Goal: Task Accomplishment & Management: Manage account settings

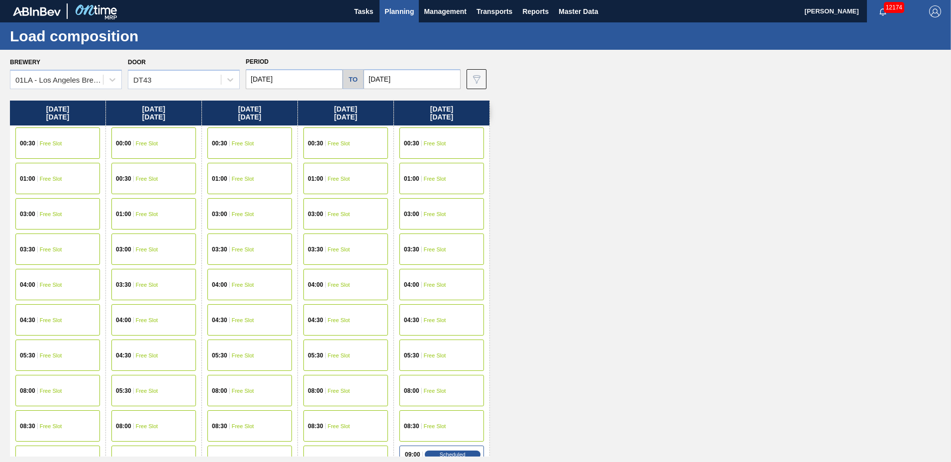
click at [410, 16] on span "Planning" at bounding box center [399, 11] width 29 height 12
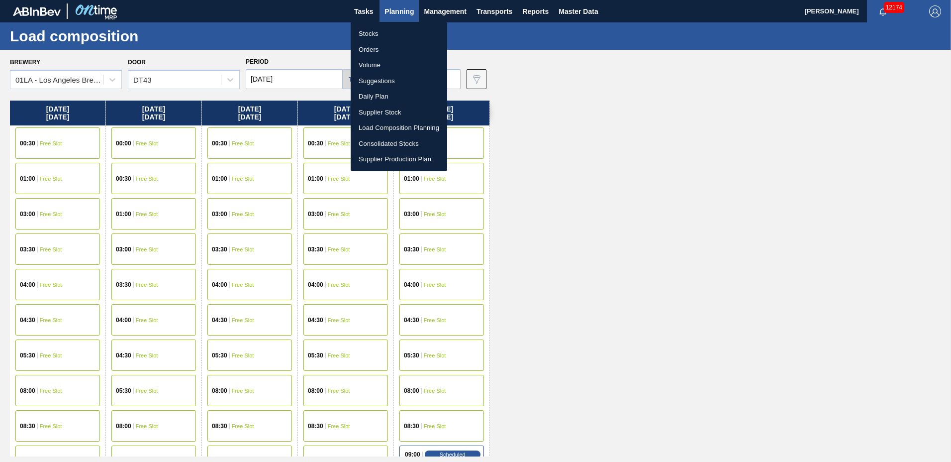
click at [385, 77] on li "Suggestions" at bounding box center [399, 81] width 97 height 16
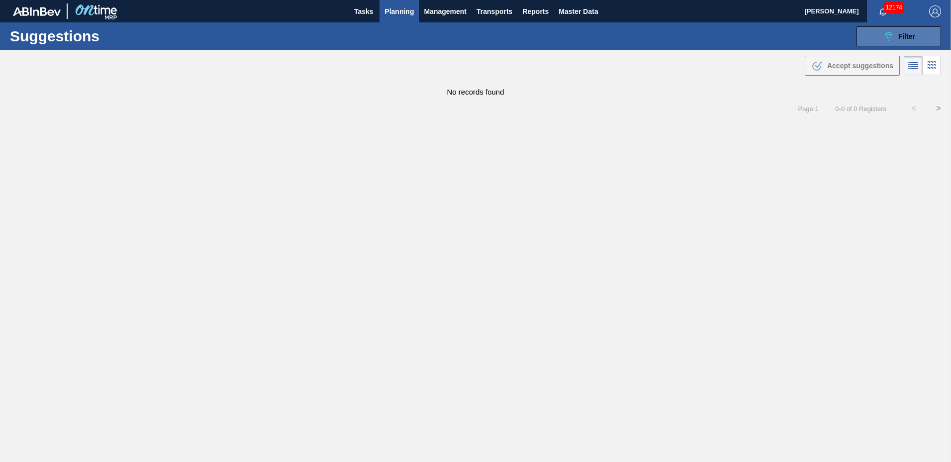
type to "01/02/2026"
click at [911, 33] on span "Filter" at bounding box center [907, 36] width 17 height 8
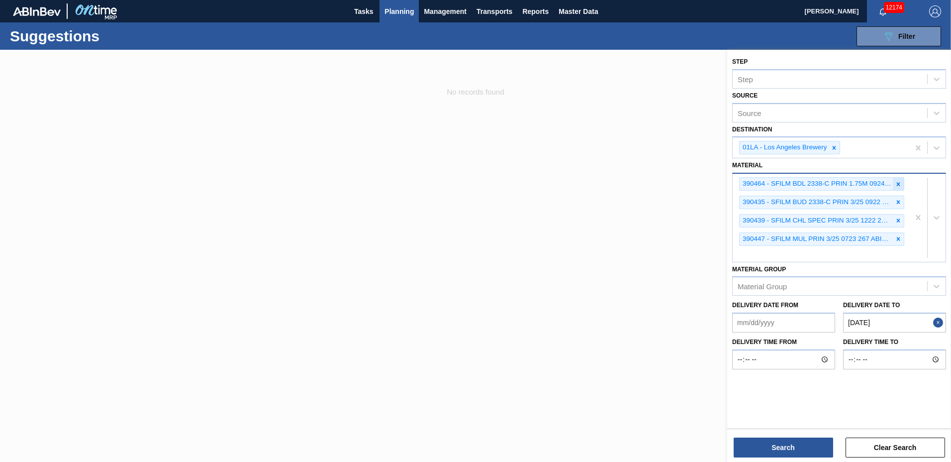
click at [897, 184] on icon at bounding box center [898, 184] width 7 height 7
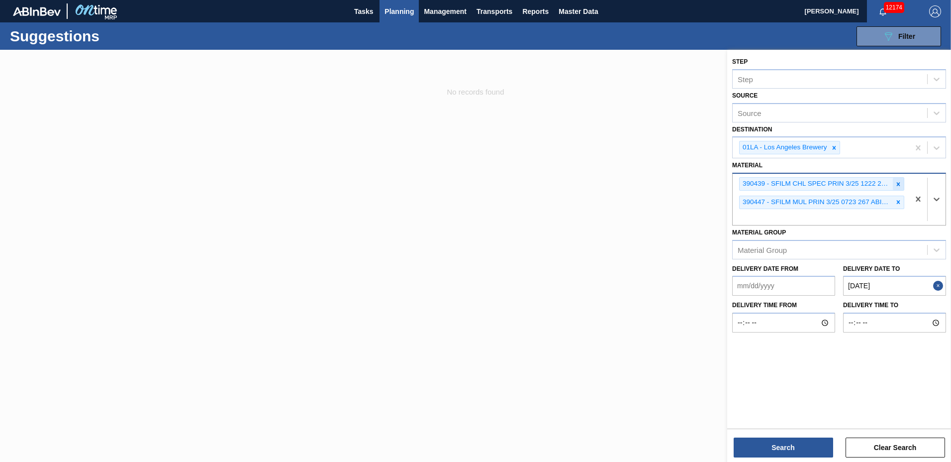
click at [897, 183] on icon at bounding box center [898, 184] width 7 height 7
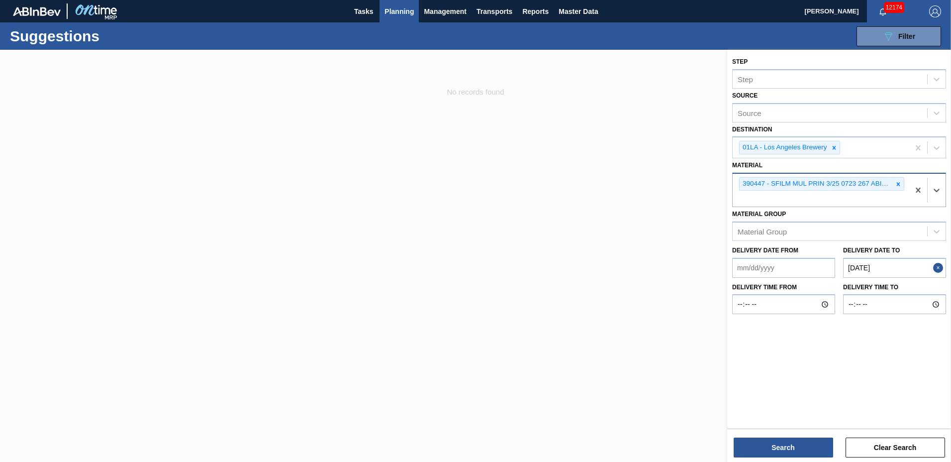
click at [897, 183] on icon at bounding box center [898, 184] width 7 height 7
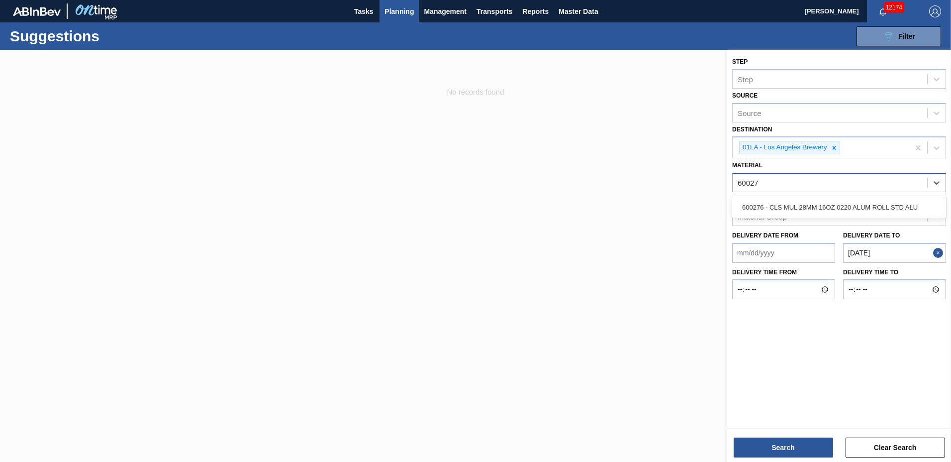
type input "600276"
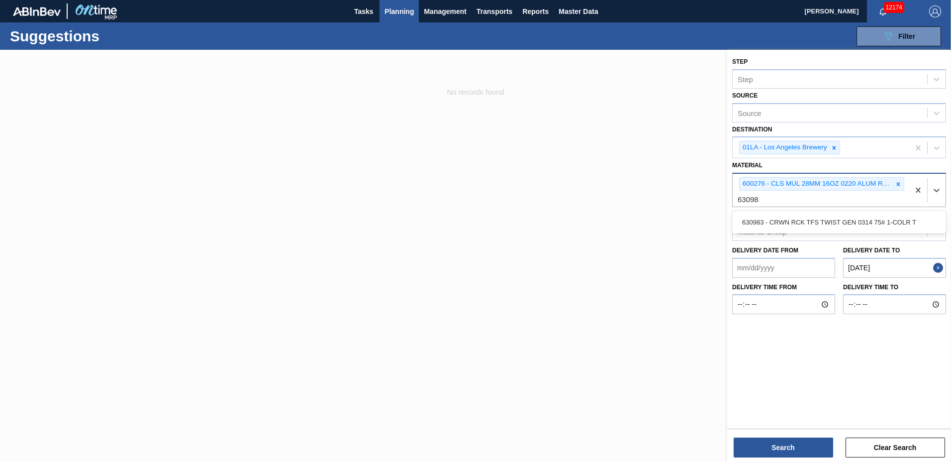
type input "630983"
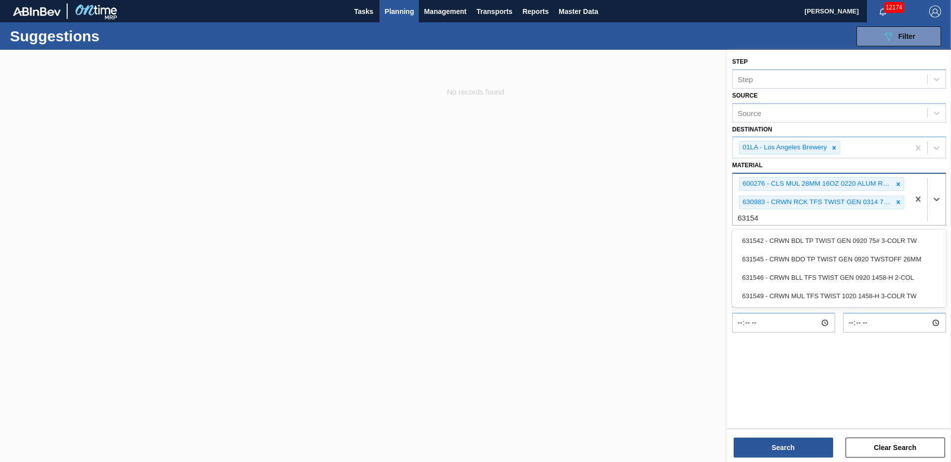
type input "631542"
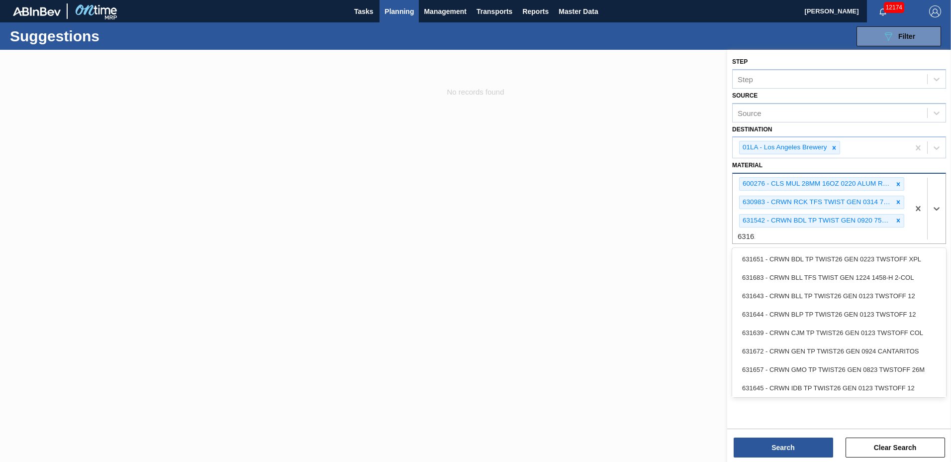
type input "631615"
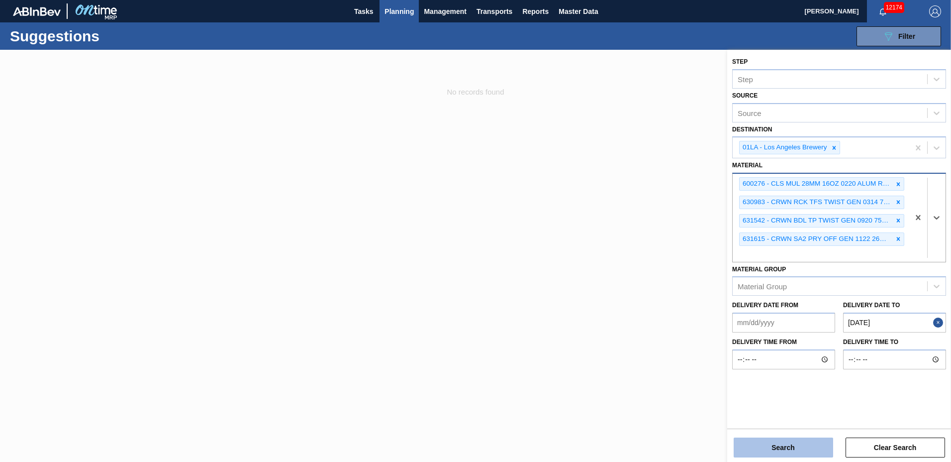
click at [795, 444] on button "Search" at bounding box center [784, 447] width 100 height 20
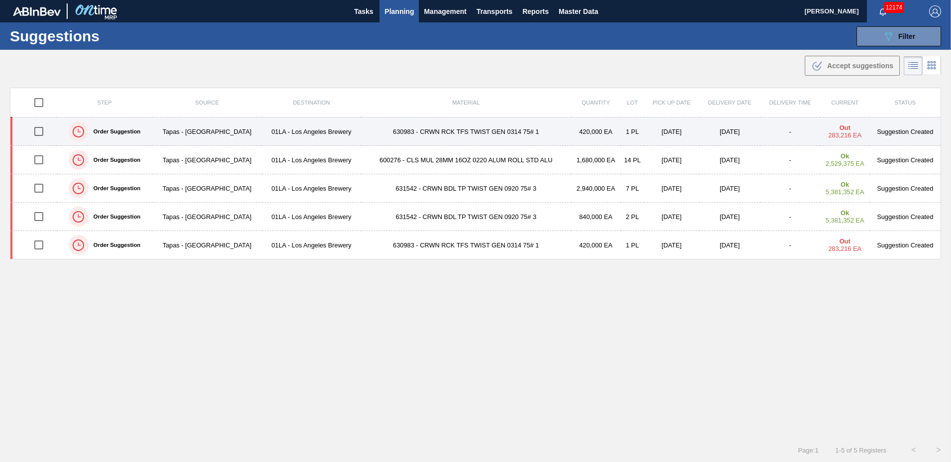
click at [36, 130] on input "checkbox" at bounding box center [38, 131] width 21 height 21
checkbox input "true"
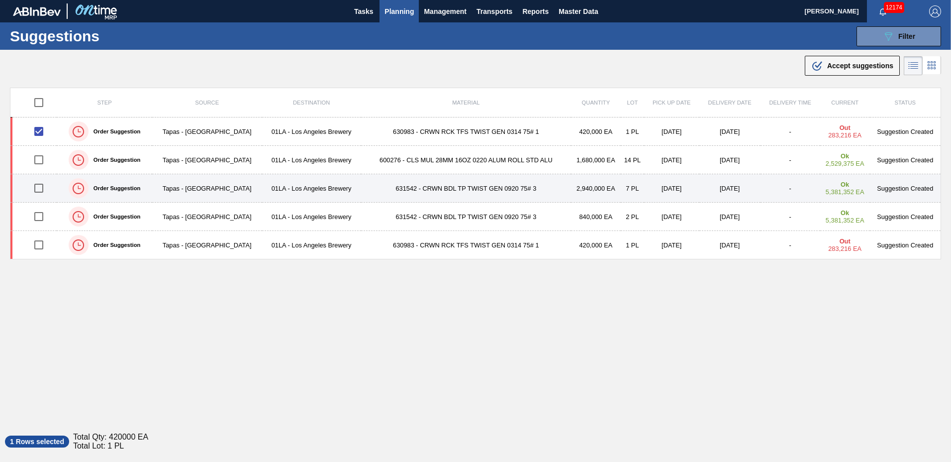
click at [43, 188] on input "checkbox" at bounding box center [38, 188] width 21 height 21
checkbox input "true"
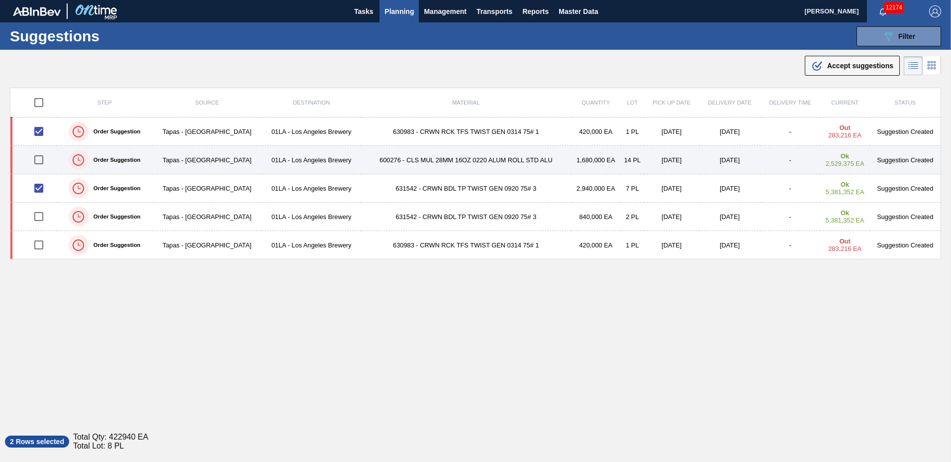
click at [40, 159] on input "checkbox" at bounding box center [38, 159] width 21 height 21
checkbox input "true"
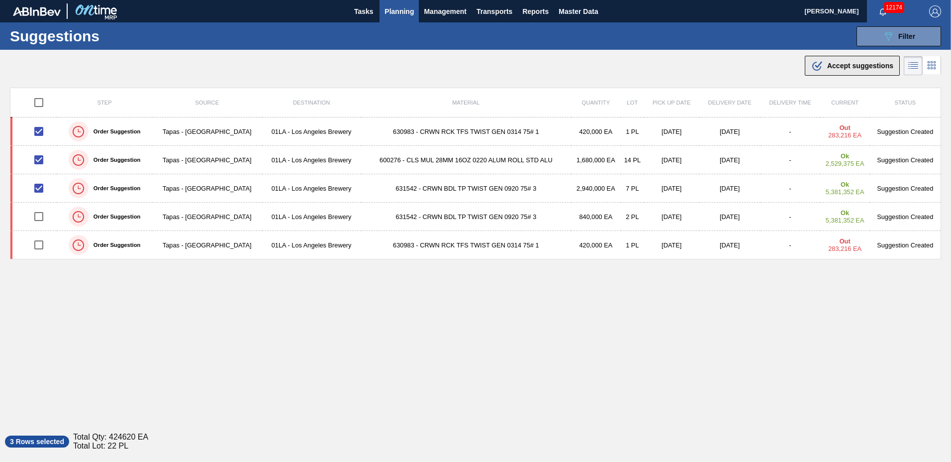
click at [868, 68] on span "Accept suggestions" at bounding box center [861, 66] width 66 height 8
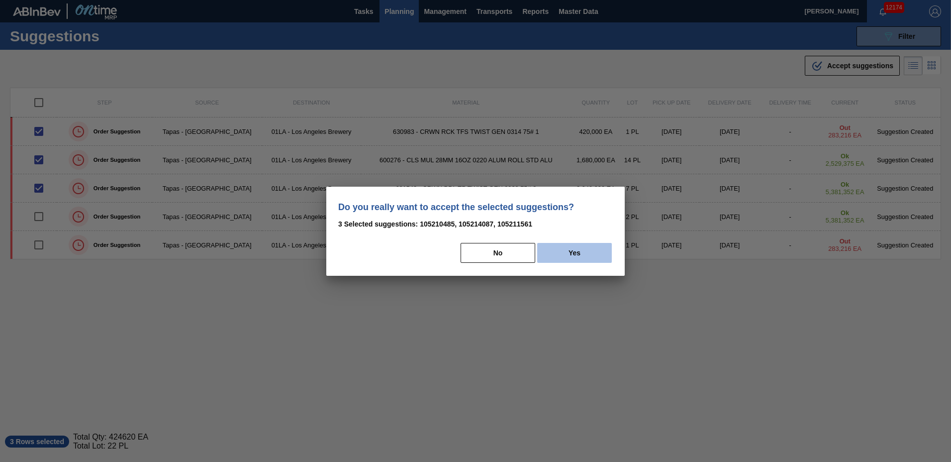
click at [579, 250] on button "Yes" at bounding box center [574, 253] width 75 height 20
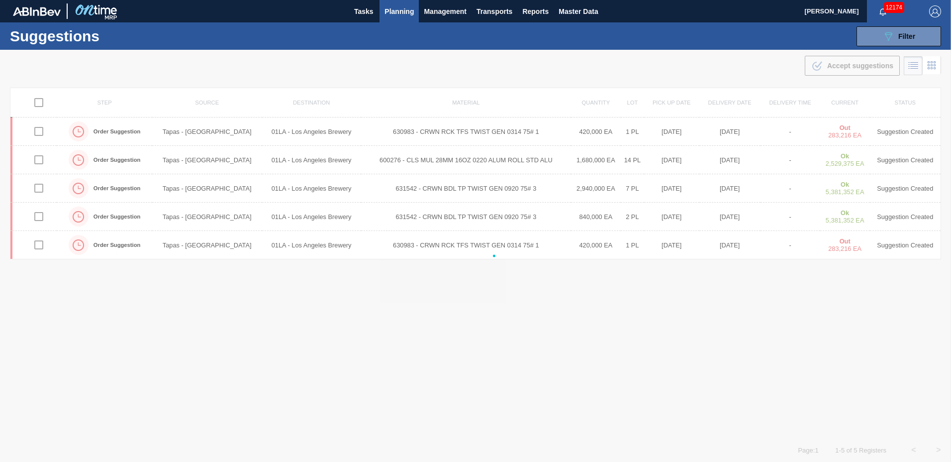
checkbox input "false"
click at [394, 12] on span "Planning" at bounding box center [399, 11] width 29 height 12
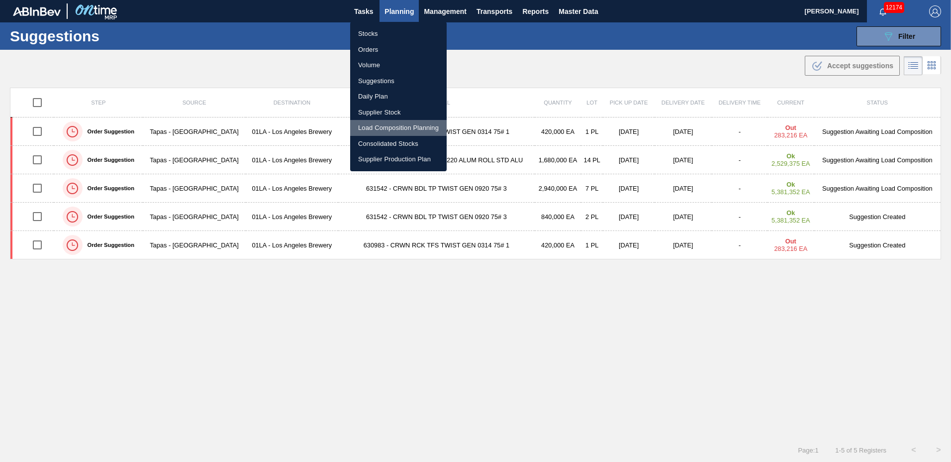
click at [383, 125] on li "Load Composition Planning" at bounding box center [398, 128] width 97 height 16
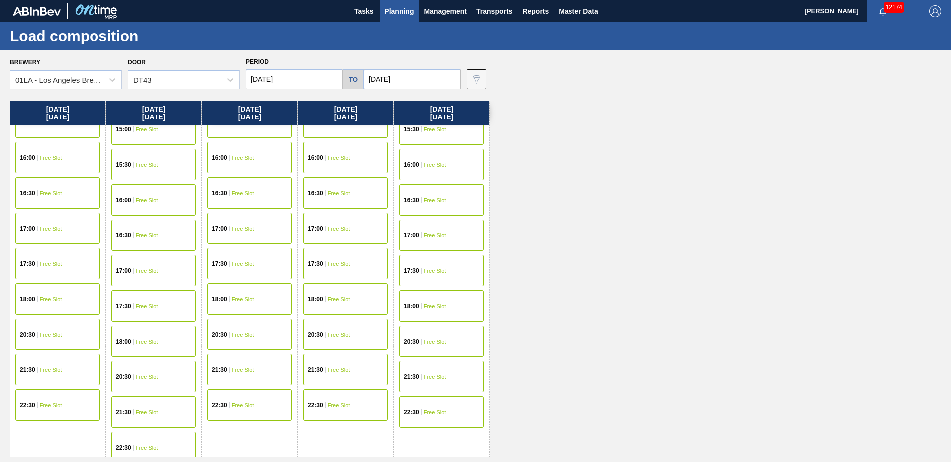
scroll to position [382, 0]
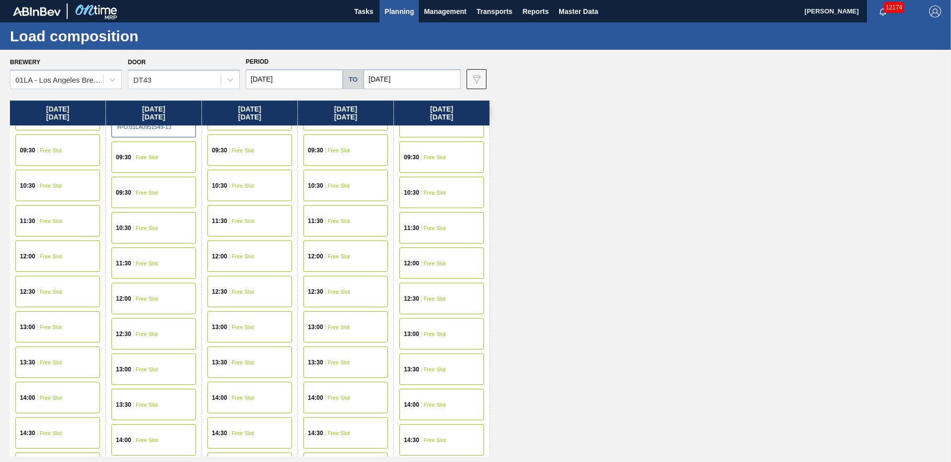
click at [441, 261] on span "Free Slot" at bounding box center [435, 263] width 22 height 6
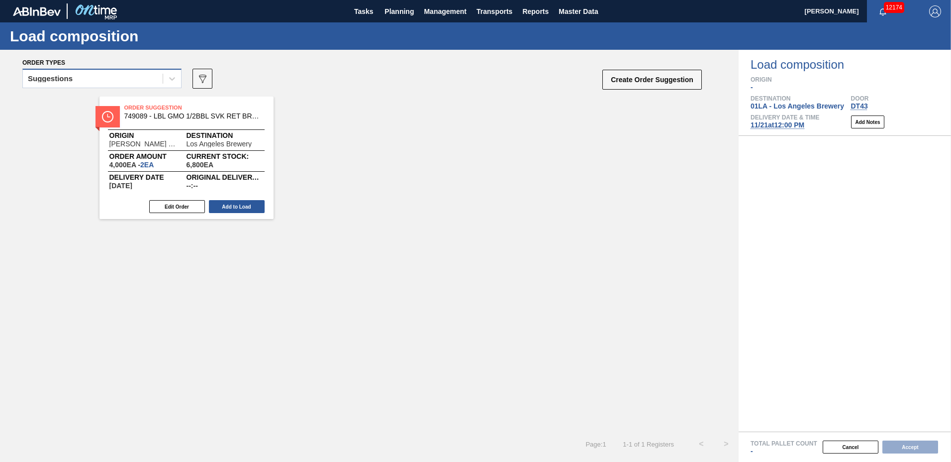
click at [115, 76] on div "Suggestions" at bounding box center [93, 79] width 140 height 14
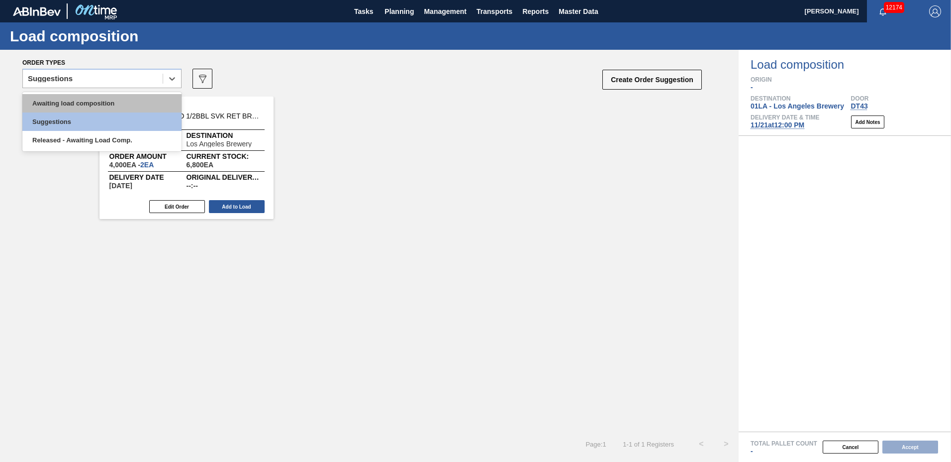
click at [110, 99] on div "Awaiting load composition" at bounding box center [101, 103] width 159 height 18
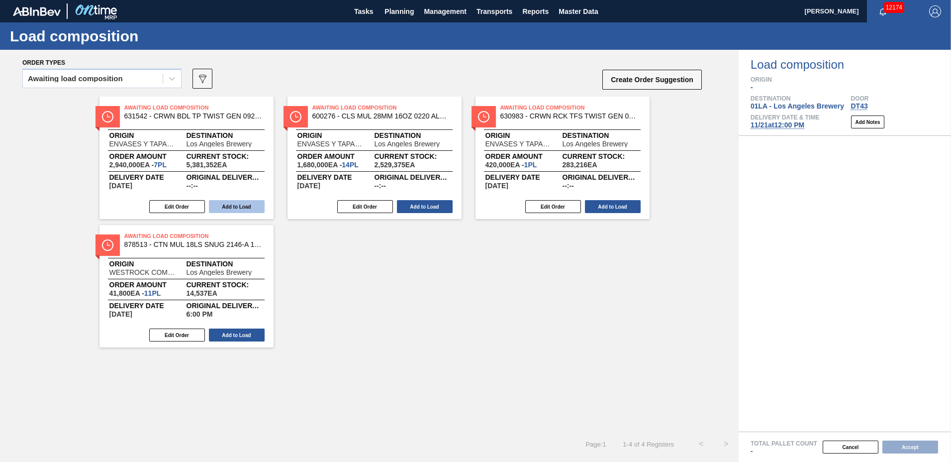
click at [246, 209] on button "Add to Load" at bounding box center [237, 206] width 56 height 13
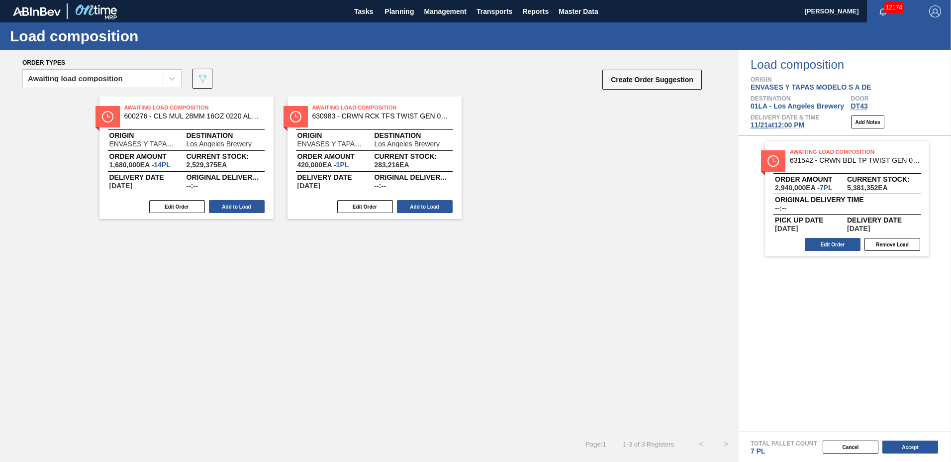
click at [246, 209] on button "Add to Load" at bounding box center [237, 206] width 56 height 13
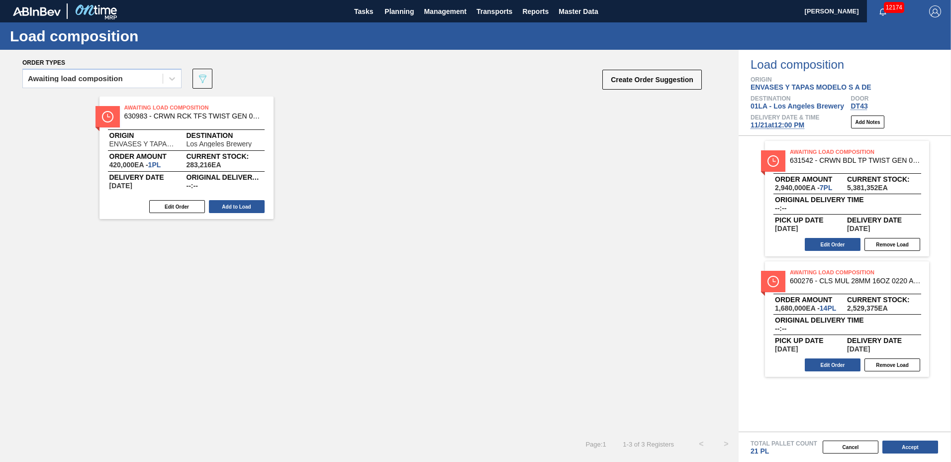
click at [246, 209] on button "Add to Load" at bounding box center [237, 206] width 56 height 13
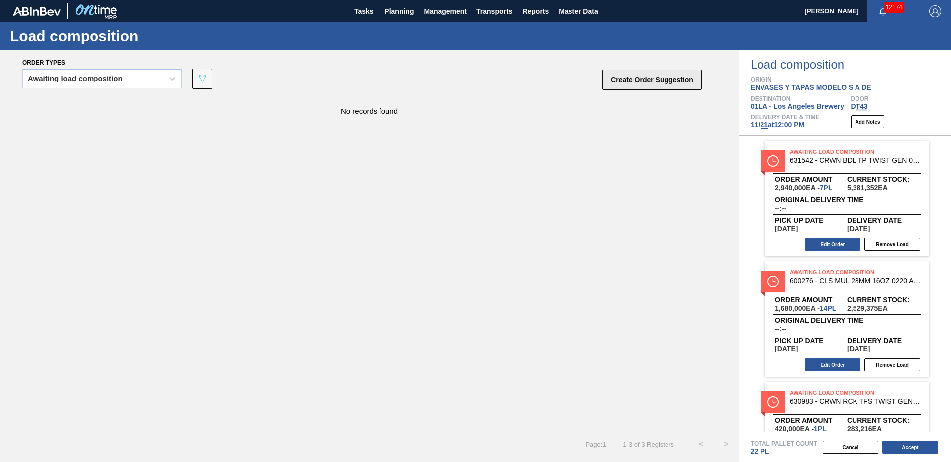
click at [639, 80] on button "Create Order Suggestion" at bounding box center [653, 80] width 100 height 20
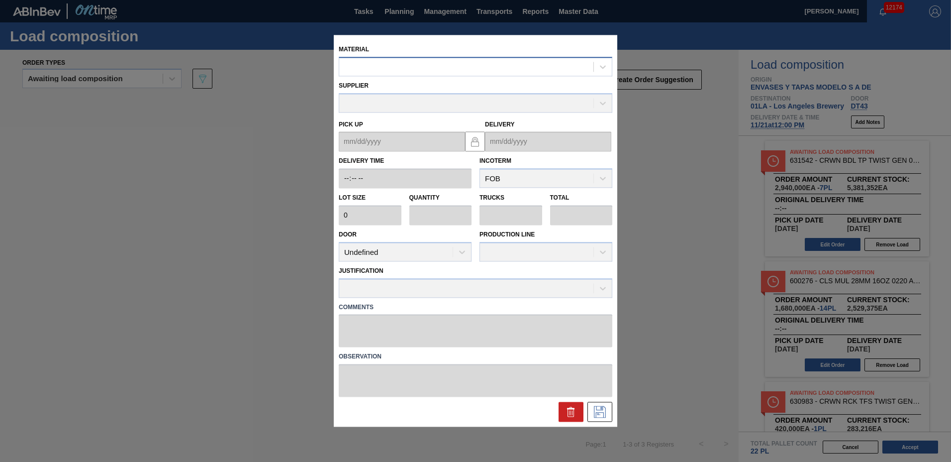
click at [451, 71] on div at bounding box center [466, 67] width 254 height 14
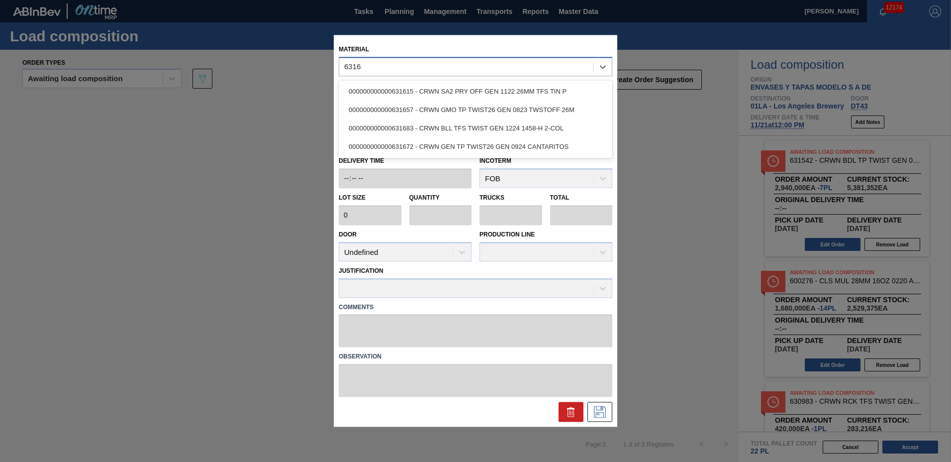
type input "631615"
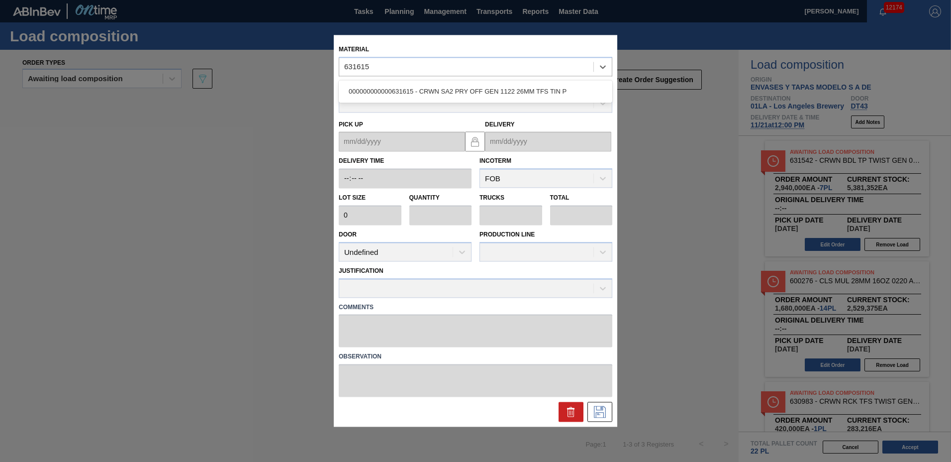
click at [436, 96] on div "000000000000631615 - CRWN SA2 PRY OFF GEN 1122 26MM TFS TIN P" at bounding box center [476, 91] width 274 height 18
type input "420,000"
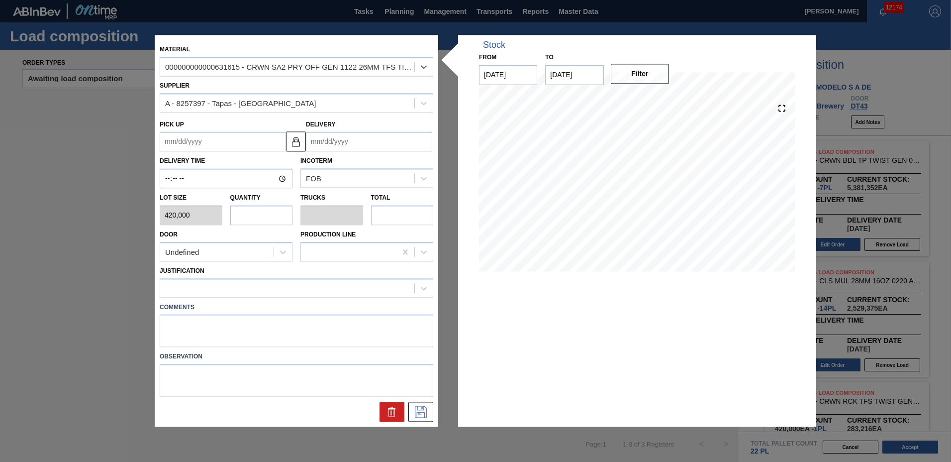
click at [389, 144] on input "Delivery" at bounding box center [369, 142] width 126 height 20
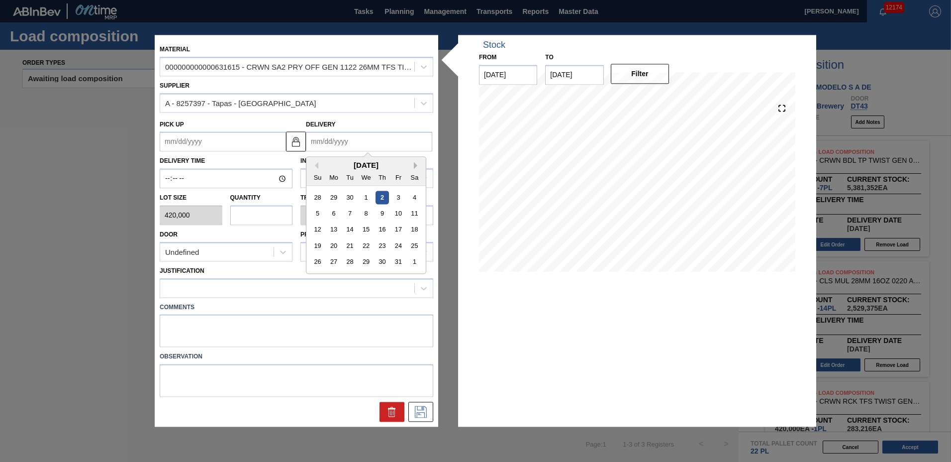
click at [418, 166] on button "Next Month" at bounding box center [417, 165] width 7 height 7
click at [398, 247] on div "21" at bounding box center [398, 245] width 13 height 13
type up "[DATE]"
type input "[DATE]"
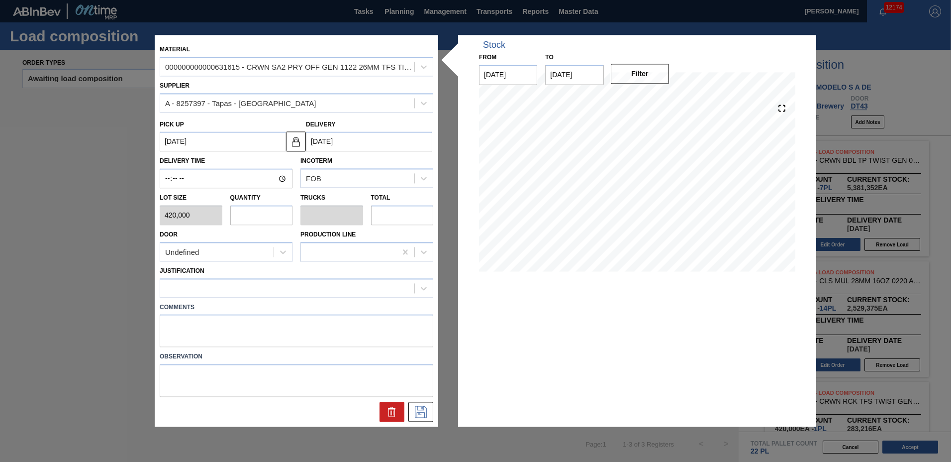
click at [274, 221] on input "text" at bounding box center [261, 215] width 63 height 20
type input "7"
type input "0.318"
type input "2,940,000"
type input "7"
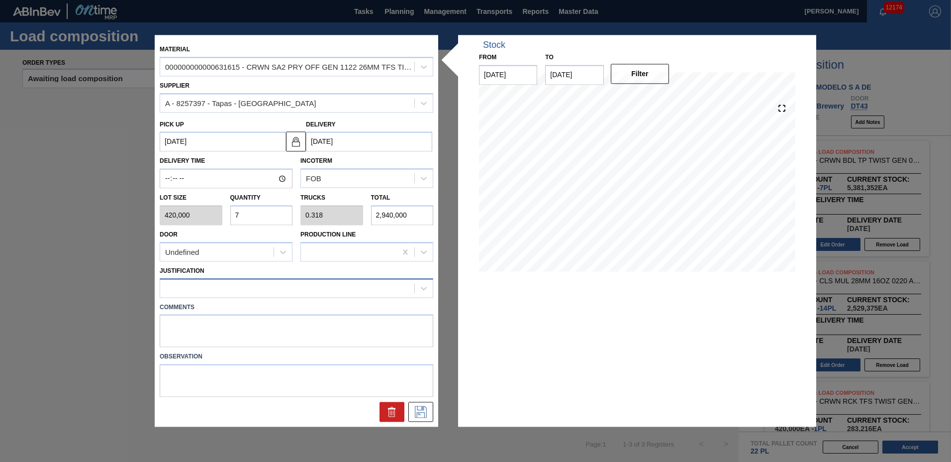
click at [220, 284] on div at bounding box center [287, 288] width 254 height 14
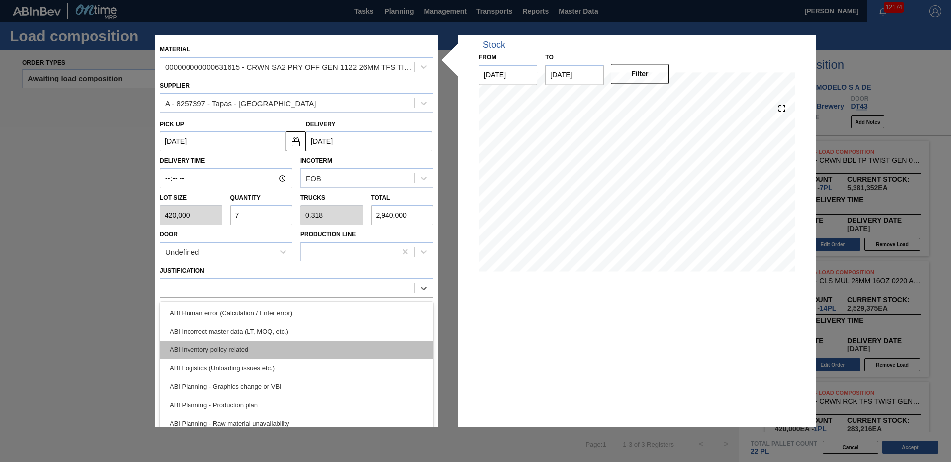
click at [237, 349] on div "ABI Inventory policy related" at bounding box center [297, 349] width 274 height 18
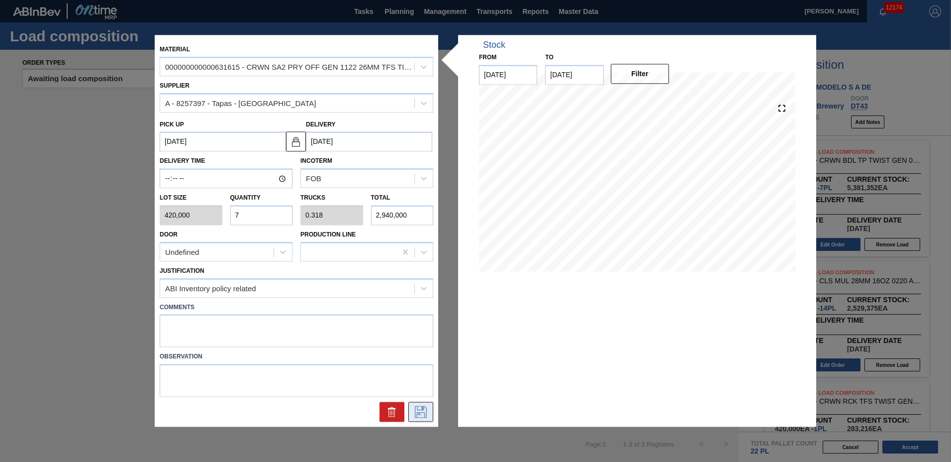
click at [417, 411] on icon at bounding box center [421, 412] width 16 height 12
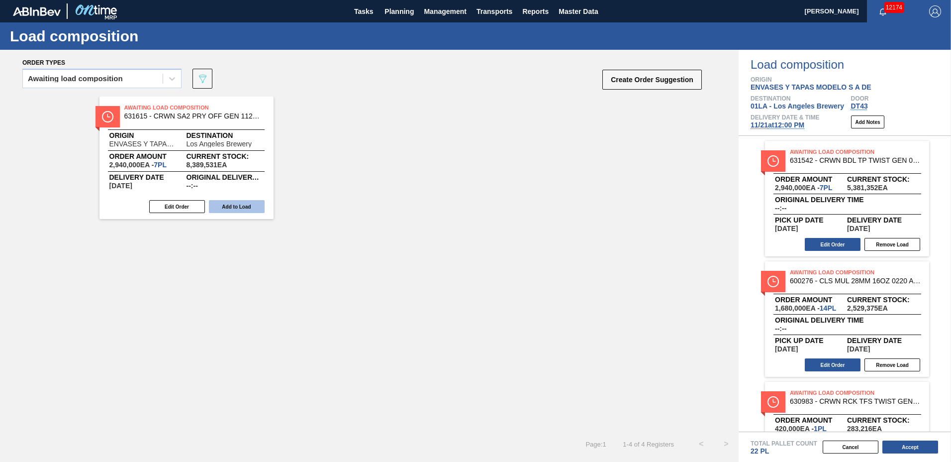
click at [226, 204] on button "Add to Load" at bounding box center [237, 206] width 56 height 13
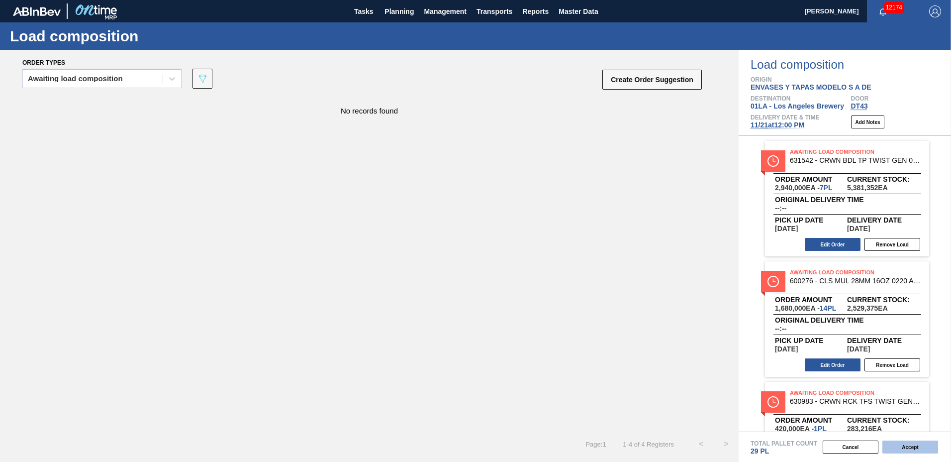
click at [909, 442] on button "Accept" at bounding box center [911, 446] width 56 height 13
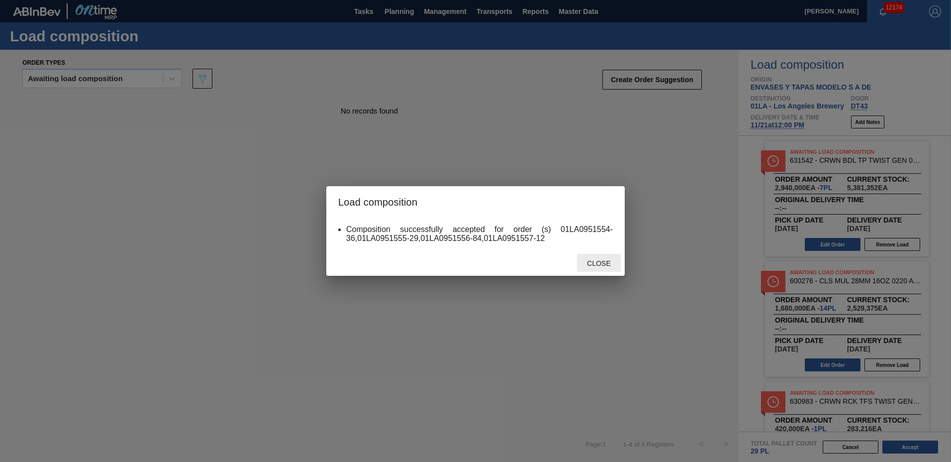
click at [586, 259] on span "Close" at bounding box center [598, 263] width 39 height 8
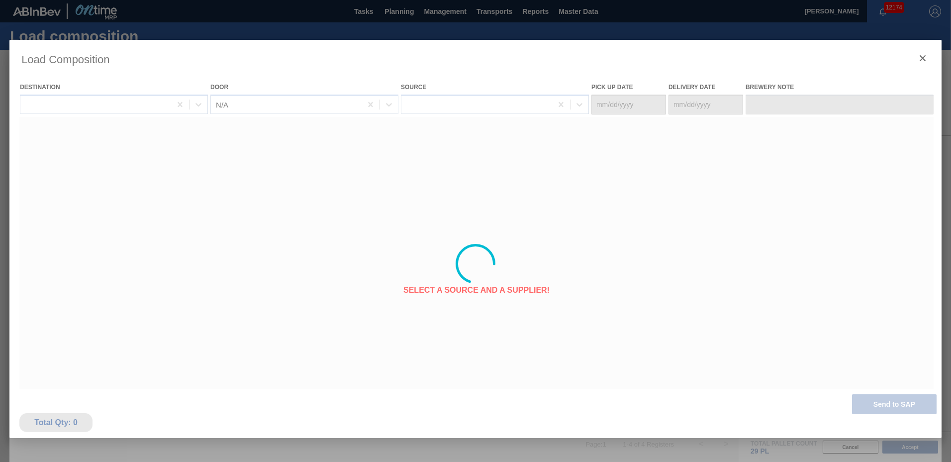
type Date "[DATE]"
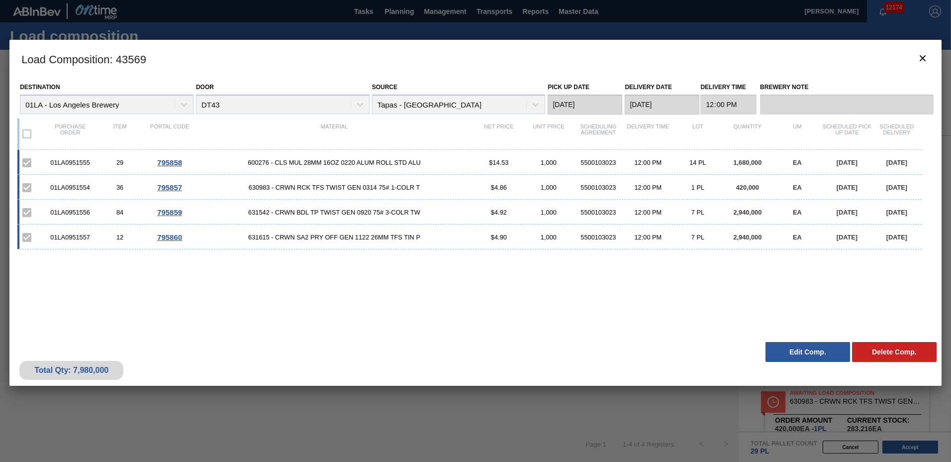
click at [804, 355] on button "Edit Comp." at bounding box center [808, 352] width 85 height 20
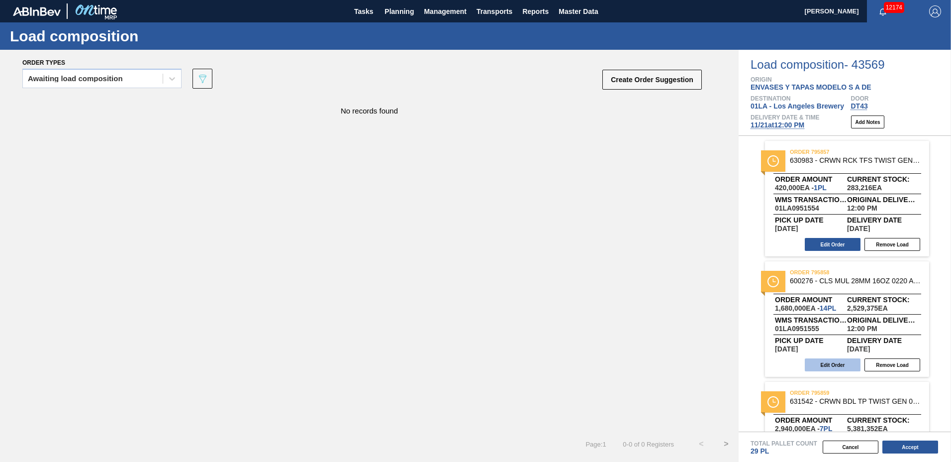
click at [828, 364] on button "Edit Order" at bounding box center [833, 364] width 56 height 13
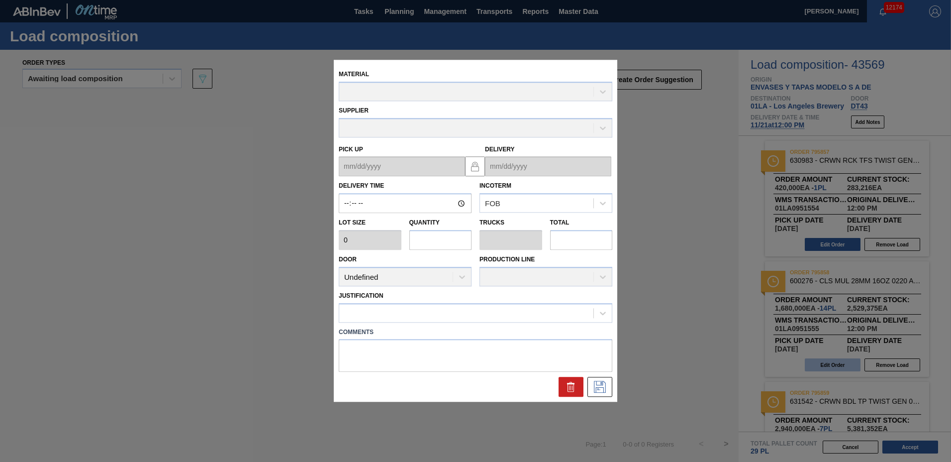
type input "12:00:00"
type input "120,000"
type input "14"
type input "0.438"
type input "1,680,000"
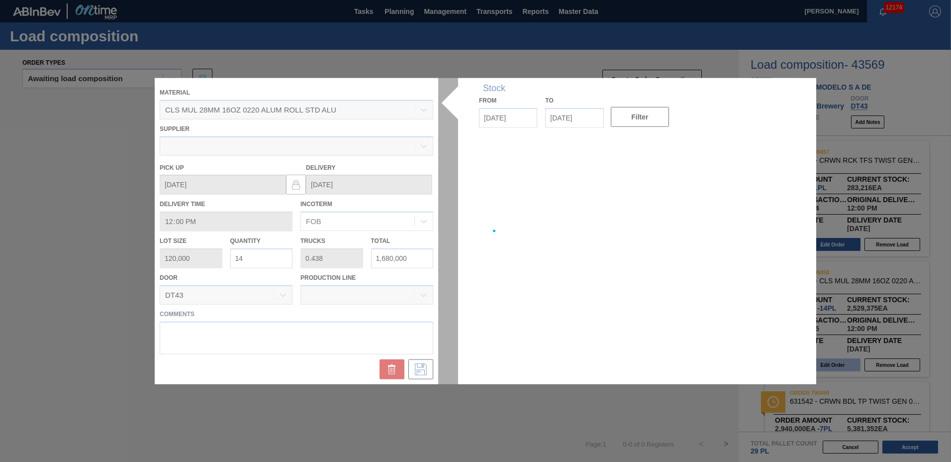
type up "[DATE]"
type input "[DATE]"
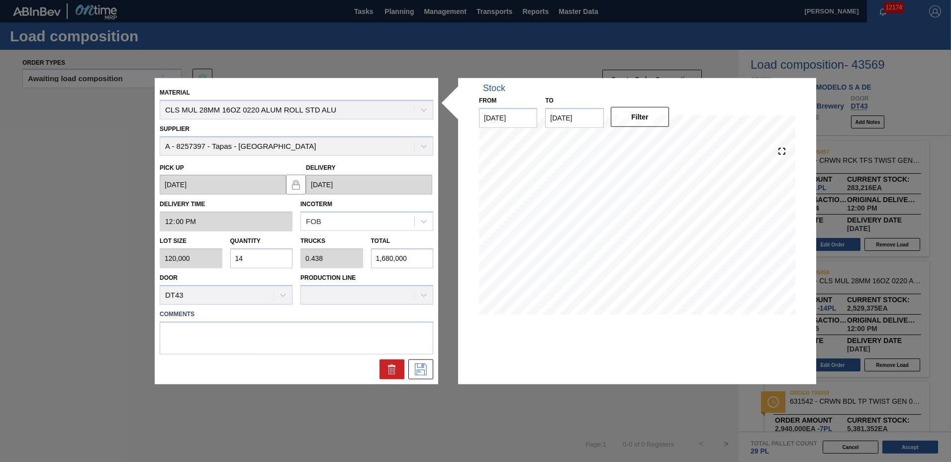
drag, startPoint x: 273, startPoint y: 257, endPoint x: 28, endPoint y: 212, distance: 248.9
click at [47, 216] on div "Material CLS MUL 28MM 16OZ 0220 ALUM ROLL STD ALU Supplier A - 8257397 - Tapas …" at bounding box center [475, 231] width 951 height 462
type input "8"
type input "0.25"
type input "960,000"
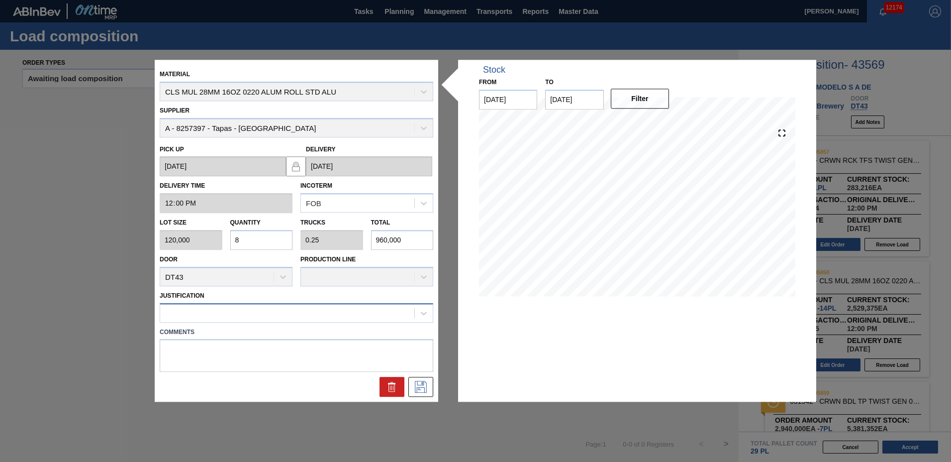
type input "8"
click at [204, 317] on div at bounding box center [287, 313] width 254 height 14
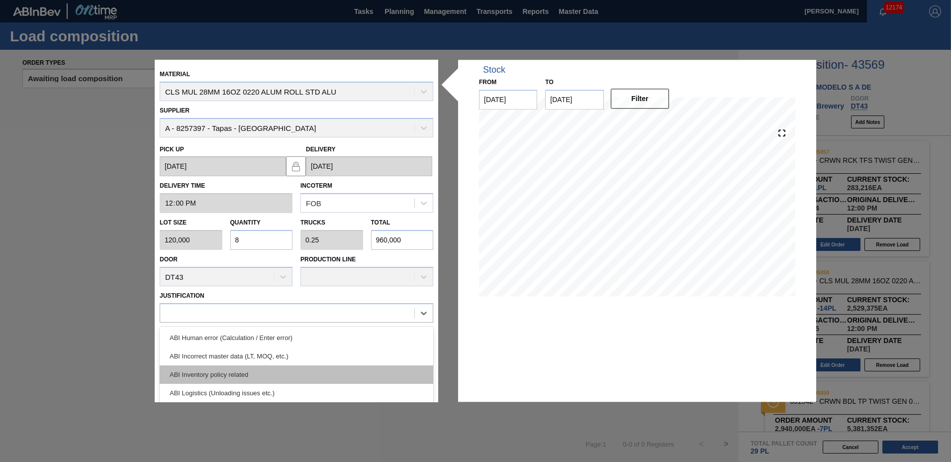
click at [215, 373] on div "ABI Inventory policy related" at bounding box center [297, 374] width 274 height 18
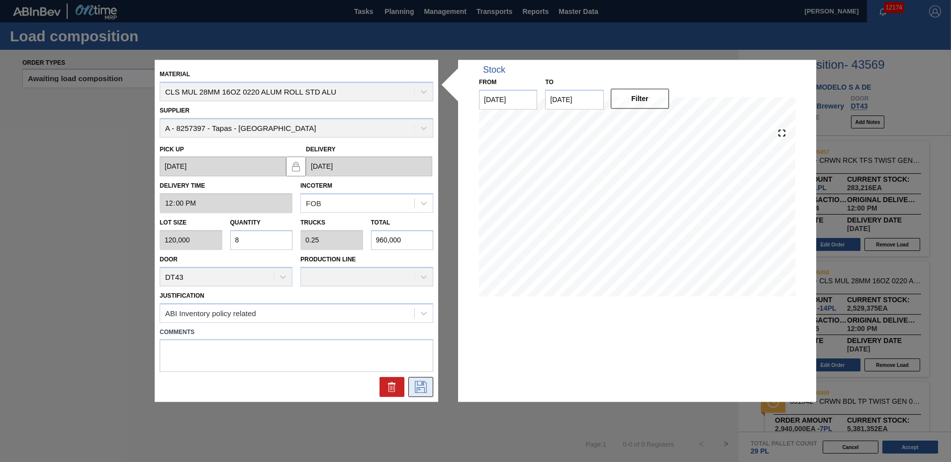
click at [422, 385] on icon at bounding box center [421, 387] width 16 height 12
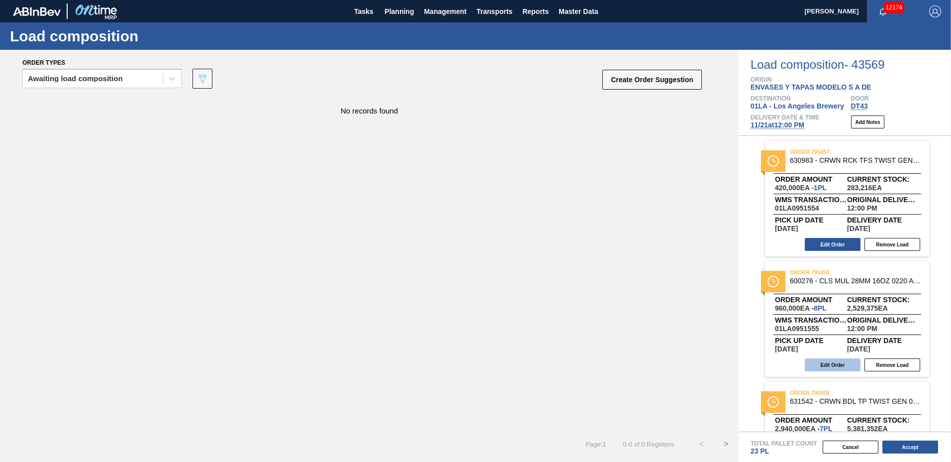
click at [825, 359] on button "Edit Order" at bounding box center [833, 364] width 56 height 13
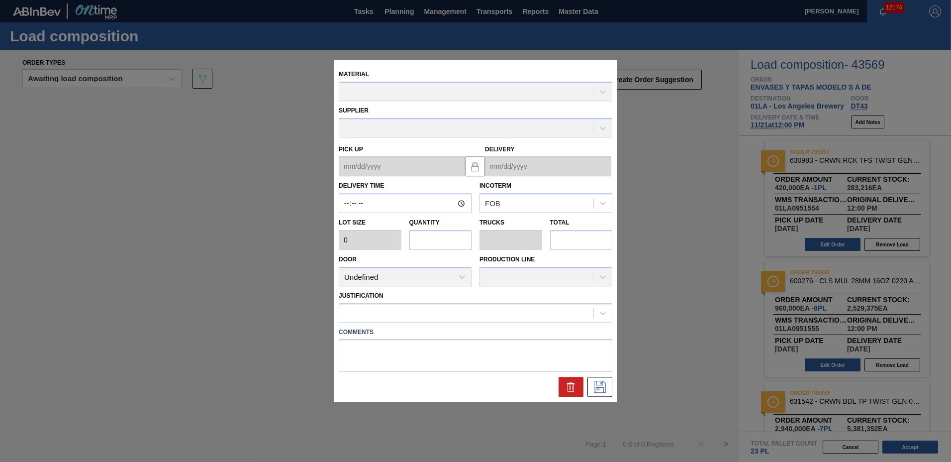
type input "12:00:00"
type input "120,000"
type input "8"
type input "0.25"
type input "960,000"
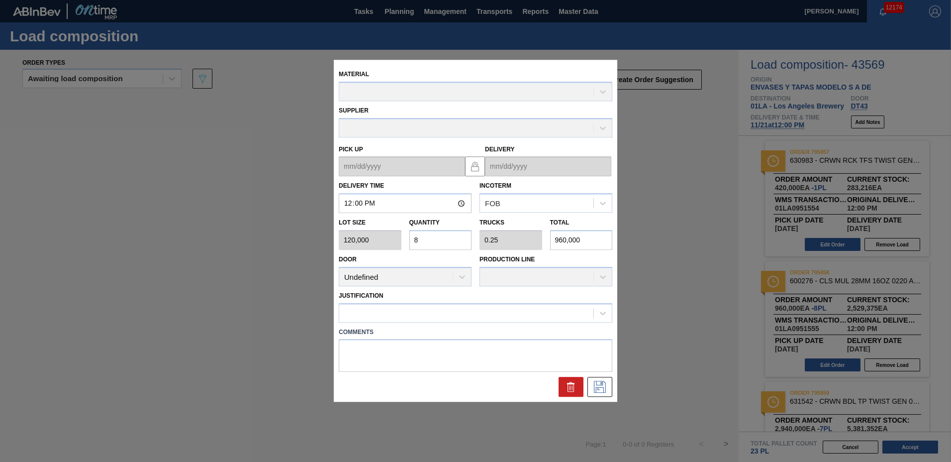
type up "[DATE]"
type input "[DATE]"
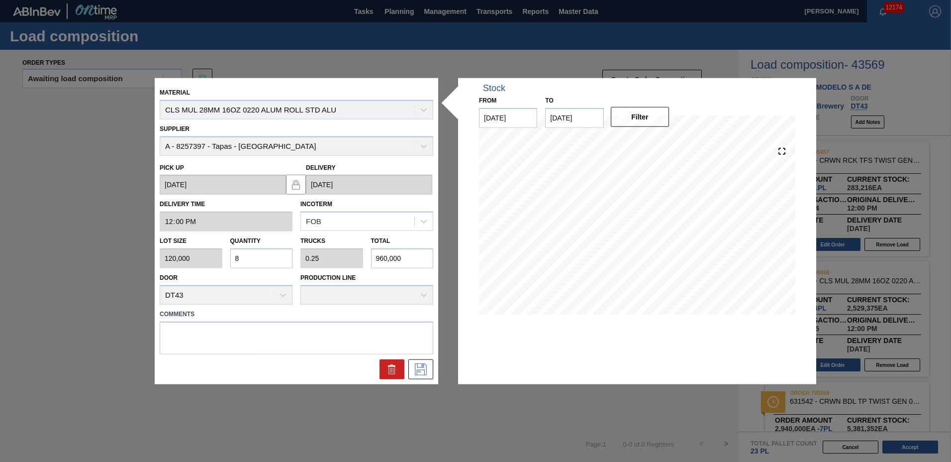
click at [263, 264] on input "8" at bounding box center [261, 258] width 63 height 20
type input "0"
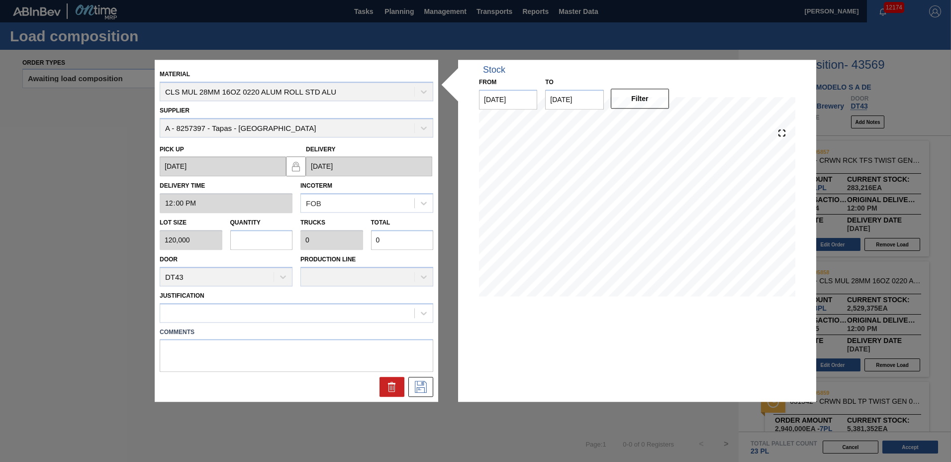
type input "1"
type input "0.031"
type input "120,000"
type input "10"
type input "0.313"
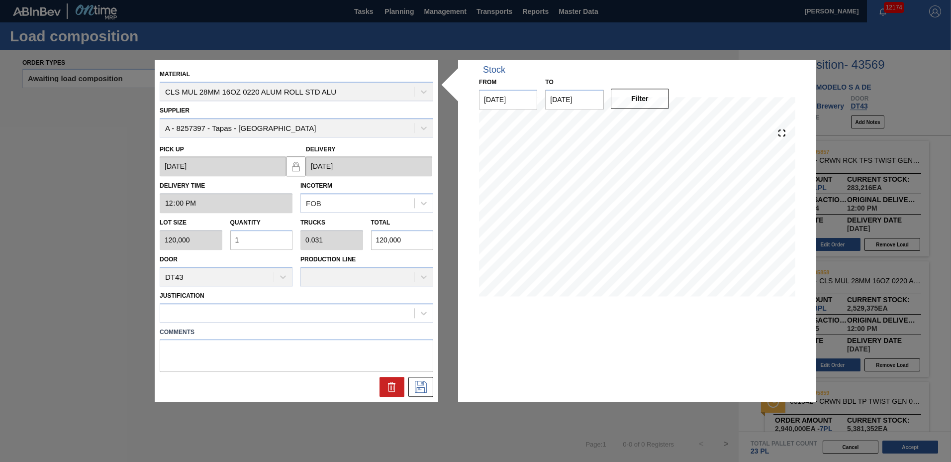
type input "1,200,000"
type input "10"
click at [430, 386] on button at bounding box center [421, 387] width 25 height 20
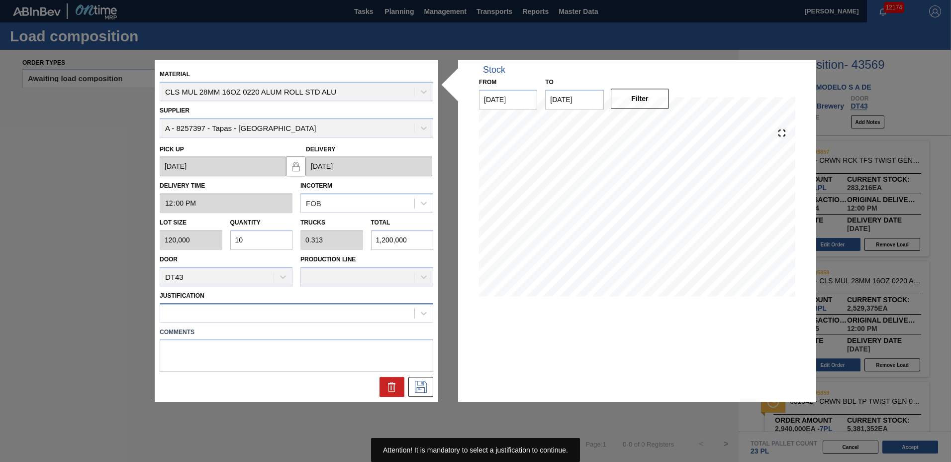
click at [217, 317] on div at bounding box center [287, 313] width 254 height 14
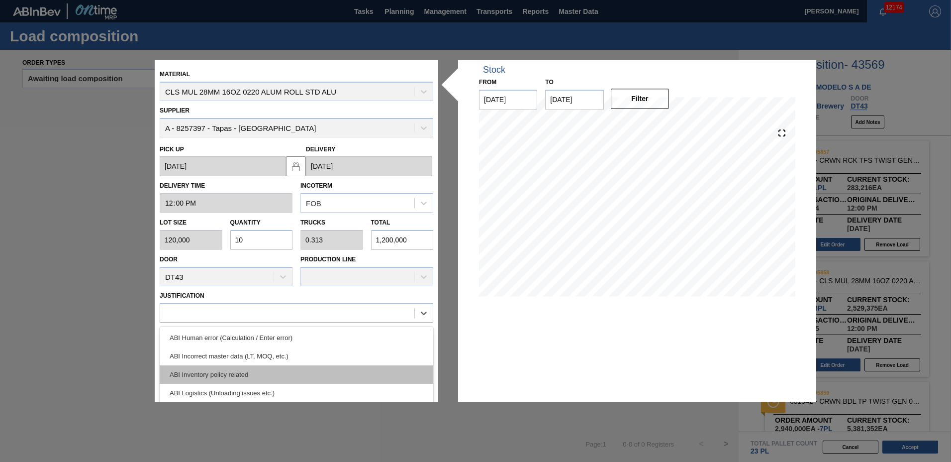
click at [218, 370] on div "ABI Inventory policy related" at bounding box center [297, 374] width 274 height 18
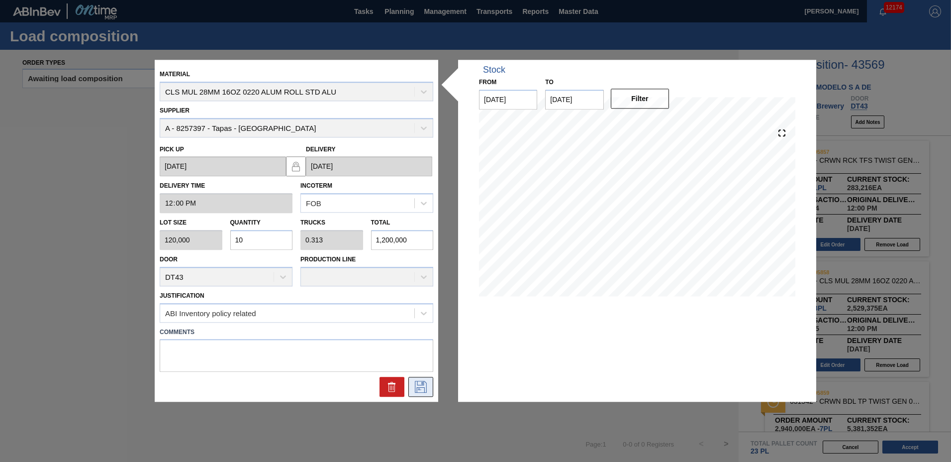
click at [416, 383] on icon at bounding box center [421, 387] width 12 height 12
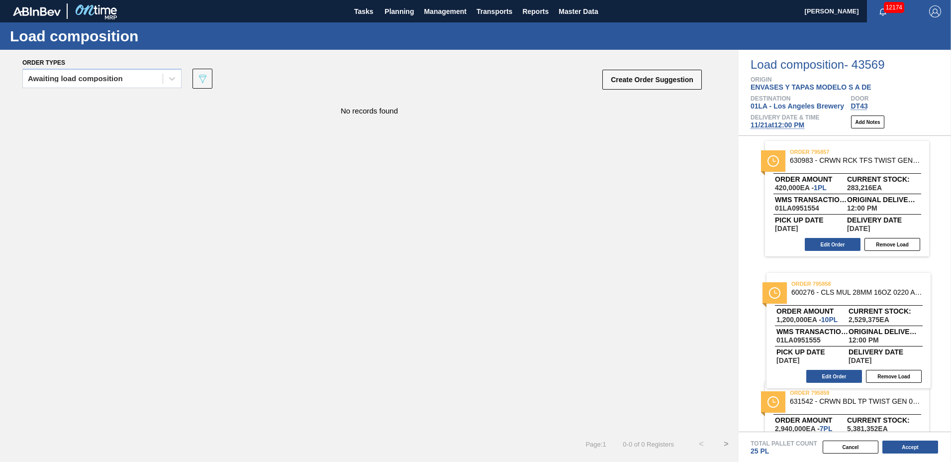
drag, startPoint x: 949, startPoint y: 264, endPoint x: 952, endPoint y: 279, distance: 15.1
click at [951, 0] on html "Tasks Planning Management Transports Reports Master Data Greta Adams 12174 Mark…" at bounding box center [475, 0] width 951 height 0
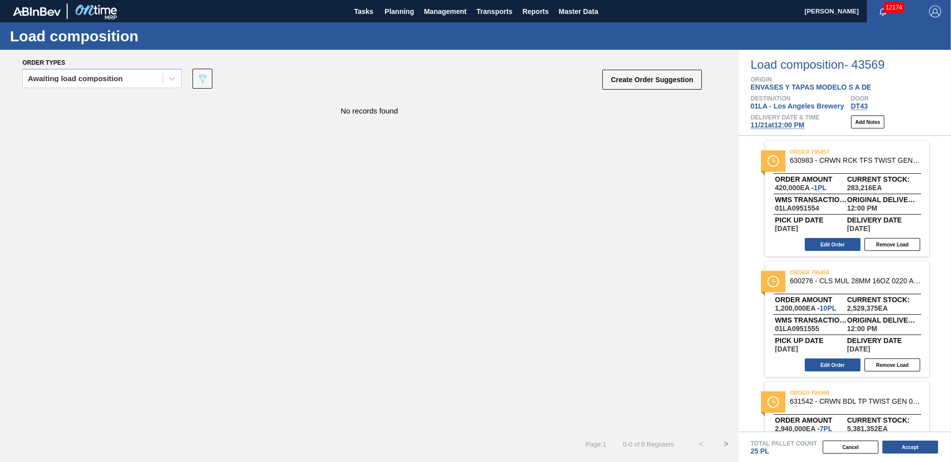
scroll to position [191, 0]
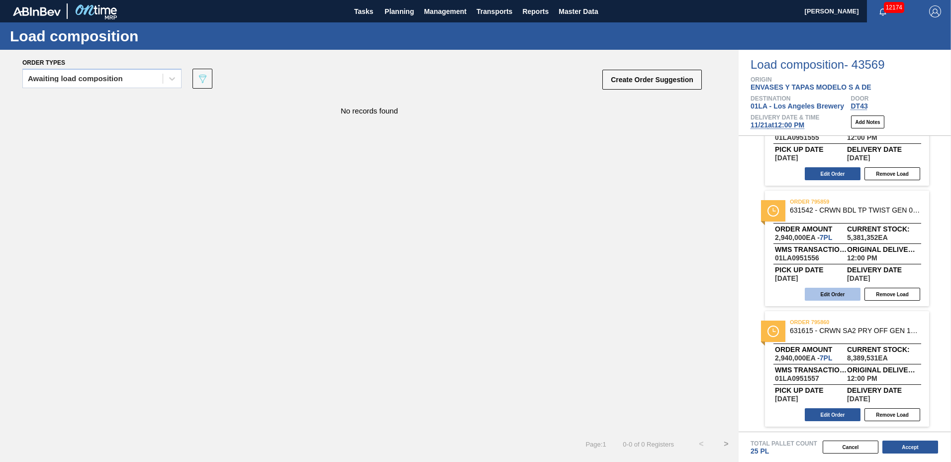
click at [834, 295] on button "Edit Order" at bounding box center [833, 294] width 56 height 13
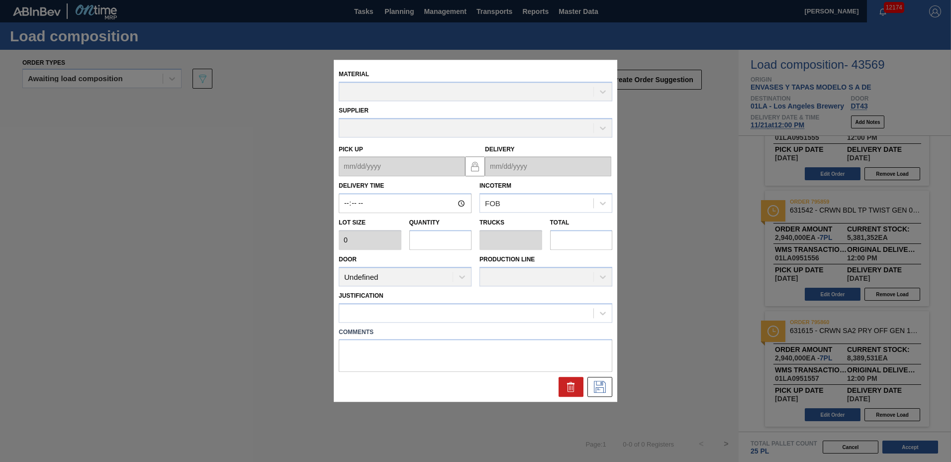
type input "12:00:00"
type input "420,000"
type input "7"
type input "0.318"
type input "2,940,000"
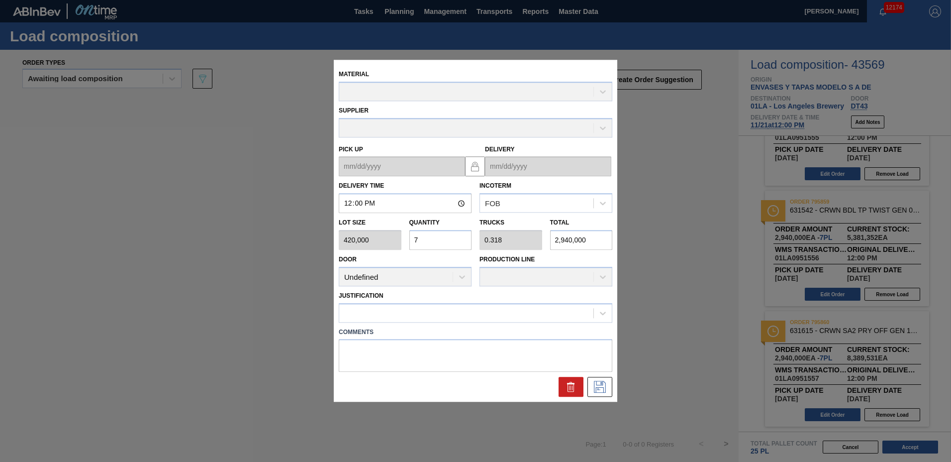
type up "[DATE]"
type input "[DATE]"
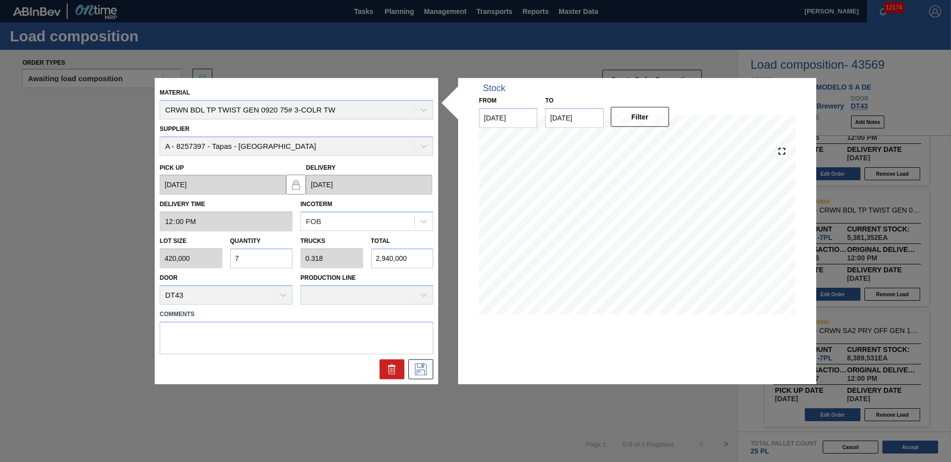
click at [264, 261] on input "7" at bounding box center [261, 258] width 63 height 20
type input "0"
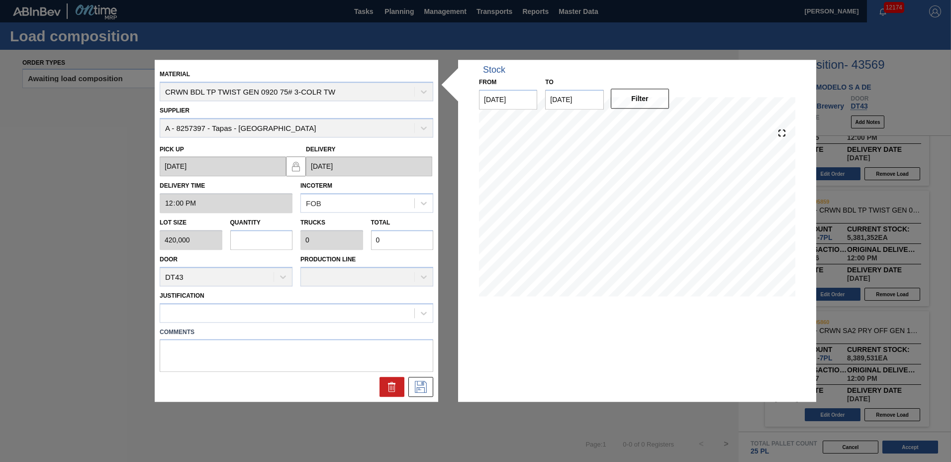
type input "6"
type input "0.273"
type input "2,520,000"
type input "6"
click at [203, 320] on div at bounding box center [287, 313] width 254 height 14
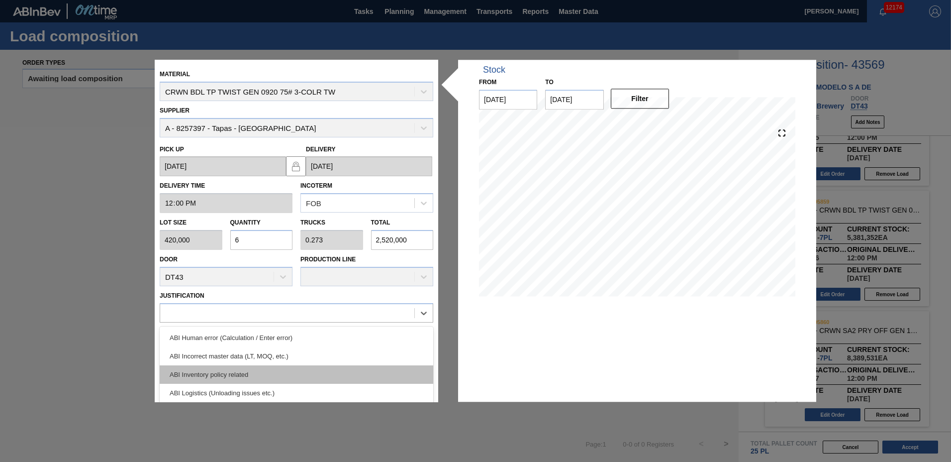
click at [214, 365] on div "ABI Inventory policy related" at bounding box center [297, 374] width 274 height 18
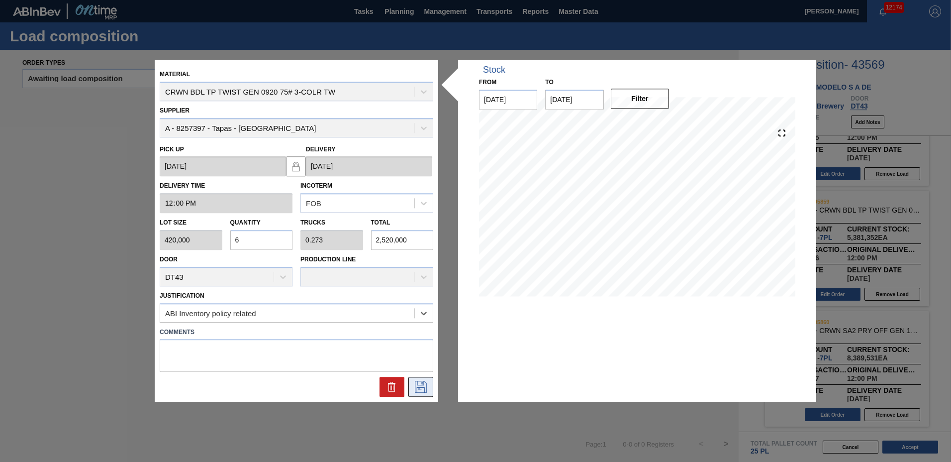
click at [418, 383] on icon at bounding box center [421, 387] width 16 height 12
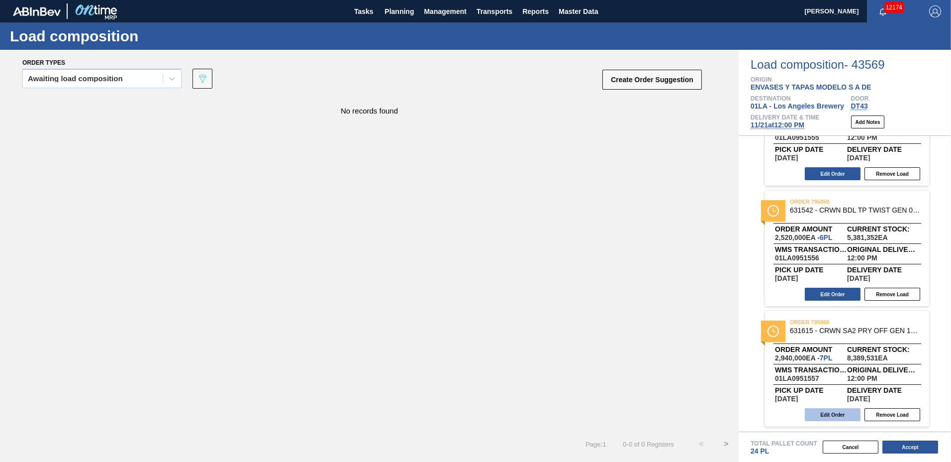
click at [825, 410] on button "Edit Order" at bounding box center [833, 414] width 56 height 13
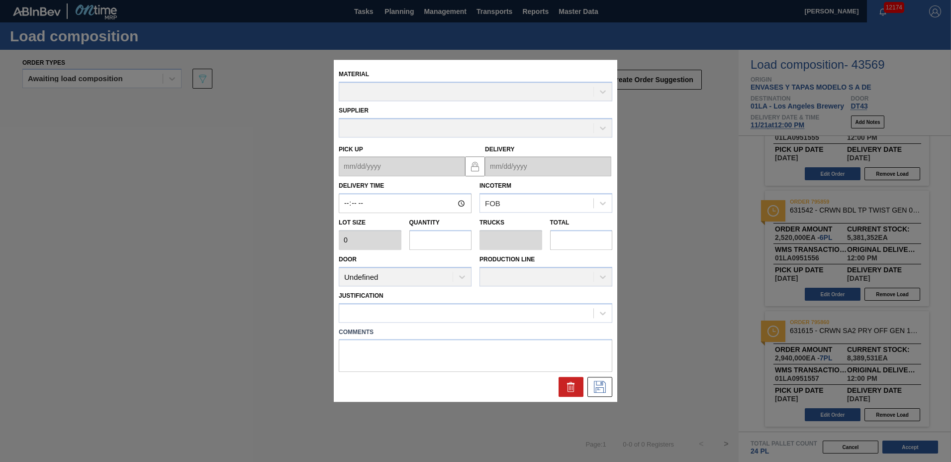
type input "12:00:00"
type input "420,000"
type input "7"
type input "0.318"
type input "2,940,000"
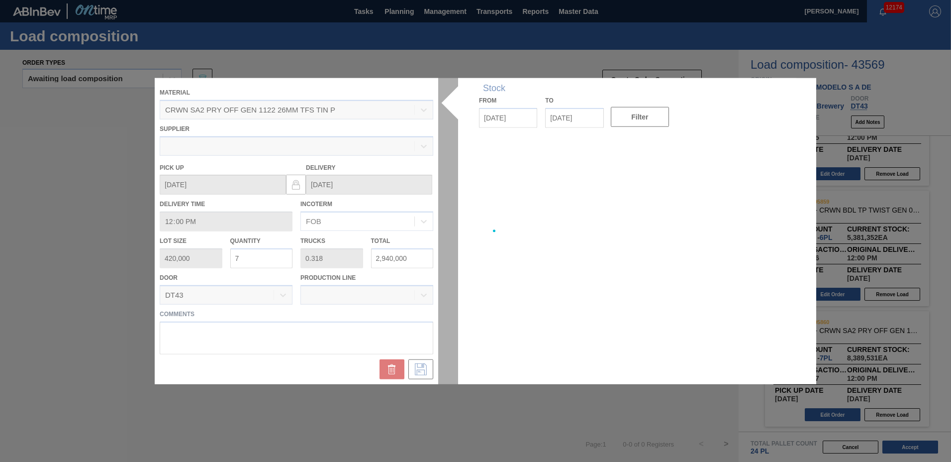
type up "[DATE]"
type input "[DATE]"
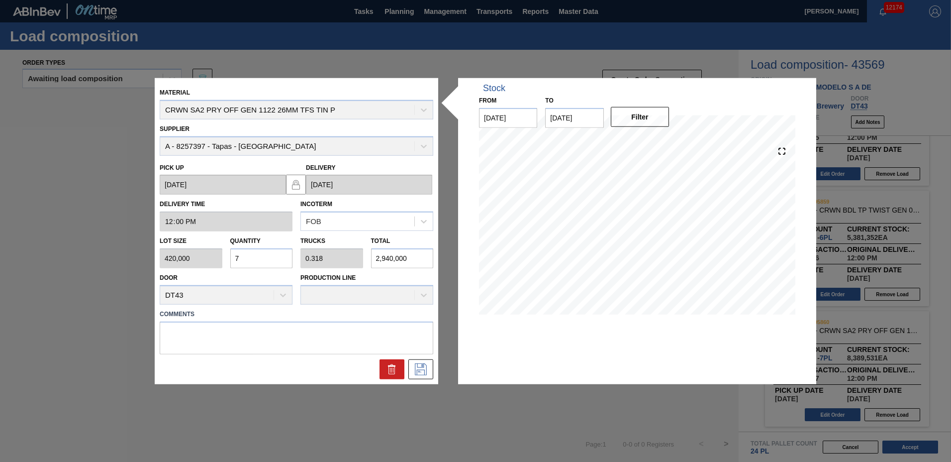
click at [252, 258] on input "7" at bounding box center [261, 258] width 63 height 20
type input "0"
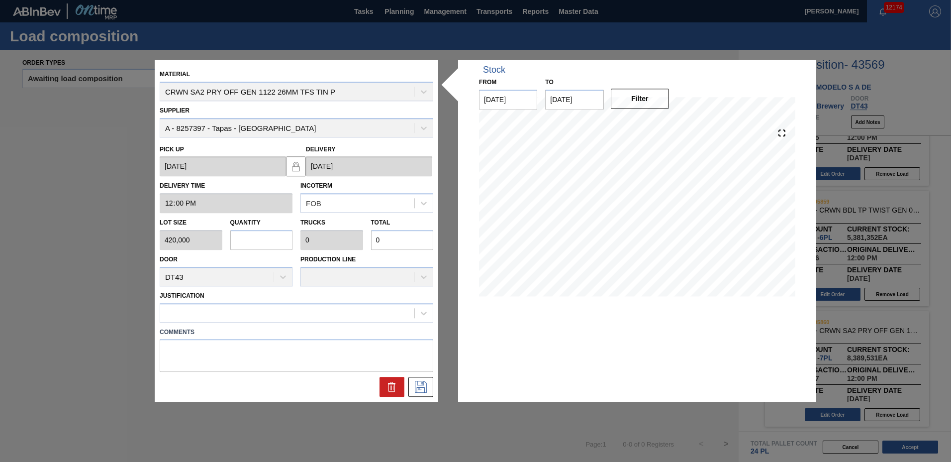
type input "5"
type input "0.227"
type input "2,100,000"
type input "5"
click at [235, 311] on div at bounding box center [287, 313] width 254 height 14
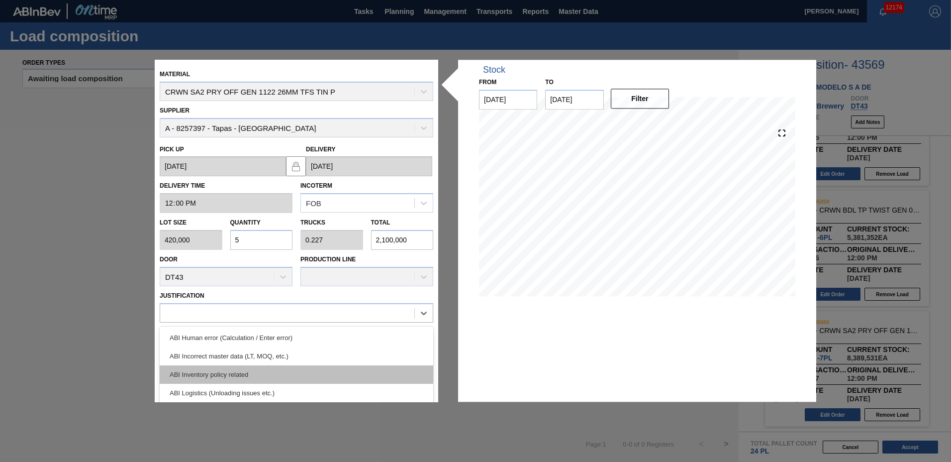
click at [237, 367] on div "ABI Inventory policy related" at bounding box center [297, 374] width 274 height 18
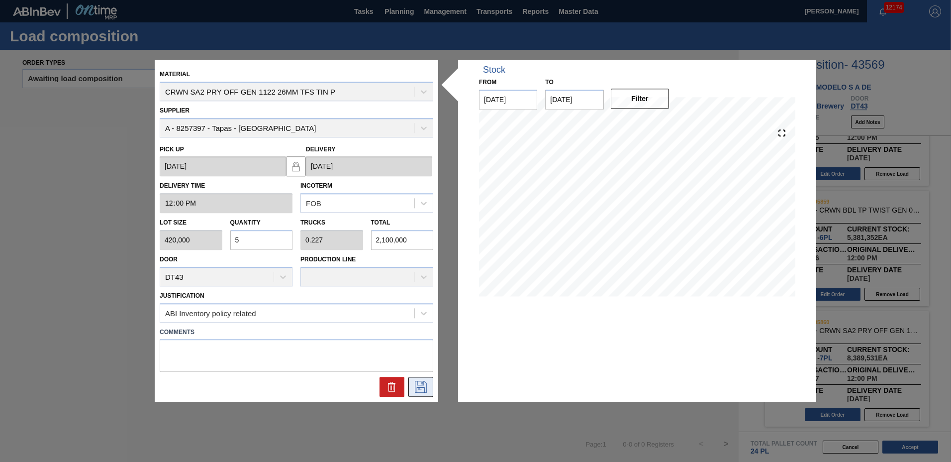
click at [415, 385] on icon at bounding box center [421, 387] width 16 height 12
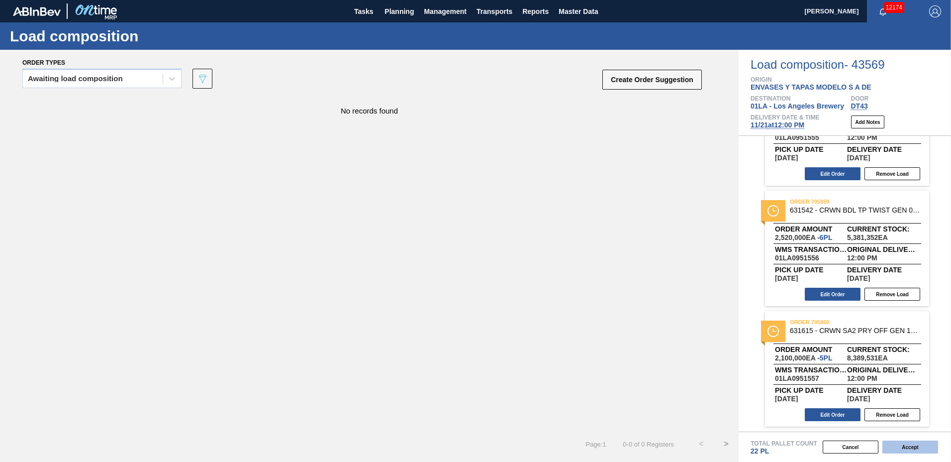
click at [913, 451] on button "Accept" at bounding box center [911, 446] width 56 height 13
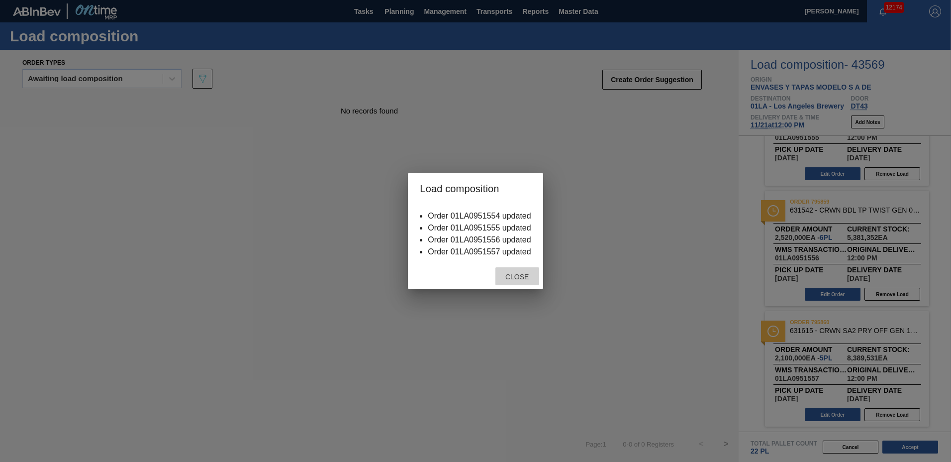
click at [522, 272] on div "Close" at bounding box center [518, 276] width 44 height 18
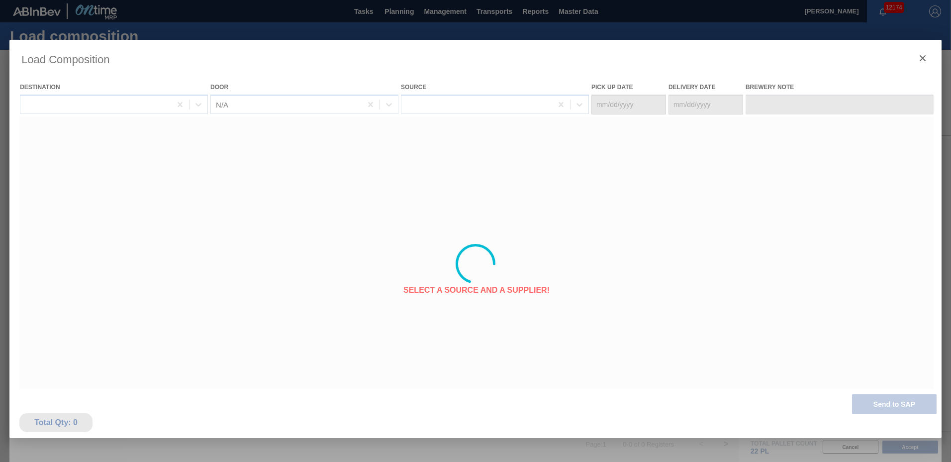
type Date "[DATE]"
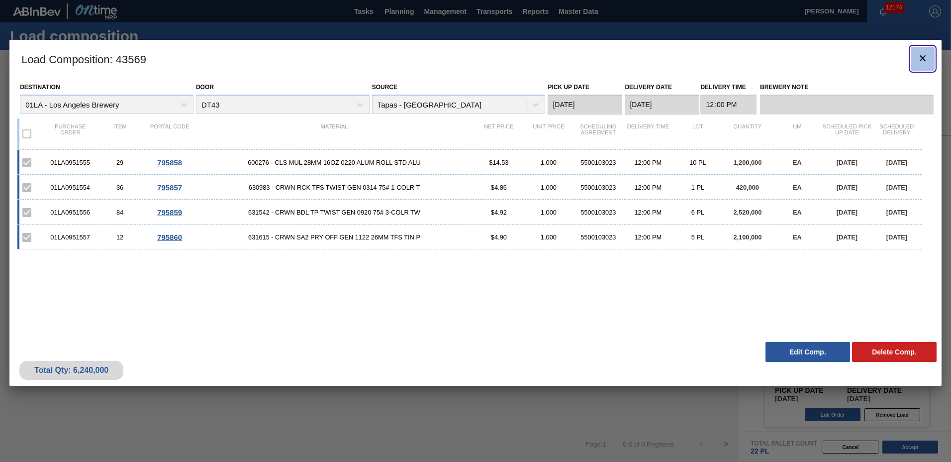
click at [924, 55] on icon "botão de ícone" at bounding box center [923, 58] width 12 height 12
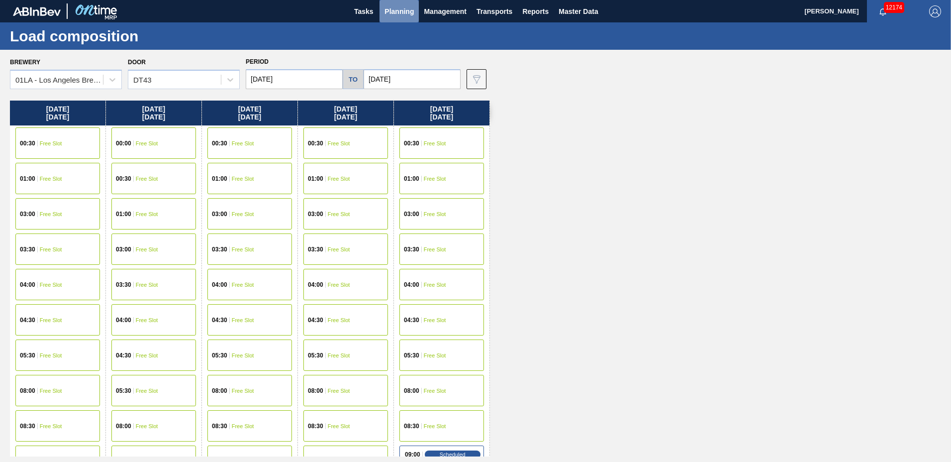
click at [388, 7] on span "Planning" at bounding box center [399, 11] width 29 height 12
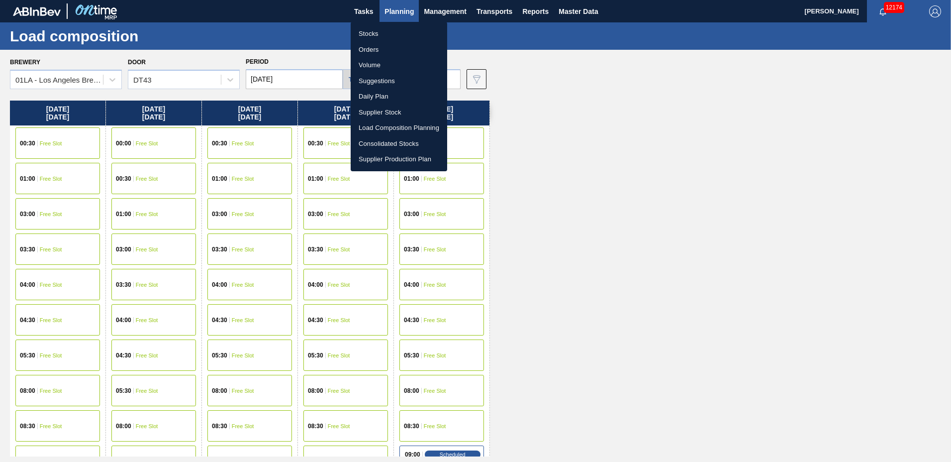
click at [380, 80] on li "Suggestions" at bounding box center [399, 81] width 97 height 16
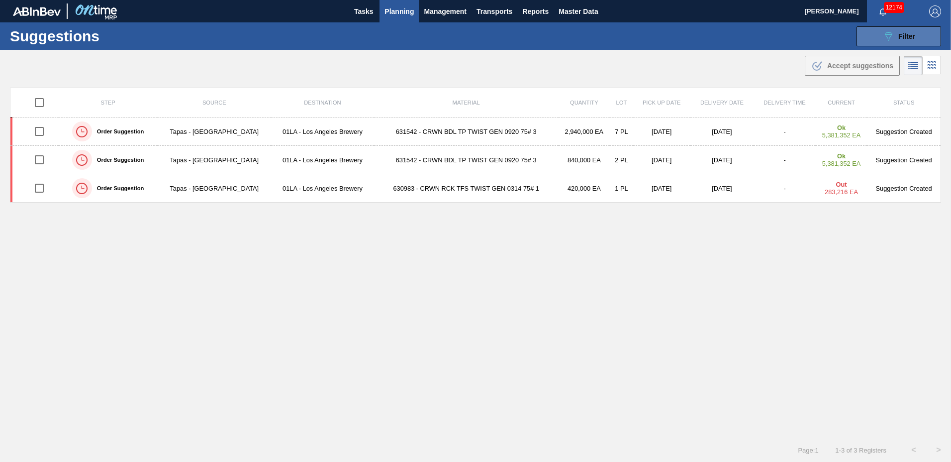
type to "01/02/2026"
click at [903, 37] on span "Filter" at bounding box center [907, 36] width 17 height 8
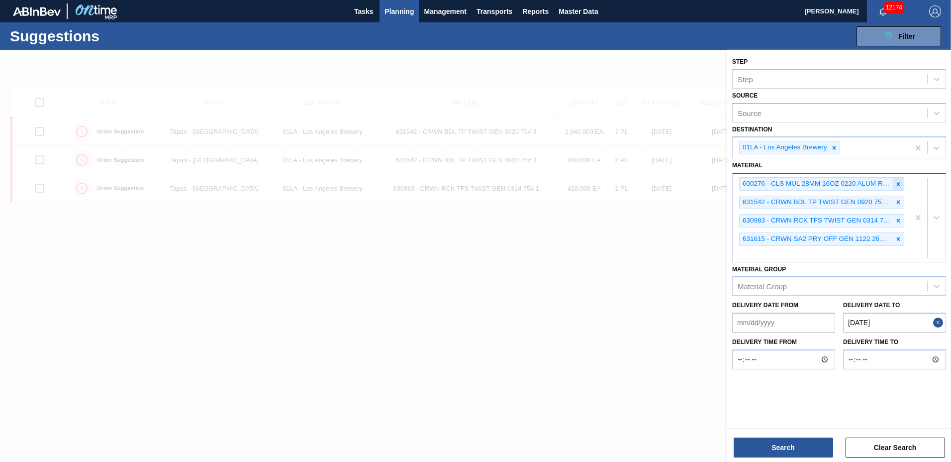
click at [898, 189] on div at bounding box center [898, 184] width 11 height 12
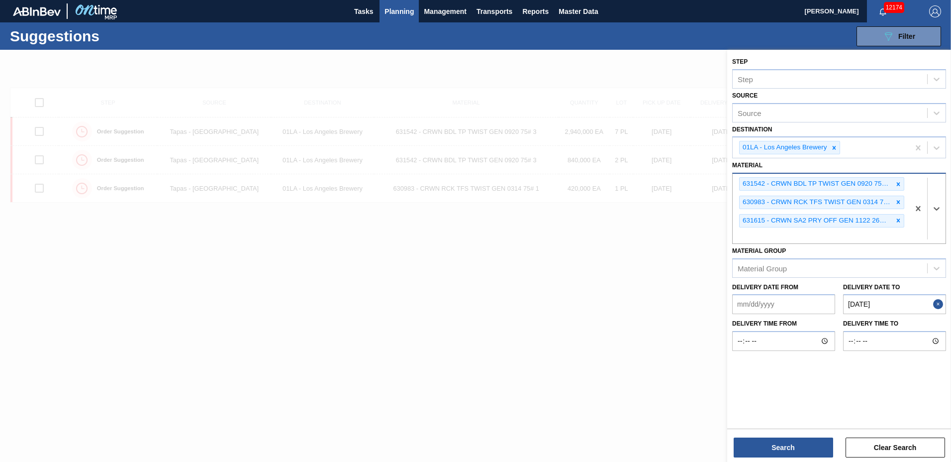
click at [898, 189] on div at bounding box center [898, 184] width 11 height 12
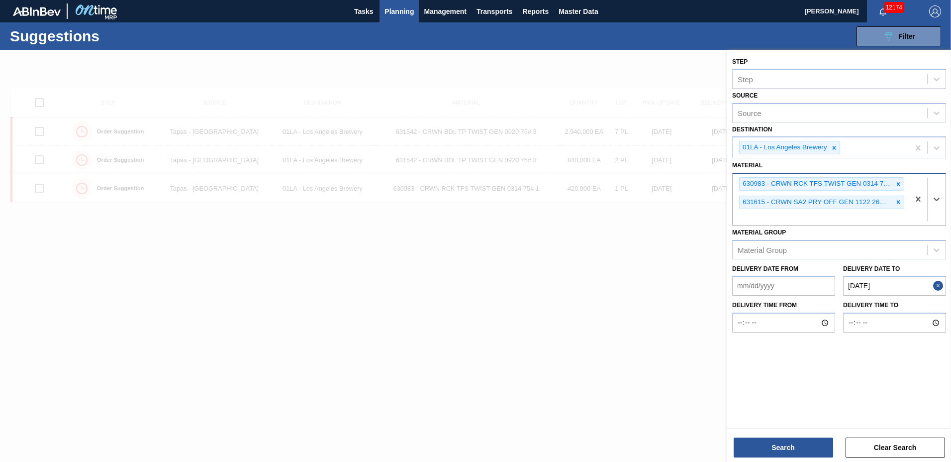
click at [898, 189] on div at bounding box center [898, 184] width 11 height 12
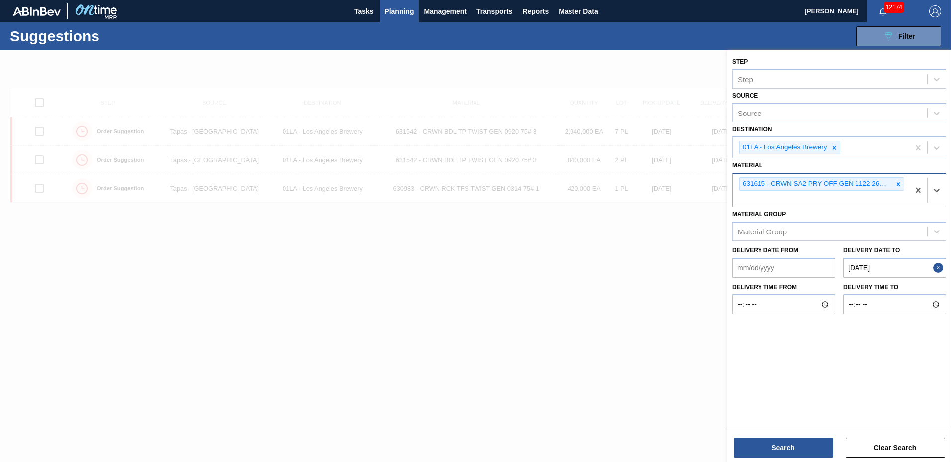
click at [898, 189] on div at bounding box center [898, 184] width 11 height 12
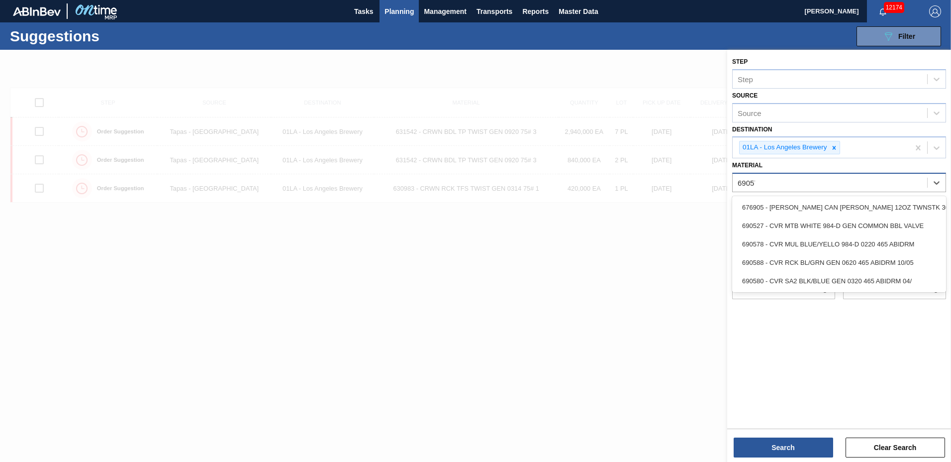
type input "690578"
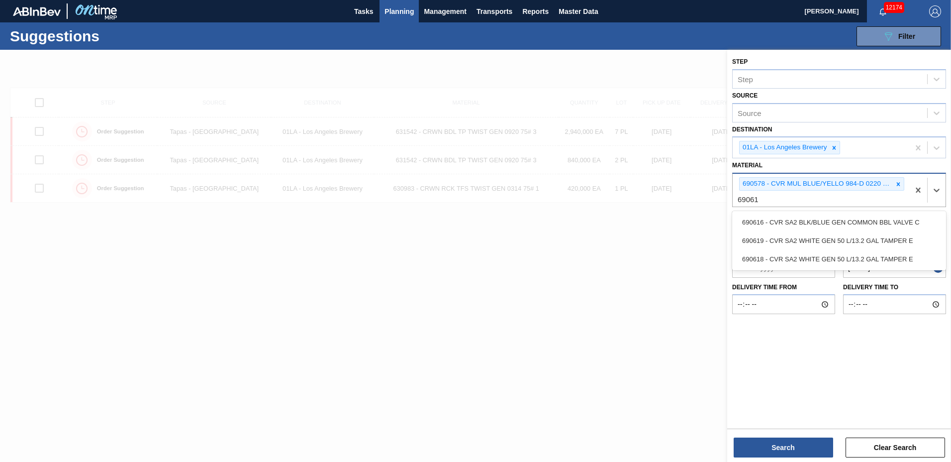
type input "690616"
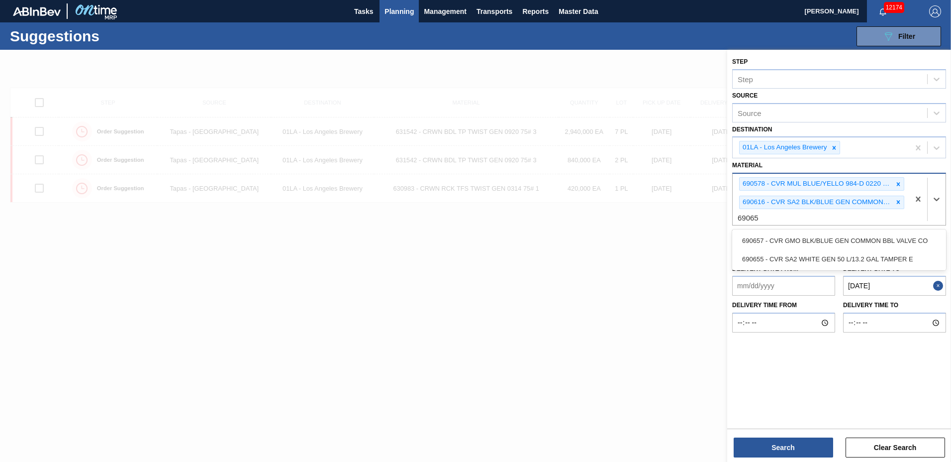
type input "690657"
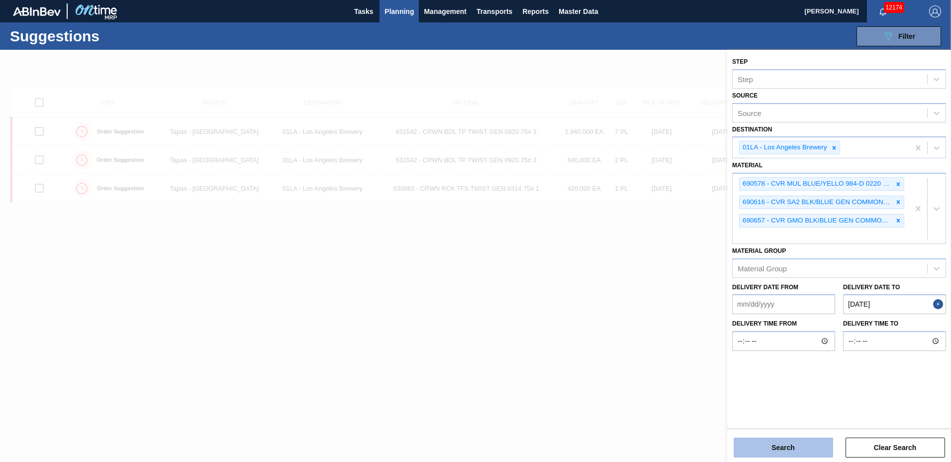
click at [775, 439] on button "Search" at bounding box center [784, 447] width 100 height 20
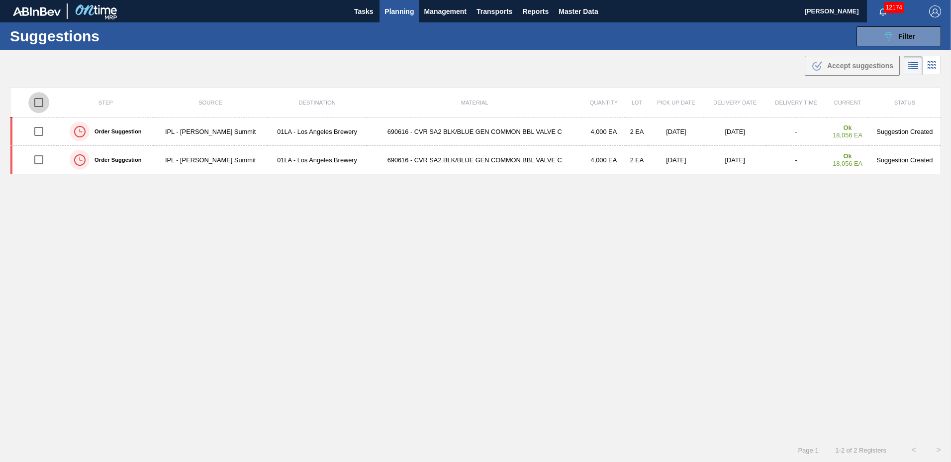
click at [36, 102] on input "checkbox" at bounding box center [38, 102] width 21 height 21
checkbox input "true"
click at [852, 68] on span "Accept suggestions" at bounding box center [861, 66] width 66 height 8
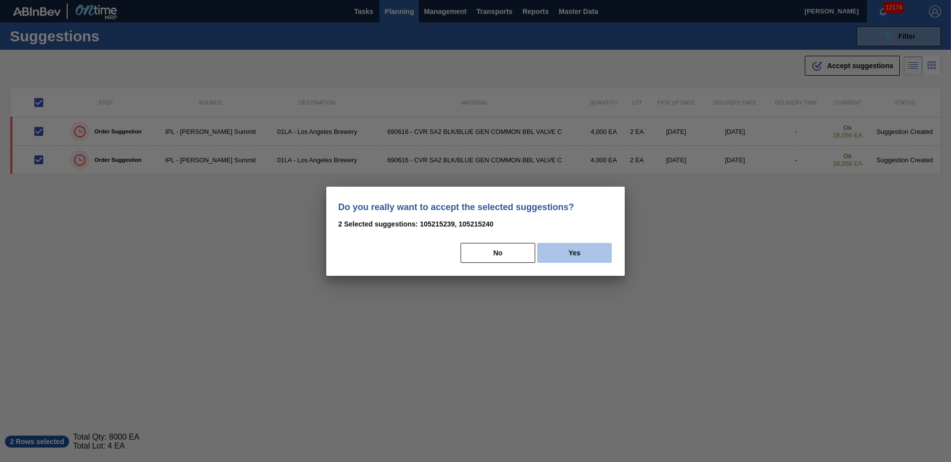
click at [558, 251] on button "Yes" at bounding box center [574, 253] width 75 height 20
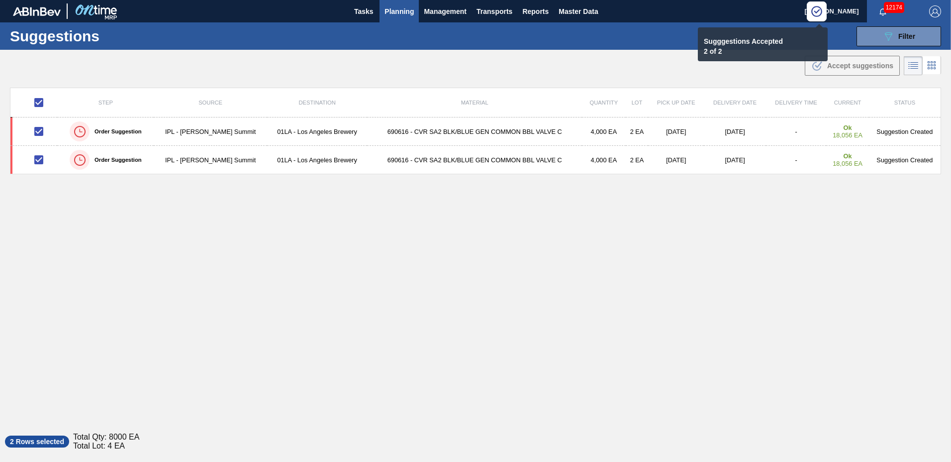
click at [404, 4] on button "Planning" at bounding box center [399, 11] width 39 height 22
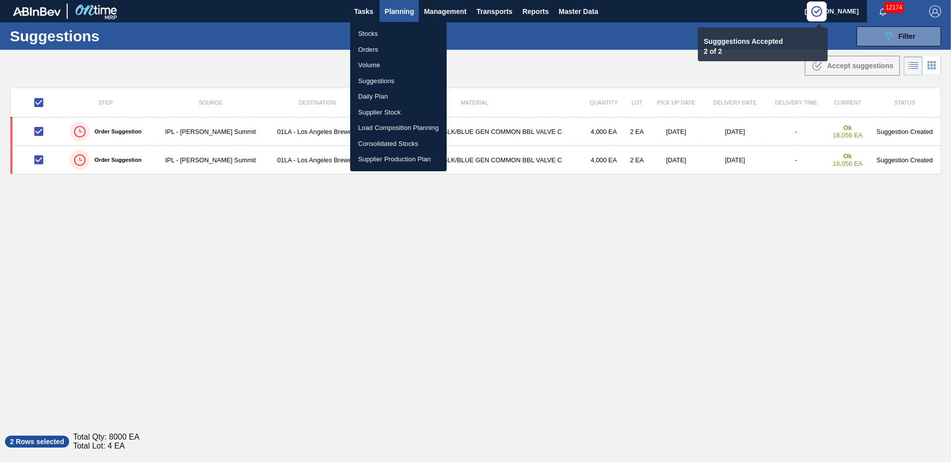
click at [404, 129] on li "Load Composition Planning" at bounding box center [398, 128] width 97 height 16
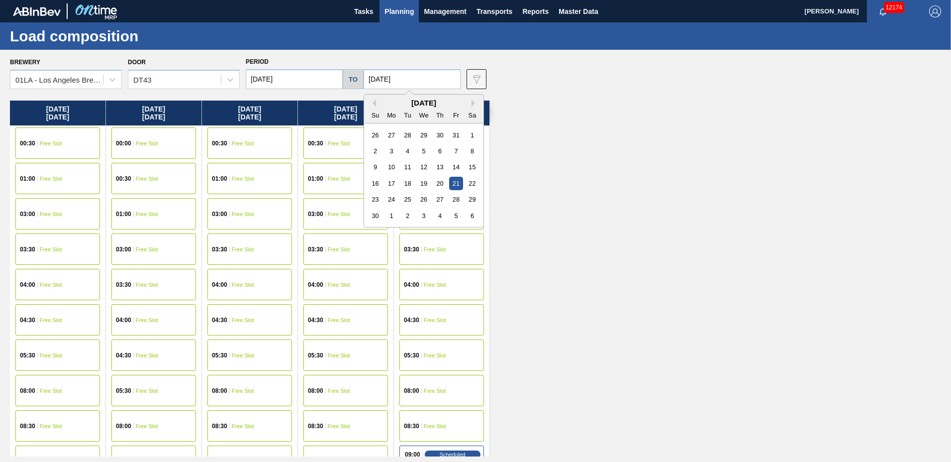
click at [409, 81] on input "[DATE]" at bounding box center [412, 79] width 97 height 20
click at [406, 215] on div "2" at bounding box center [407, 215] width 13 height 13
type input "12/02/2025"
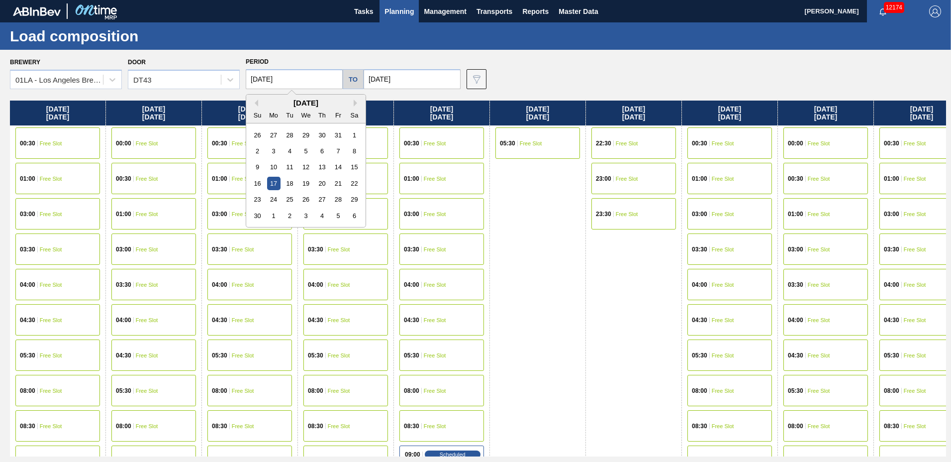
click at [282, 80] on input "[DATE]" at bounding box center [294, 79] width 97 height 20
click at [295, 199] on div "25" at bounding box center [289, 199] width 13 height 13
type input "11/25/2025"
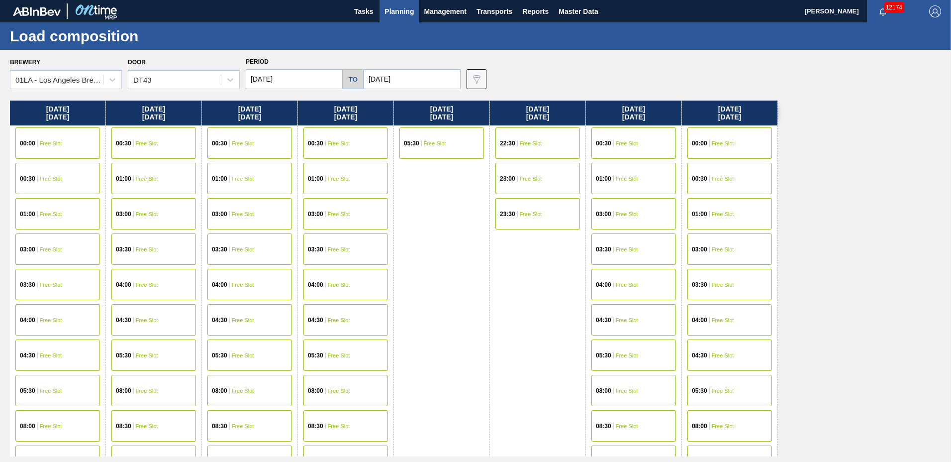
click at [717, 427] on span "Free Slot" at bounding box center [723, 426] width 22 height 6
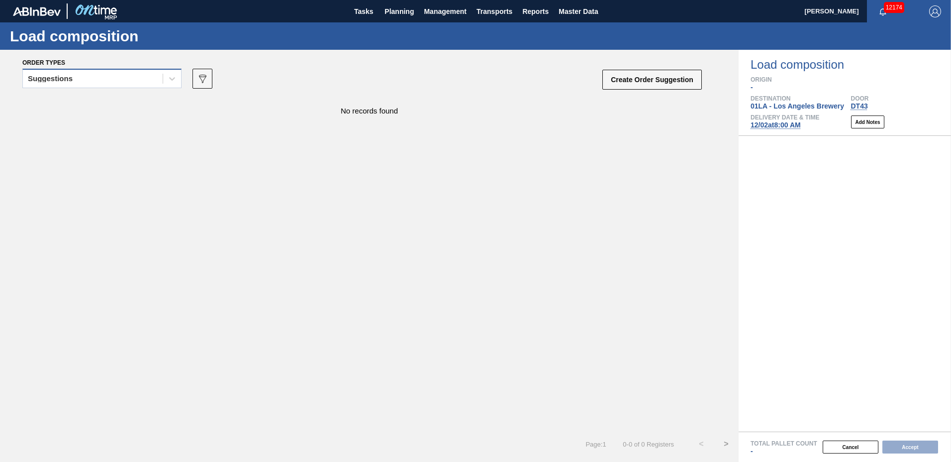
click at [119, 85] on div "Suggestions" at bounding box center [93, 79] width 140 height 14
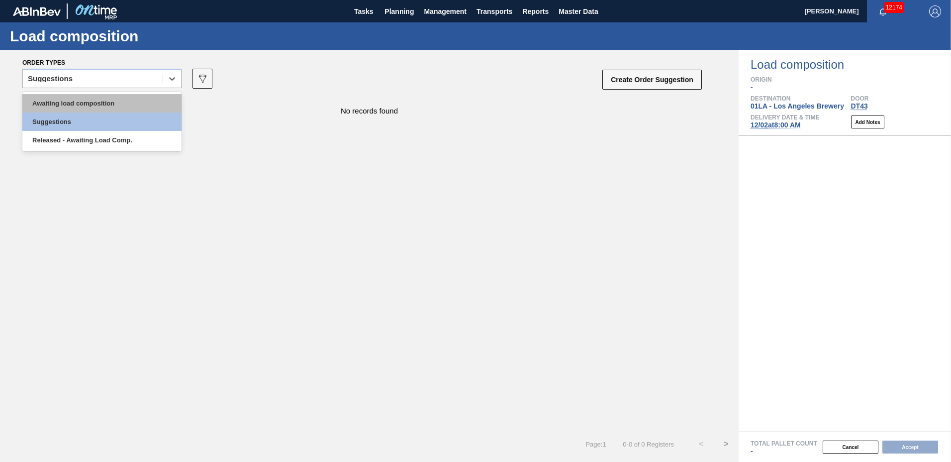
click at [115, 108] on div "Awaiting load composition" at bounding box center [101, 103] width 159 height 18
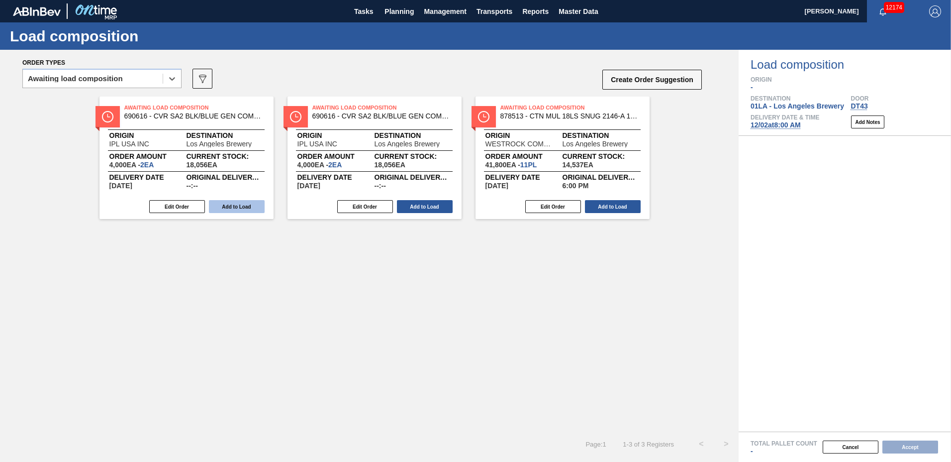
click at [255, 208] on button "Add to Load" at bounding box center [237, 206] width 56 height 13
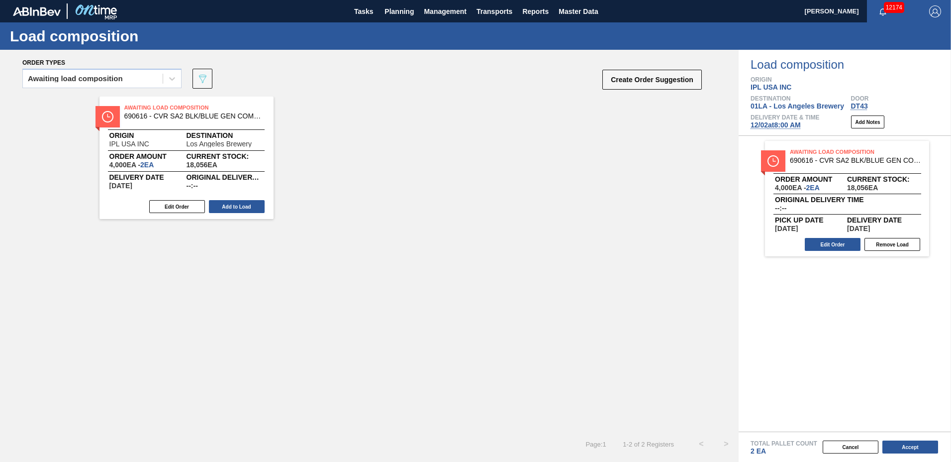
click at [255, 208] on button "Add to Load" at bounding box center [237, 206] width 56 height 13
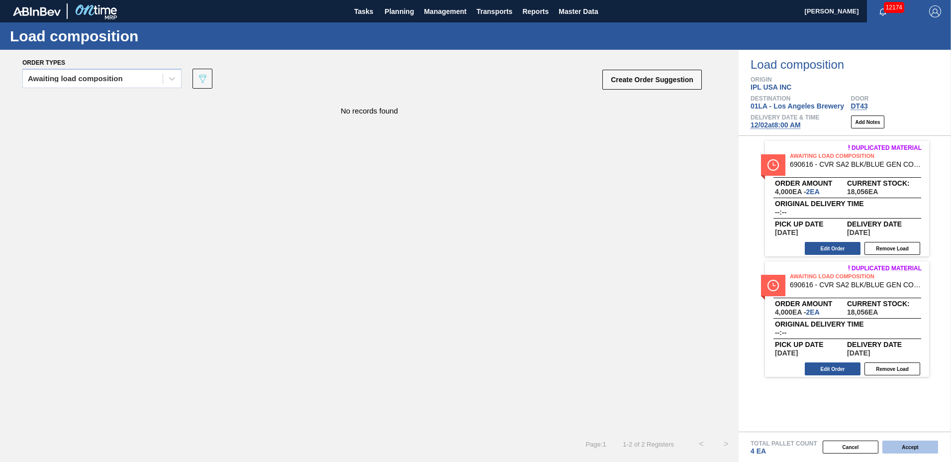
click at [905, 451] on button "Accept" at bounding box center [911, 446] width 56 height 13
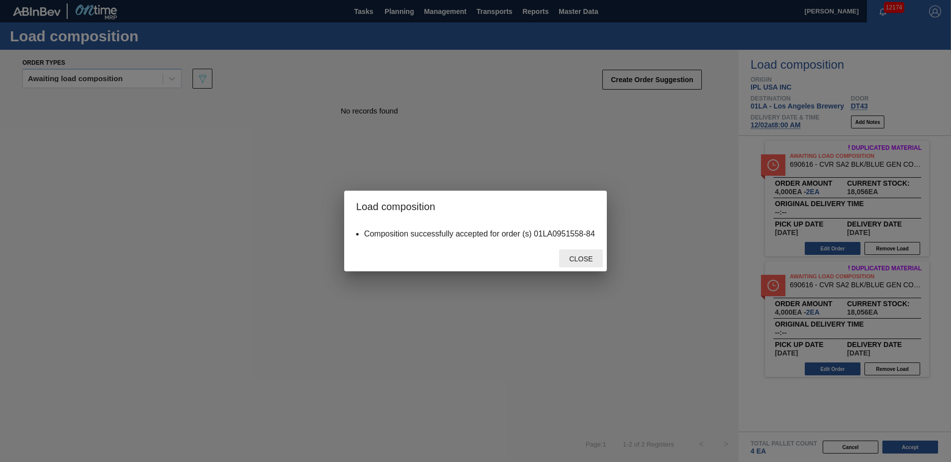
click at [585, 259] on span "Close" at bounding box center [580, 259] width 39 height 8
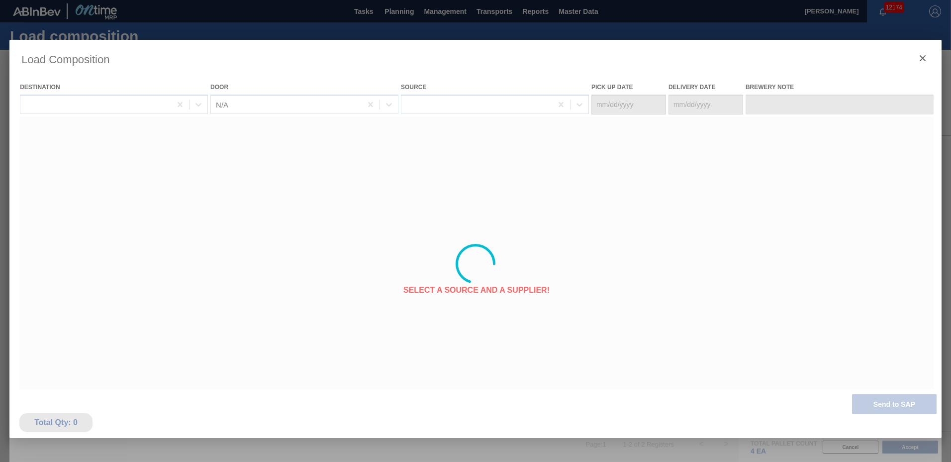
type Date "11/25/2025"
type Date "12/02/2025"
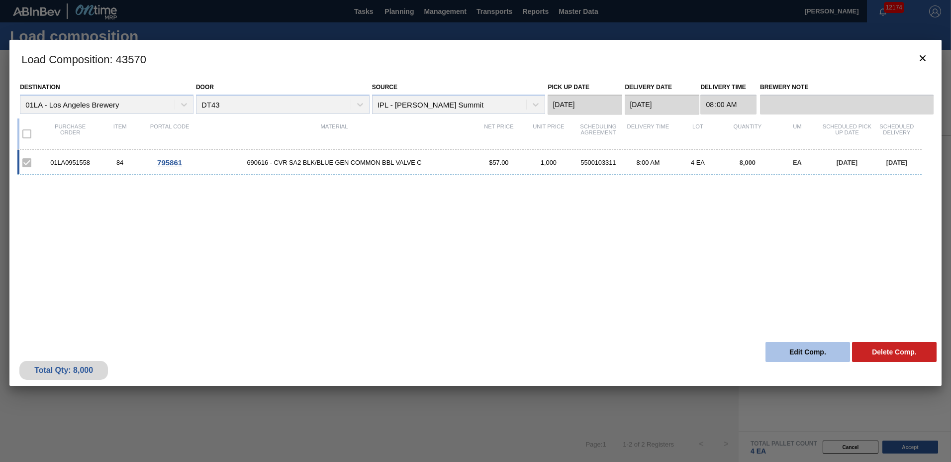
click at [821, 348] on button "Edit Comp." at bounding box center [808, 352] width 85 height 20
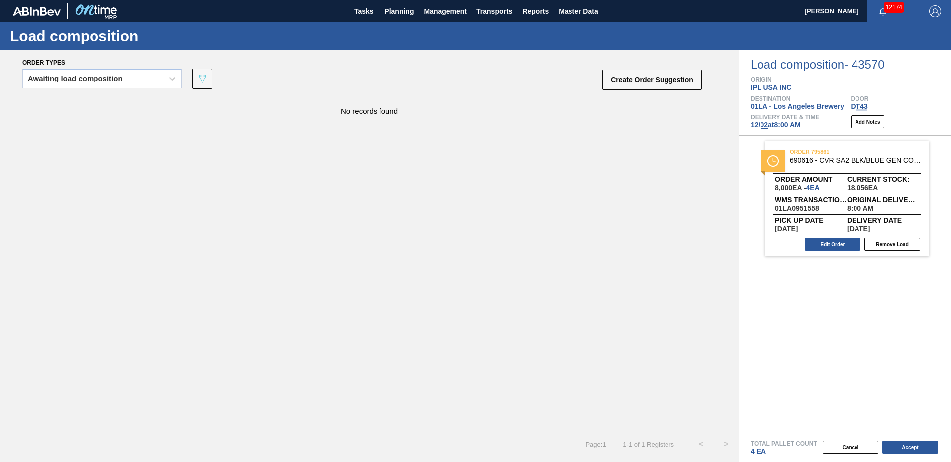
click at [647, 85] on button "Create Order Suggestion" at bounding box center [653, 80] width 100 height 20
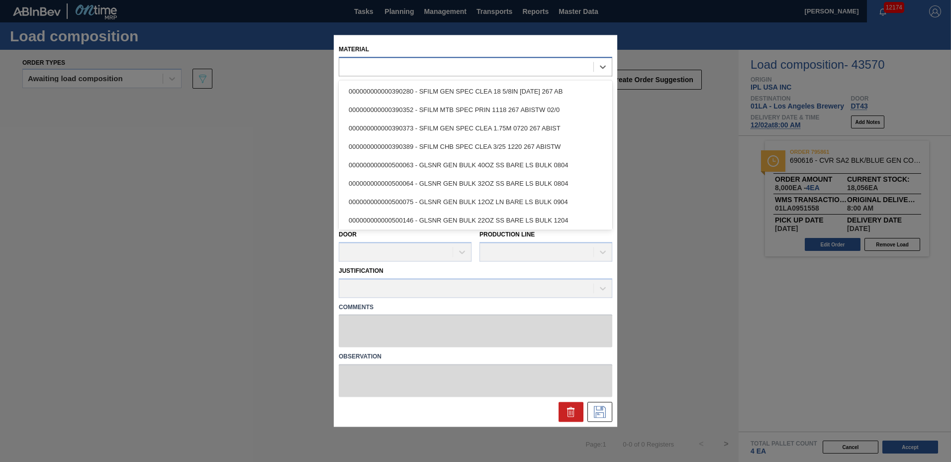
click at [504, 71] on div at bounding box center [466, 67] width 254 height 14
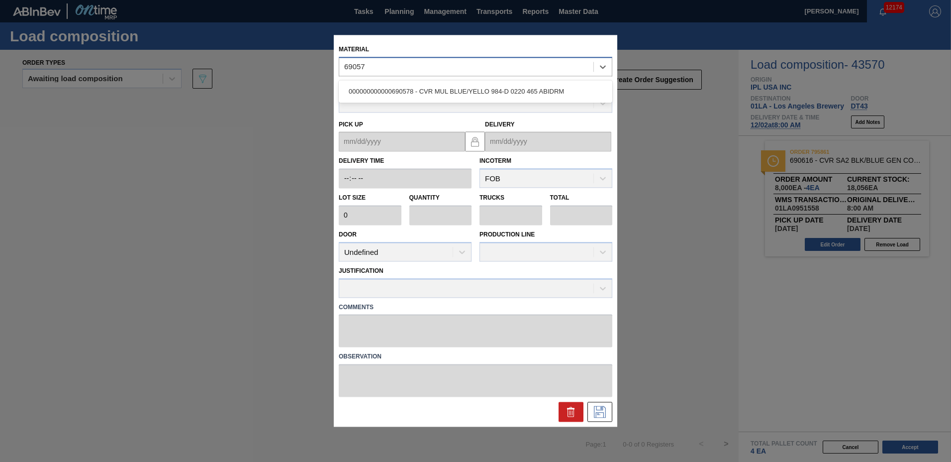
type input "690578"
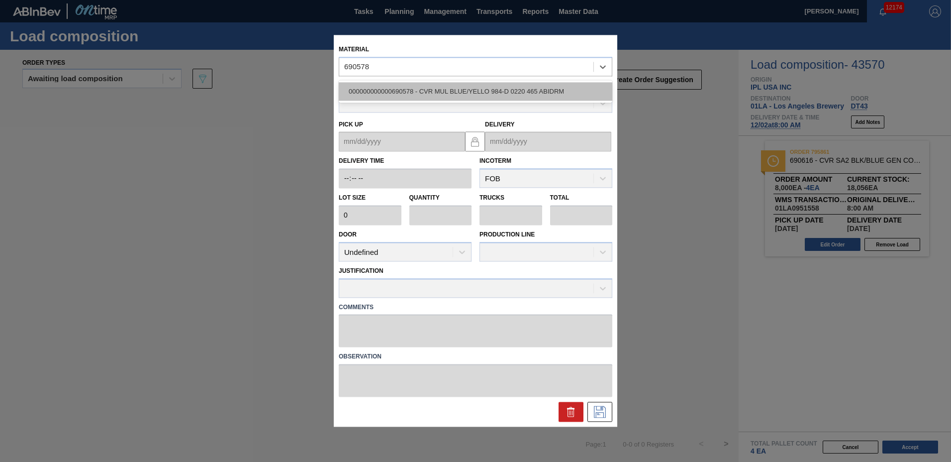
click at [485, 85] on div "000000000000690578 - CVR MUL BLUE/YELLO 984-D 0220 465 ABIDRM" at bounding box center [476, 91] width 274 height 18
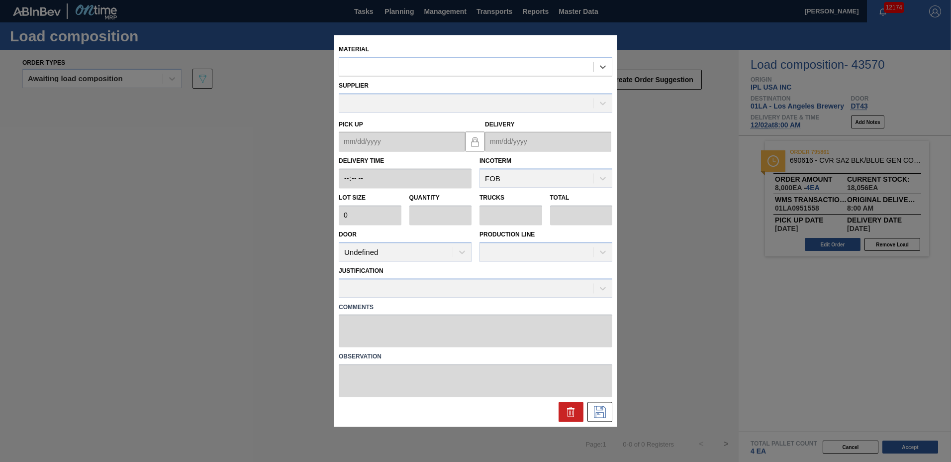
type input "2,000"
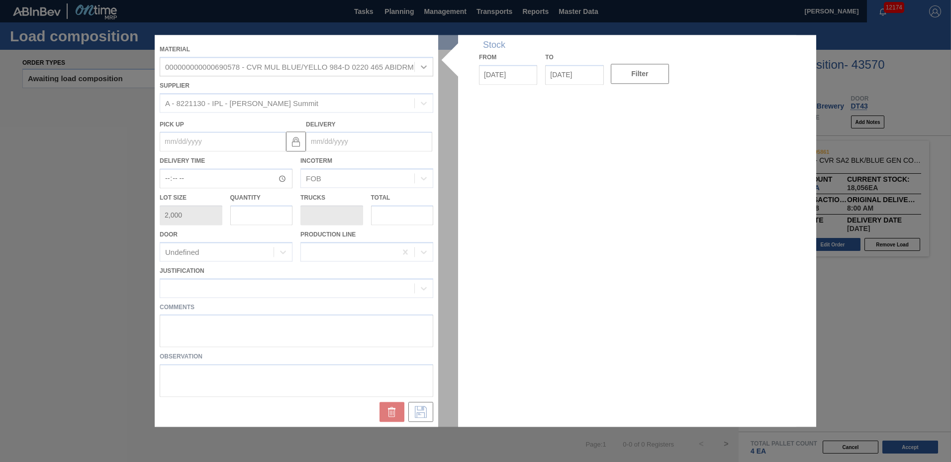
click at [331, 142] on div at bounding box center [476, 231] width 642 height 392
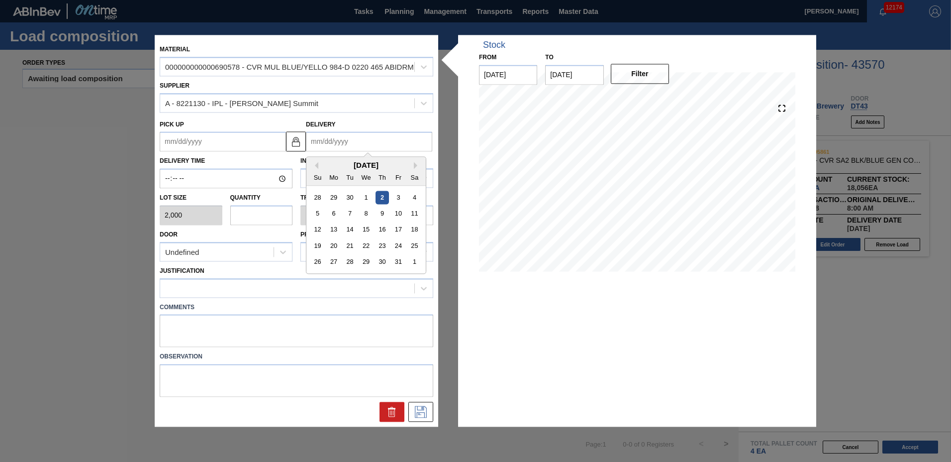
click at [331, 142] on input "Delivery" at bounding box center [369, 142] width 126 height 20
click at [416, 163] on button "Next Month" at bounding box center [417, 165] width 7 height 7
click at [350, 197] on div "2" at bounding box center [349, 197] width 13 height 13
type up "11/25/2025"
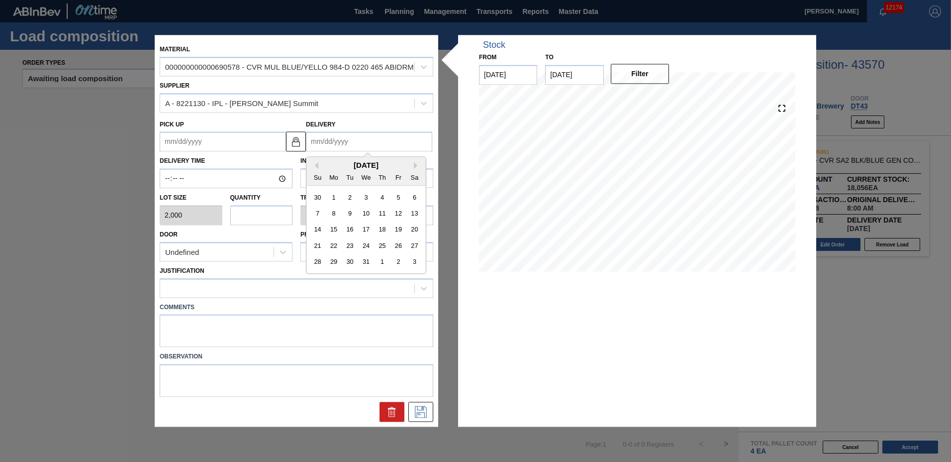
type input "12/02/2025"
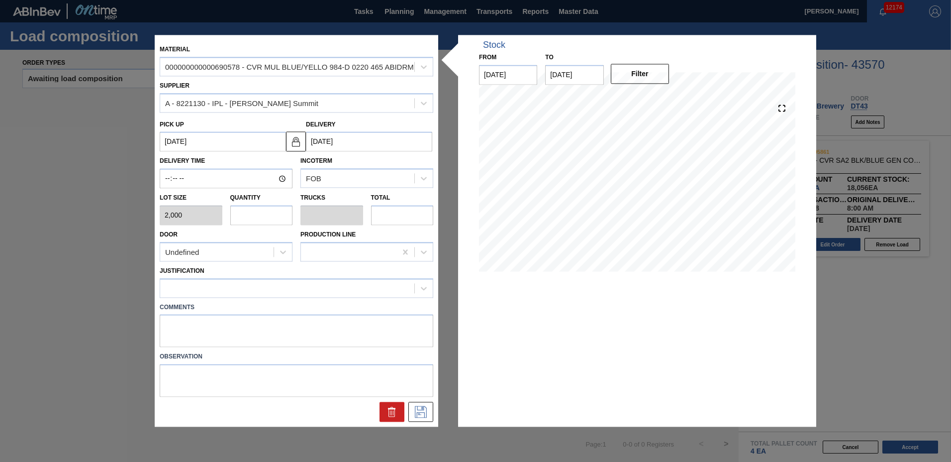
click at [257, 217] on input "text" at bounding box center [261, 215] width 63 height 20
type input "6"
type input "0.12"
type input "12,000"
type input "6"
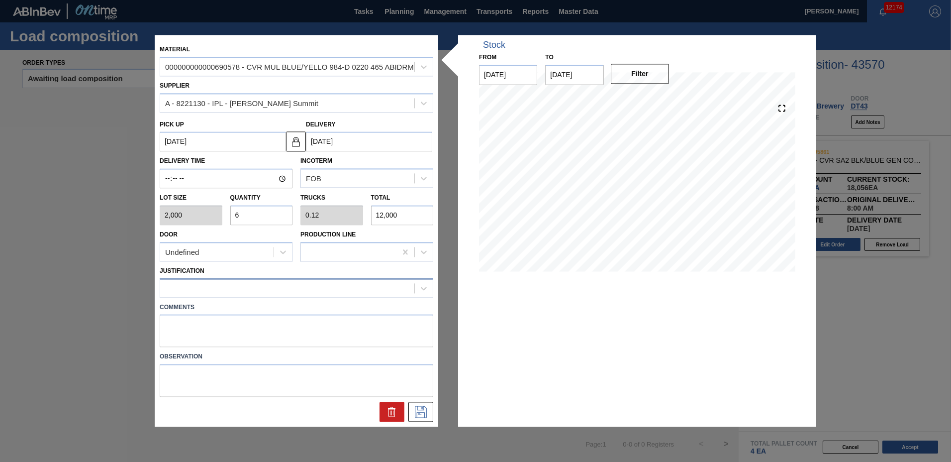
click at [225, 286] on div at bounding box center [287, 288] width 254 height 14
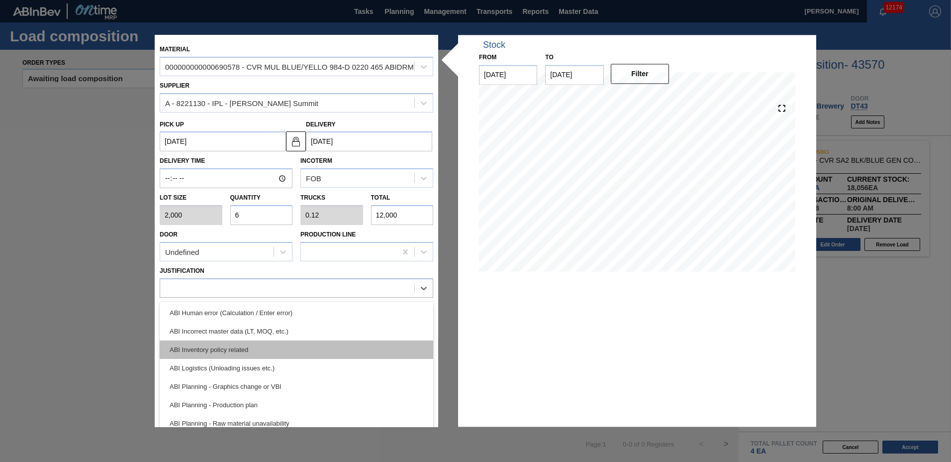
click at [235, 352] on div "ABI Inventory policy related" at bounding box center [297, 349] width 274 height 18
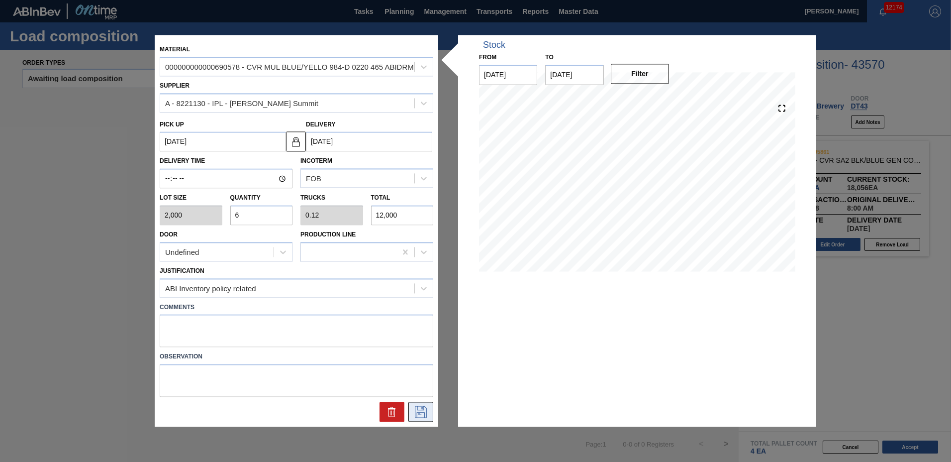
click at [421, 411] on icon at bounding box center [421, 412] width 16 height 12
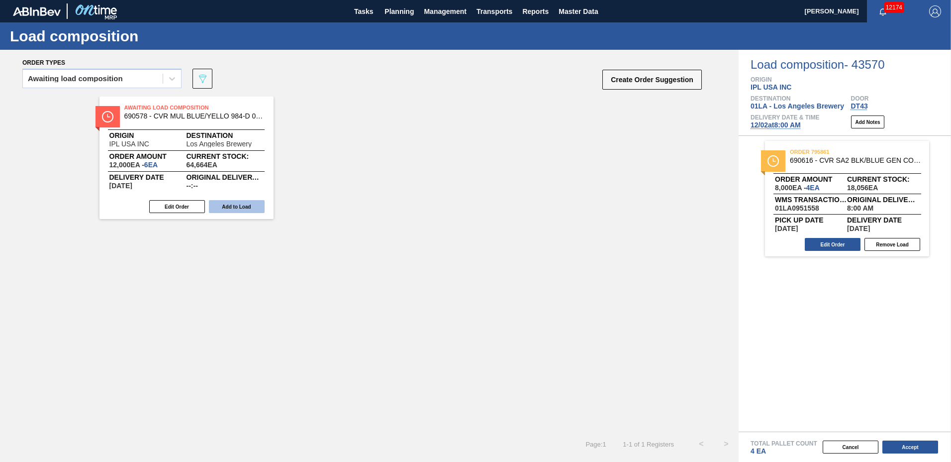
click at [258, 210] on button "Add to Load" at bounding box center [237, 206] width 56 height 13
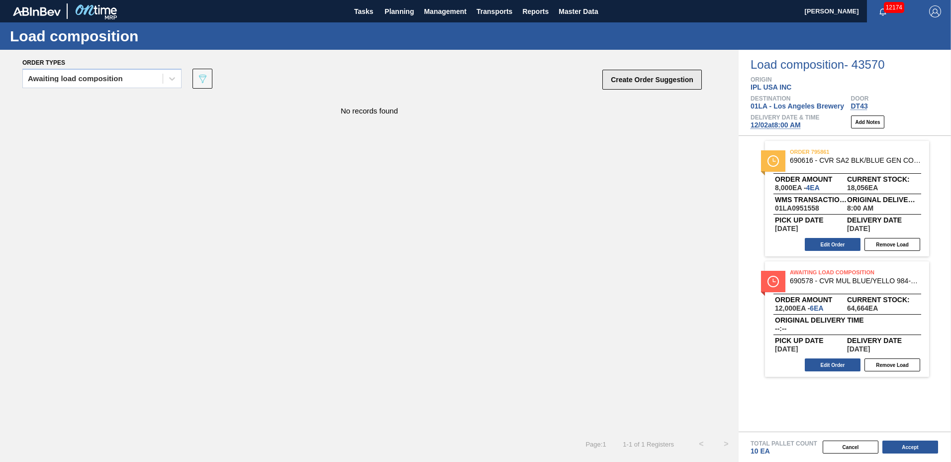
click at [646, 82] on button "Create Order Suggestion" at bounding box center [653, 80] width 100 height 20
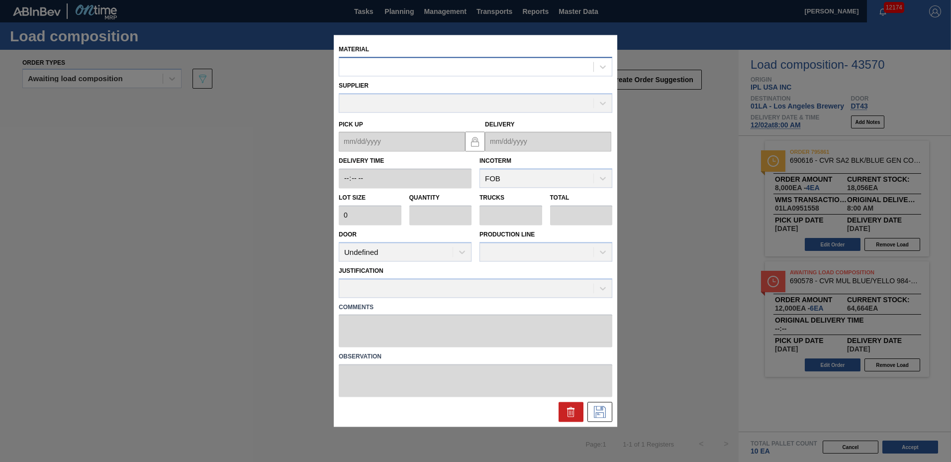
click at [466, 73] on div at bounding box center [466, 67] width 254 height 14
type input "690657"
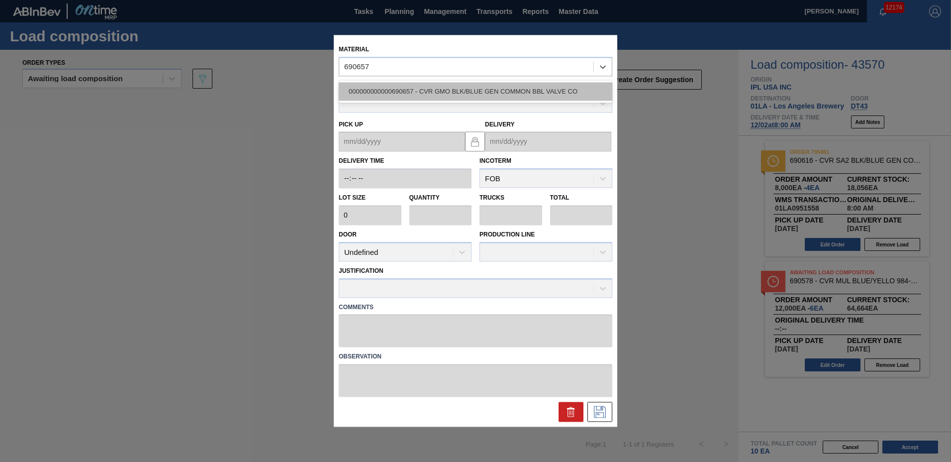
click at [455, 95] on div "000000000000690657 - CVR GMO BLK/BLUE GEN COMMON BBL VALVE CO" at bounding box center [476, 91] width 274 height 18
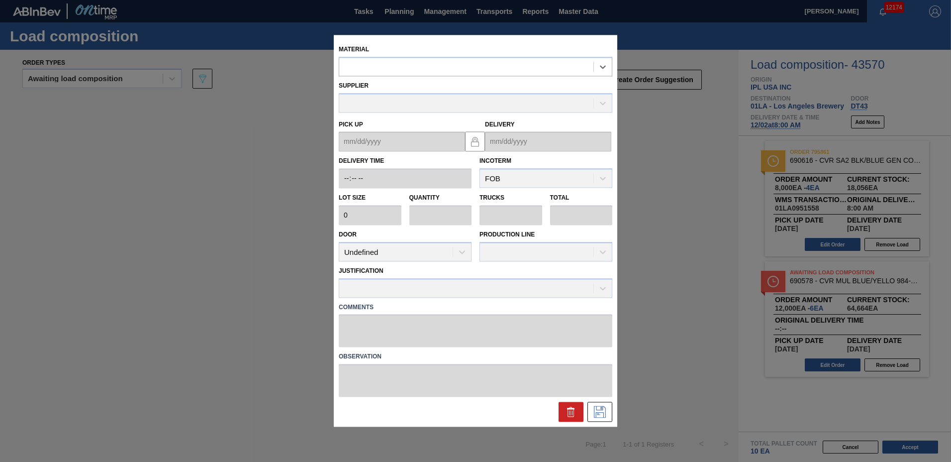
type input "2,000"
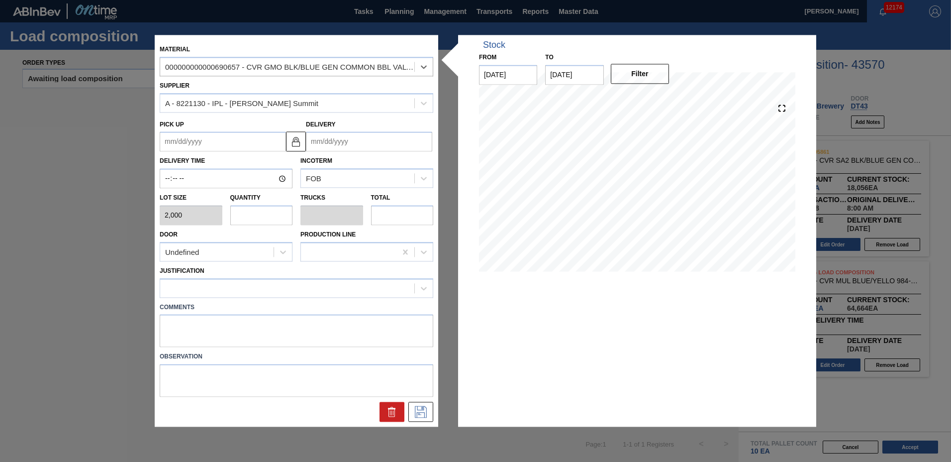
click at [363, 139] on input "Delivery" at bounding box center [369, 142] width 126 height 20
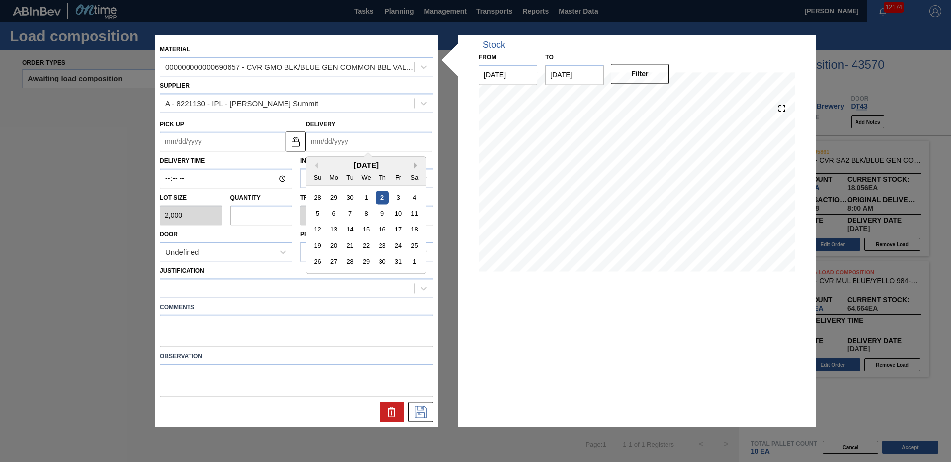
click at [417, 164] on button "Next Month" at bounding box center [417, 165] width 7 height 7
click at [347, 197] on div "2" at bounding box center [349, 197] width 13 height 13
type up "11/25/2025"
type input "12/02/2025"
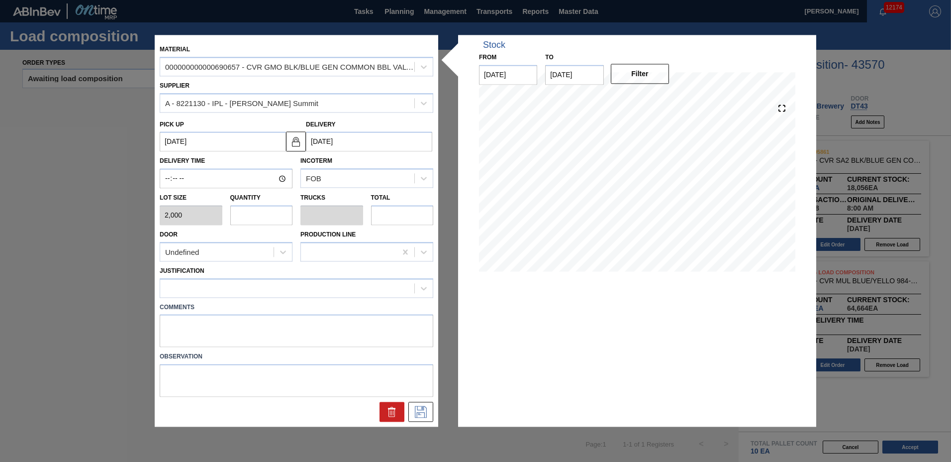
click at [257, 214] on input "text" at bounding box center [261, 215] width 63 height 20
type input "2"
type input "0.071"
type input "4,000"
type input "2"
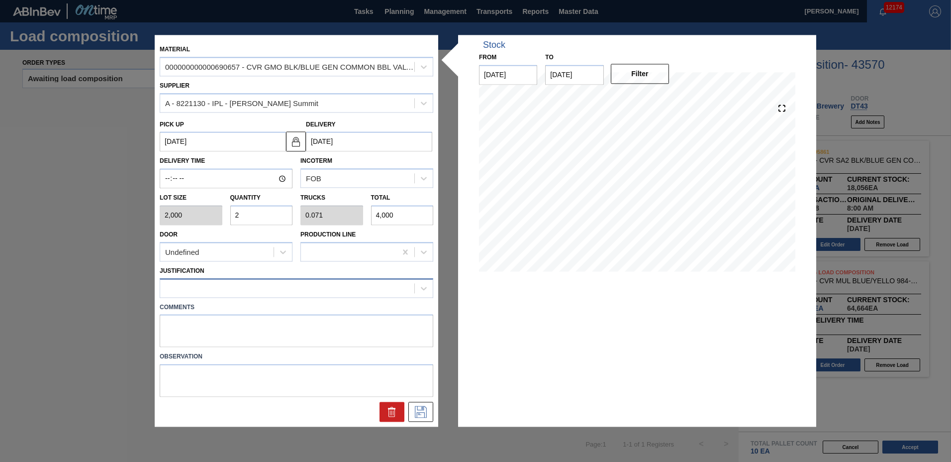
click at [218, 287] on div at bounding box center [287, 288] width 254 height 14
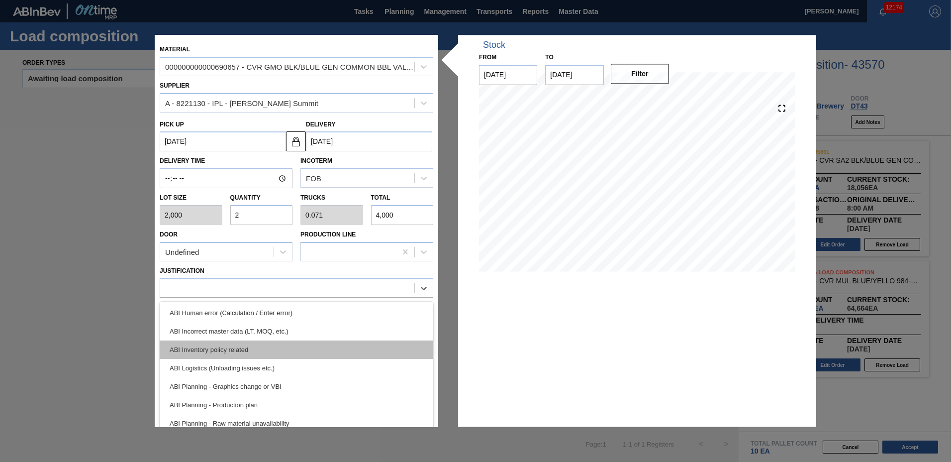
click at [211, 345] on div "ABI Inventory policy related" at bounding box center [297, 349] width 274 height 18
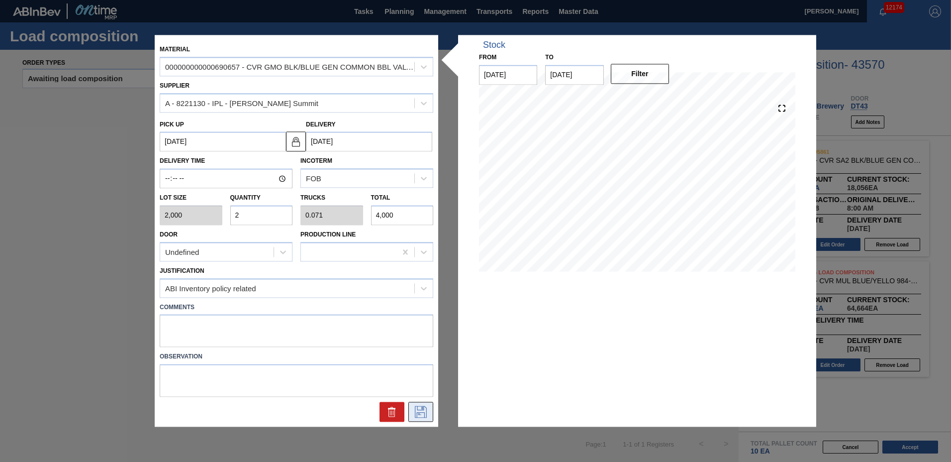
click at [421, 414] on icon at bounding box center [421, 412] width 16 height 12
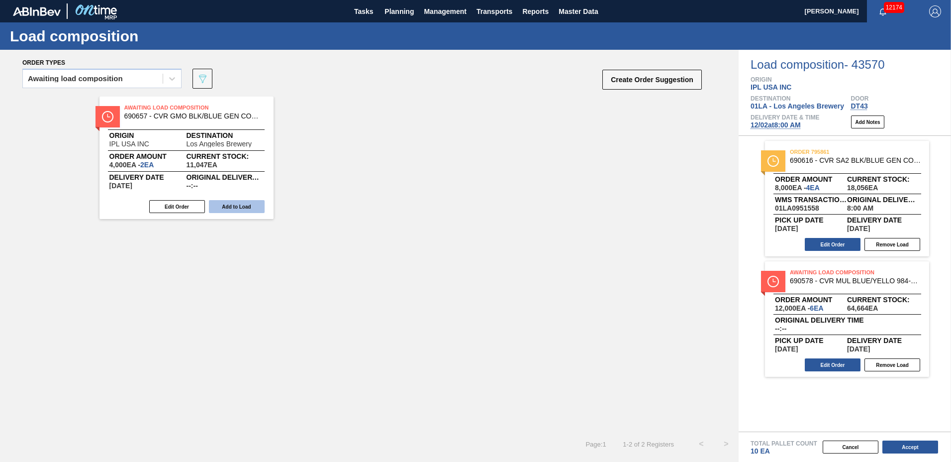
click at [248, 205] on button "Add to Load" at bounding box center [237, 206] width 56 height 13
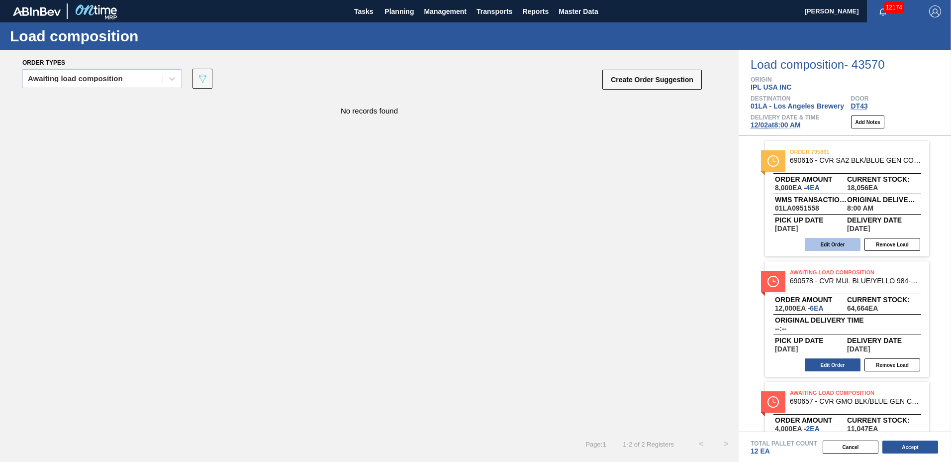
click at [840, 243] on button "Edit Order" at bounding box center [833, 244] width 56 height 13
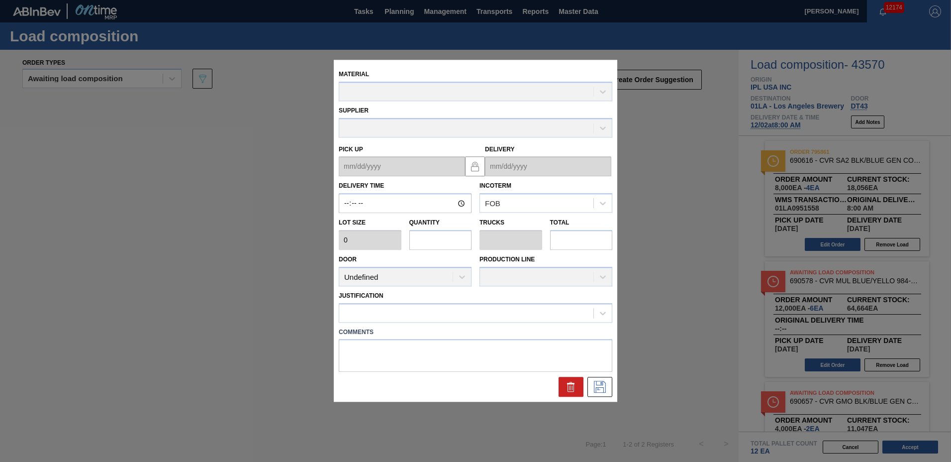
type input "08:00:00"
type input "2,000"
type input "4"
type input "0.008"
type input "8,000"
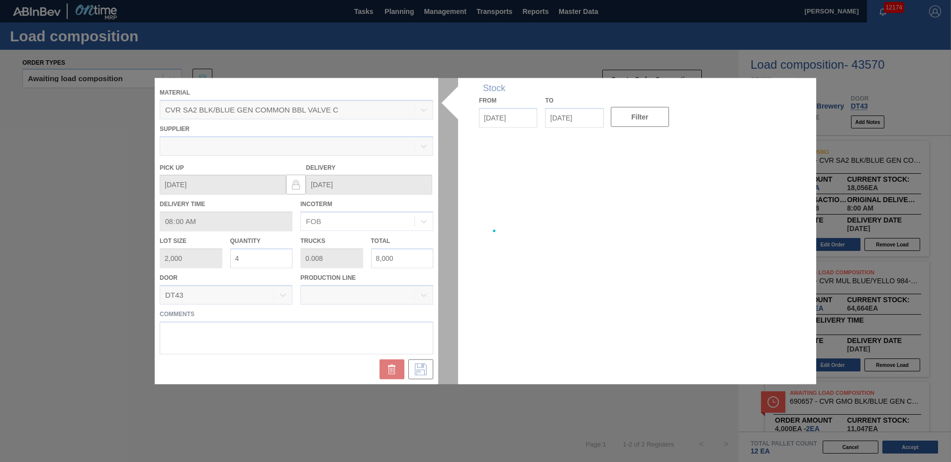
type up "11/25/2025"
type input "12/02/2025"
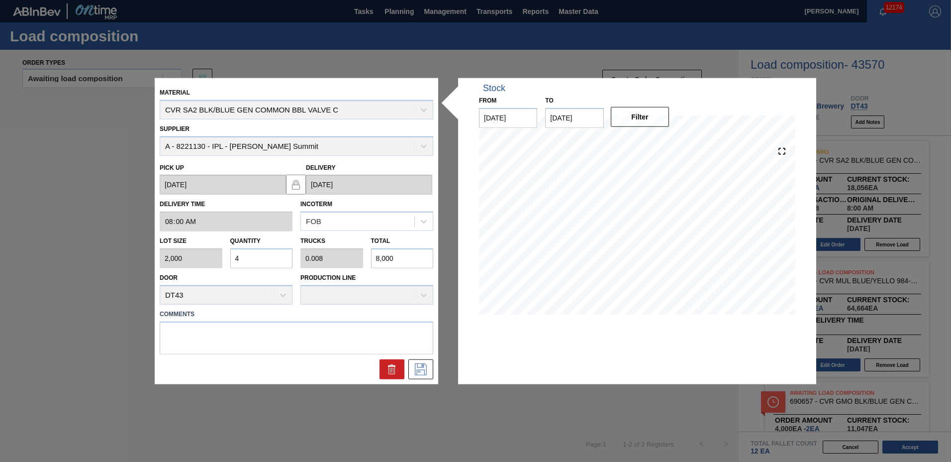
drag, startPoint x: 263, startPoint y: 260, endPoint x: 78, endPoint y: 244, distance: 185.8
click at [113, 244] on div "Material CVR SA2 BLK/BLUE GEN COMMON BBL VALVE C Supplier A - 8221130 - IPL - L…" at bounding box center [475, 231] width 951 height 462
type input "6"
type input "0.012"
type input "12,000"
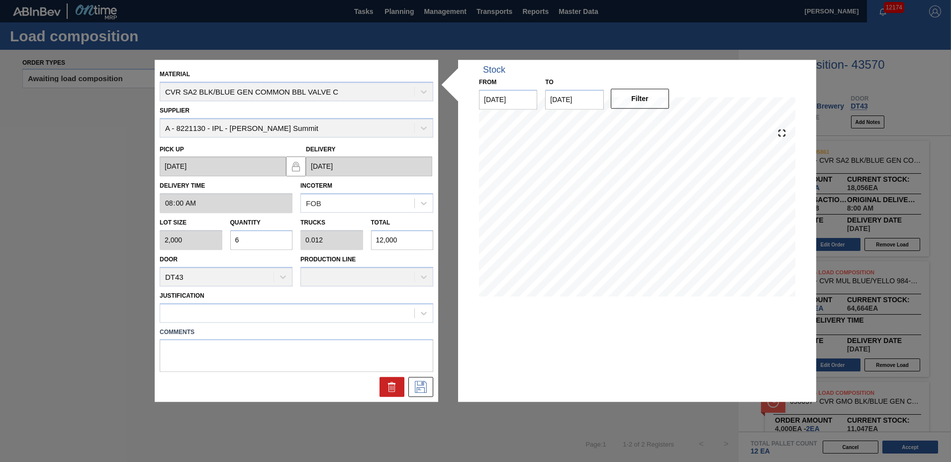
type input "6"
drag, startPoint x: 212, startPoint y: 298, endPoint x: 216, endPoint y: 309, distance: 12.1
click at [216, 309] on div "Justification" at bounding box center [297, 306] width 274 height 34
click at [216, 309] on div at bounding box center [287, 313] width 254 height 14
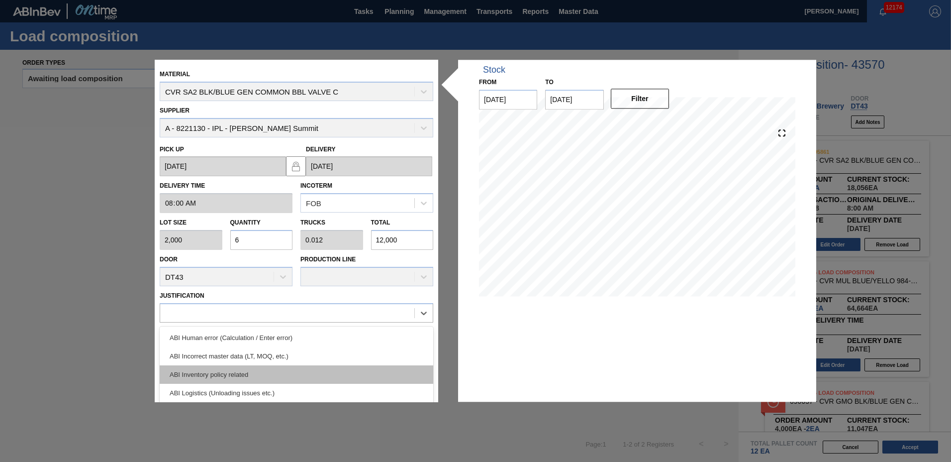
click at [213, 373] on div "ABI Inventory policy related" at bounding box center [297, 374] width 274 height 18
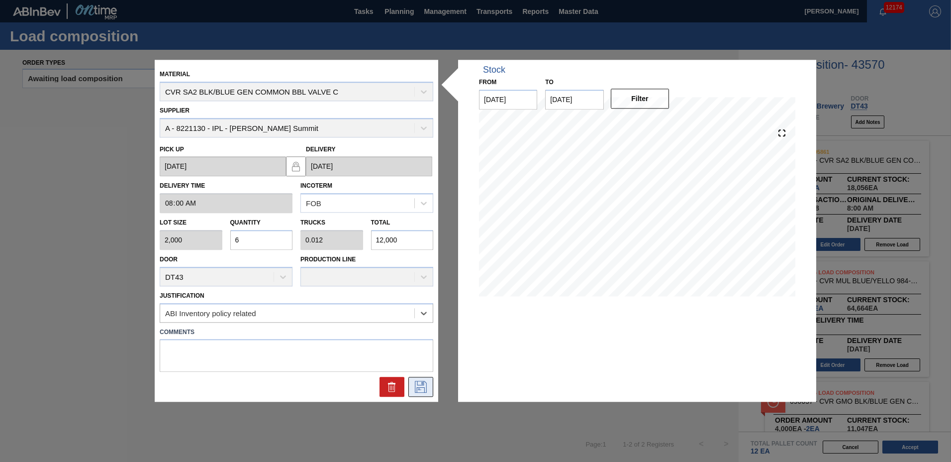
click at [414, 392] on icon at bounding box center [421, 387] width 16 height 12
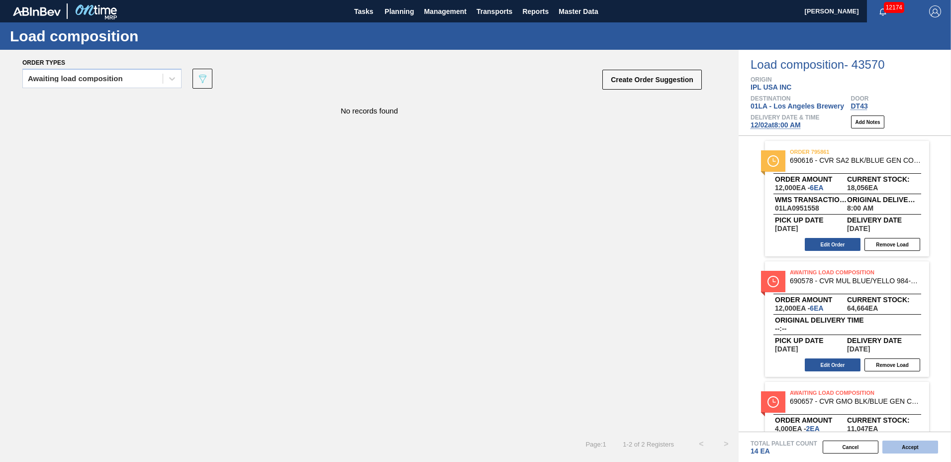
click at [929, 450] on button "Accept" at bounding box center [911, 446] width 56 height 13
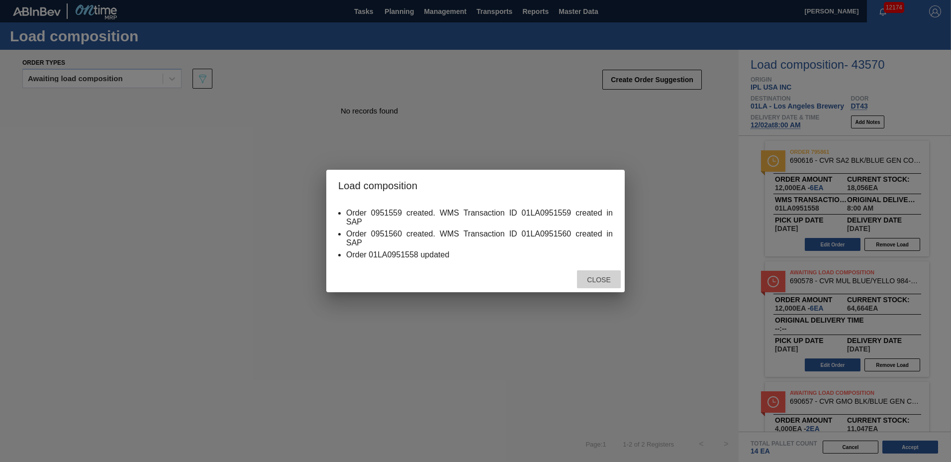
click at [612, 286] on div "Close" at bounding box center [599, 279] width 44 height 18
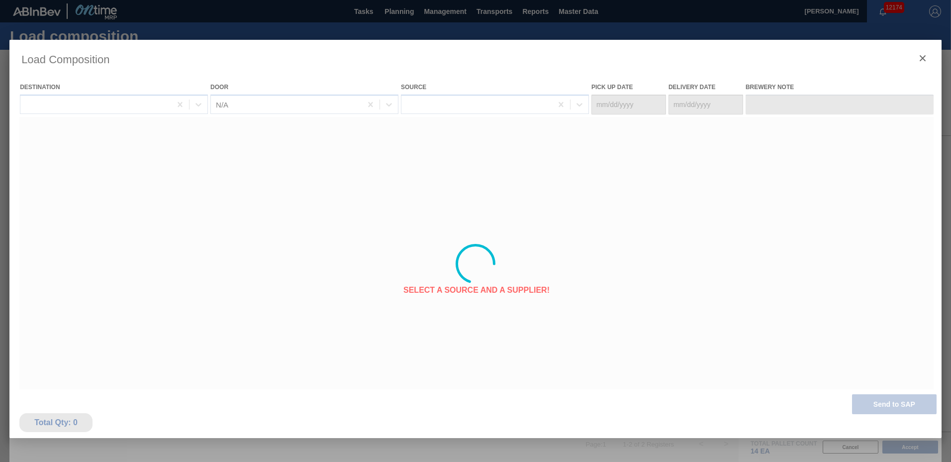
type Date "11/25/2025"
type Date "12/02/2025"
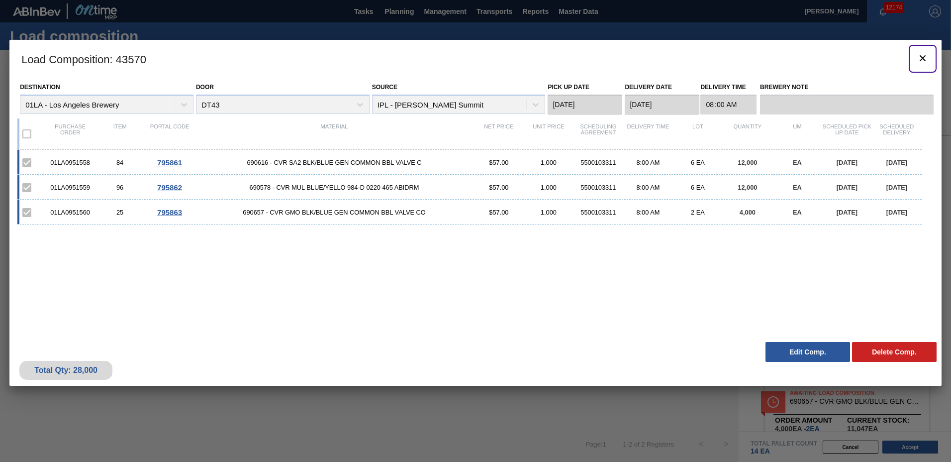
click at [924, 56] on icon "botão de ícone" at bounding box center [923, 58] width 6 height 6
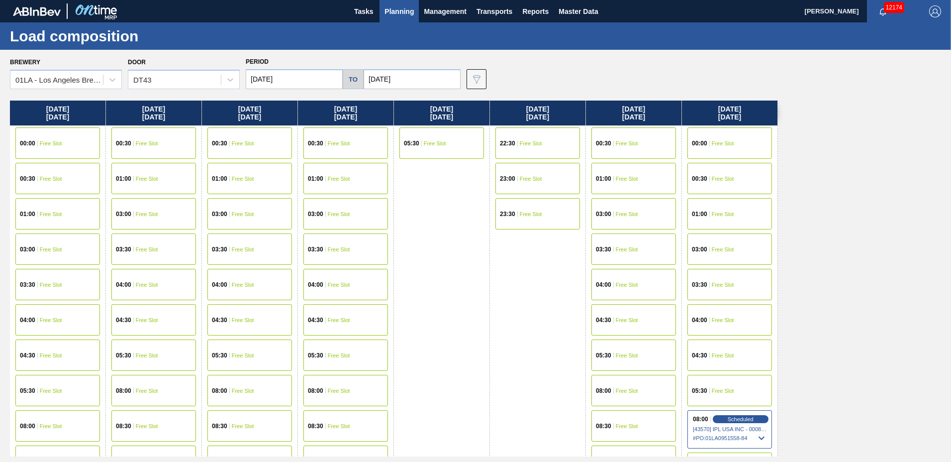
click at [394, 10] on span "Planning" at bounding box center [399, 11] width 29 height 12
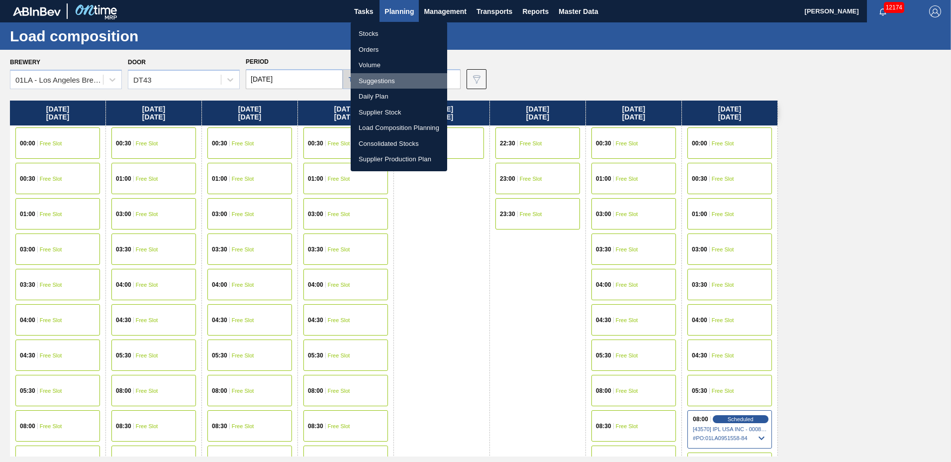
click at [384, 76] on li "Suggestions" at bounding box center [399, 81] width 97 height 16
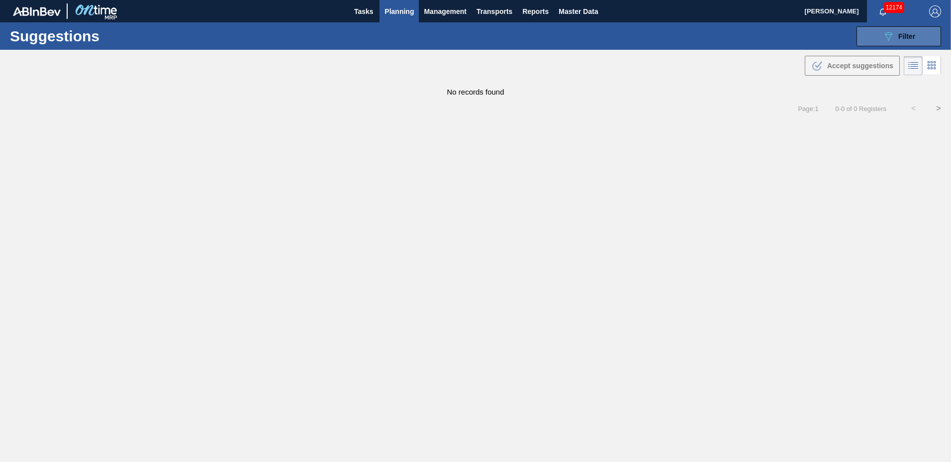
type to "01/02/2026"
click at [904, 33] on span "Filter" at bounding box center [907, 36] width 17 height 8
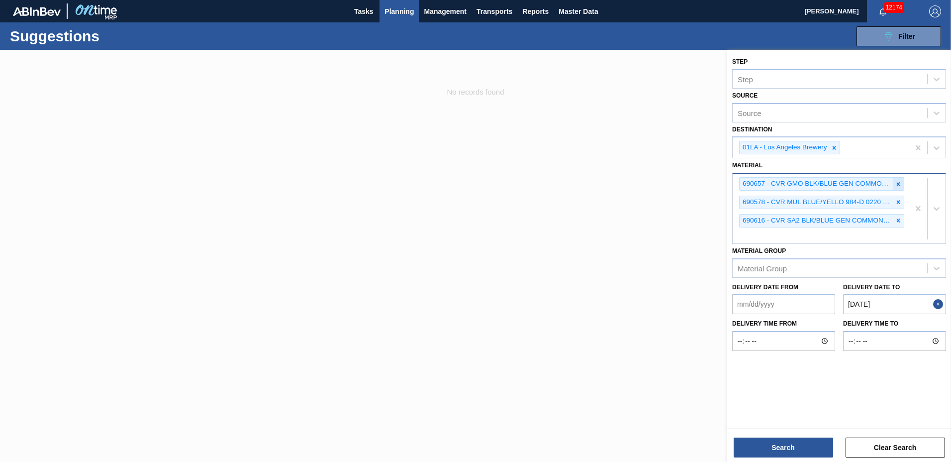
click at [898, 188] on div at bounding box center [898, 184] width 11 height 12
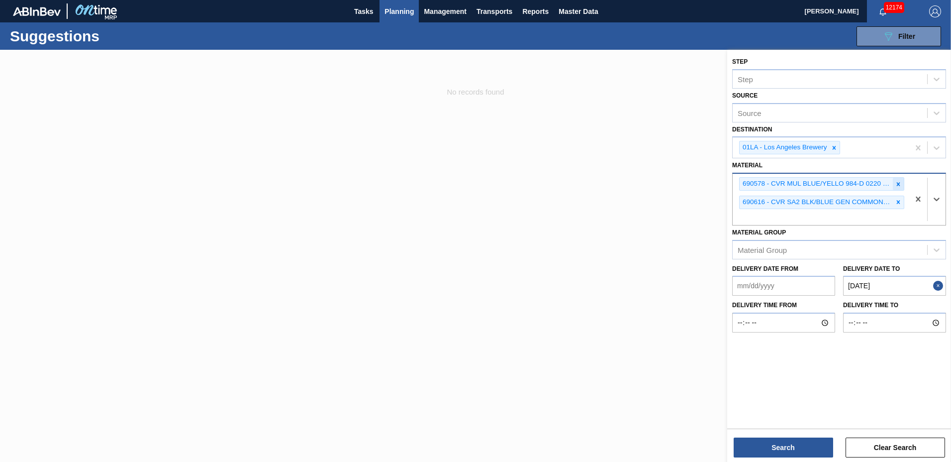
click at [898, 187] on icon at bounding box center [898, 184] width 7 height 7
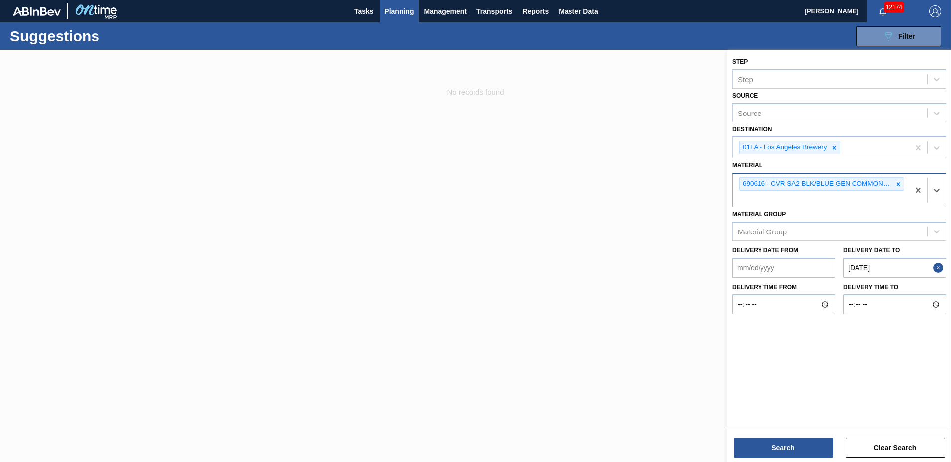
click at [898, 187] on icon at bounding box center [898, 184] width 7 height 7
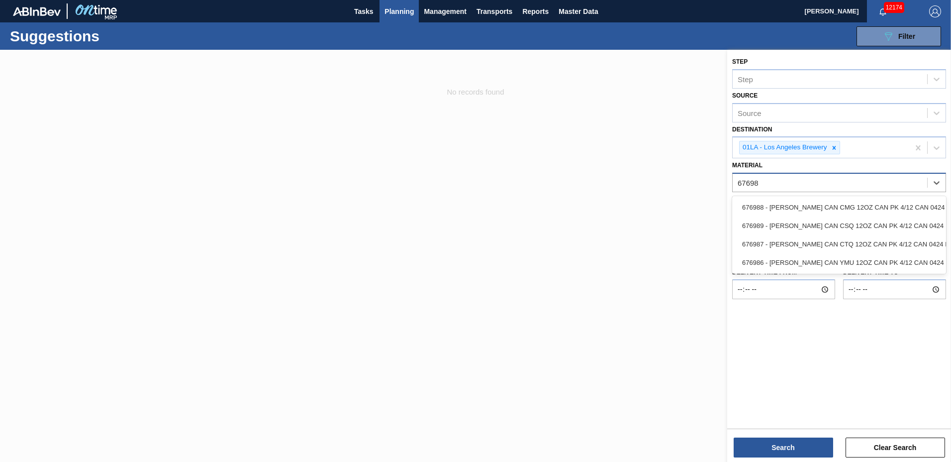
type input "676987"
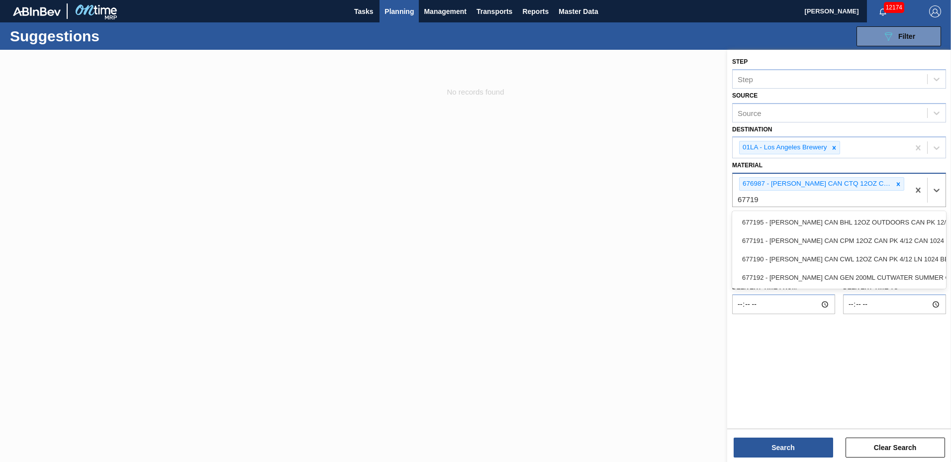
type input "677191"
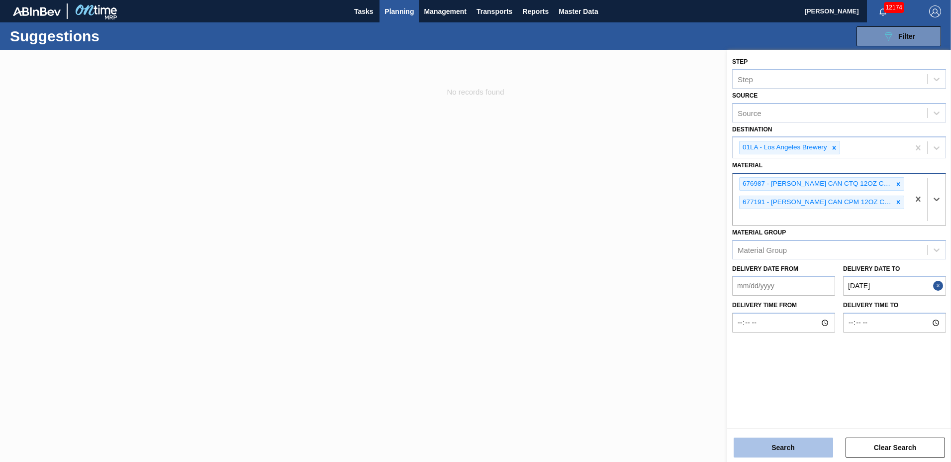
click at [775, 448] on button "Search" at bounding box center [784, 447] width 100 height 20
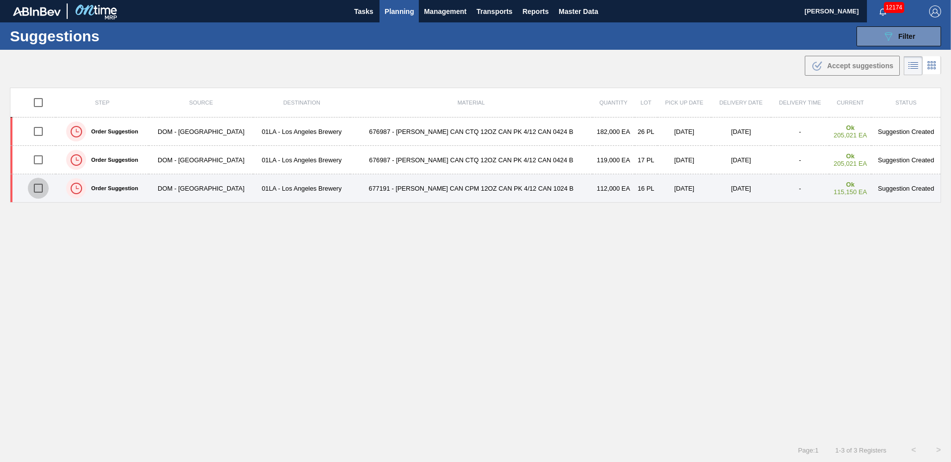
click at [44, 186] on input "checkbox" at bounding box center [38, 188] width 21 height 21
checkbox input "true"
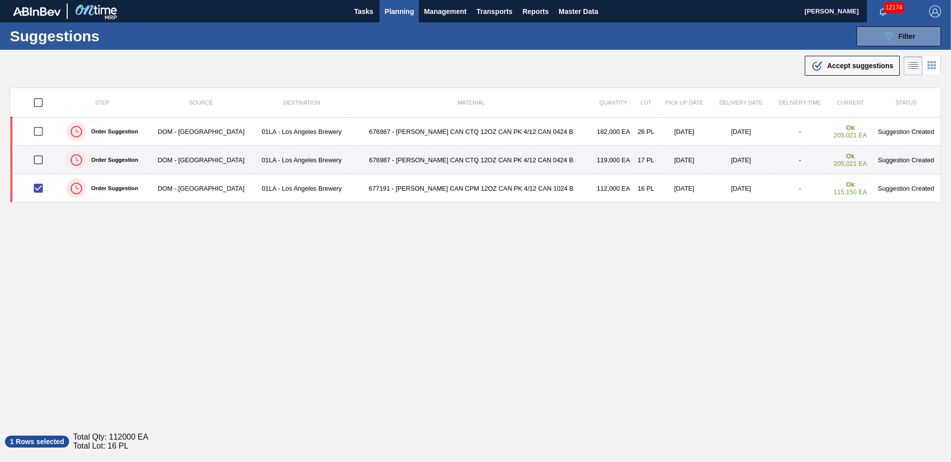
click at [41, 161] on input "checkbox" at bounding box center [38, 159] width 21 height 21
checkbox input "true"
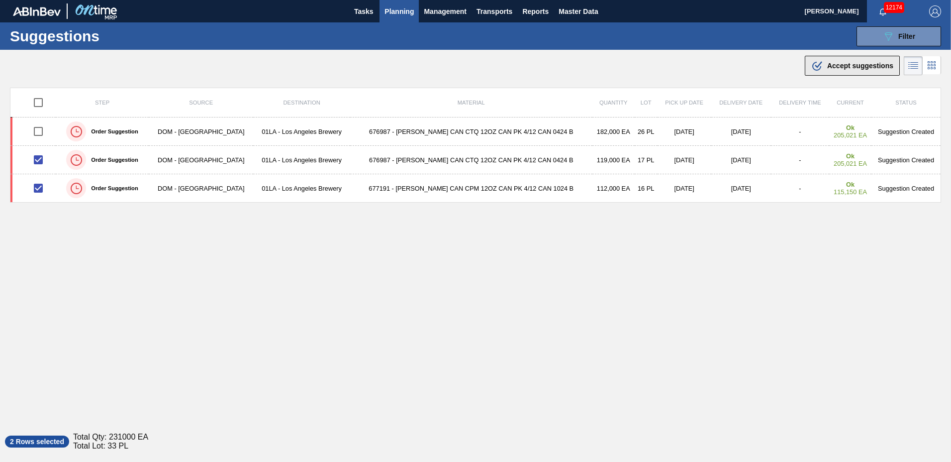
click at [851, 69] on span "Accept suggestions" at bounding box center [861, 66] width 66 height 8
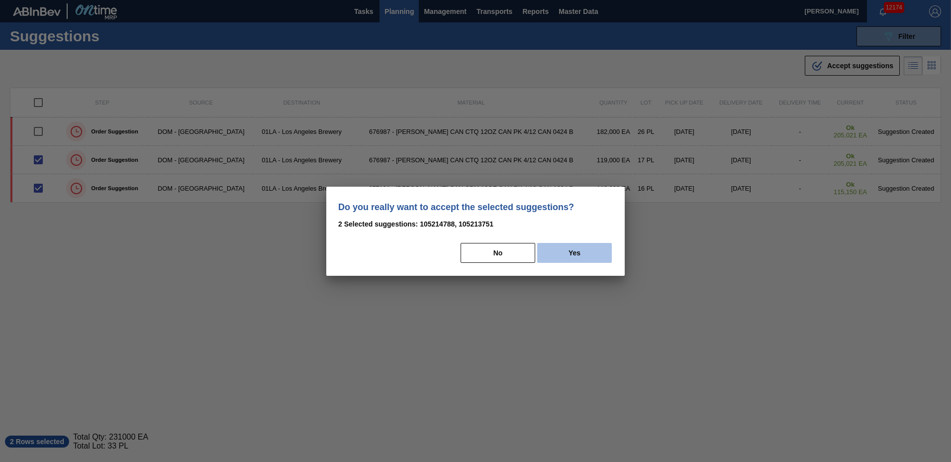
click at [562, 256] on button "Yes" at bounding box center [574, 253] width 75 height 20
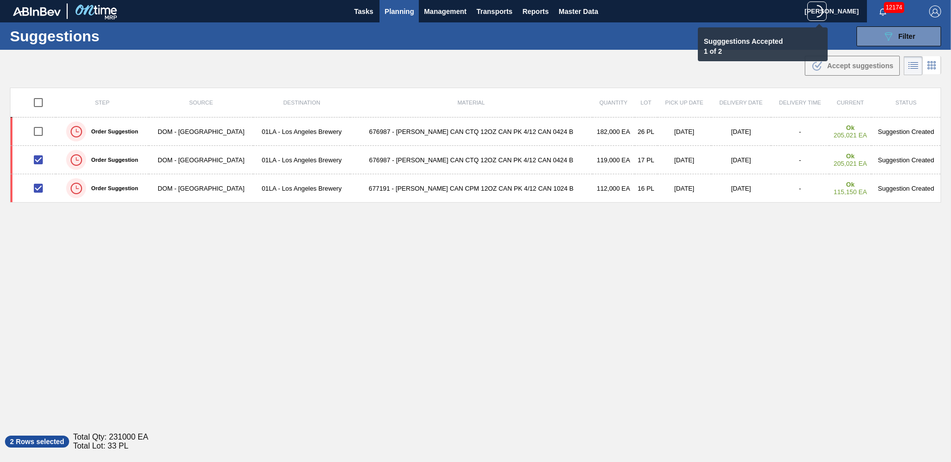
click at [393, 12] on span "Planning" at bounding box center [399, 11] width 29 height 12
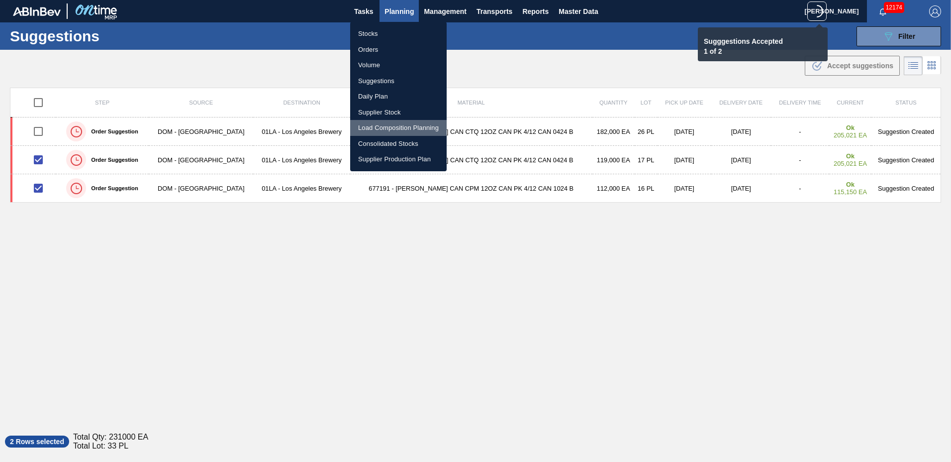
click at [386, 123] on li "Load Composition Planning" at bounding box center [398, 128] width 97 height 16
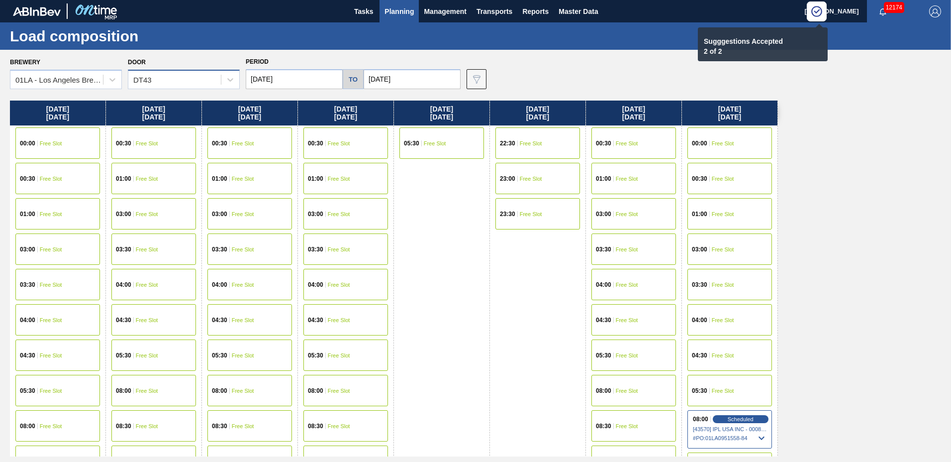
click at [160, 79] on div "DT43" at bounding box center [174, 80] width 93 height 14
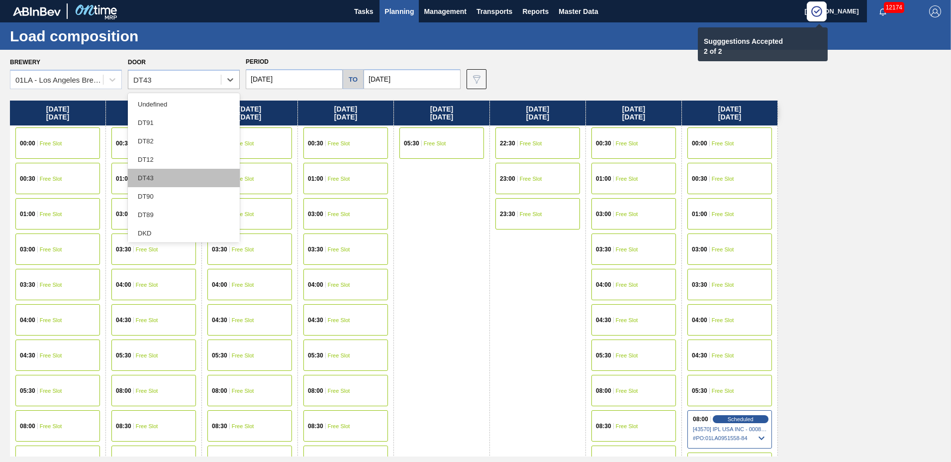
click at [191, 179] on div "DT43" at bounding box center [184, 178] width 112 height 18
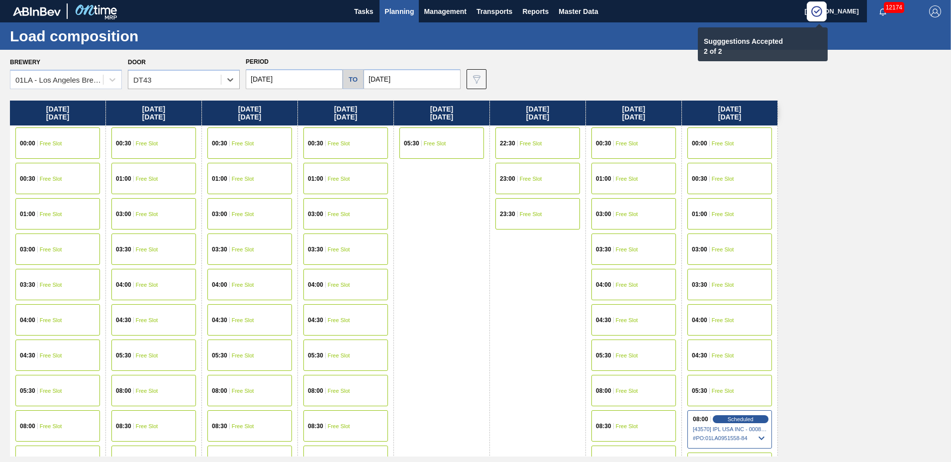
drag, startPoint x: 288, startPoint y: 88, endPoint x: 295, endPoint y: 81, distance: 9.9
click at [289, 87] on input "11/25/2025" at bounding box center [294, 79] width 97 height 20
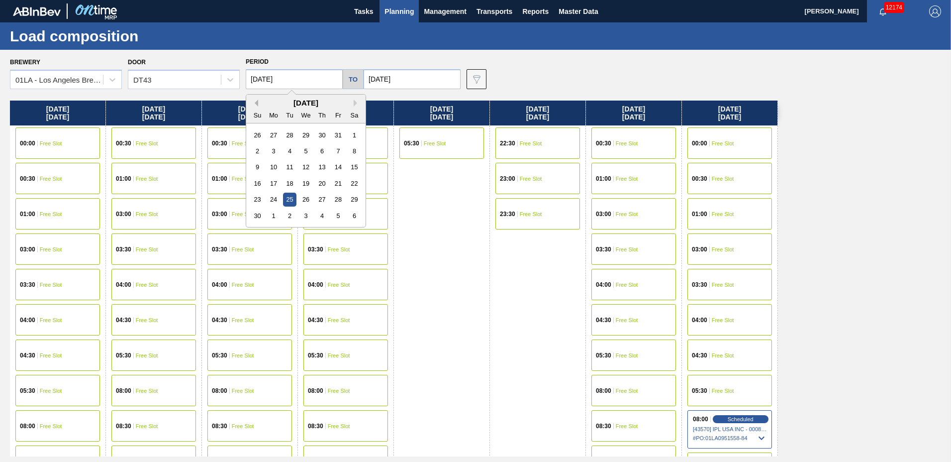
click at [256, 102] on button "Previous Month" at bounding box center [254, 103] width 7 height 7
click at [328, 167] on div "16" at bounding box center [321, 166] width 13 height 13
type input "[DATE]"
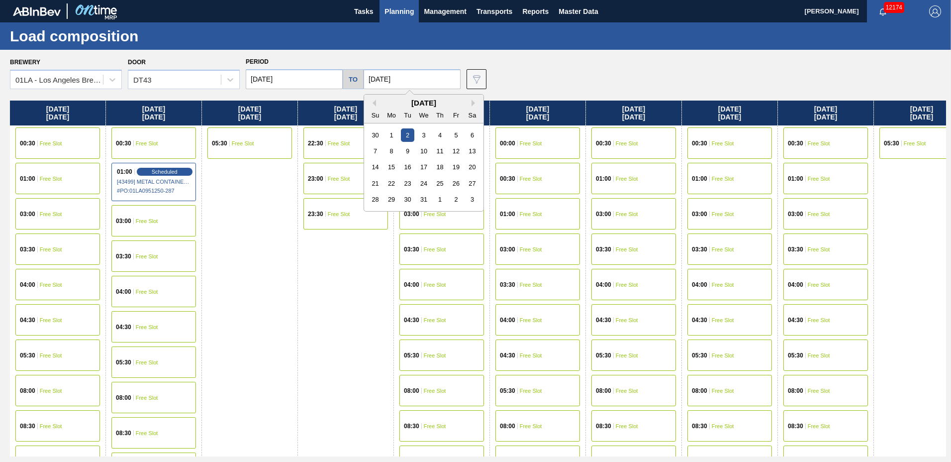
click at [408, 79] on input "12/02/2025" at bounding box center [412, 79] width 97 height 20
click at [371, 105] on button "Previous Month" at bounding box center [372, 103] width 7 height 7
click at [456, 181] on div "24" at bounding box center [455, 183] width 13 height 13
type input "[DATE]"
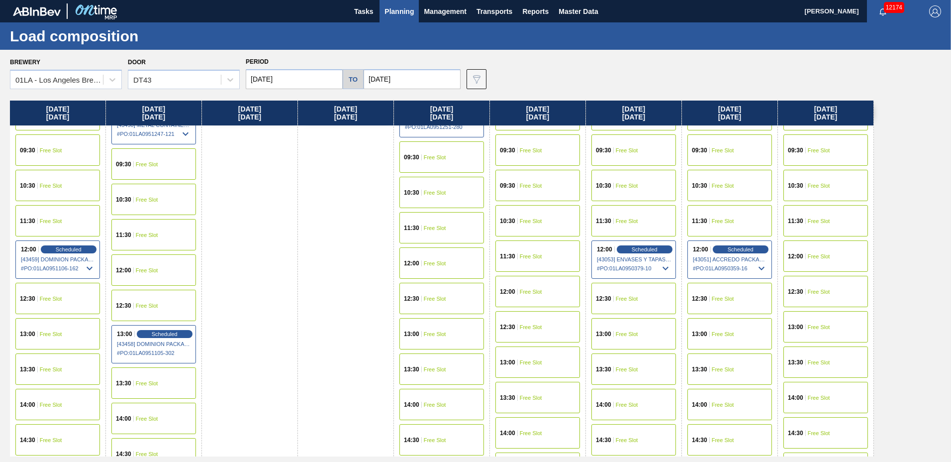
scroll to position [763, 0]
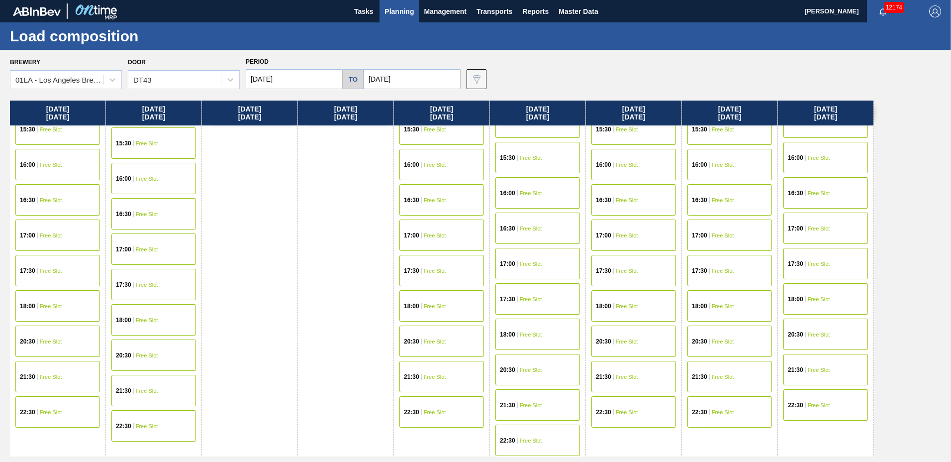
click at [161, 320] on div "18:00 Free Slot" at bounding box center [153, 319] width 85 height 31
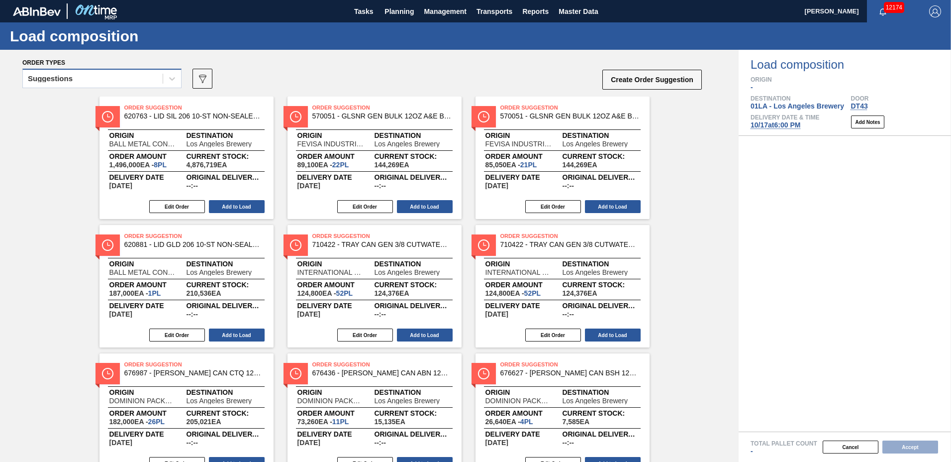
click at [102, 79] on div "Suggestions" at bounding box center [93, 79] width 140 height 14
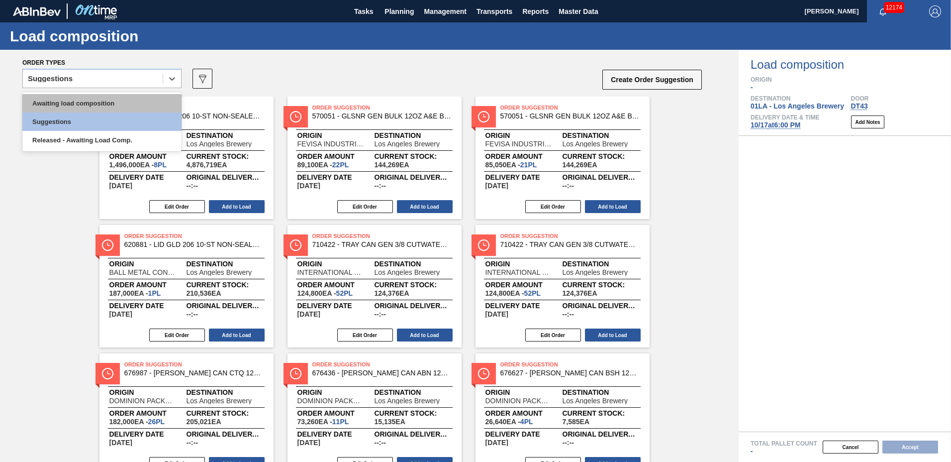
click at [94, 98] on div "Awaiting load composition" at bounding box center [101, 103] width 159 height 18
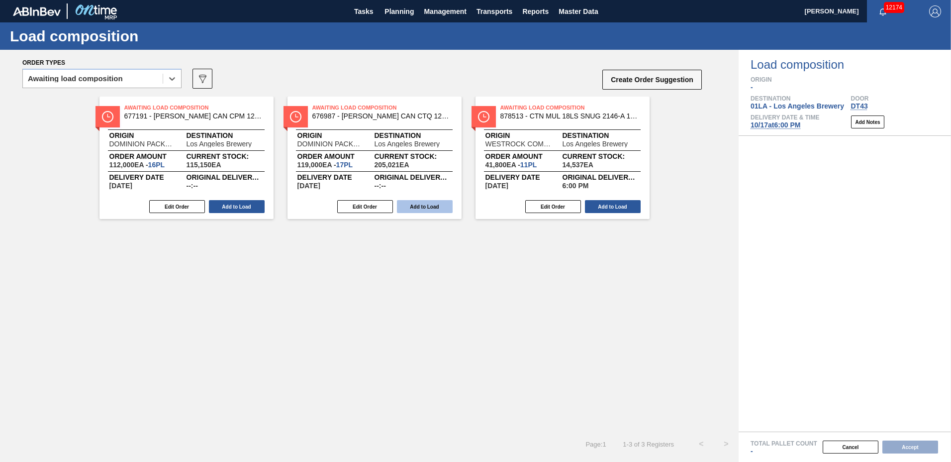
click at [434, 201] on button "Add to Load" at bounding box center [425, 206] width 56 height 13
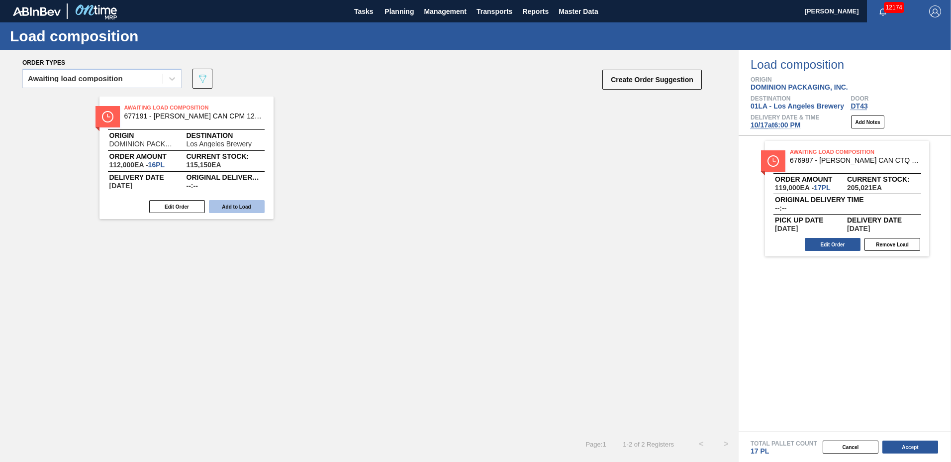
click at [250, 200] on button "Add to Load" at bounding box center [237, 206] width 56 height 13
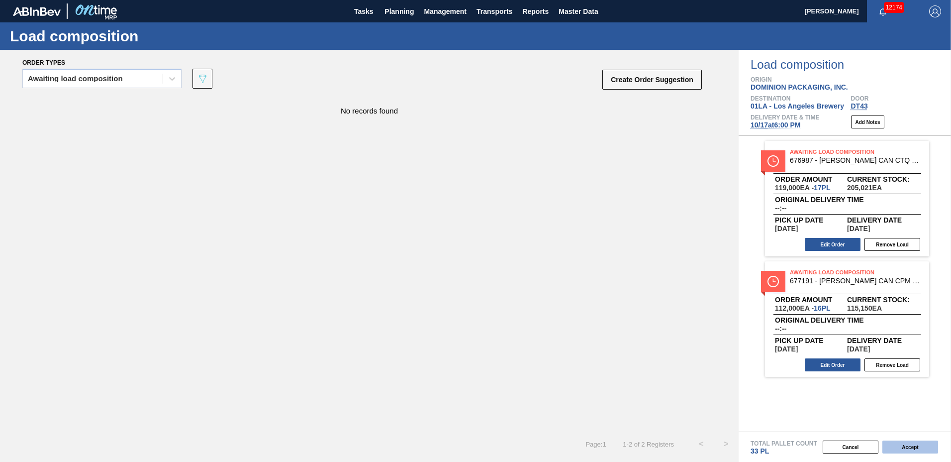
click at [897, 445] on button "Accept" at bounding box center [911, 446] width 56 height 13
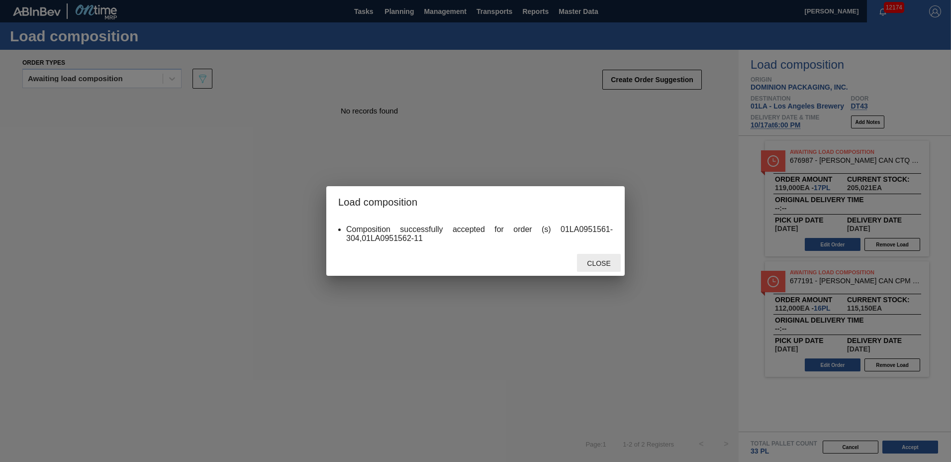
click at [584, 269] on div "Close" at bounding box center [599, 263] width 44 height 18
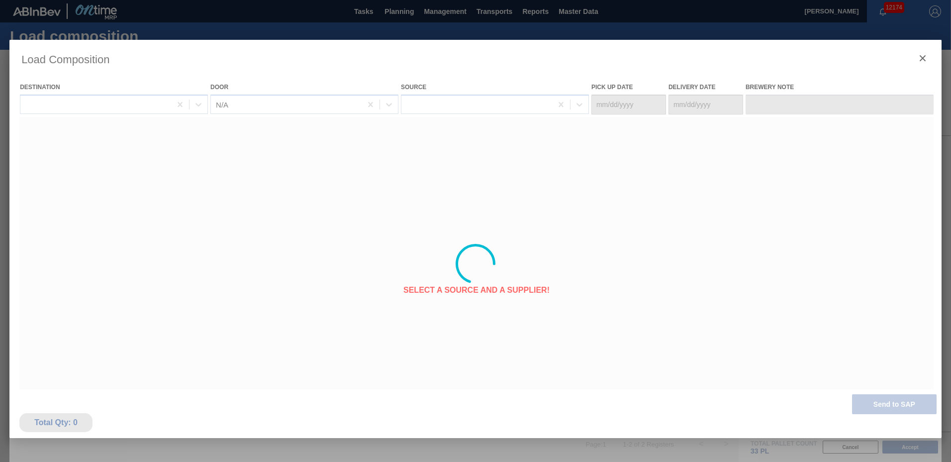
type Date "10/12/2025"
type Date "[DATE]"
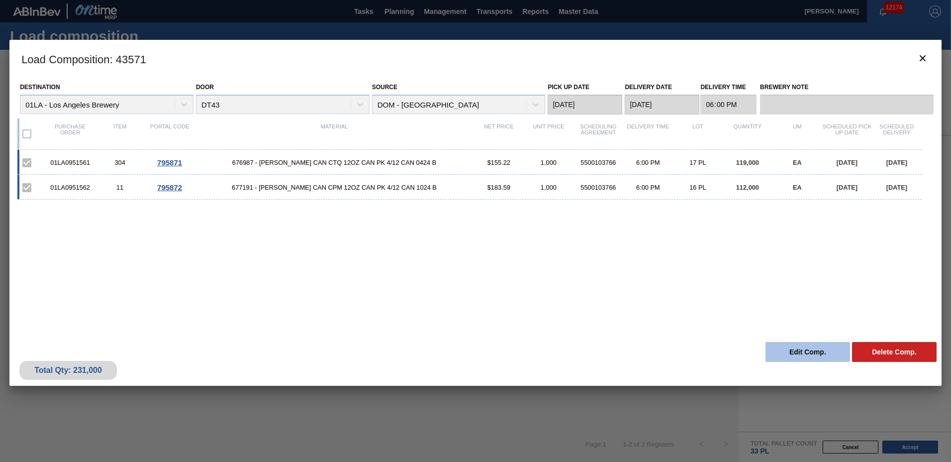
click at [785, 359] on button "Edit Comp." at bounding box center [808, 352] width 85 height 20
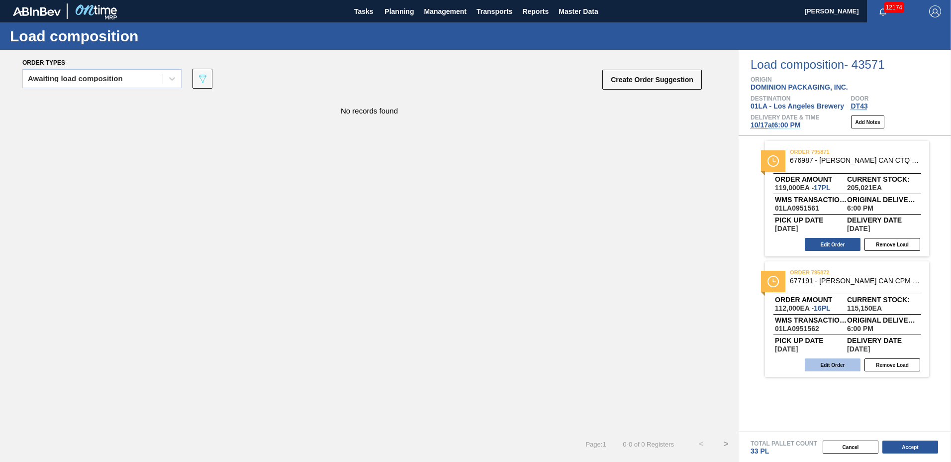
click at [838, 360] on button "Edit Order" at bounding box center [833, 364] width 56 height 13
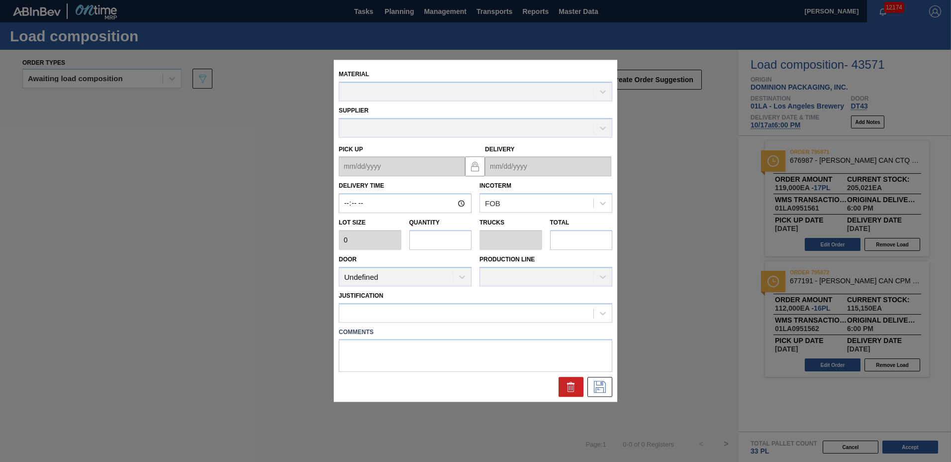
type input "18:00:00"
type input "7,000"
type input "16"
type input "0.615"
type input "112,000"
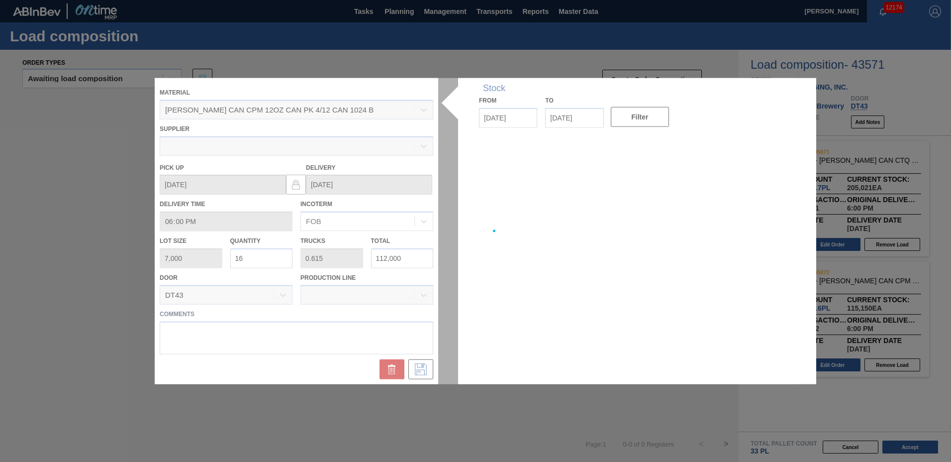
type up "10/12/2025"
type input "[DATE]"
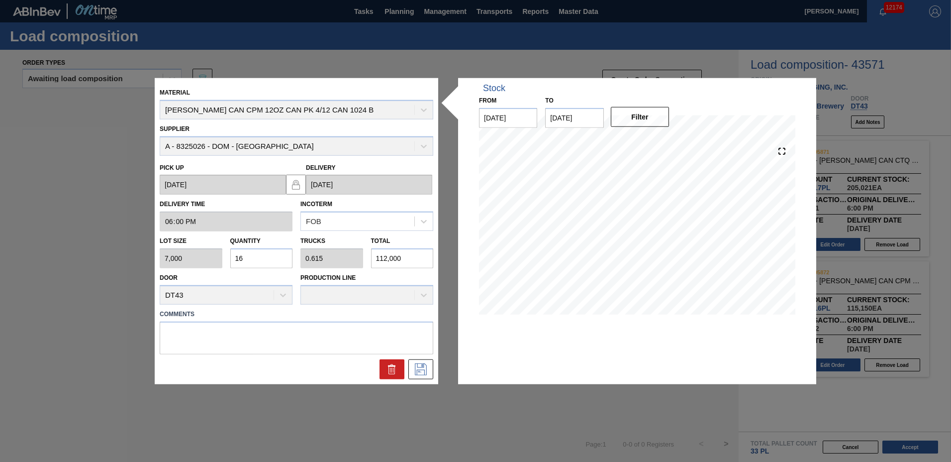
click at [254, 266] on input "16" at bounding box center [261, 258] width 63 height 20
type input "1"
type input "0.038"
type input "7,000"
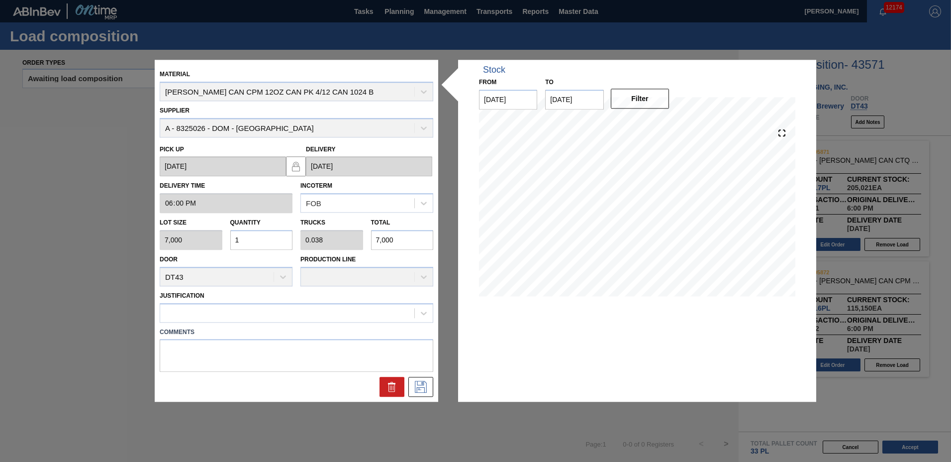
type input "0"
type input "2"
type input "0.077"
type input "14,000"
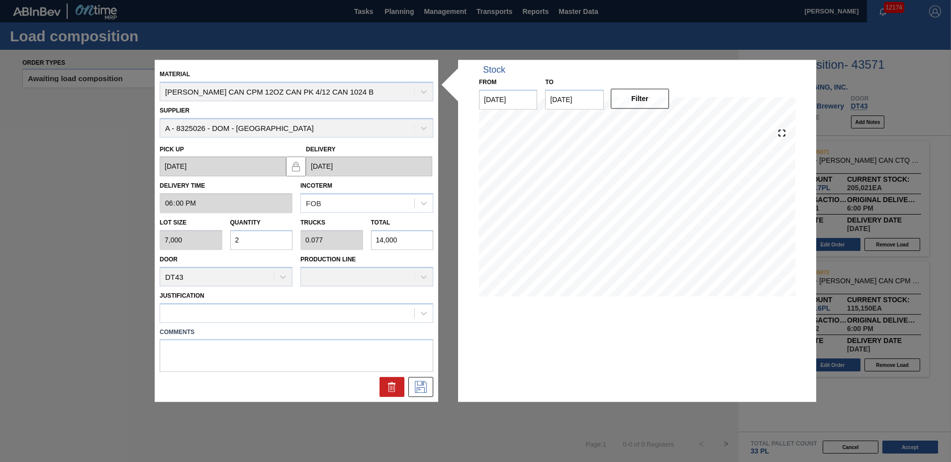
type input "22"
type input "0.846"
type input "154,000"
type input "22"
click at [244, 325] on label "Comments" at bounding box center [297, 332] width 274 height 14
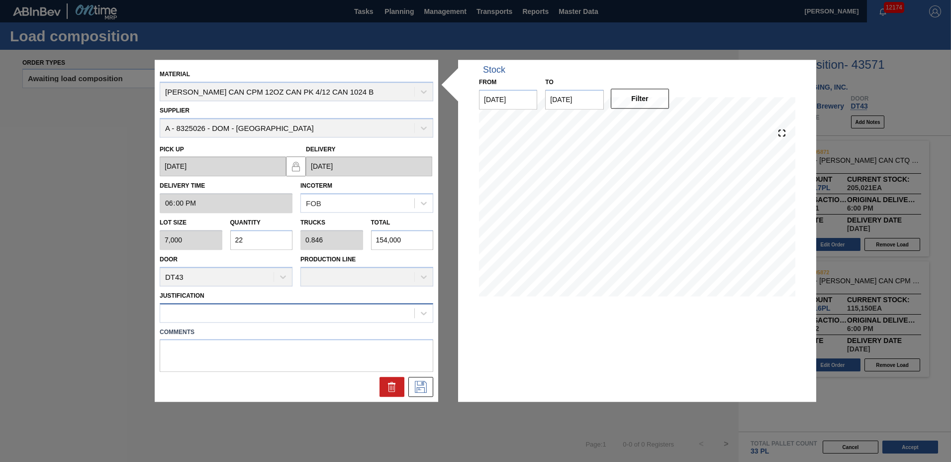
click at [244, 318] on div at bounding box center [287, 313] width 254 height 14
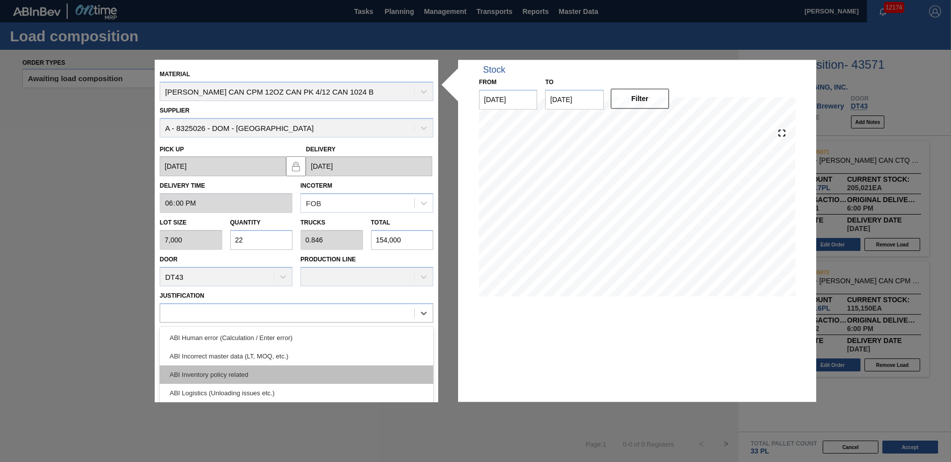
click at [256, 376] on div "ABI Inventory policy related" at bounding box center [297, 374] width 274 height 18
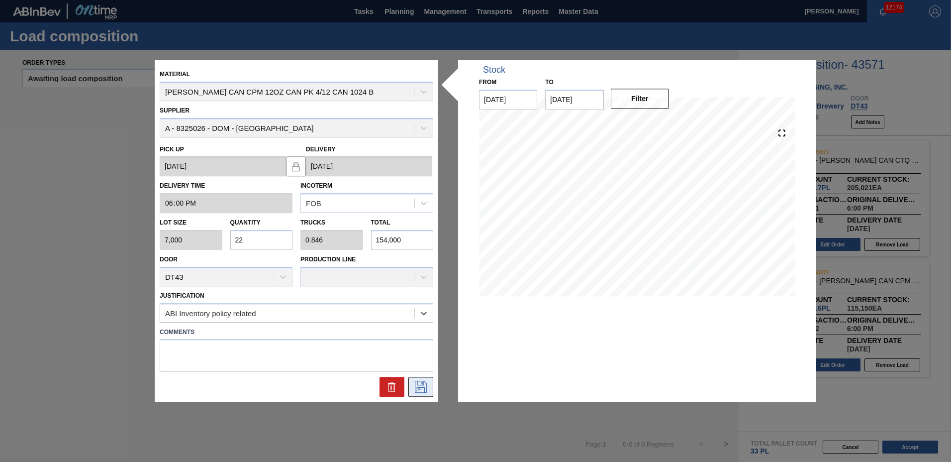
click at [417, 388] on icon at bounding box center [421, 387] width 12 height 12
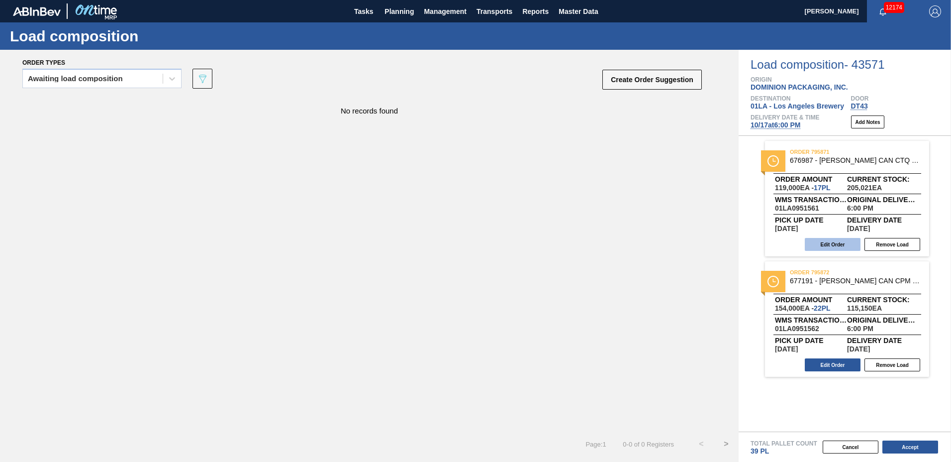
click at [823, 243] on button "Edit Order" at bounding box center [833, 244] width 56 height 13
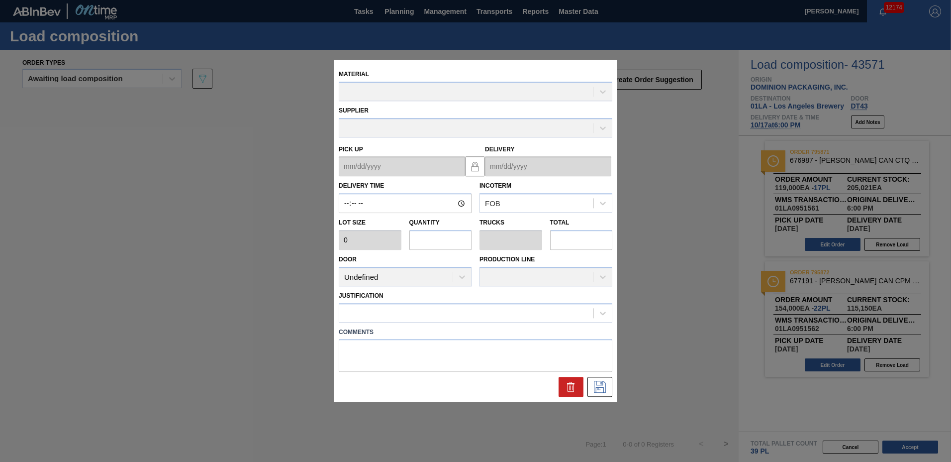
type input "18:00:00"
type input "7,000"
type input "17"
type input "0.654"
type input "119,000"
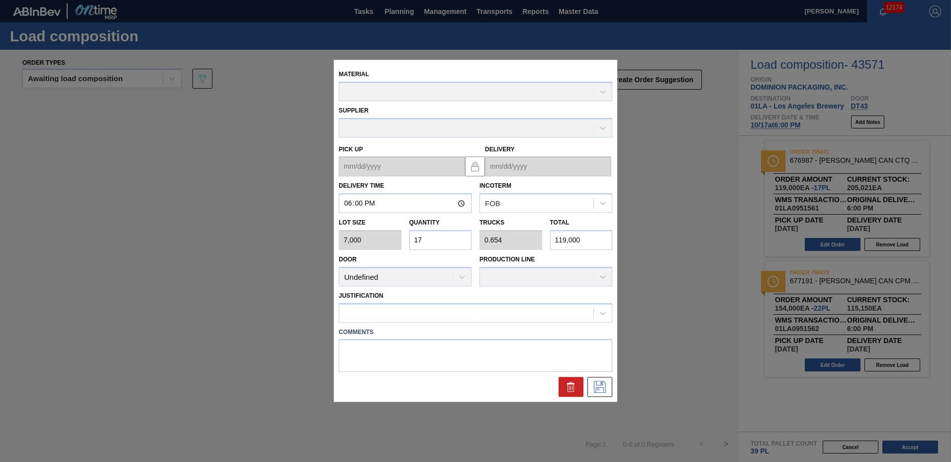
type up "10/12/2025"
type input "[DATE]"
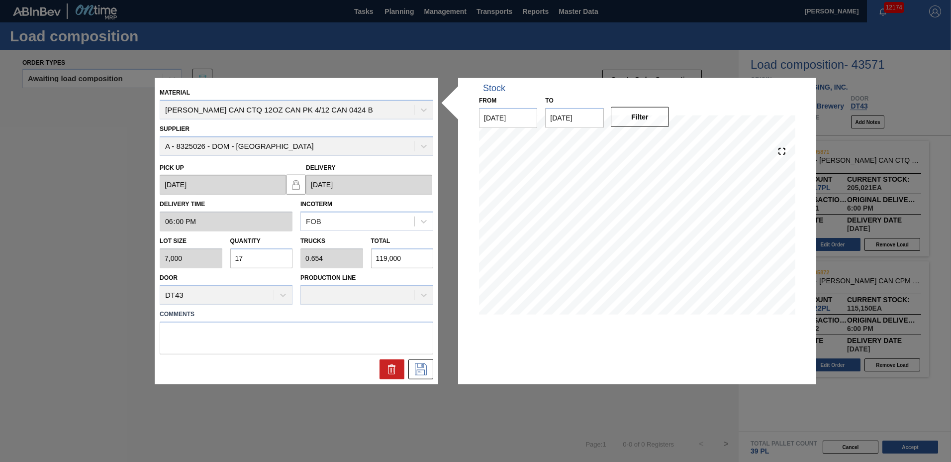
click at [260, 257] on input "17" at bounding box center [261, 258] width 63 height 20
type input "1"
type input "0.038"
type input "7,000"
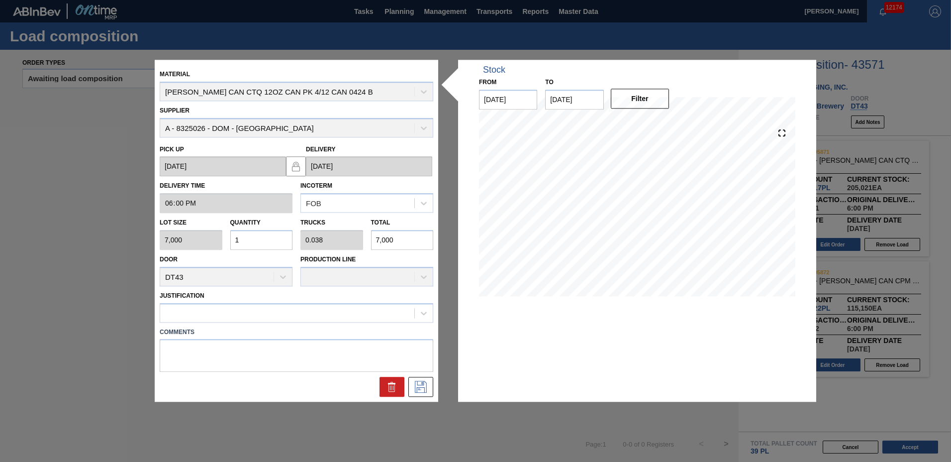
type input "0"
type input "4"
type input "0.154"
type input "28,000"
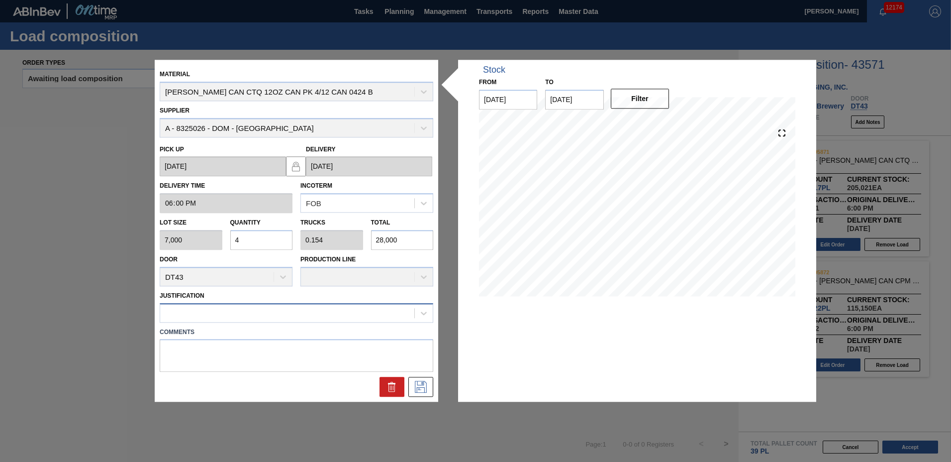
type input "4"
click at [272, 314] on div at bounding box center [287, 313] width 254 height 14
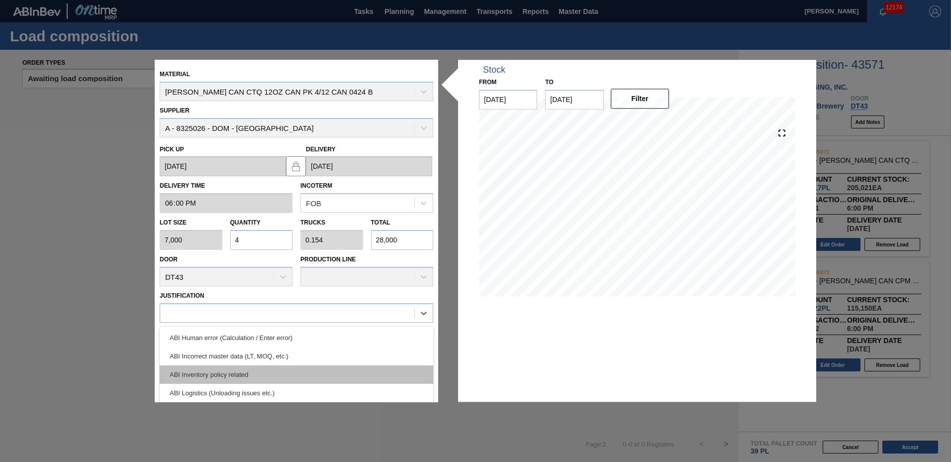
click at [247, 376] on div "ABI Inventory policy related" at bounding box center [297, 374] width 274 height 18
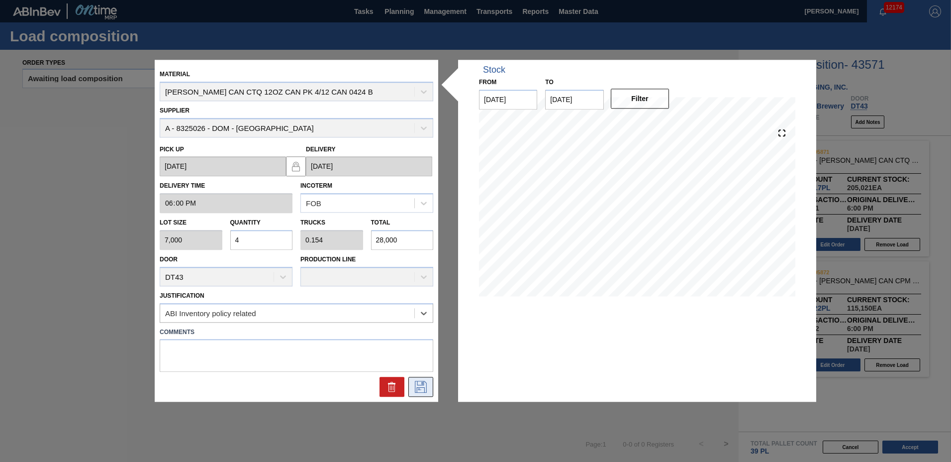
click at [415, 383] on icon at bounding box center [421, 387] width 16 height 12
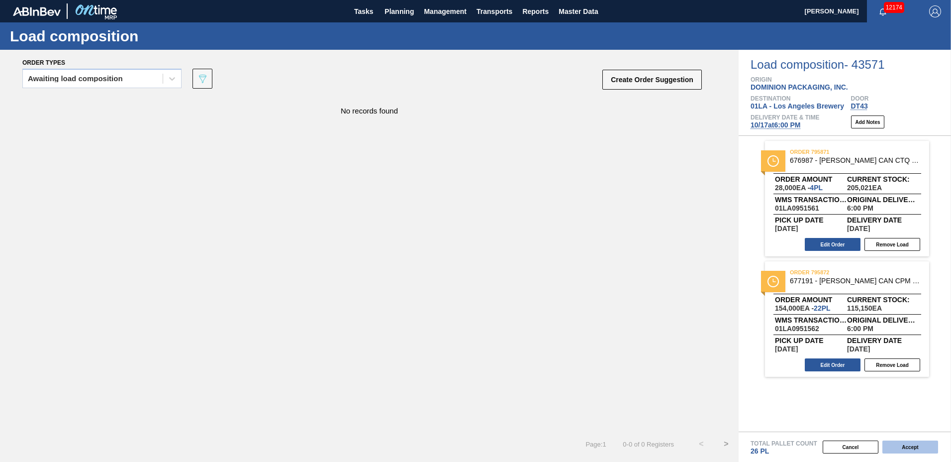
click at [905, 448] on button "Accept" at bounding box center [911, 446] width 56 height 13
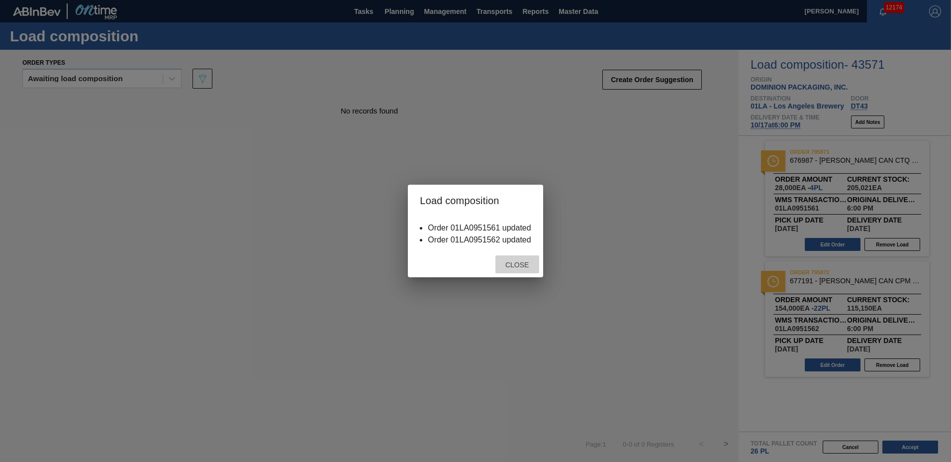
click at [517, 267] on span "Close" at bounding box center [517, 265] width 39 height 8
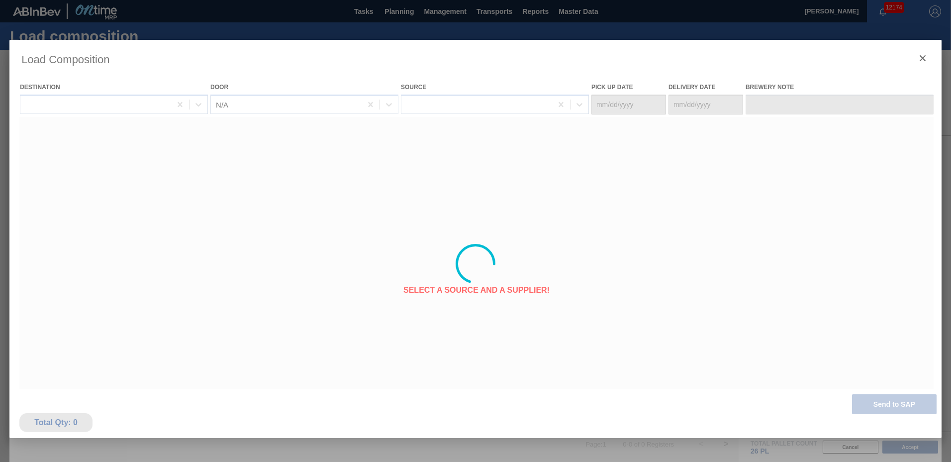
type Date "10/12/2025"
type Date "[DATE]"
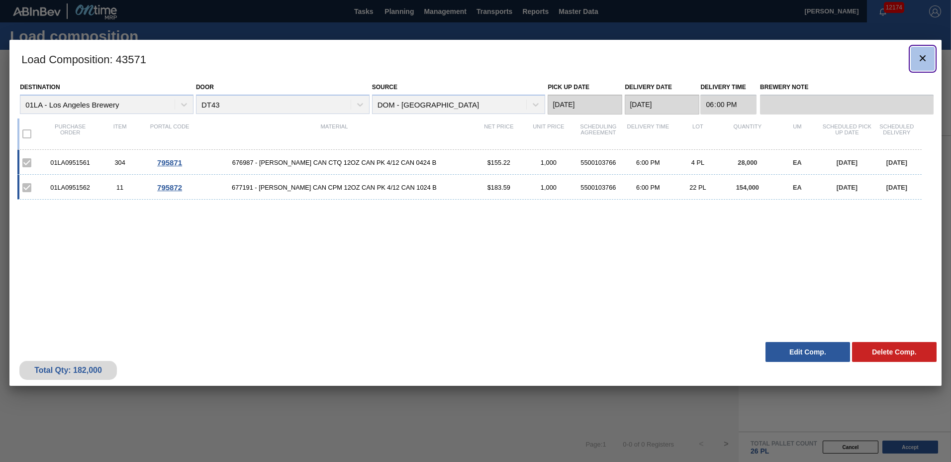
click at [924, 65] on clb-icon "botão de ícone" at bounding box center [923, 58] width 12 height 13
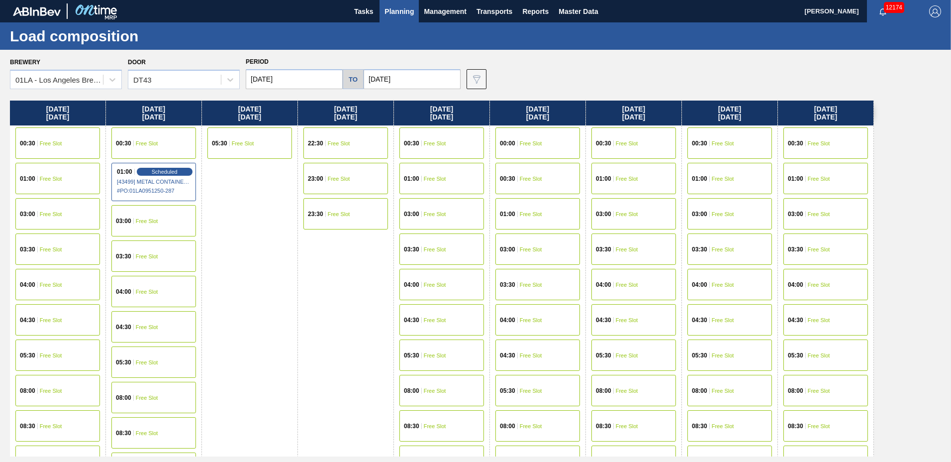
click at [392, 6] on span "Planning" at bounding box center [399, 11] width 29 height 12
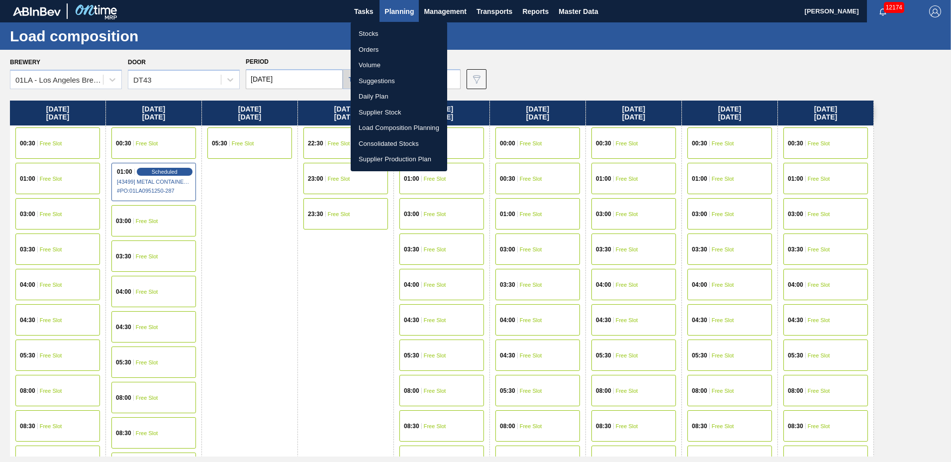
click at [390, 81] on li "Suggestions" at bounding box center [399, 81] width 97 height 16
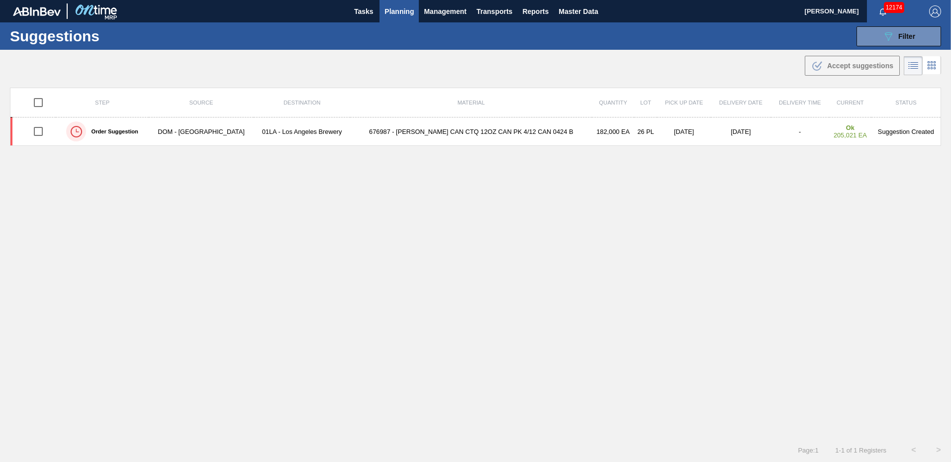
type to "01/02/2026"
click at [912, 30] on div "089F7B8B-B2A5-4AFE-B5C0-19BA573D28AC Filter" at bounding box center [899, 36] width 33 height 12
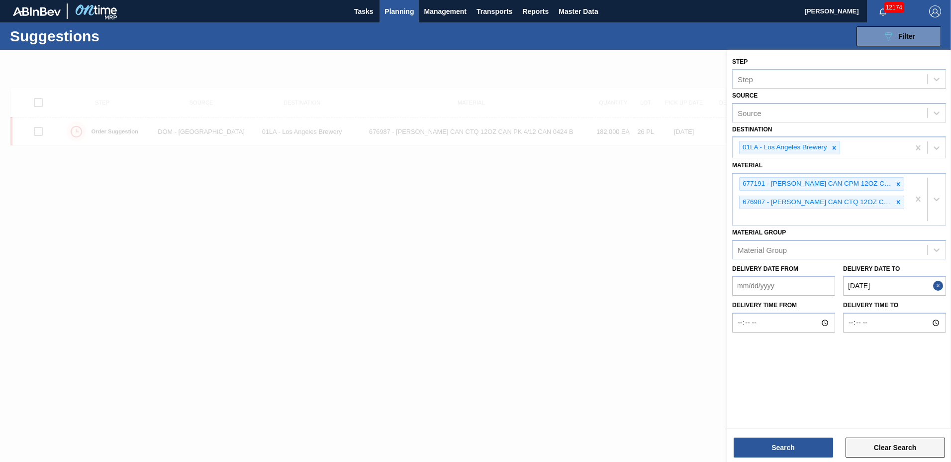
click at [886, 449] on button "Clear Search" at bounding box center [896, 447] width 100 height 20
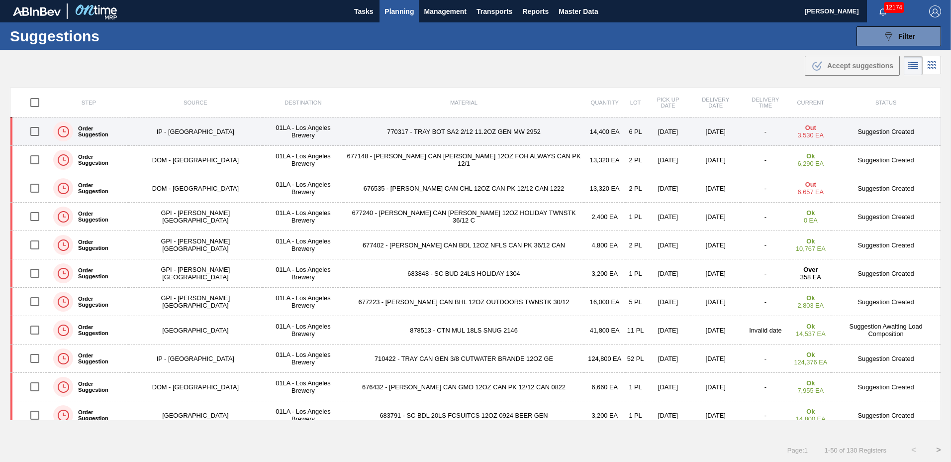
click at [691, 131] on td "10/08/2025" at bounding box center [716, 131] width 50 height 28
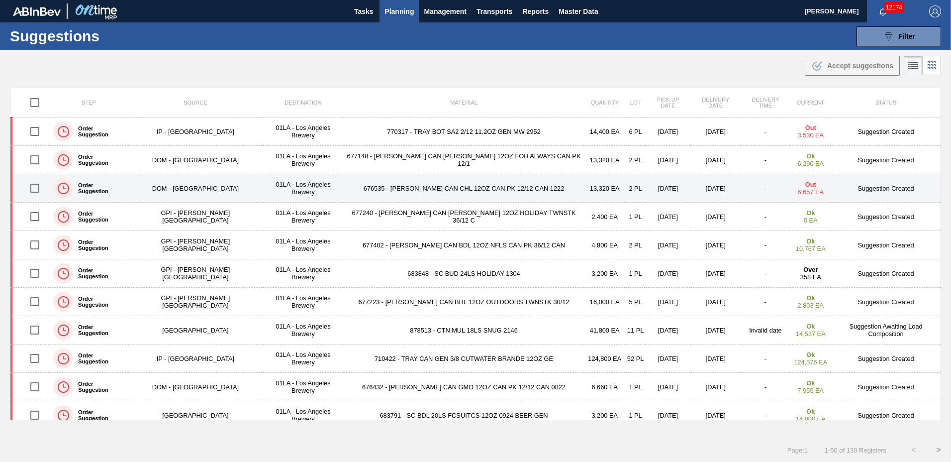
click at [706, 187] on td "[DATE]" at bounding box center [716, 188] width 50 height 28
click at [389, 189] on td "676535 - CARR CAN CHL 12OZ CAN PK 12/12 CAN 1222" at bounding box center [464, 188] width 240 height 28
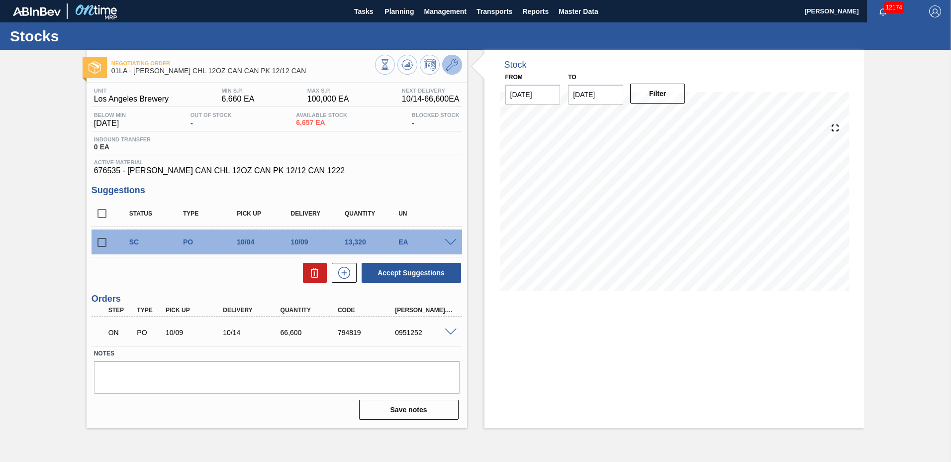
click at [455, 66] on icon at bounding box center [452, 65] width 12 height 12
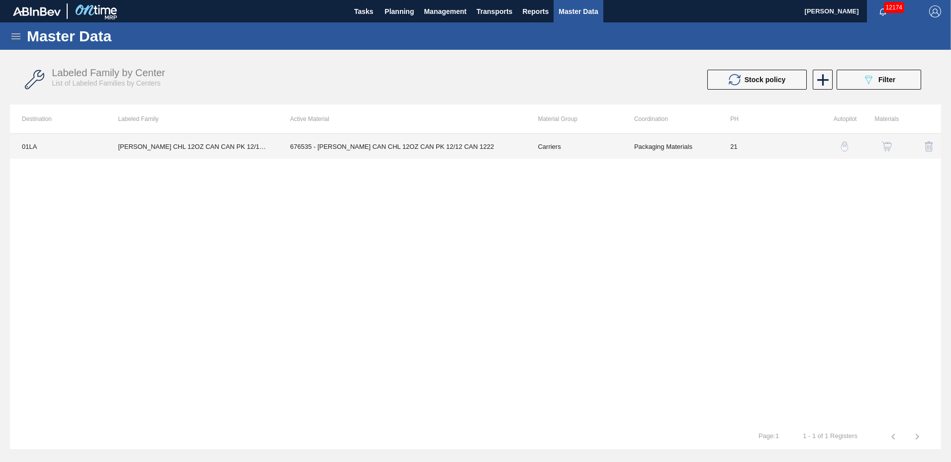
click at [387, 146] on td "676535 - CARR CAN CHL 12OZ CAN PK 12/12 CAN 1222" at bounding box center [402, 146] width 248 height 25
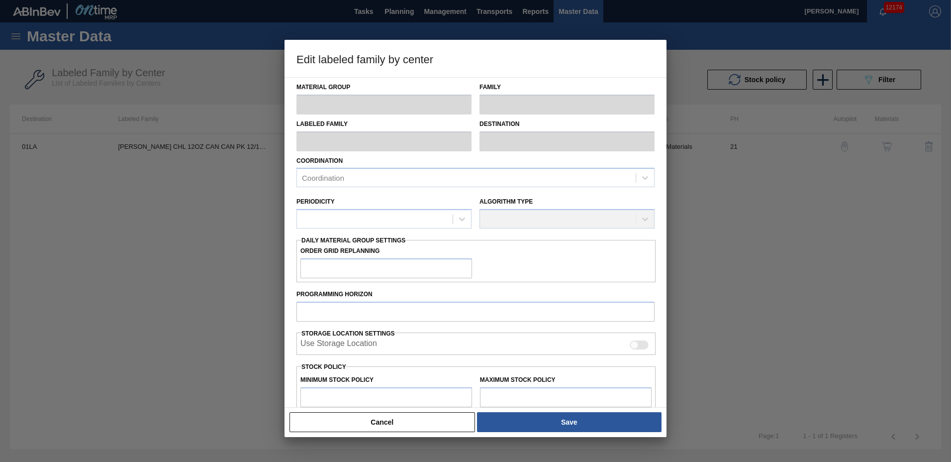
type input "Carriers"
type input "Can Carriers"
type input "CARR CHL 12OZ CAN CAN PK 12/12 CAN"
type input "01LA - Los Angeles Brewery"
type input "21"
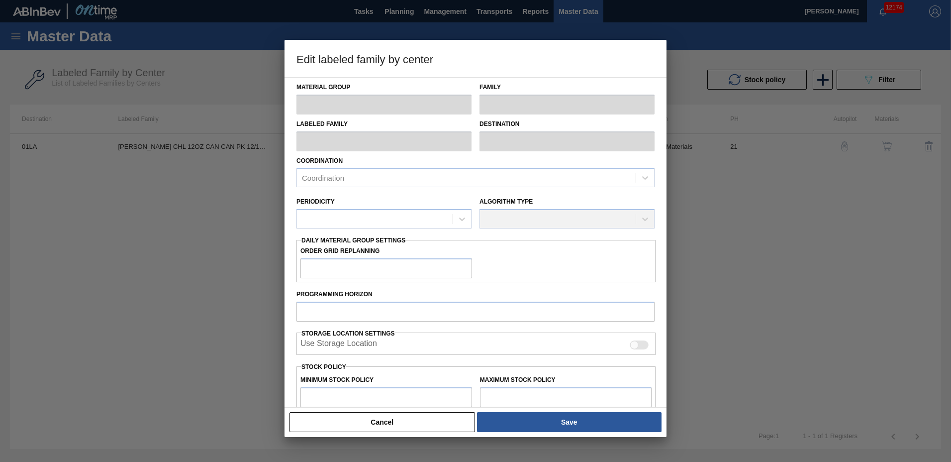
type input "6,660"
type input "100,000"
type input "15"
type input "20,661"
checkbox input "true"
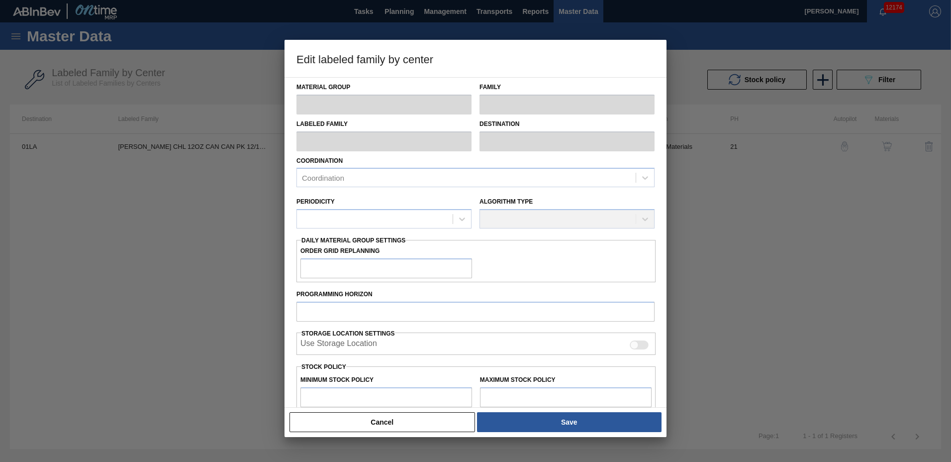
checkbox input "true"
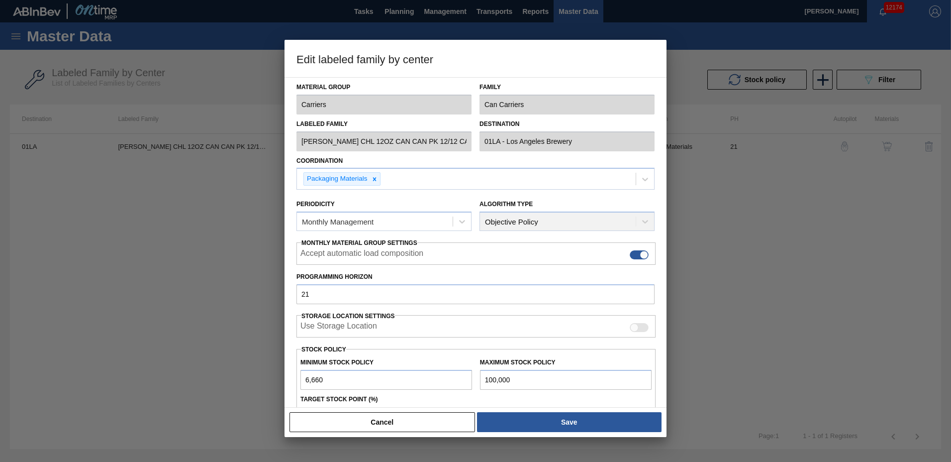
drag, startPoint x: 350, startPoint y: 375, endPoint x: 227, endPoint y: 375, distance: 122.9
click at [227, 375] on div "Edit labeled family by center Material Group Carriers Family Can Carriers Label…" at bounding box center [475, 231] width 951 height 462
type input "6"
type input "15,005"
type input "60"
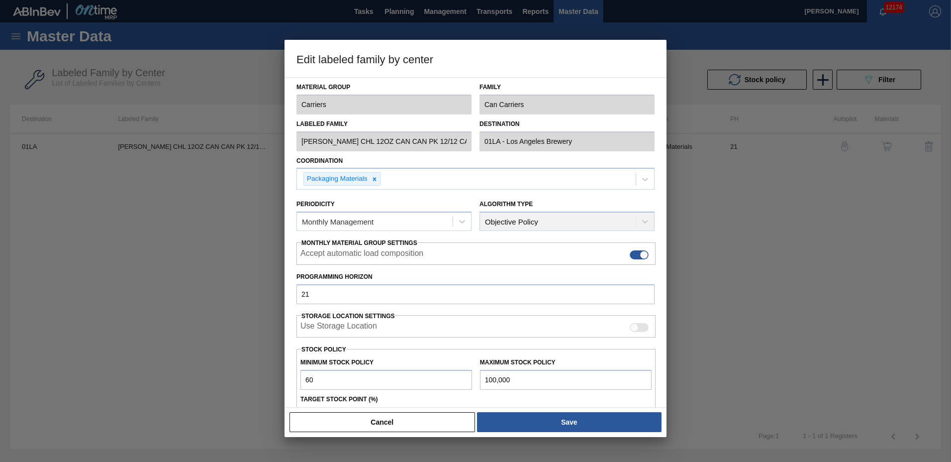
type input "15,051"
type input "600"
type input "15,510"
type input "6,000"
type input "20,100"
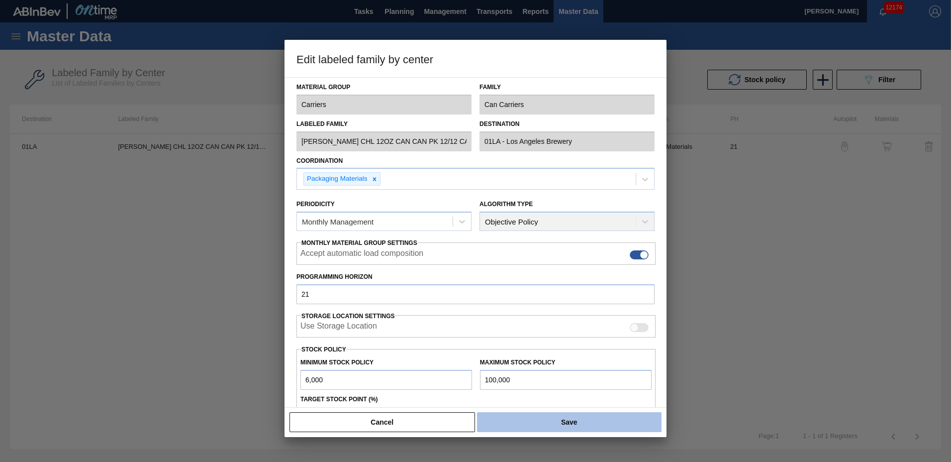
type input "6,000"
click at [534, 420] on button "Save" at bounding box center [569, 422] width 185 height 20
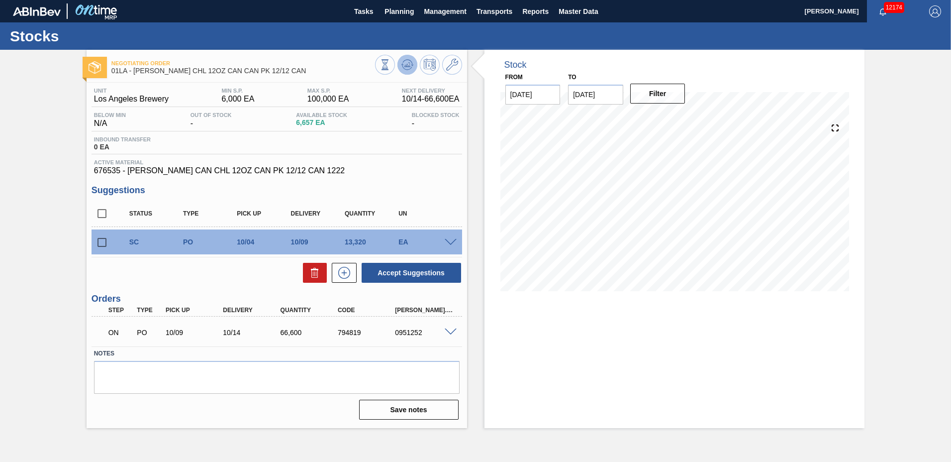
click at [406, 64] on icon at bounding box center [408, 65] width 12 height 12
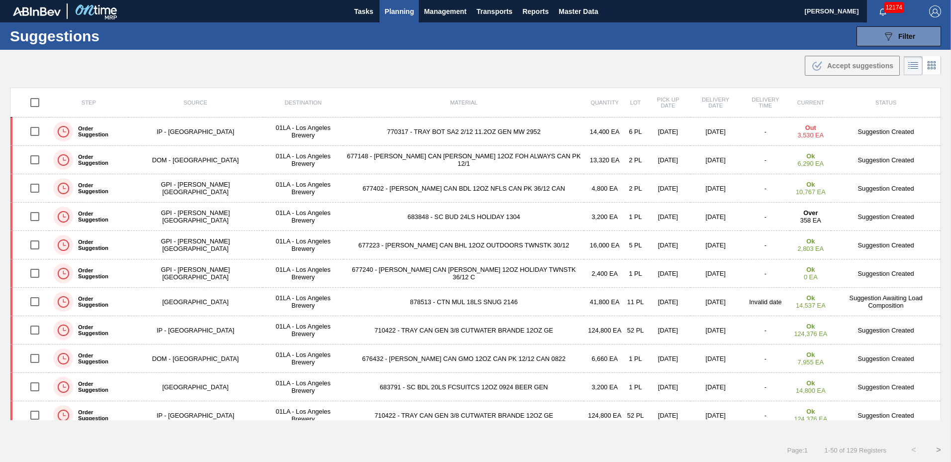
click at [410, 11] on span "Planning" at bounding box center [399, 11] width 29 height 12
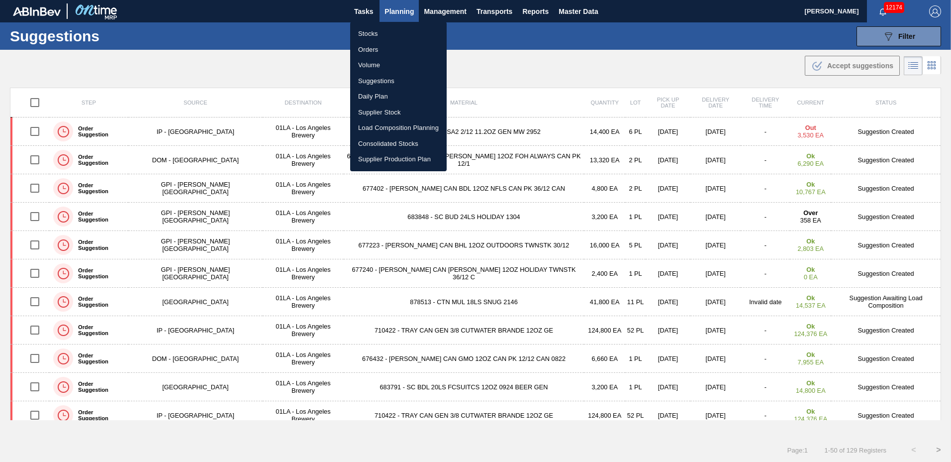
click at [371, 77] on li "Suggestions" at bounding box center [398, 81] width 97 height 16
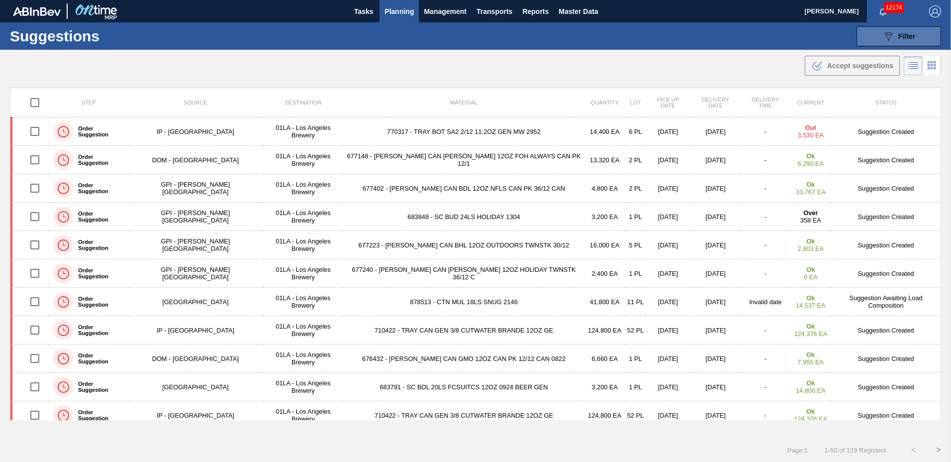
click at [891, 35] on icon "089F7B8B-B2A5-4AFE-B5C0-19BA573D28AC" at bounding box center [889, 36] width 12 height 12
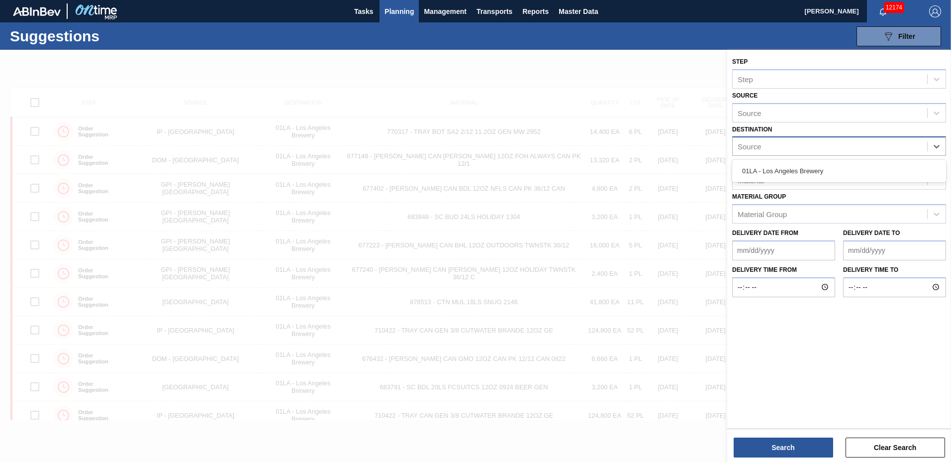
click at [772, 147] on div "Source" at bounding box center [830, 146] width 195 height 14
click at [772, 164] on div "01LA - Los Angeles Brewery" at bounding box center [840, 171] width 214 height 18
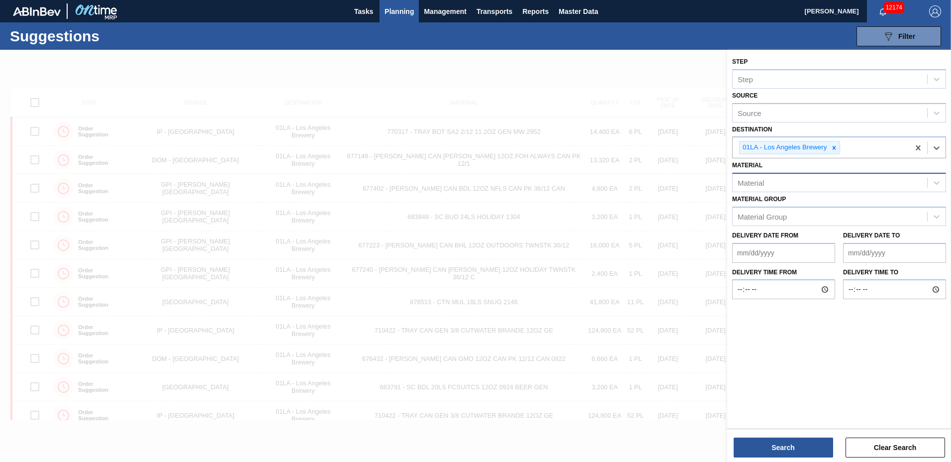
click at [766, 184] on div "Material" at bounding box center [830, 183] width 195 height 14
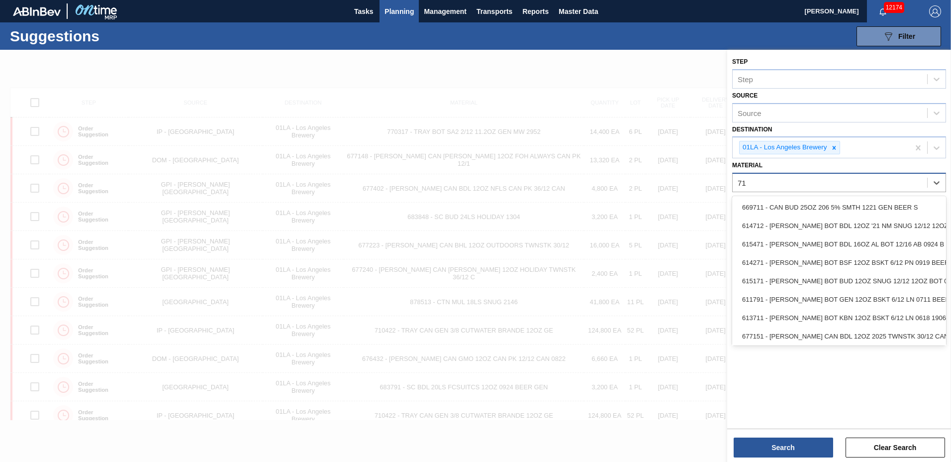
type input "7"
type input "6"
click at [607, 61] on div at bounding box center [475, 281] width 951 height 462
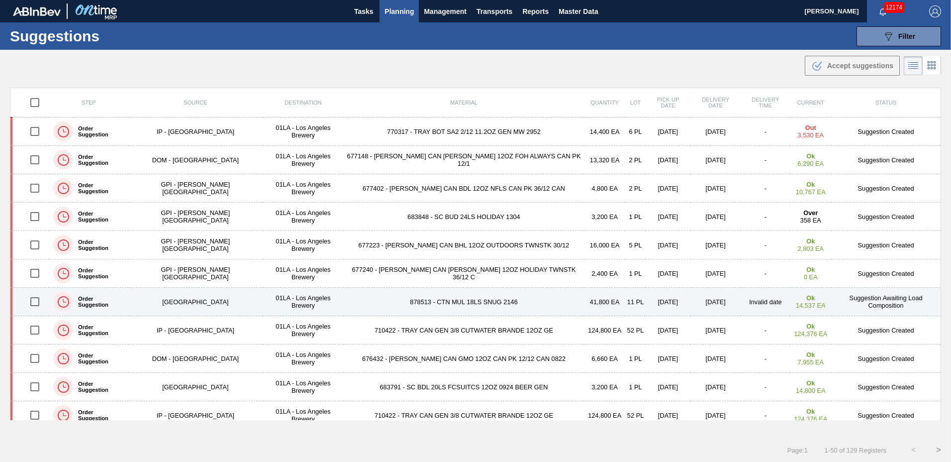
click at [33, 300] on input "checkbox" at bounding box center [34, 301] width 21 height 21
checkbox input "true"
click at [197, 304] on td "WestRock - Buena Park" at bounding box center [195, 302] width 134 height 28
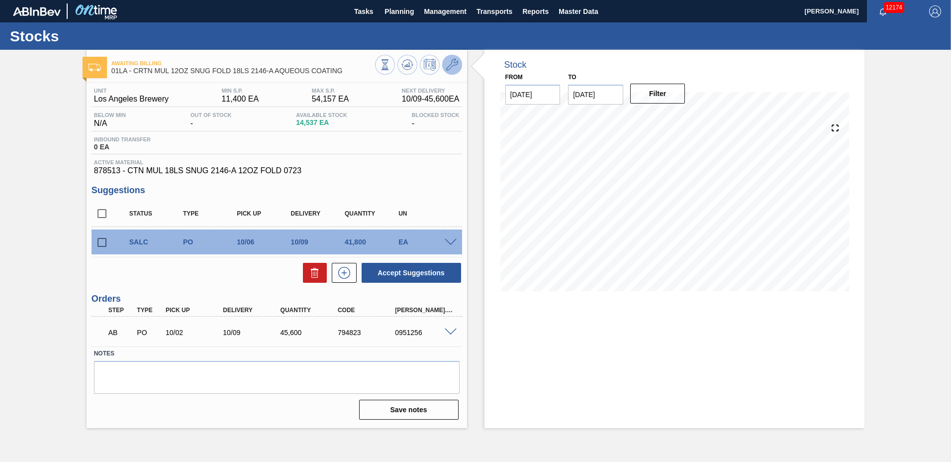
click at [450, 70] on icon at bounding box center [452, 65] width 12 height 12
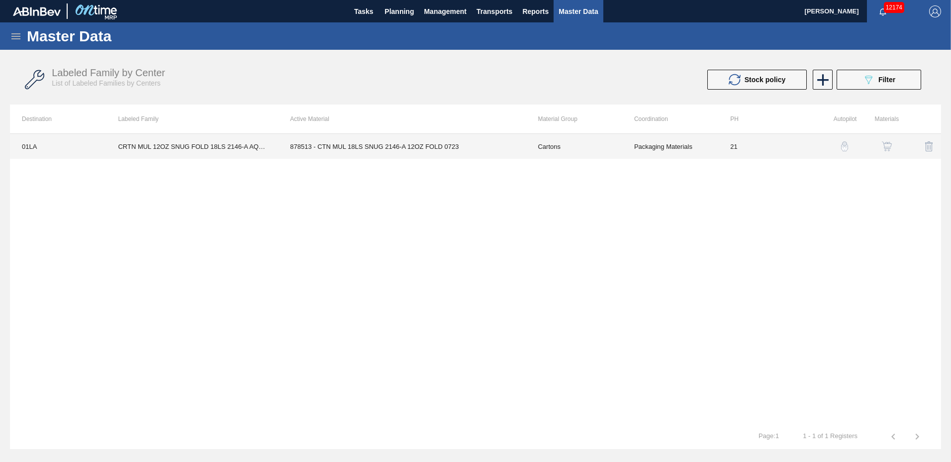
click at [289, 152] on td "878513 - CTN MUL 18LS SNUG 2146-A 12OZ FOLD 0723" at bounding box center [402, 146] width 248 height 25
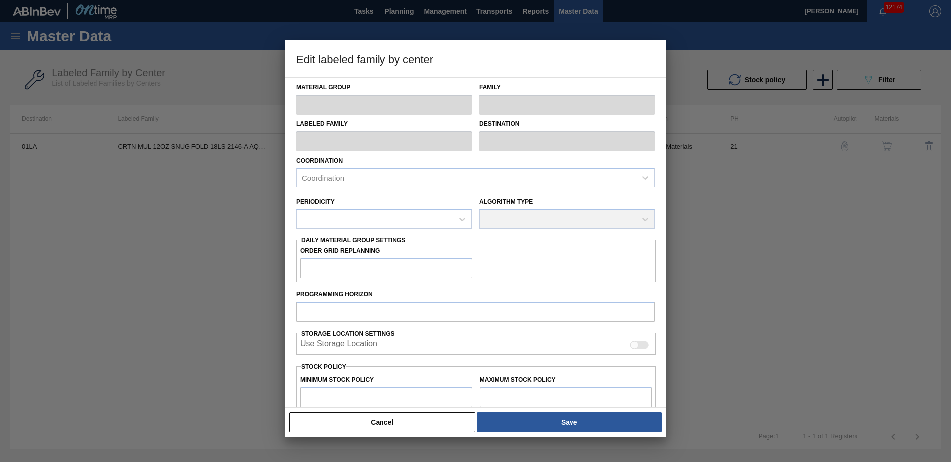
type input "Cartons"
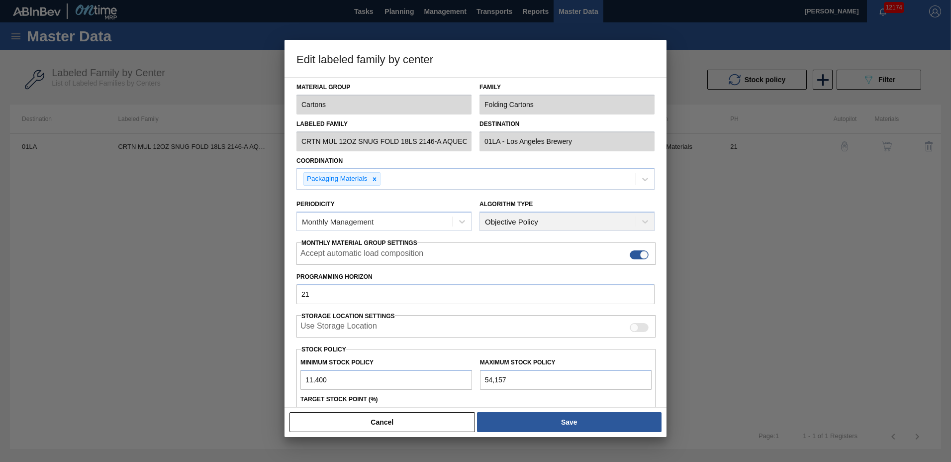
scroll to position [112, 0]
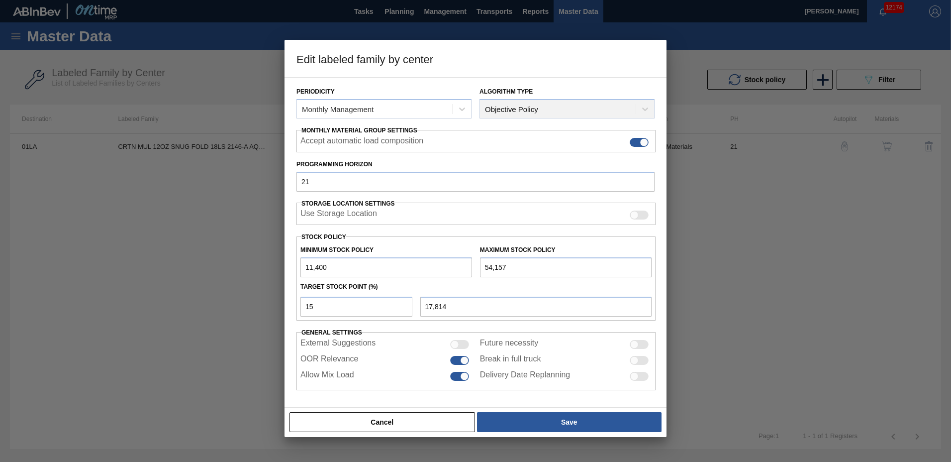
drag, startPoint x: 341, startPoint y: 271, endPoint x: 266, endPoint y: 261, distance: 75.8
click at [266, 261] on div "Edit labeled family by center Material Group Cartons Family Folding Cartons Lab…" at bounding box center [475, 231] width 951 height 462
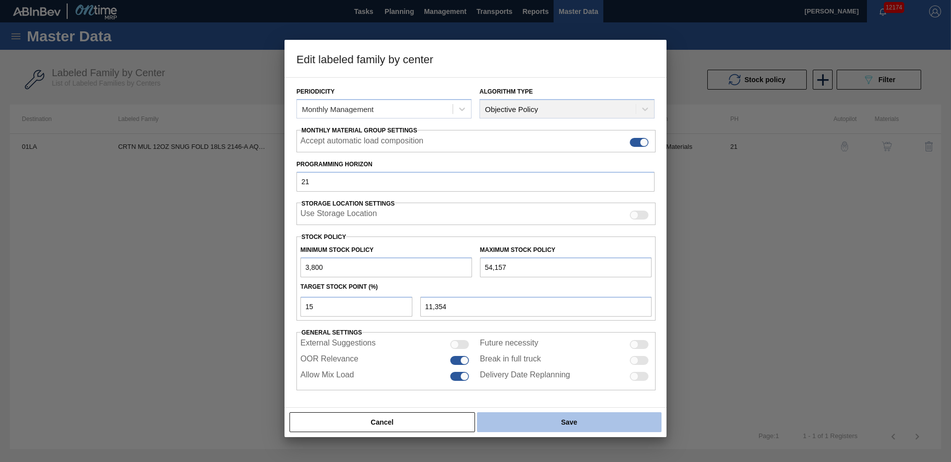
drag, startPoint x: 573, startPoint y: 421, endPoint x: 556, endPoint y: 429, distance: 18.7
click at [573, 420] on button "Save" at bounding box center [569, 422] width 185 height 20
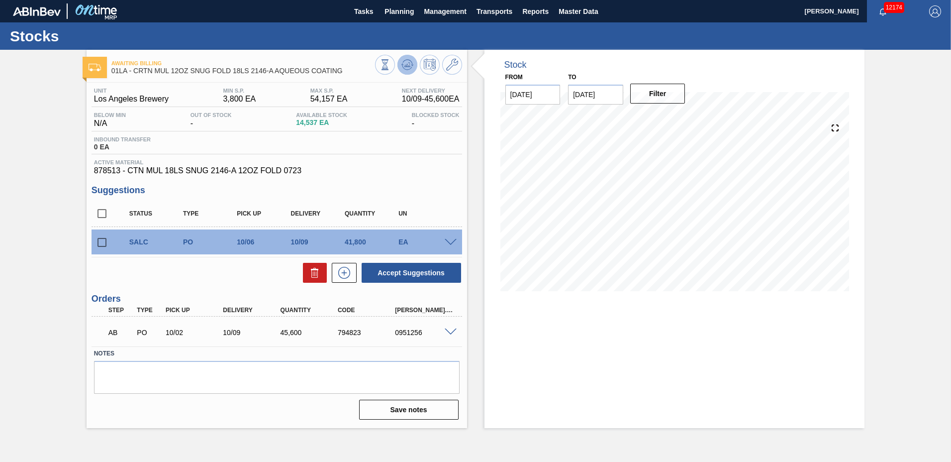
click at [410, 71] on span at bounding box center [408, 65] width 12 height 12
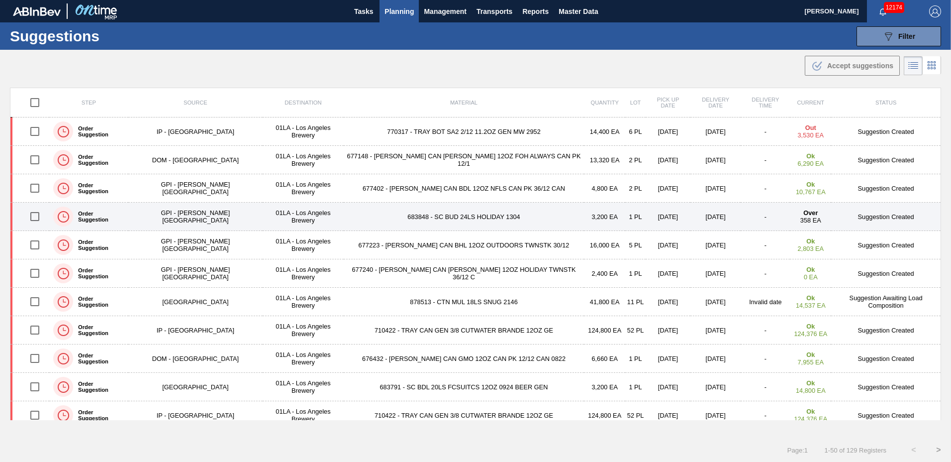
click at [499, 219] on td "683848 - SC BUD 24LS HOLIDAY 1304" at bounding box center [464, 217] width 240 height 28
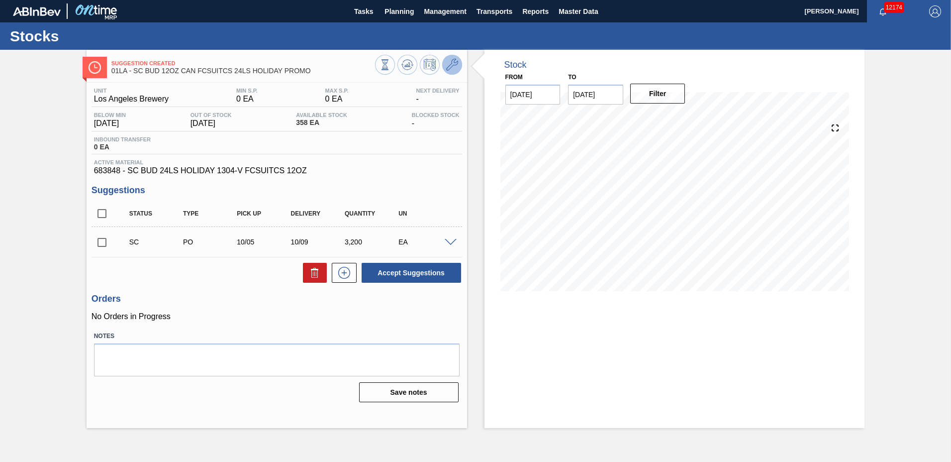
click at [455, 68] on icon at bounding box center [452, 65] width 12 height 12
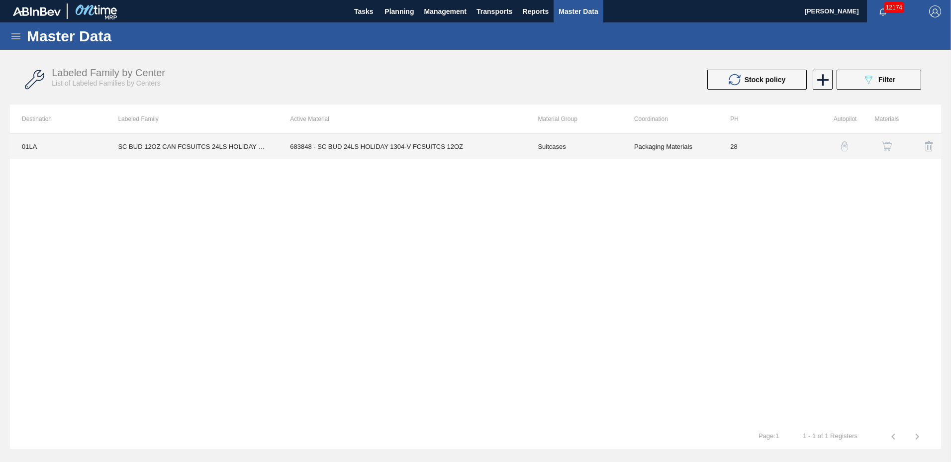
click at [342, 147] on td "683848 - SC BUD 24LS HOLIDAY 1304-V FCSUITCS 12OZ" at bounding box center [402, 146] width 248 height 25
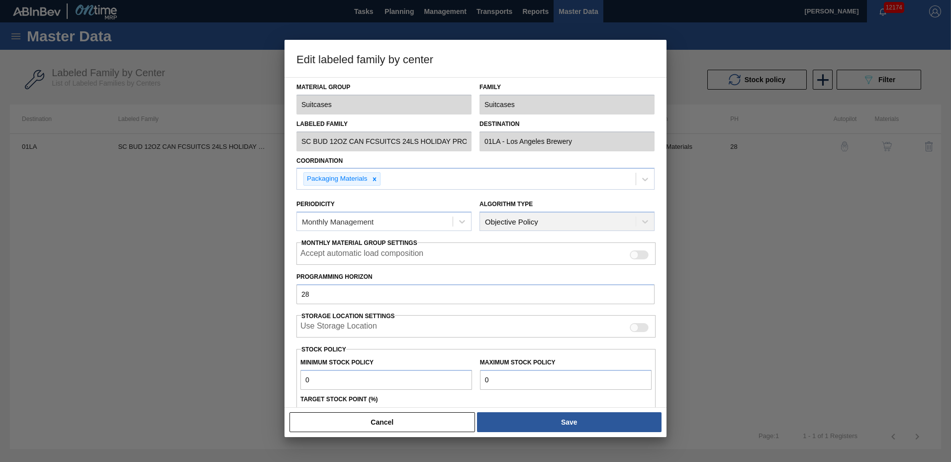
scroll to position [112, 0]
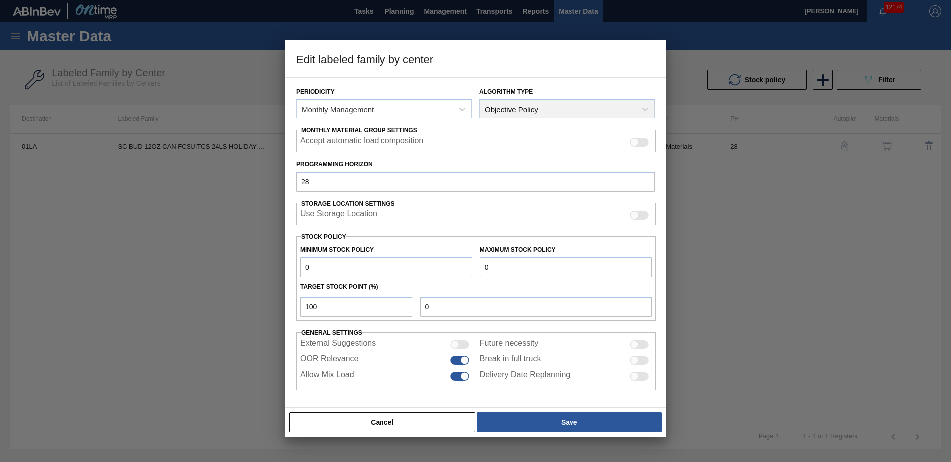
click at [501, 272] on input "0" at bounding box center [566, 267] width 172 height 20
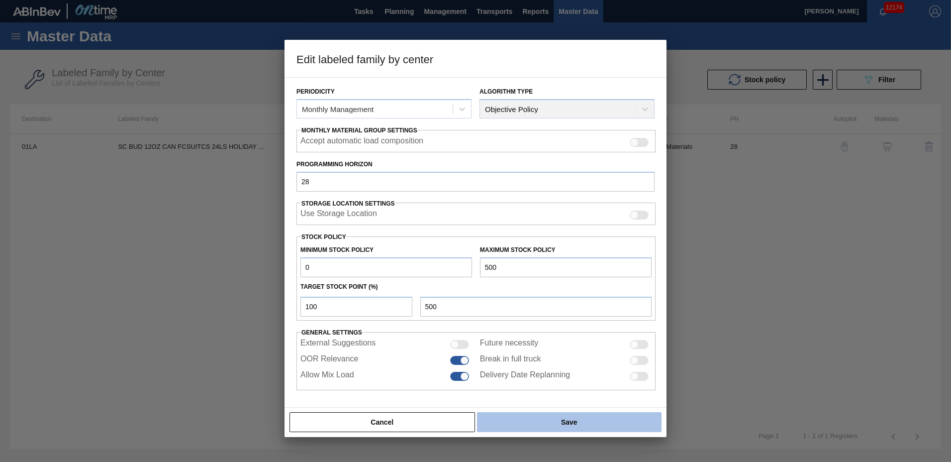
click at [559, 421] on button "Save" at bounding box center [569, 422] width 185 height 20
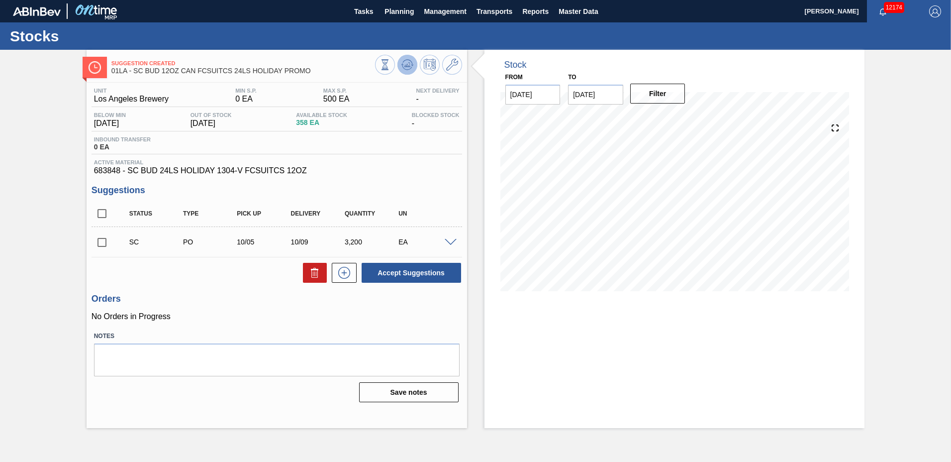
click at [405, 63] on icon at bounding box center [408, 65] width 12 height 12
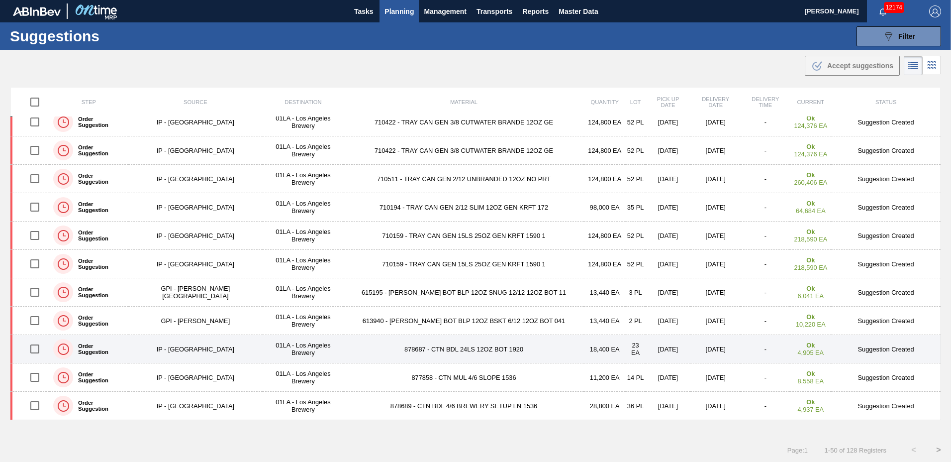
scroll to position [0, 0]
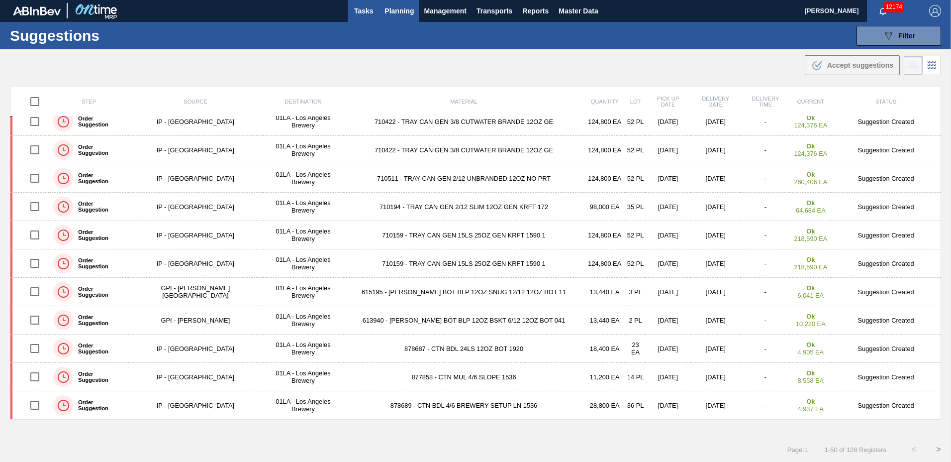
click at [372, 10] on span "Tasks" at bounding box center [364, 11] width 22 height 12
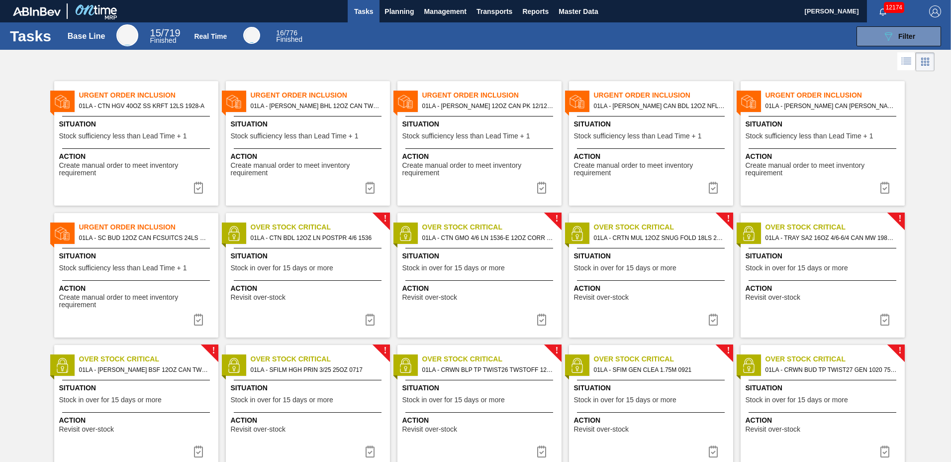
click at [910, 63] on icon at bounding box center [907, 61] width 12 height 12
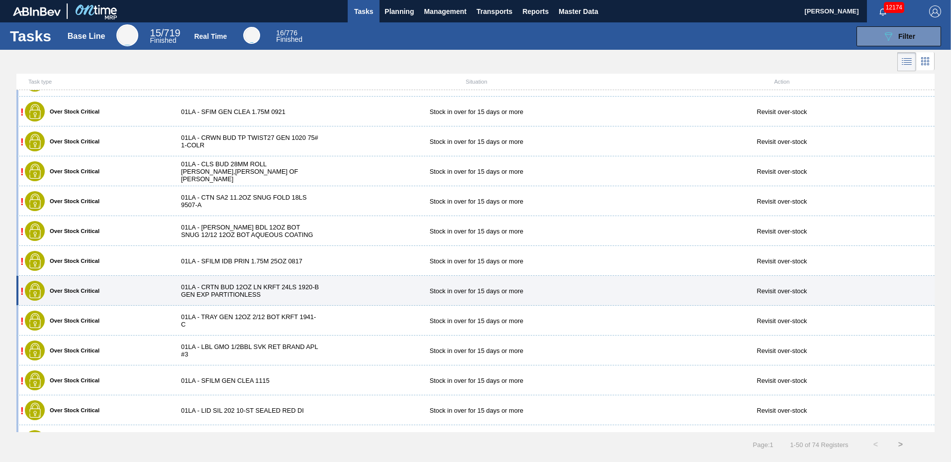
scroll to position [763, 0]
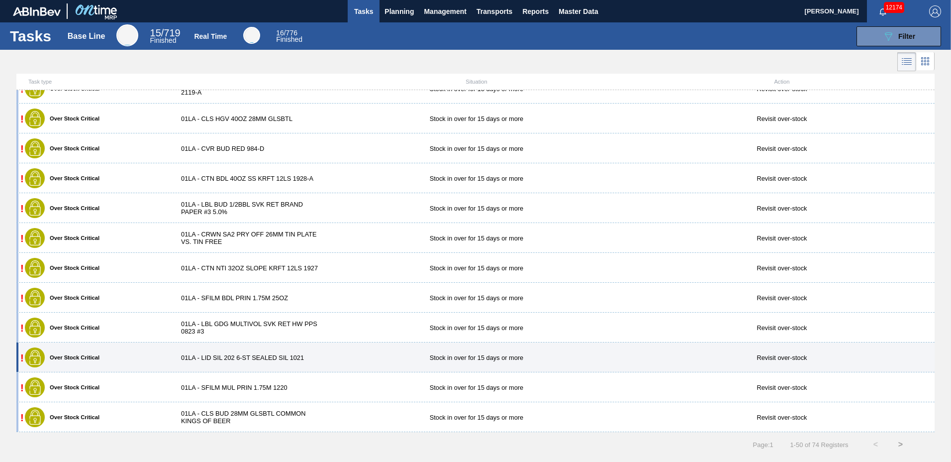
click at [260, 357] on div "01LA - LID SIL 202 6-ST SEALED SIL 1021" at bounding box center [247, 357] width 153 height 7
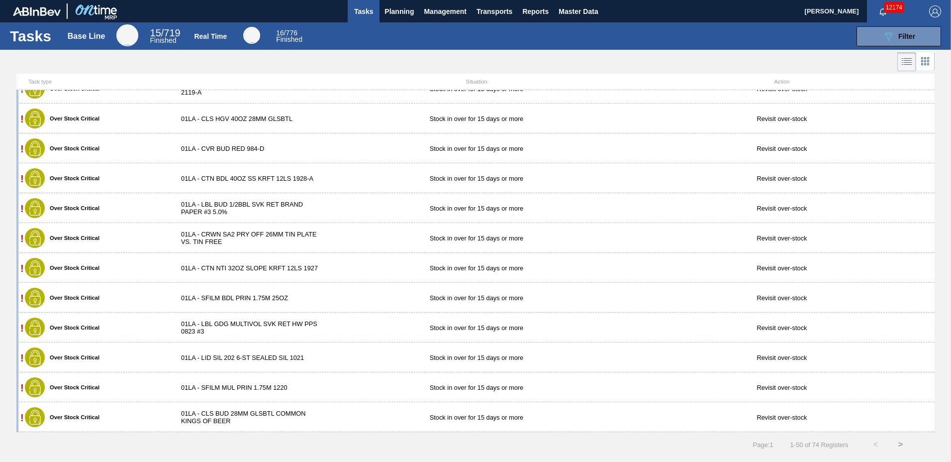
scroll to position [1151, 0]
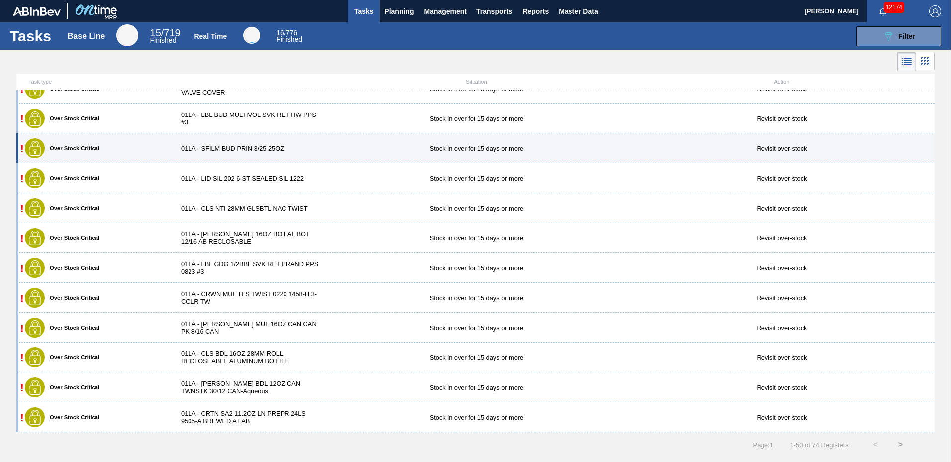
click at [273, 146] on div "01LA - SFILM BUD PRIN 3/25 25OZ" at bounding box center [247, 148] width 153 height 7
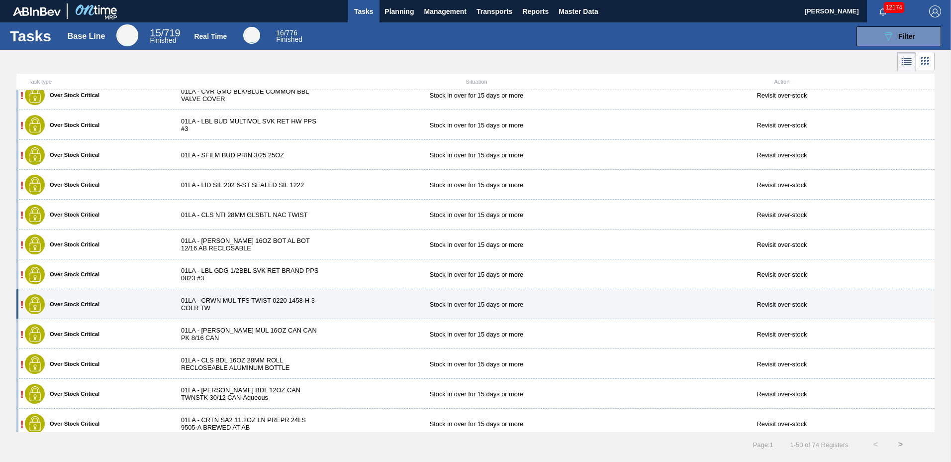
scroll to position [1151, 0]
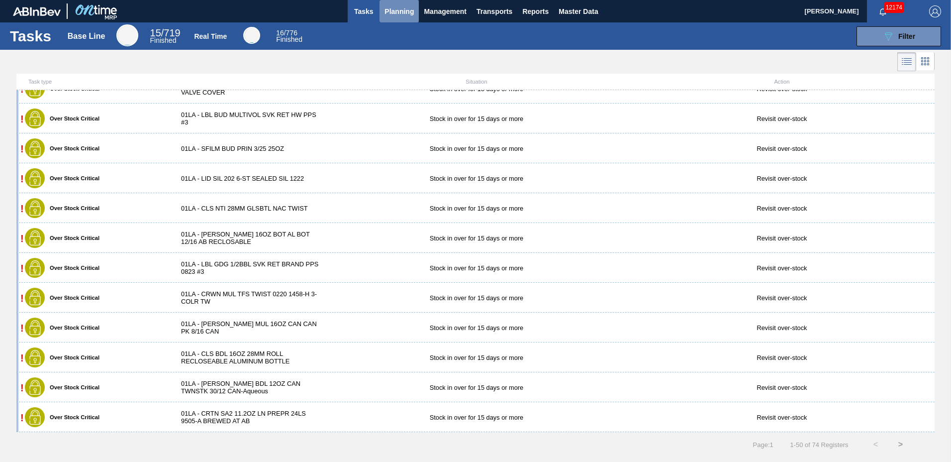
click at [408, 10] on span "Planning" at bounding box center [399, 11] width 29 height 12
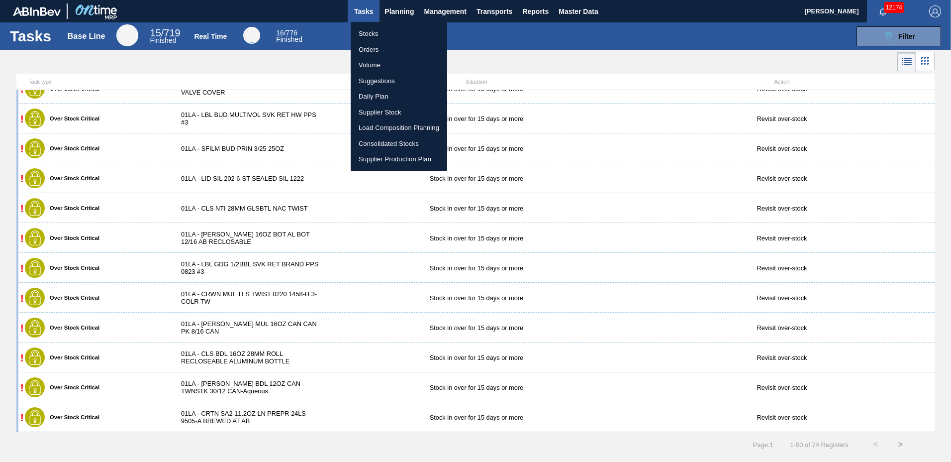
click at [378, 80] on li "Suggestions" at bounding box center [399, 81] width 97 height 16
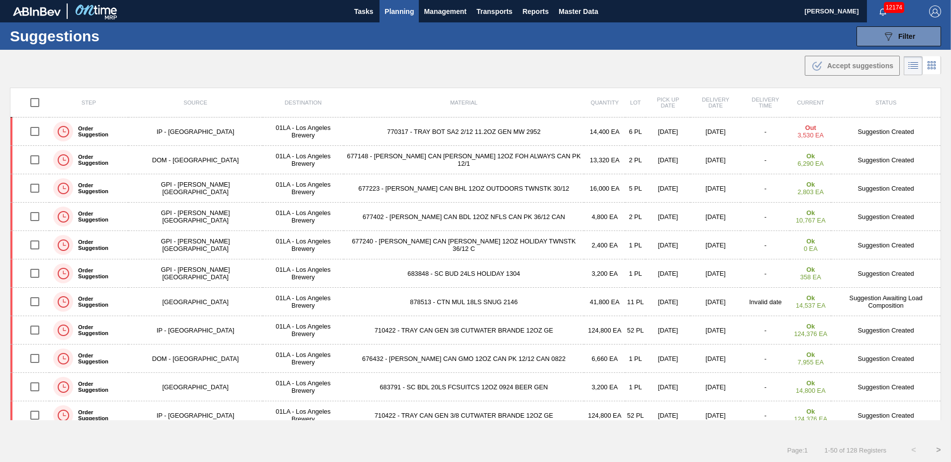
click at [401, 7] on span "Planning" at bounding box center [399, 11] width 29 height 12
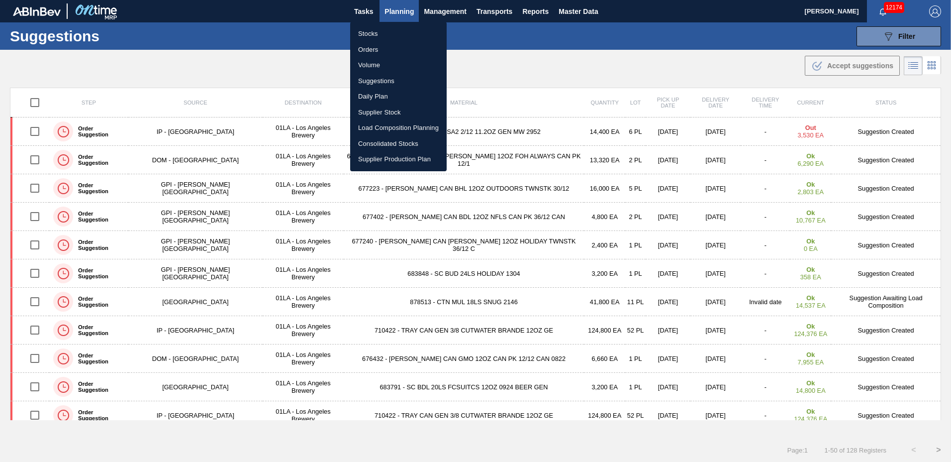
click at [395, 80] on li "Suggestions" at bounding box center [398, 81] width 97 height 16
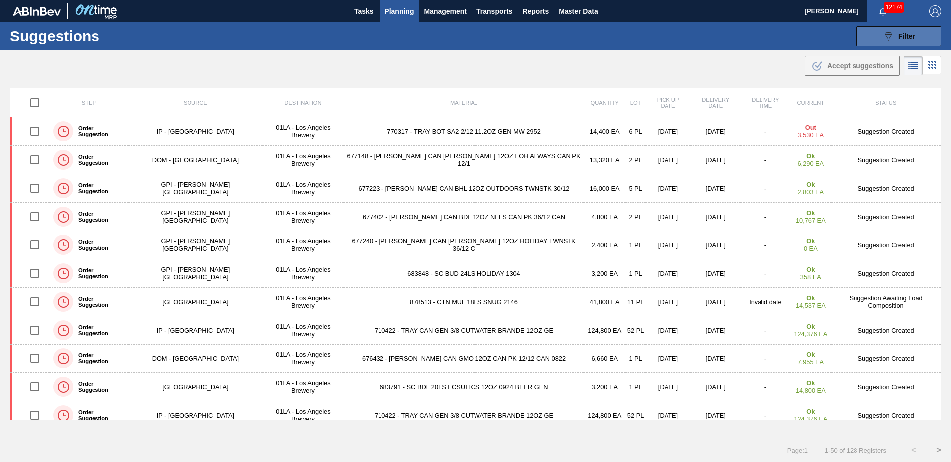
click at [902, 39] on span "Filter" at bounding box center [907, 36] width 17 height 8
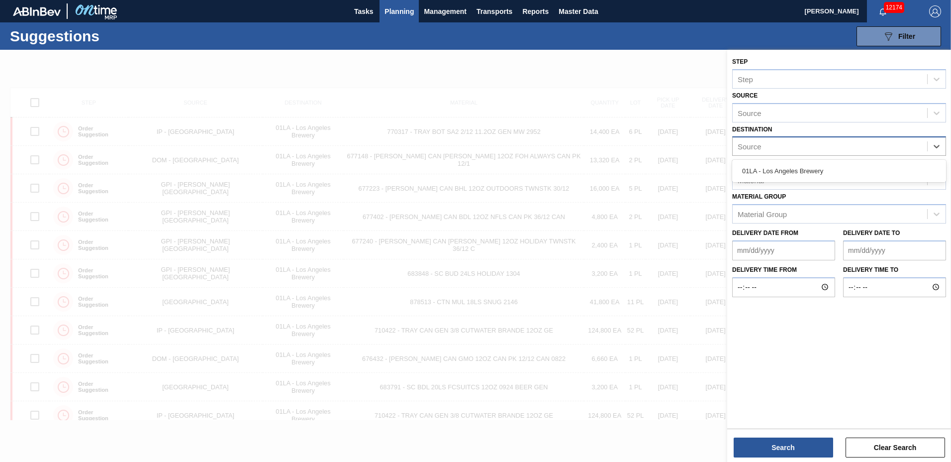
click at [780, 146] on div "Source" at bounding box center [830, 146] width 195 height 14
click at [773, 176] on div "01LA - Los Angeles Brewery" at bounding box center [840, 171] width 214 height 18
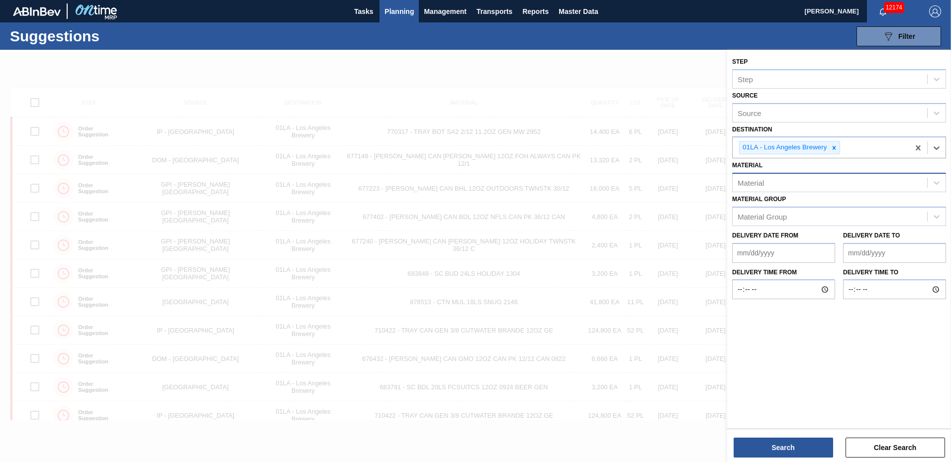
click at [763, 182] on div "Material" at bounding box center [751, 183] width 26 height 8
drag, startPoint x: 797, startPoint y: 212, endPoint x: 773, endPoint y: 211, distance: 23.9
click at [797, 211] on div "676639 - [PERSON_NAME] CAN YMT 12OZ CAN PK 4/12 CAN 0123 B" at bounding box center [840, 207] width 214 height 18
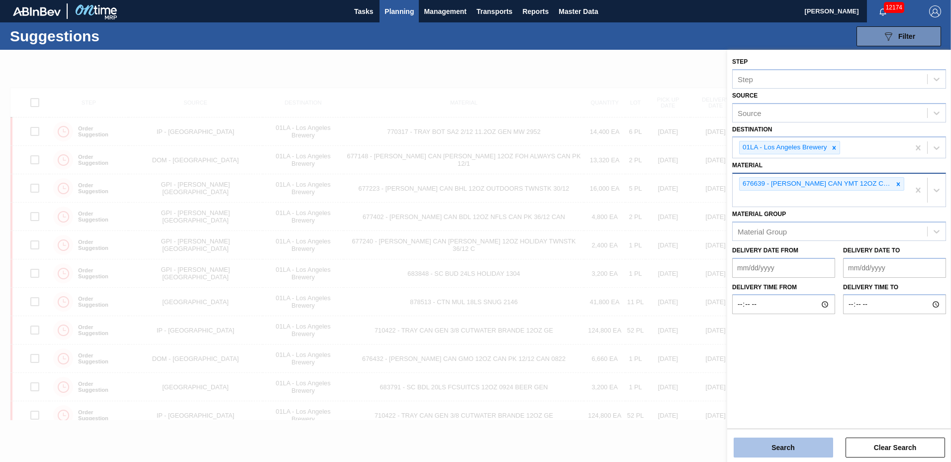
click at [746, 442] on button "Search" at bounding box center [784, 447] width 100 height 20
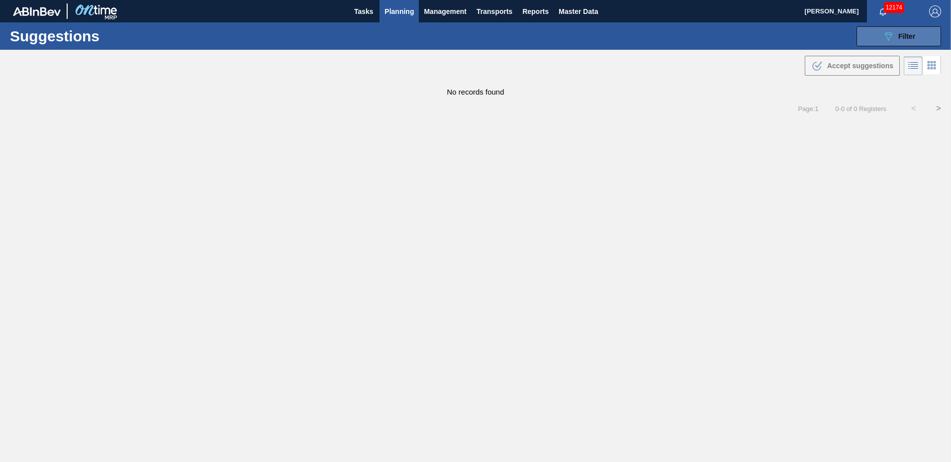
click at [894, 44] on button "089F7B8B-B2A5-4AFE-B5C0-19BA573D28AC Filter" at bounding box center [899, 36] width 85 height 20
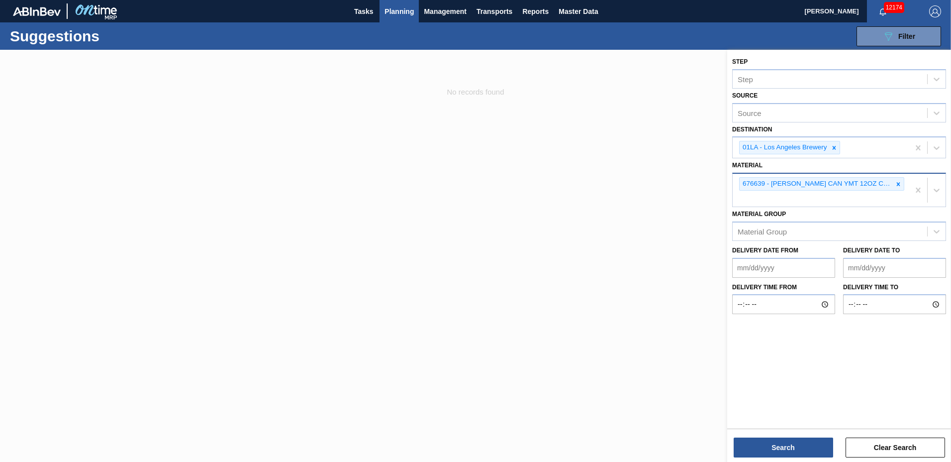
click at [863, 273] on to "Delivery Date to" at bounding box center [894, 268] width 103 height 20
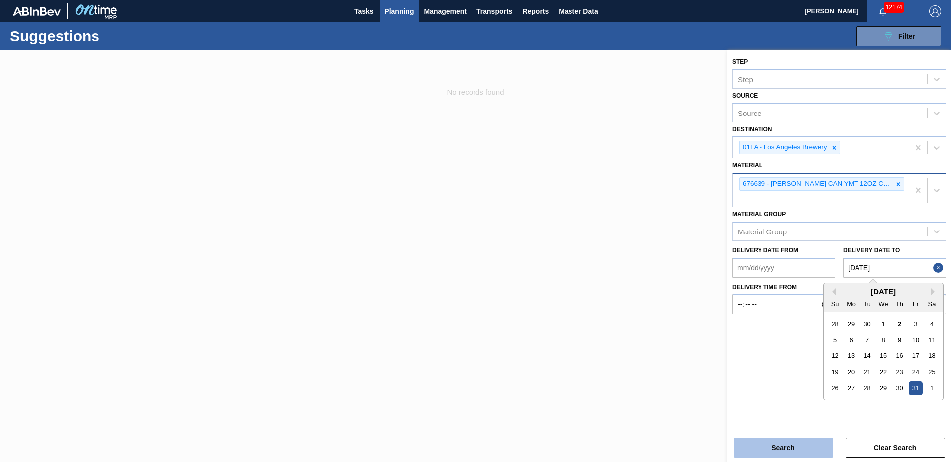
click at [780, 448] on button "Search" at bounding box center [784, 447] width 100 height 20
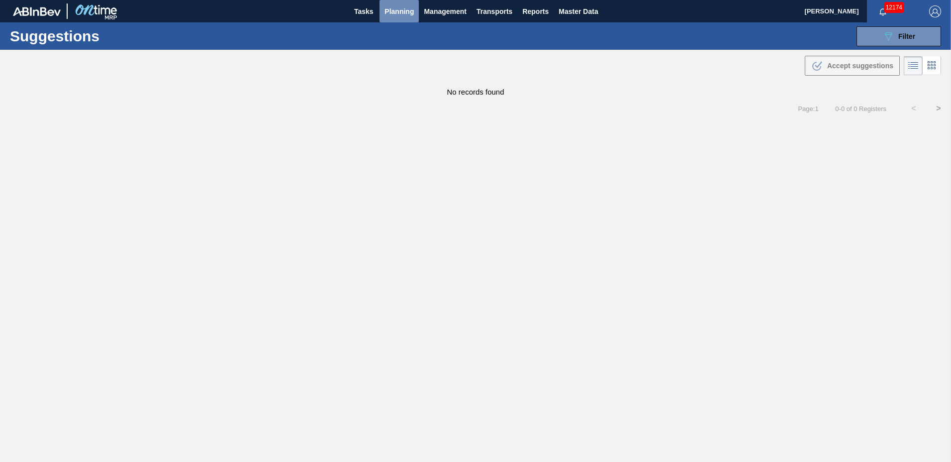
click at [399, 11] on span "Planning" at bounding box center [399, 11] width 29 height 12
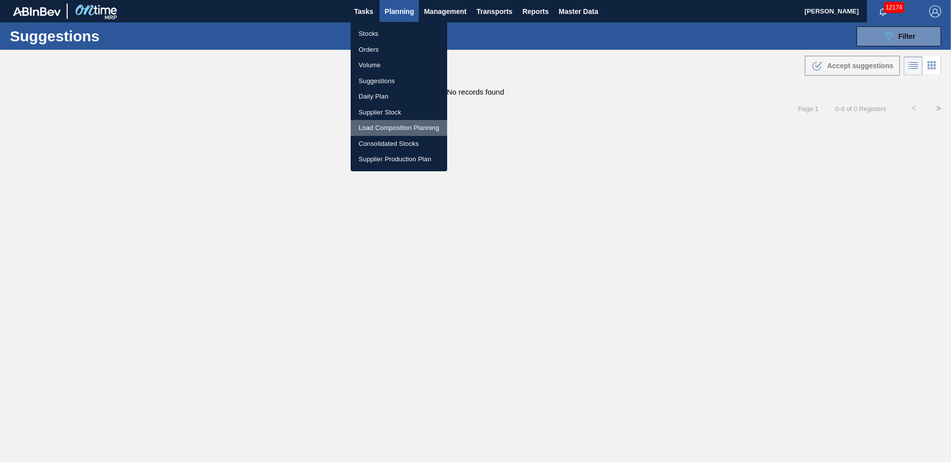
click at [404, 127] on li "Load Composition Planning" at bounding box center [399, 128] width 97 height 16
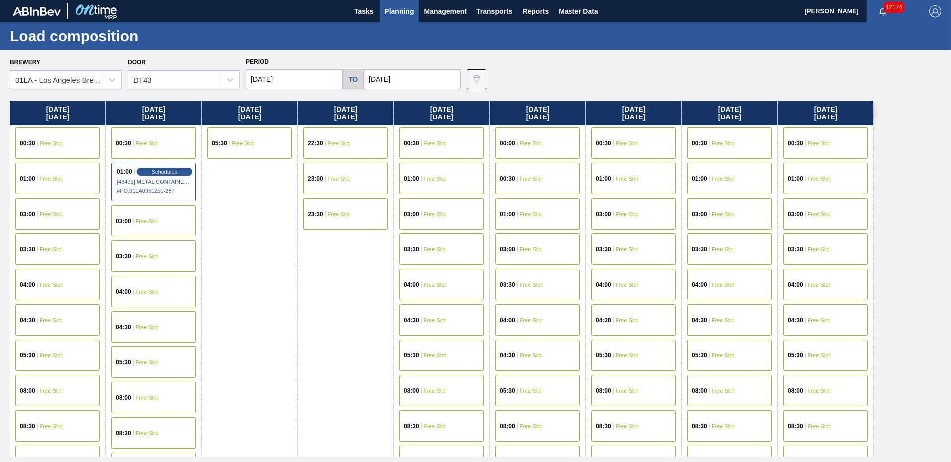
click at [810, 246] on span "Free Slot" at bounding box center [819, 249] width 22 height 6
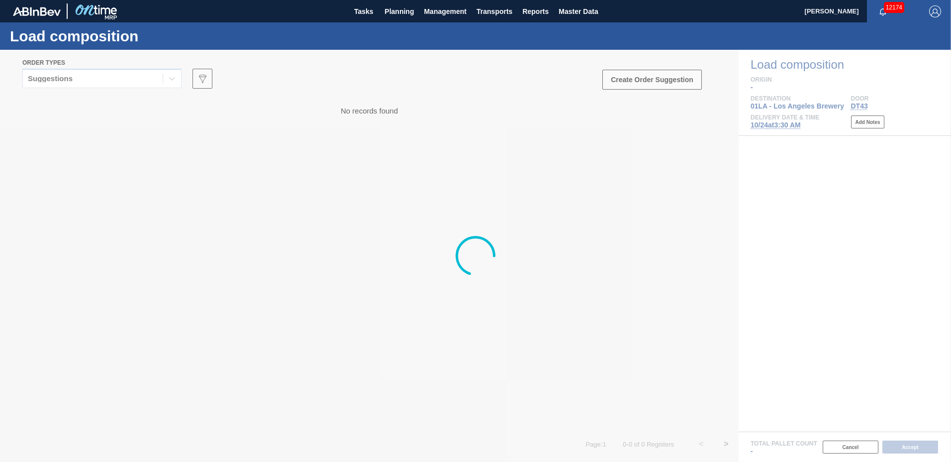
click at [640, 79] on div at bounding box center [475, 256] width 951 height 412
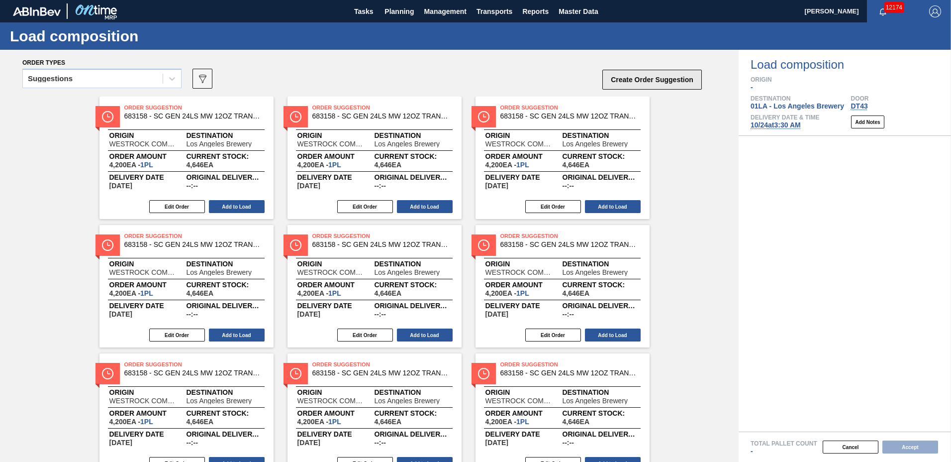
click at [663, 85] on button "Create Order Suggestion" at bounding box center [653, 80] width 100 height 20
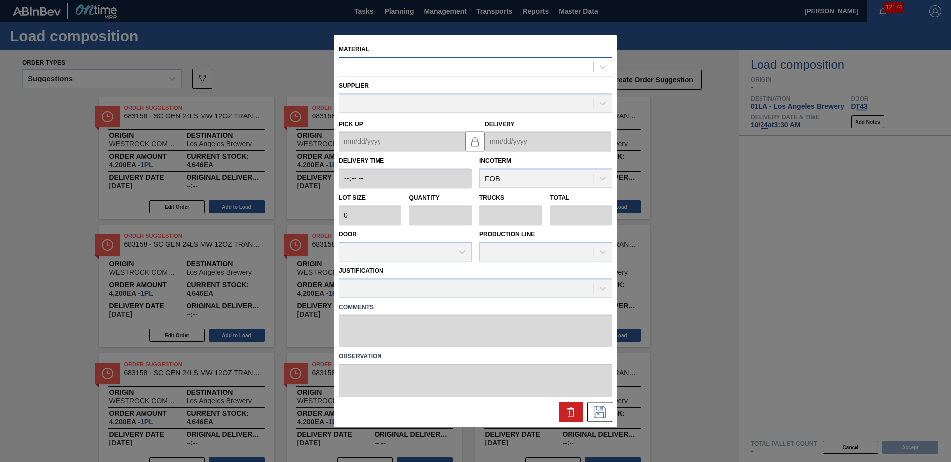
click at [467, 69] on div at bounding box center [466, 67] width 254 height 14
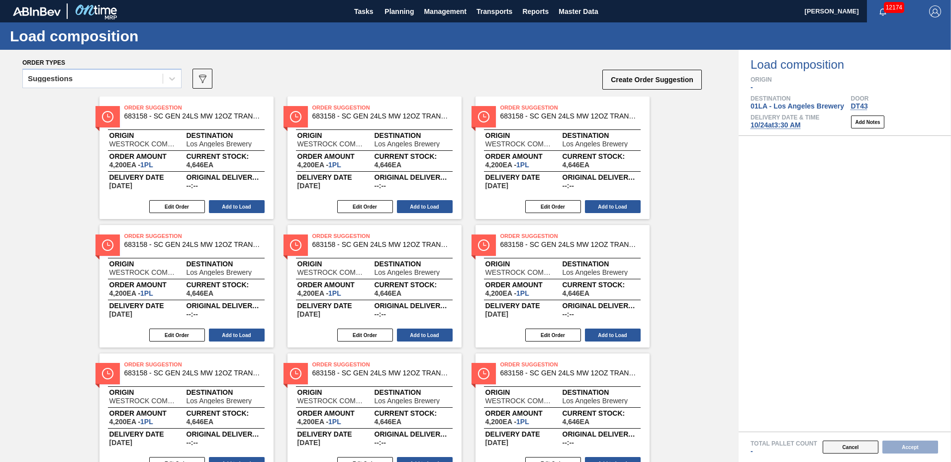
click at [844, 447] on button "Cancel" at bounding box center [851, 446] width 56 height 13
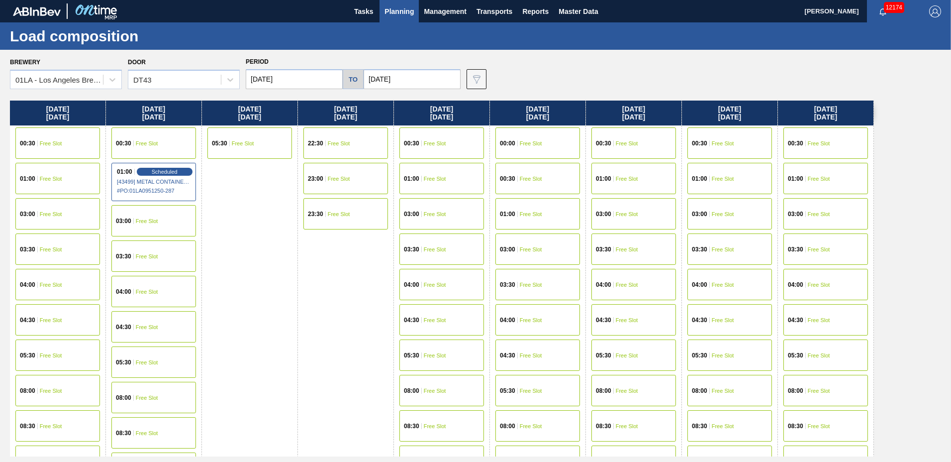
click at [392, 17] on span "Planning" at bounding box center [399, 11] width 29 height 12
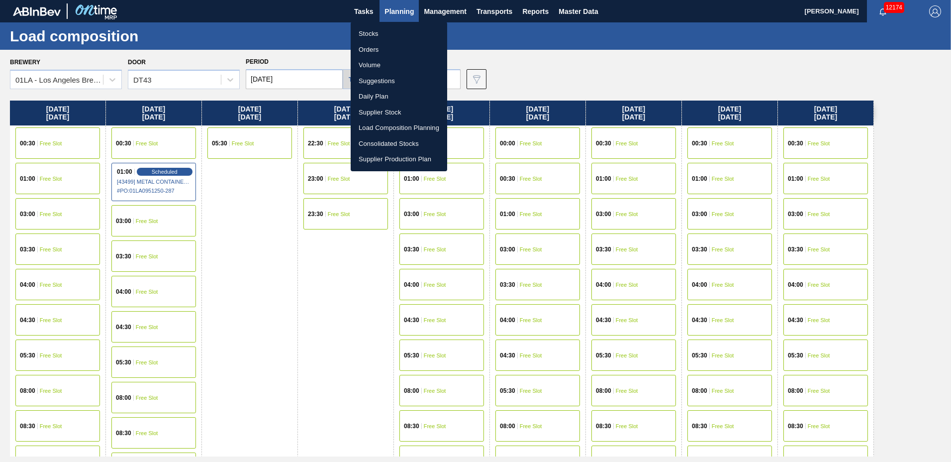
click at [371, 81] on li "Suggestions" at bounding box center [399, 81] width 97 height 16
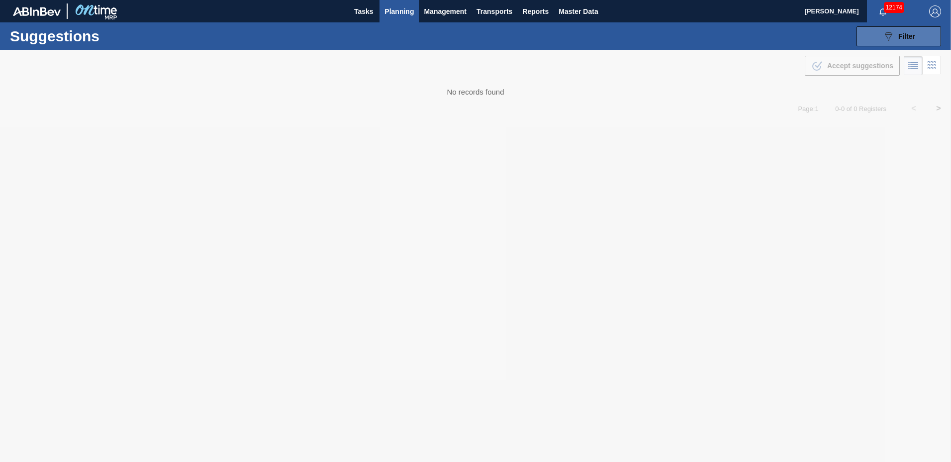
click at [894, 35] on icon "089F7B8B-B2A5-4AFE-B5C0-19BA573D28AC" at bounding box center [889, 36] width 12 height 12
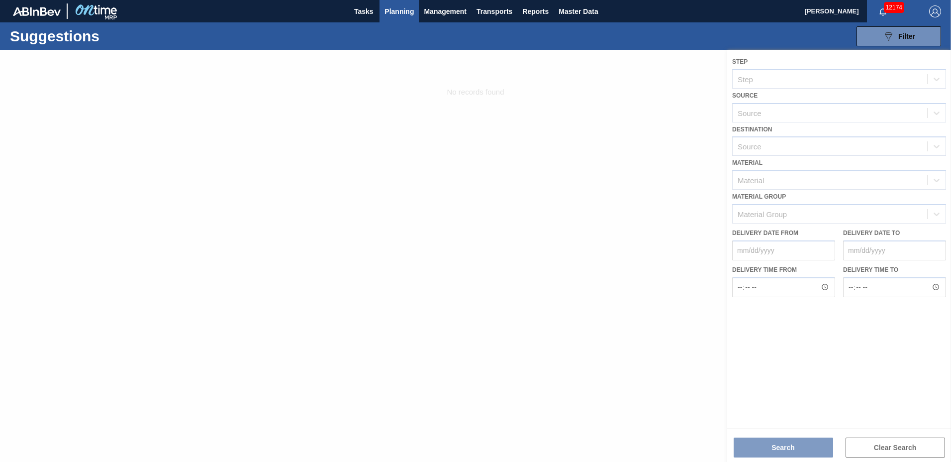
click at [818, 147] on div at bounding box center [475, 256] width 951 height 412
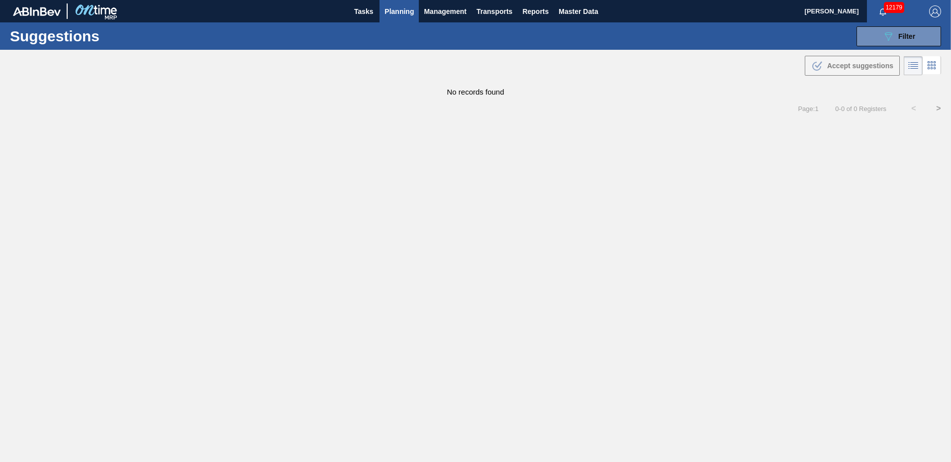
type to "[DATE]"
click at [877, 35] on button "089F7B8B-B2A5-4AFE-B5C0-19BA573D28AC Filter" at bounding box center [899, 36] width 85 height 20
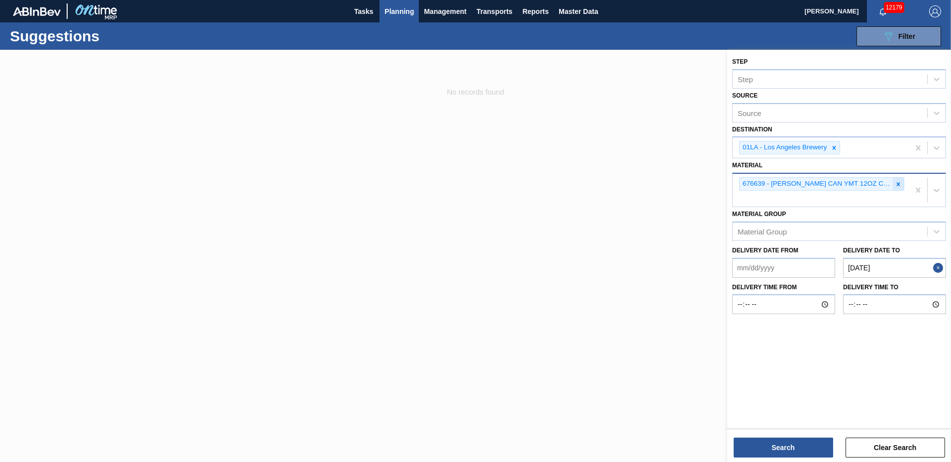
click at [902, 184] on div at bounding box center [898, 184] width 11 height 12
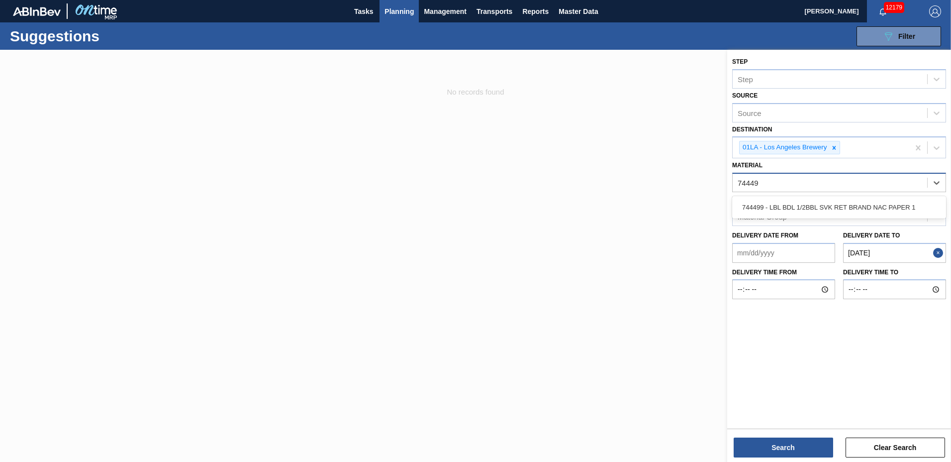
type input "744499"
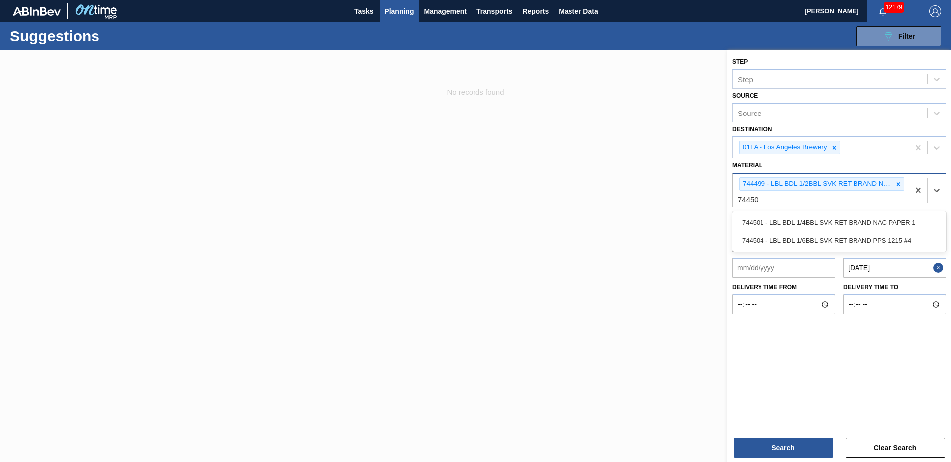
type input "744504"
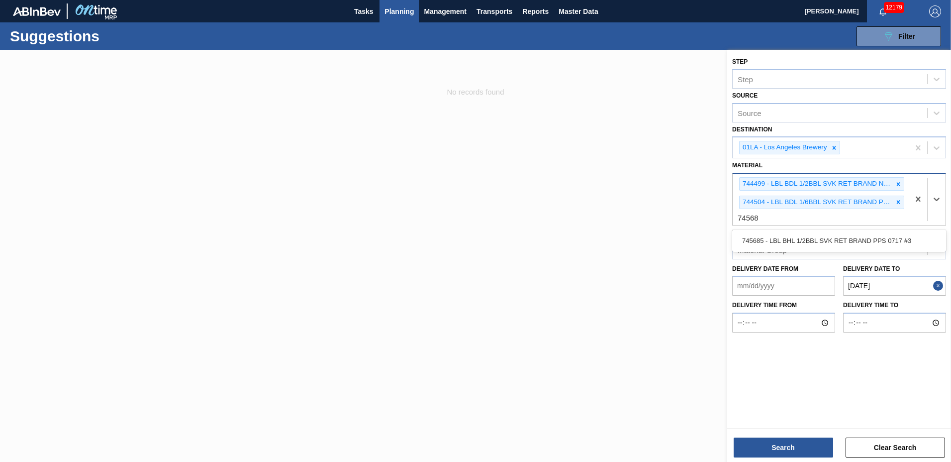
type input "745685"
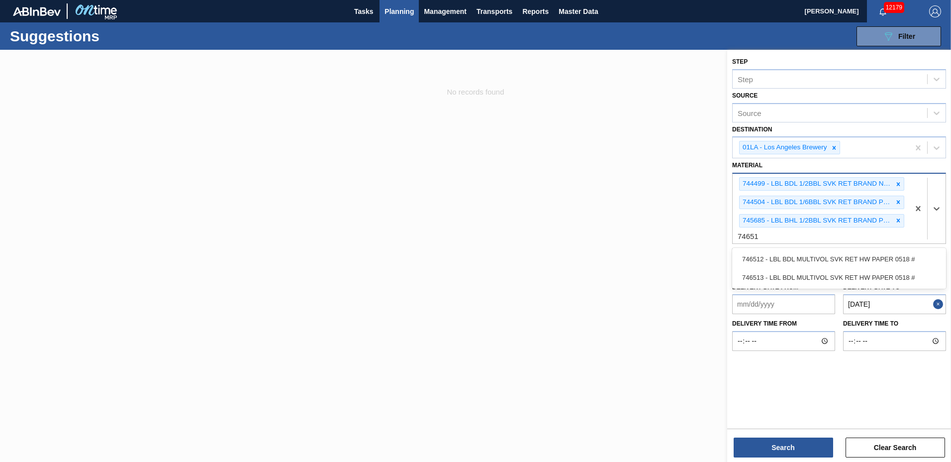
type input "746512"
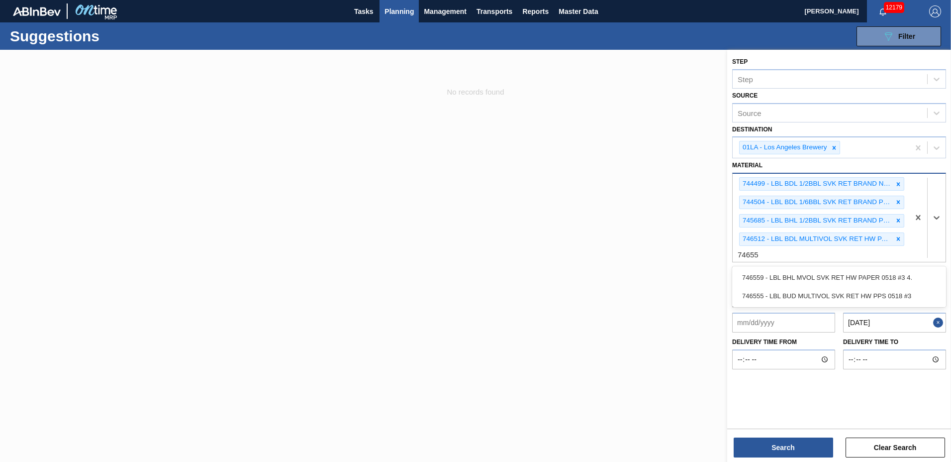
type input "746559"
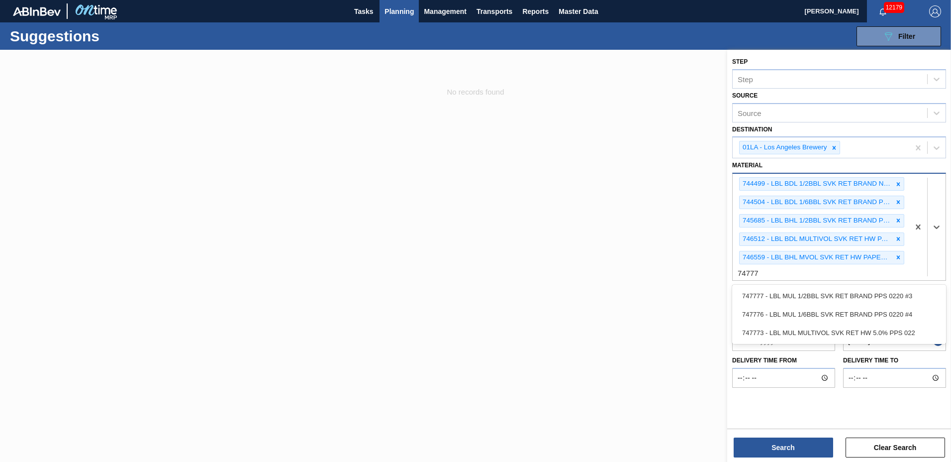
type input "747773"
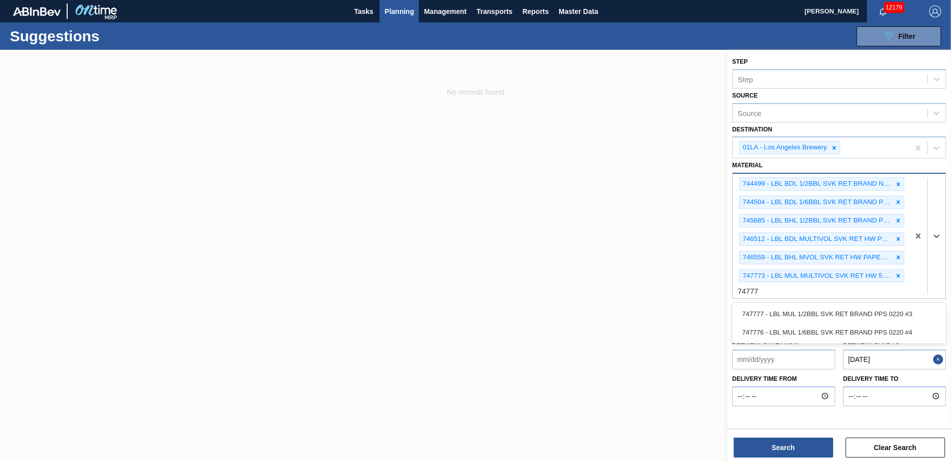
type input "747776"
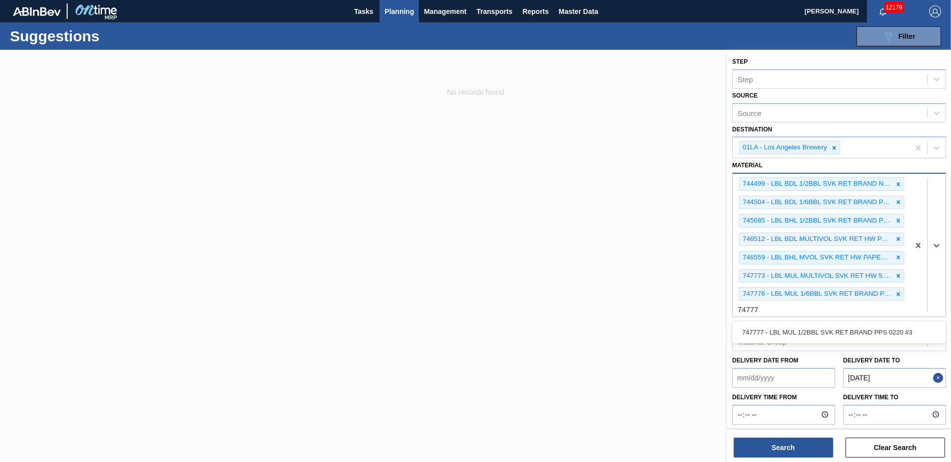
type input "747777"
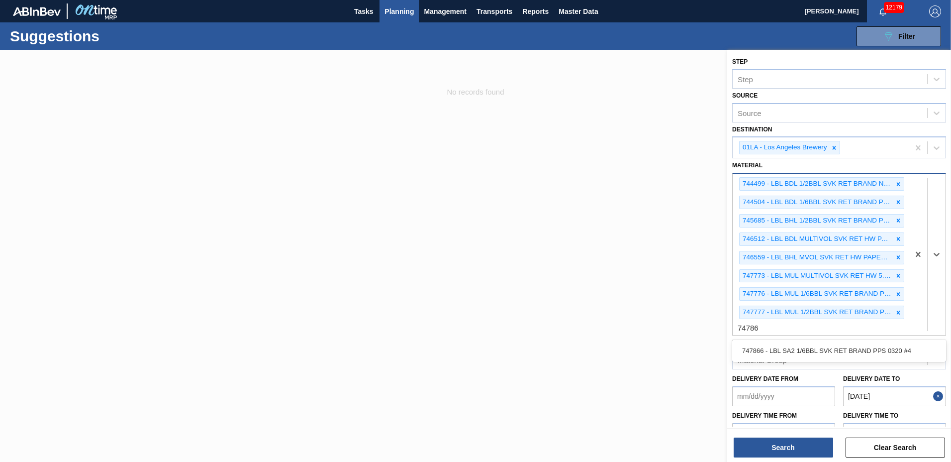
type input "747866"
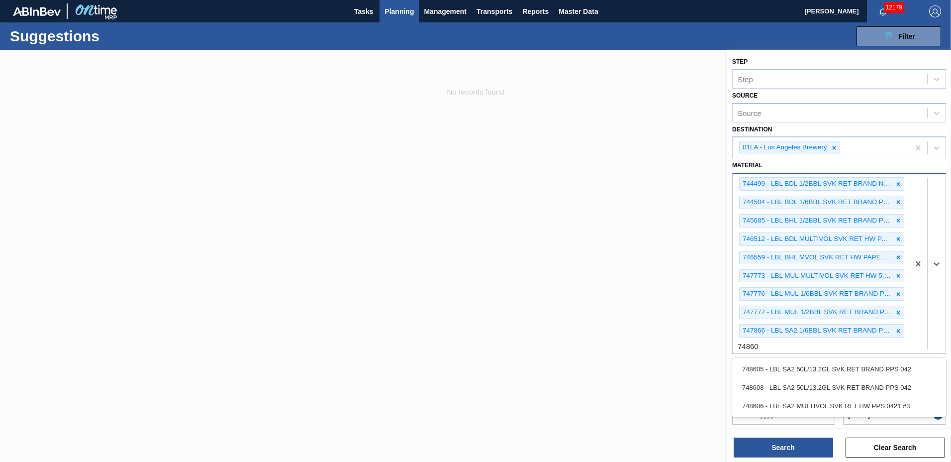
type input "748605"
type input "748606"
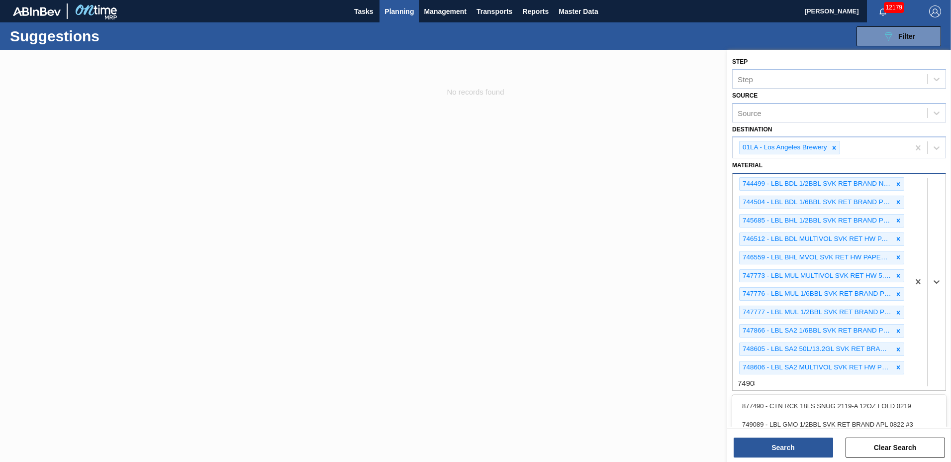
type input "749088"
type input "749089"
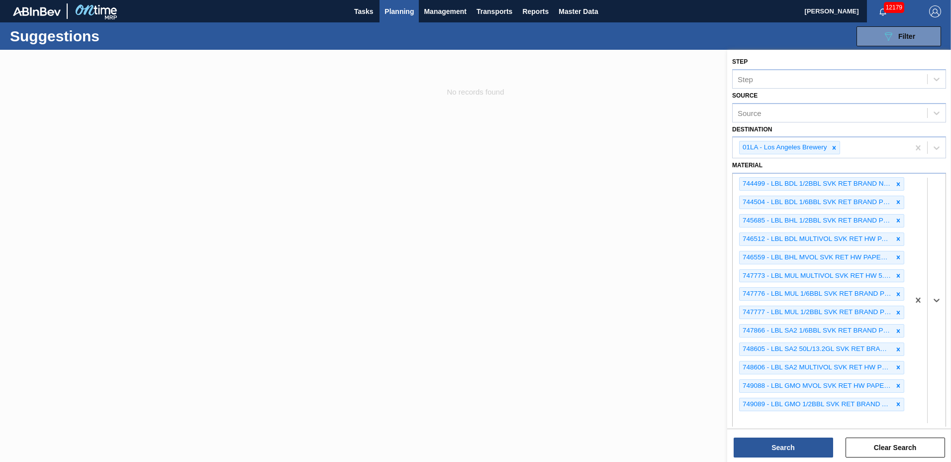
scroll to position [113, 0]
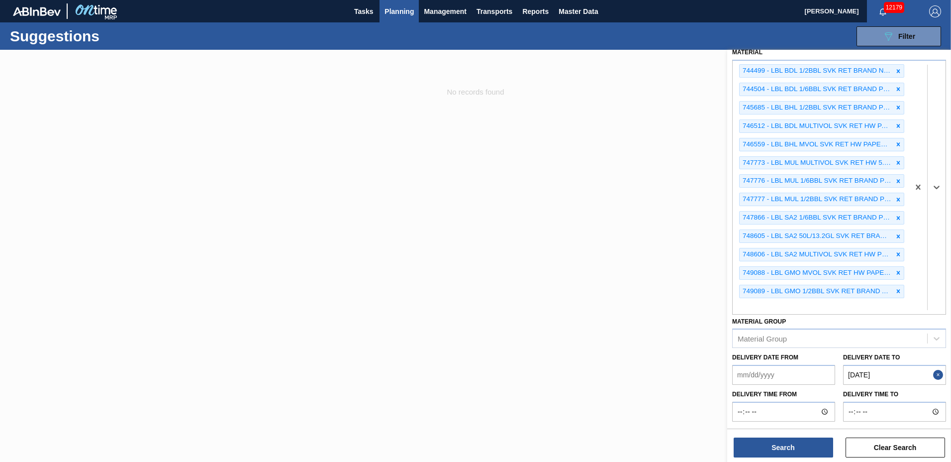
click at [879, 378] on to "[DATE]" at bounding box center [894, 375] width 103 height 20
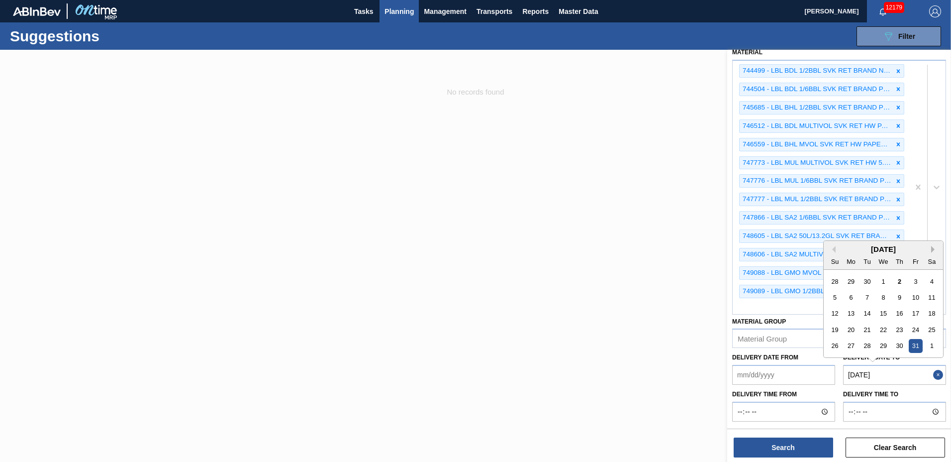
click at [933, 249] on button "Next Month" at bounding box center [935, 249] width 7 height 7
click at [900, 343] on div "27" at bounding box center [899, 345] width 13 height 13
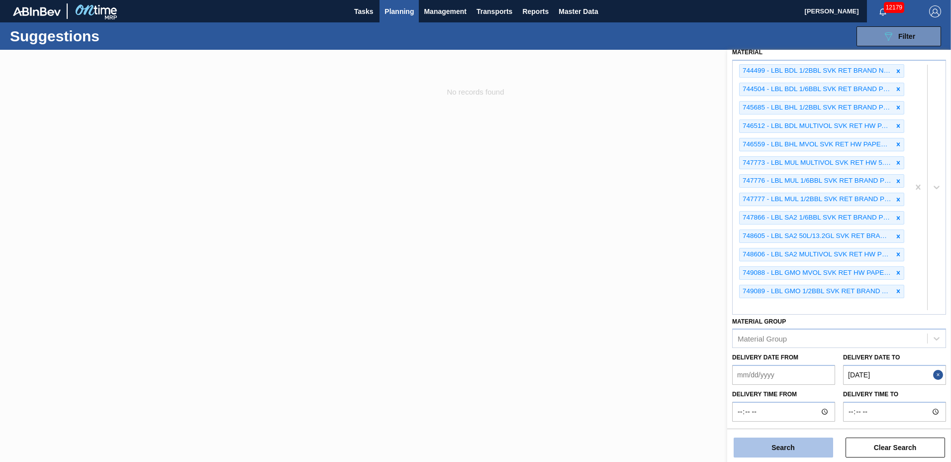
click at [805, 448] on button "Search" at bounding box center [784, 447] width 100 height 20
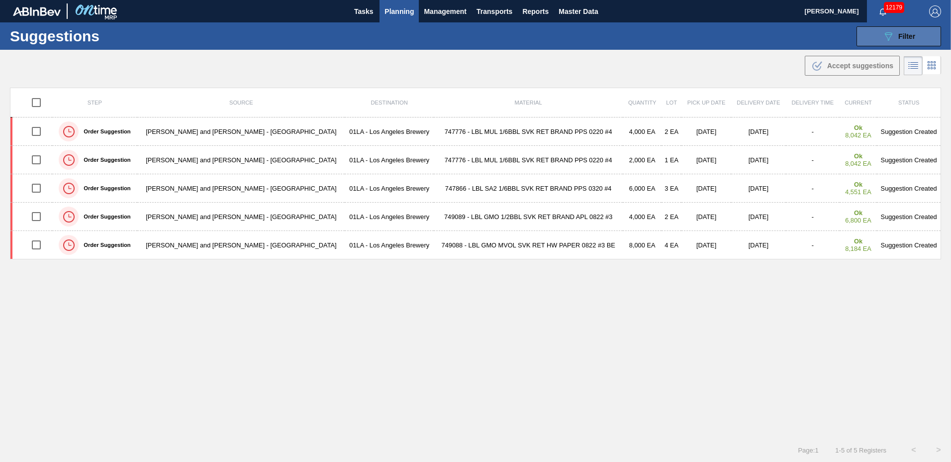
click at [904, 37] on span "Filter" at bounding box center [907, 36] width 17 height 8
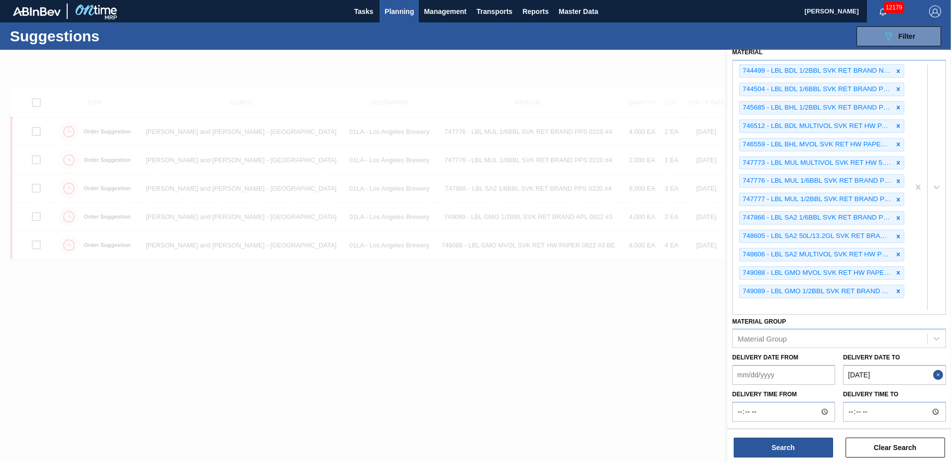
click at [894, 370] on to "[DATE]" at bounding box center [894, 375] width 103 height 20
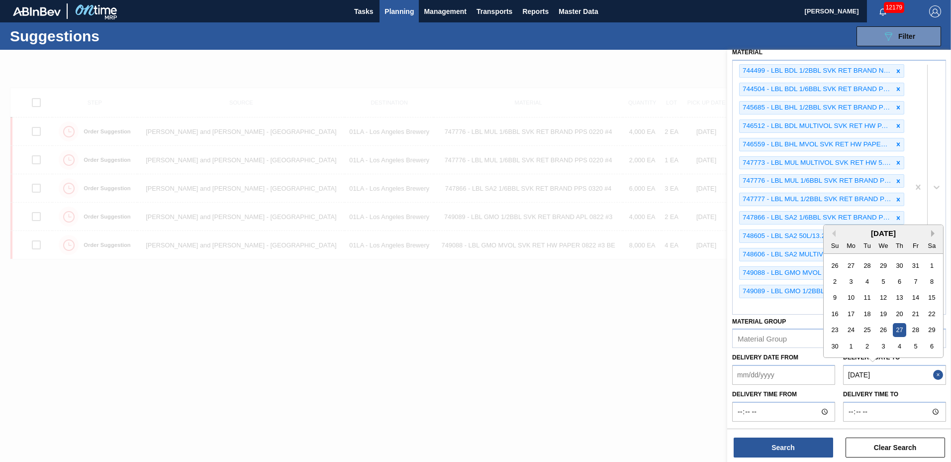
click at [933, 234] on button "Next Month" at bounding box center [935, 233] width 7 height 7
click at [920, 294] on div "16" at bounding box center [915, 297] width 13 height 13
type to "[DATE]"
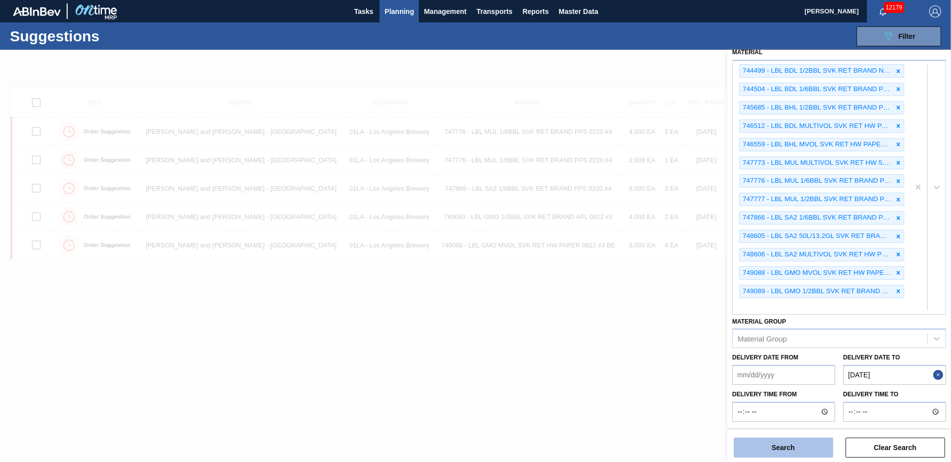
click at [793, 445] on button "Search" at bounding box center [784, 447] width 100 height 20
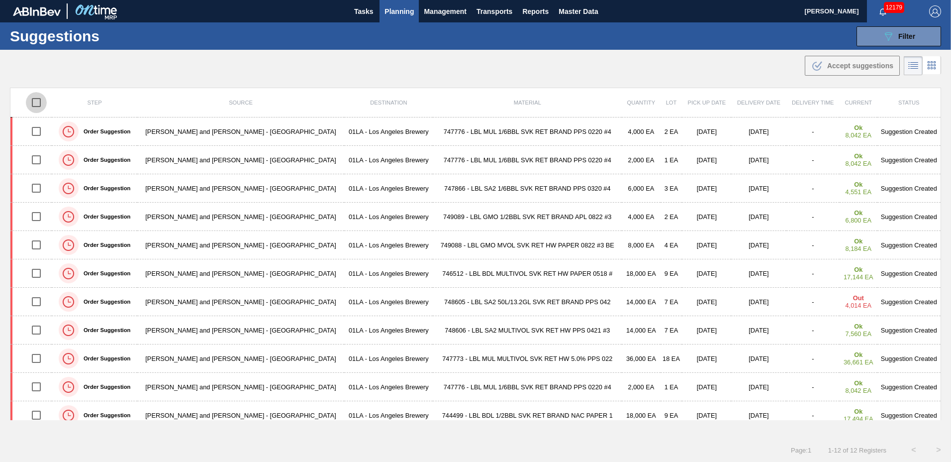
click at [40, 103] on input "checkbox" at bounding box center [36, 102] width 21 height 21
checkbox input "true"
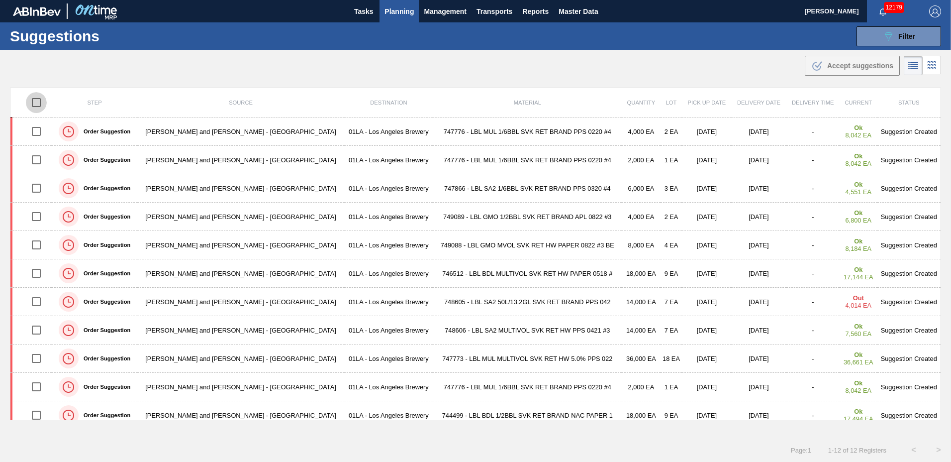
checkbox input "true"
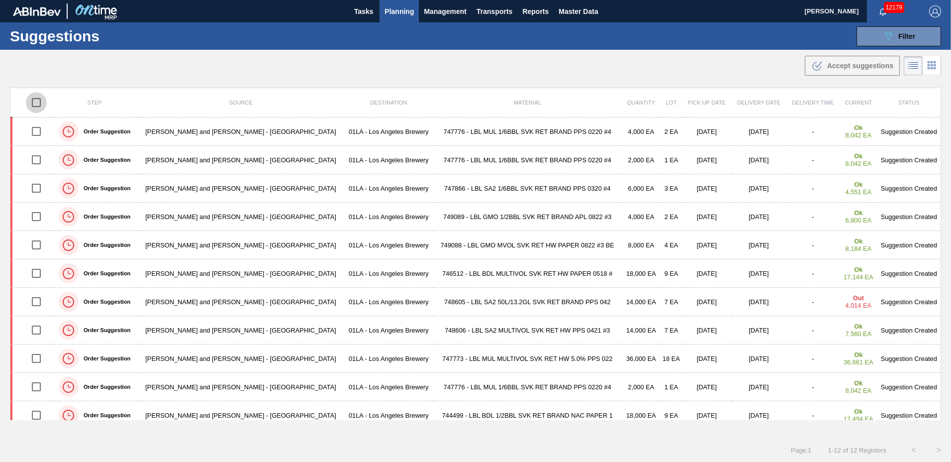
checkbox input "true"
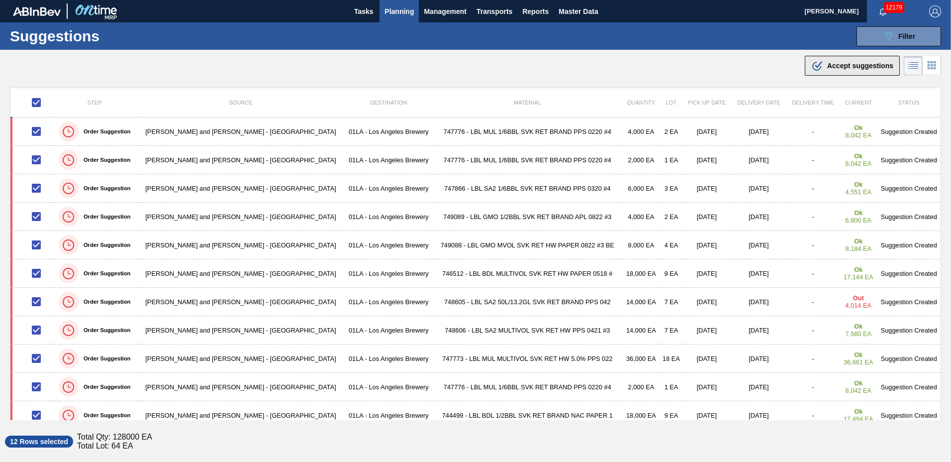
click at [845, 72] on button ".b{fill:var(--color-action-default)} Accept suggestions" at bounding box center [852, 66] width 95 height 20
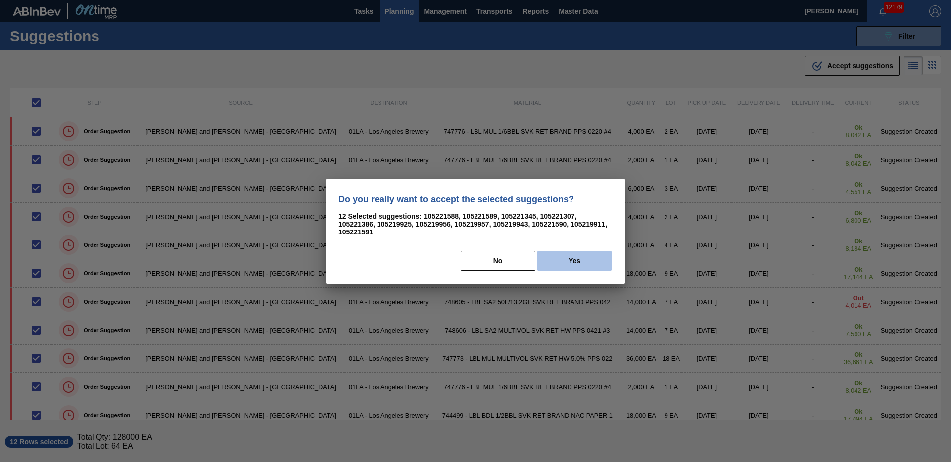
click at [567, 259] on button "Yes" at bounding box center [574, 261] width 75 height 20
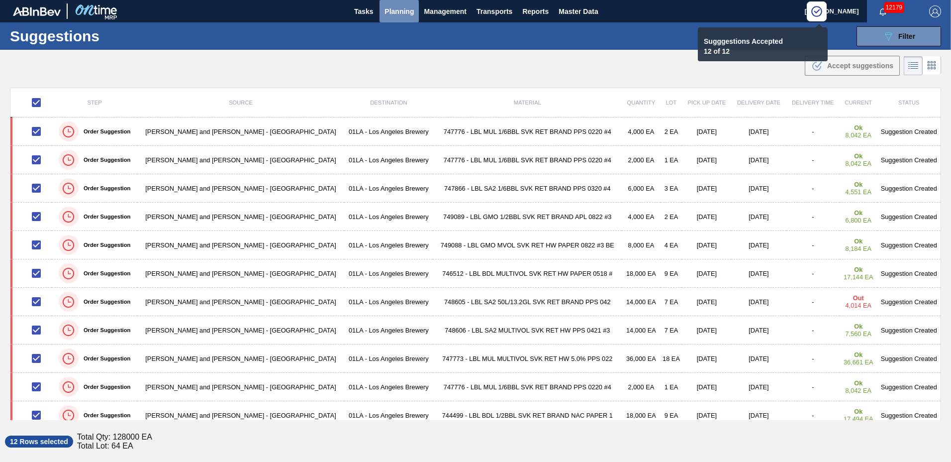
click at [407, 11] on span "Planning" at bounding box center [399, 11] width 29 height 12
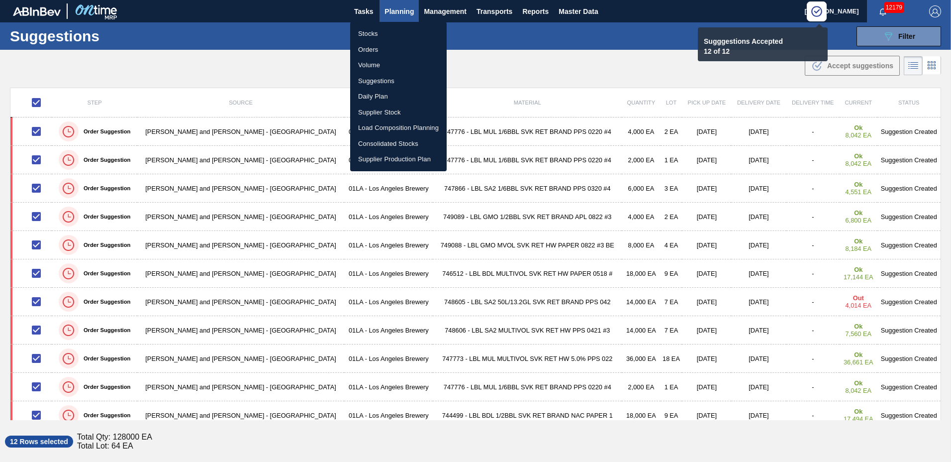
click at [401, 126] on li "Load Composition Planning" at bounding box center [398, 128] width 97 height 16
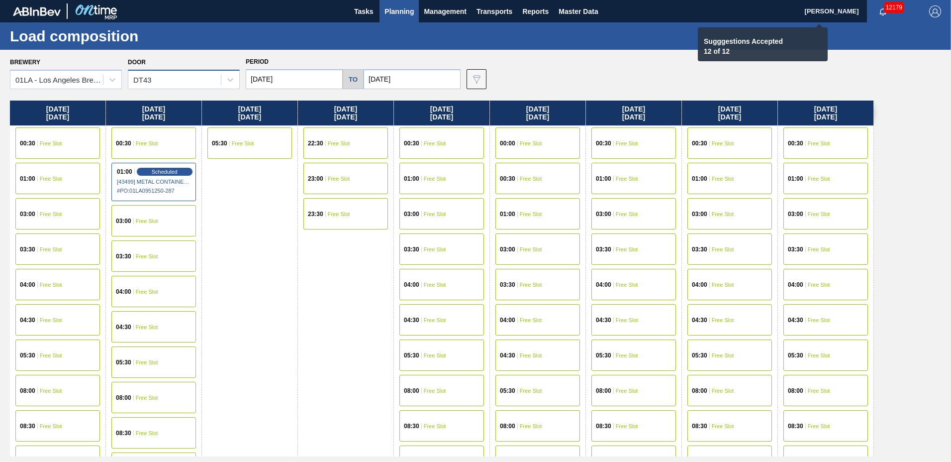
click at [165, 83] on div "DT43" at bounding box center [174, 80] width 93 height 14
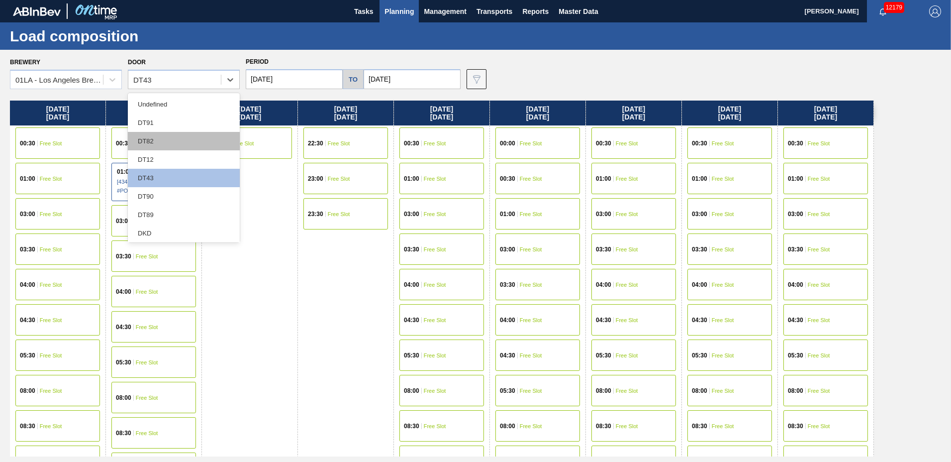
click at [168, 144] on div "DT82" at bounding box center [184, 141] width 112 height 18
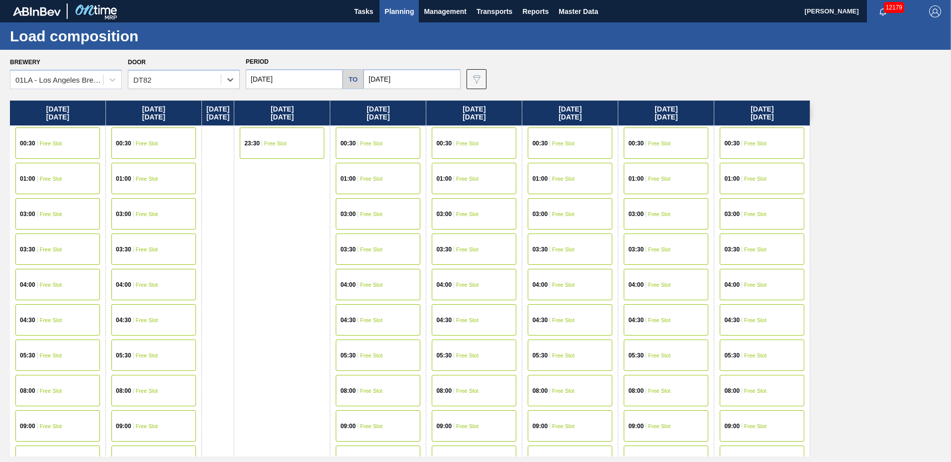
click at [382, 75] on input "[DATE]" at bounding box center [412, 79] width 97 height 20
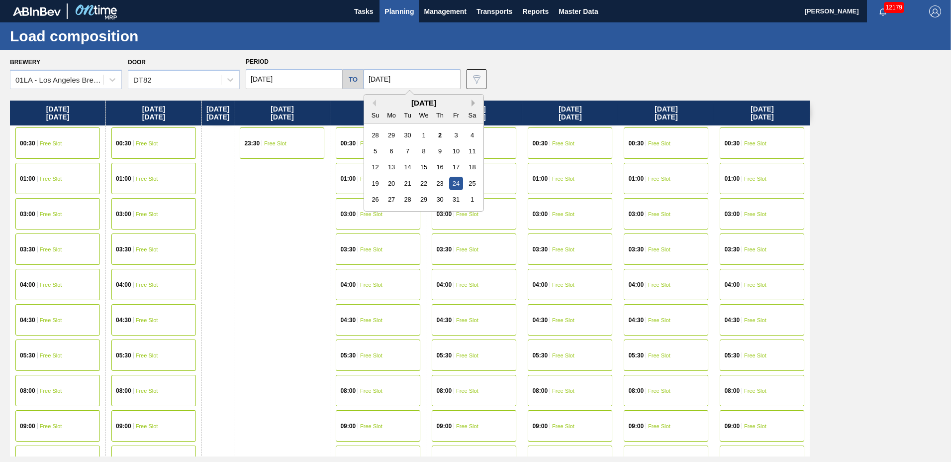
click at [472, 101] on button "Next Month" at bounding box center [475, 103] width 7 height 7
click at [405, 152] on div "4" at bounding box center [407, 150] width 13 height 13
type input "[DATE]"
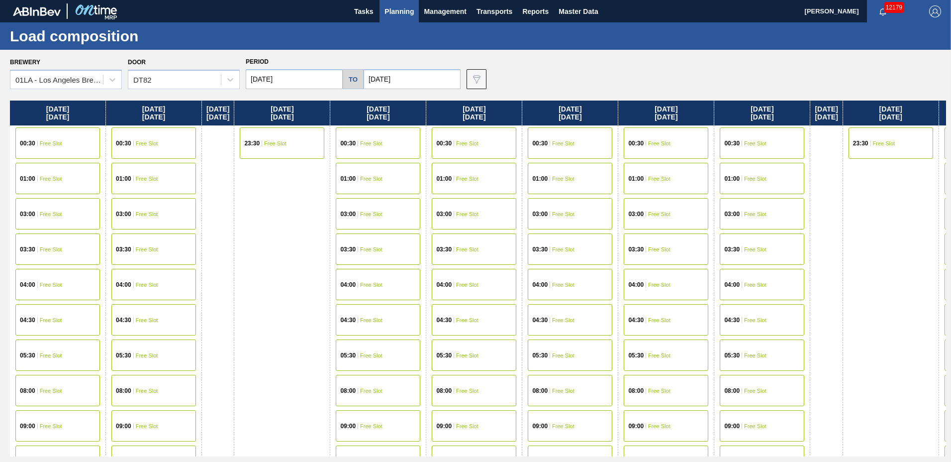
click at [309, 80] on input "[DATE]" at bounding box center [294, 79] width 97 height 20
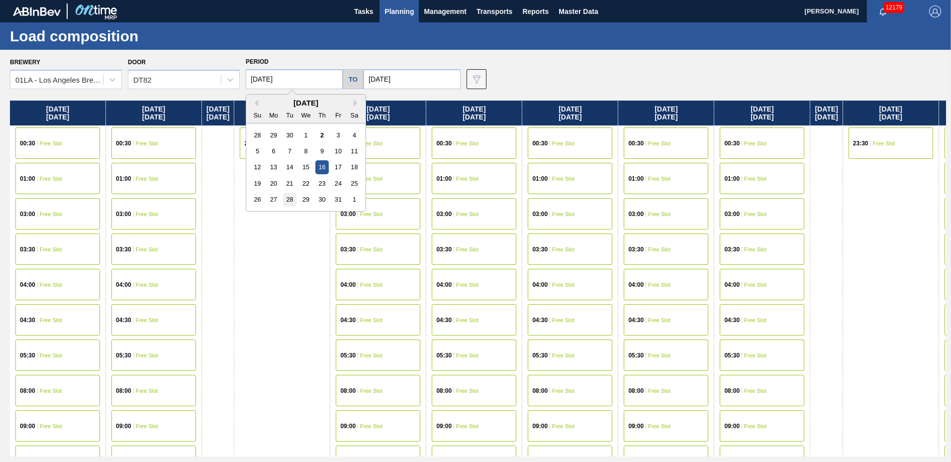
click at [292, 197] on div "28" at bounding box center [289, 199] width 13 height 13
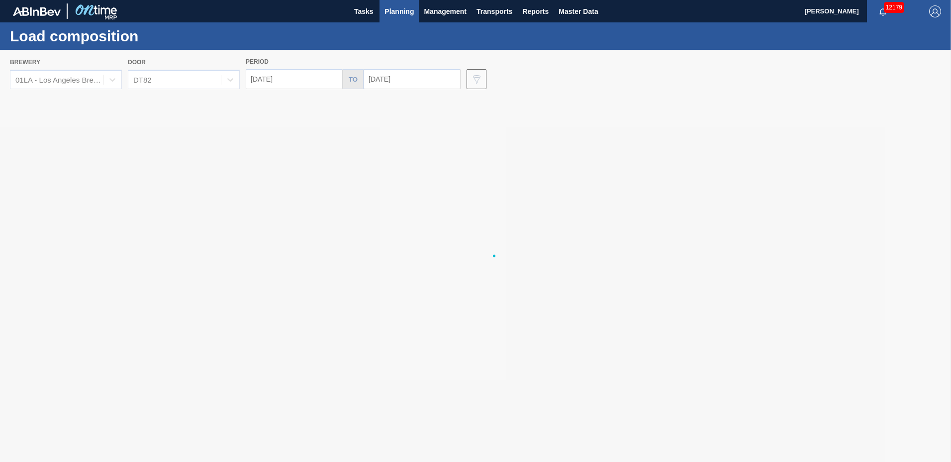
type input "[DATE]"
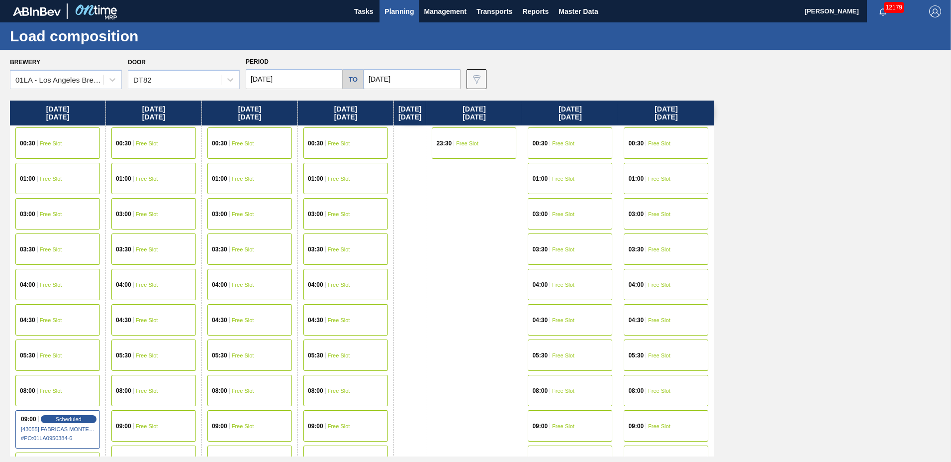
click at [679, 382] on div "08:00 Free Slot" at bounding box center [666, 390] width 85 height 31
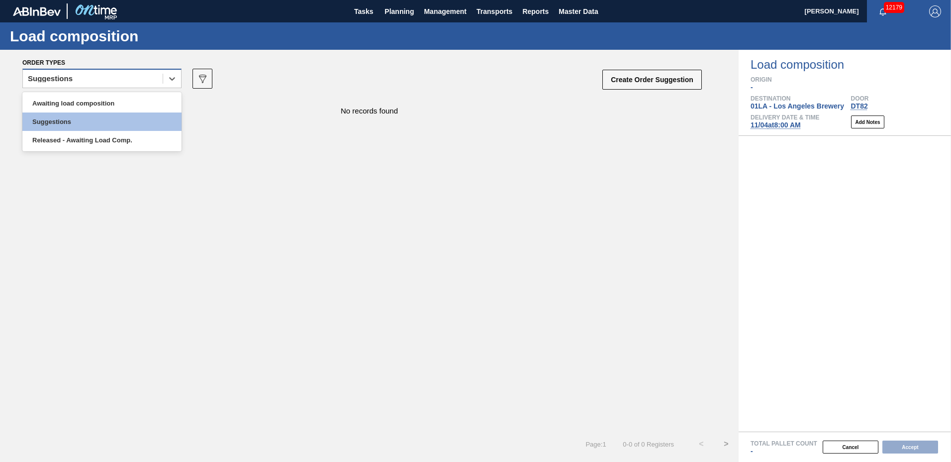
click at [115, 85] on div "Suggestions" at bounding box center [93, 79] width 140 height 14
click at [119, 102] on div "Awaiting load composition" at bounding box center [101, 103] width 159 height 18
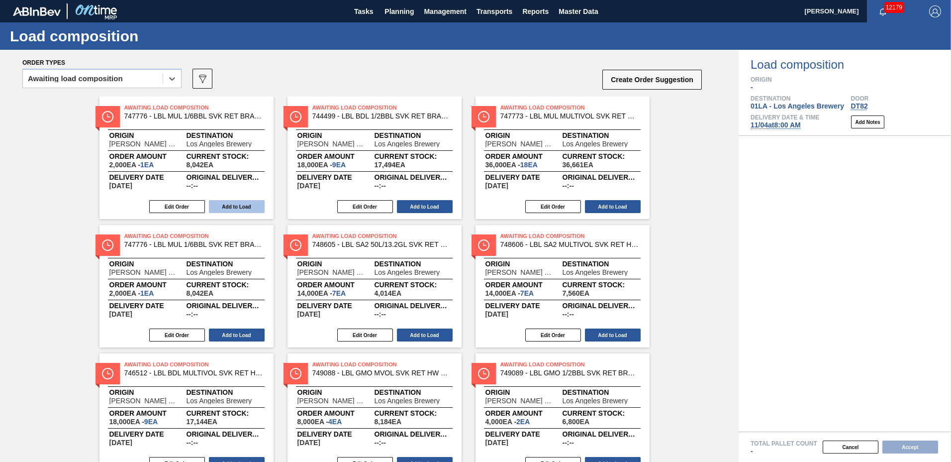
click at [219, 207] on button "Add to Load" at bounding box center [237, 206] width 56 height 13
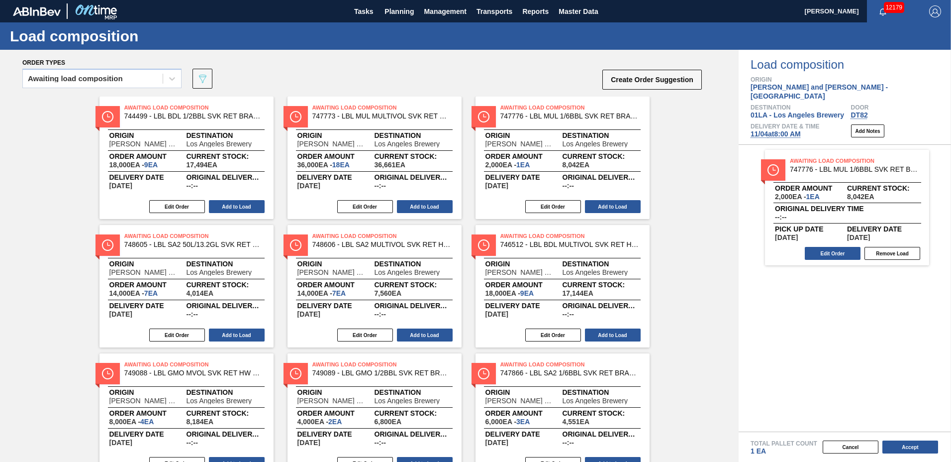
click at [219, 207] on button "Add to Load" at bounding box center [237, 206] width 56 height 13
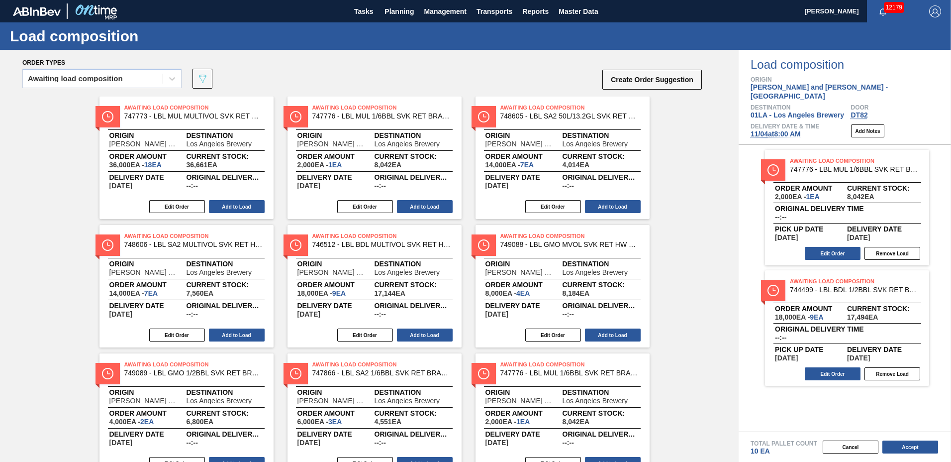
click at [219, 207] on button "Add to Load" at bounding box center [237, 206] width 56 height 13
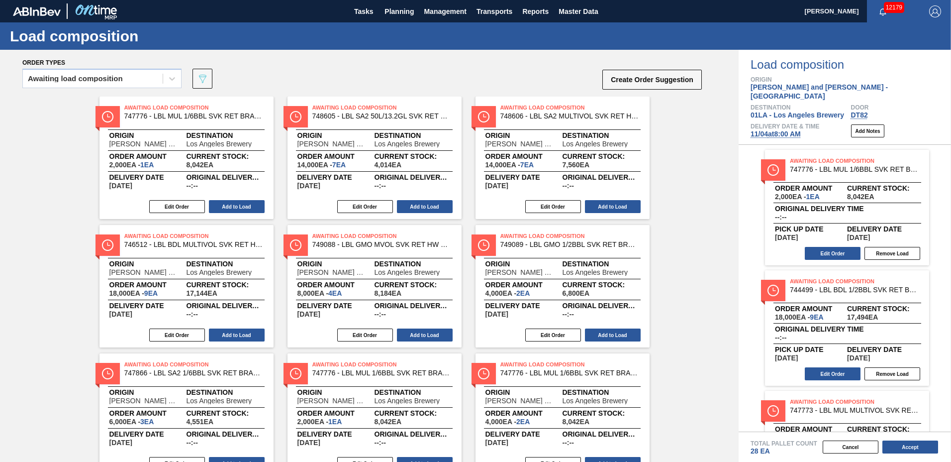
click at [219, 207] on button "Add to Load" at bounding box center [237, 206] width 56 height 13
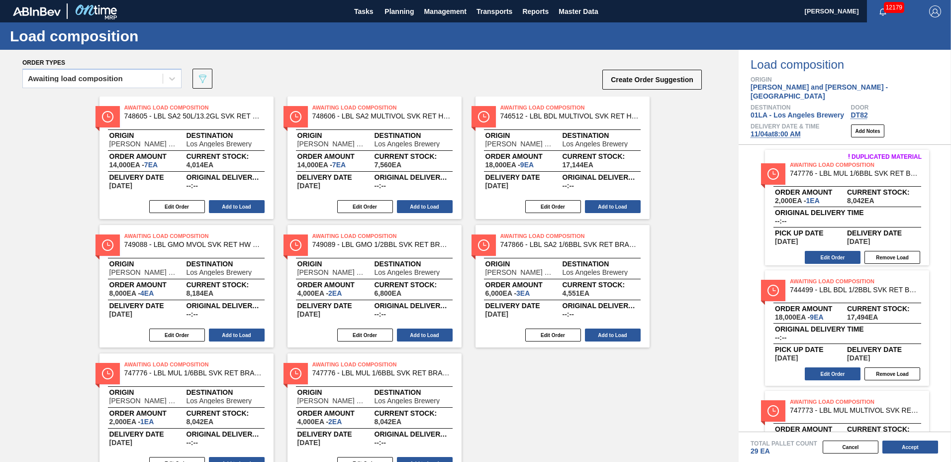
click at [219, 207] on button "Add to Load" at bounding box center [237, 206] width 56 height 13
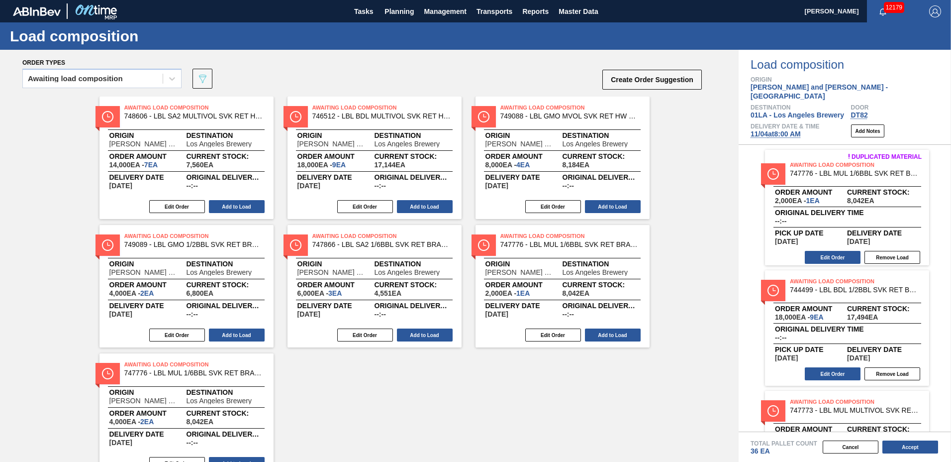
click at [219, 207] on button "Add to Load" at bounding box center [237, 206] width 56 height 13
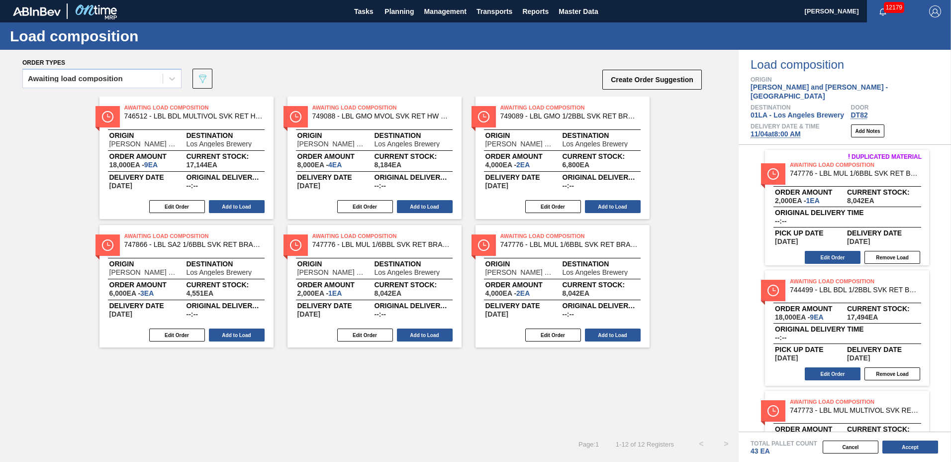
click at [219, 207] on button "Add to Load" at bounding box center [237, 206] width 56 height 13
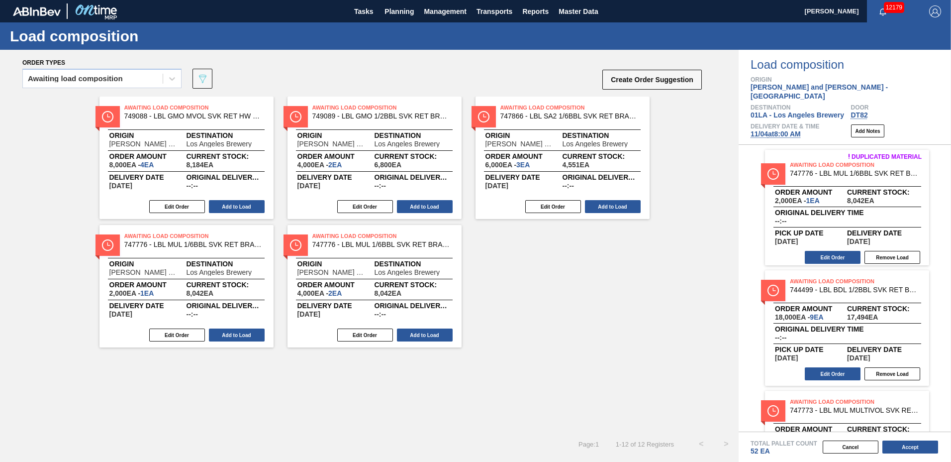
click at [219, 207] on button "Add to Load" at bounding box center [237, 206] width 56 height 13
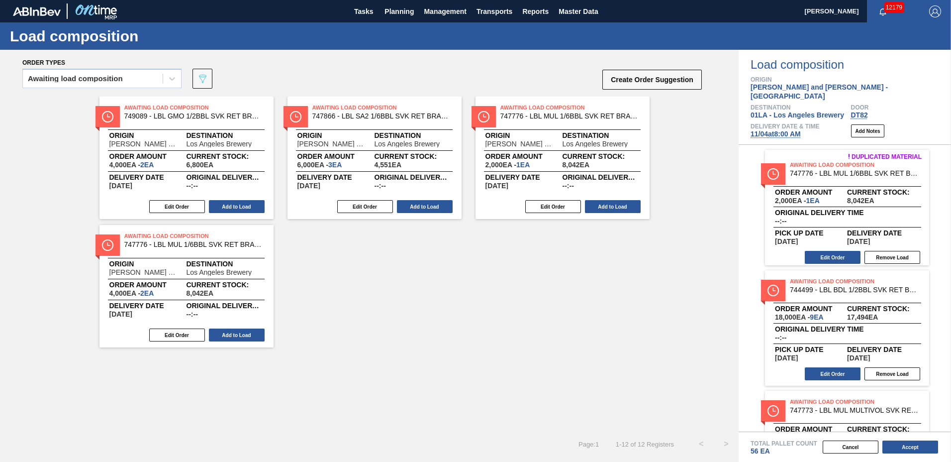
click at [219, 207] on button "Add to Load" at bounding box center [237, 206] width 56 height 13
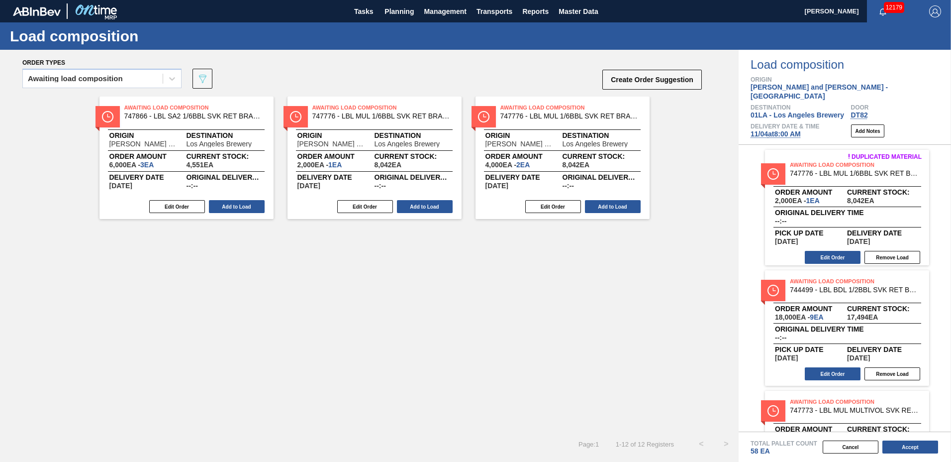
click at [219, 207] on button "Add to Load" at bounding box center [237, 206] width 56 height 13
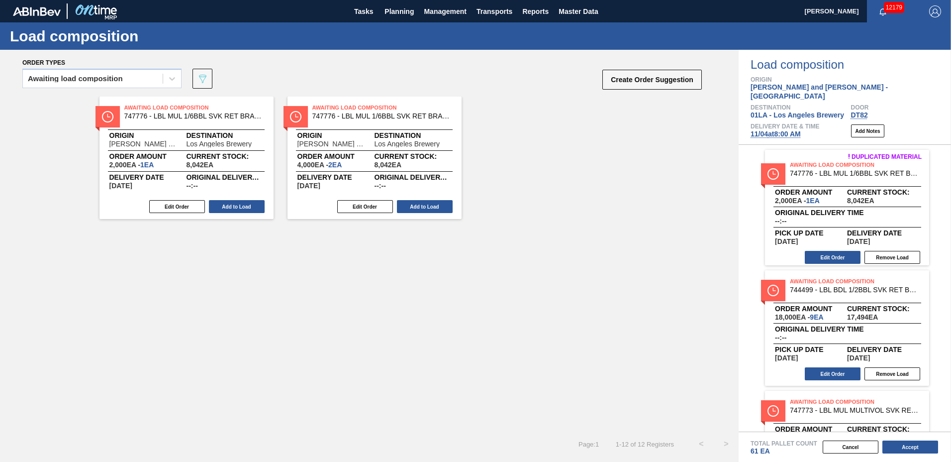
click at [219, 207] on button "Add to Load" at bounding box center [237, 206] width 56 height 13
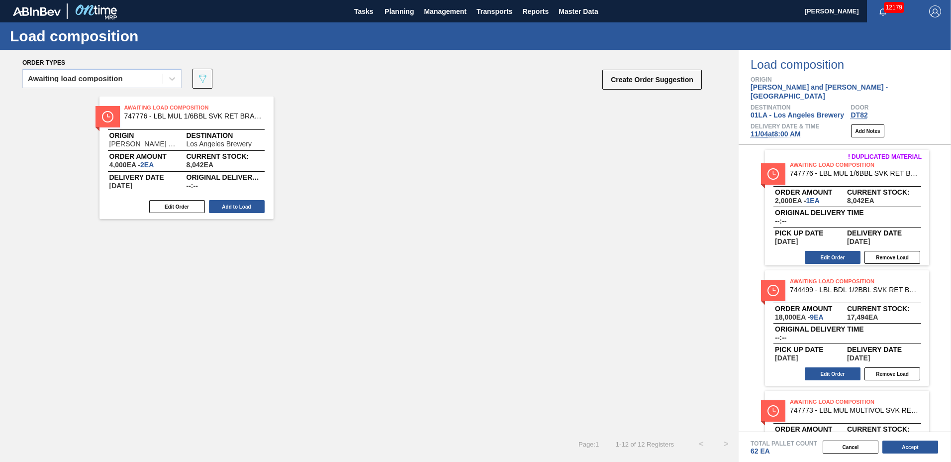
click at [219, 207] on button "Add to Load" at bounding box center [237, 206] width 56 height 13
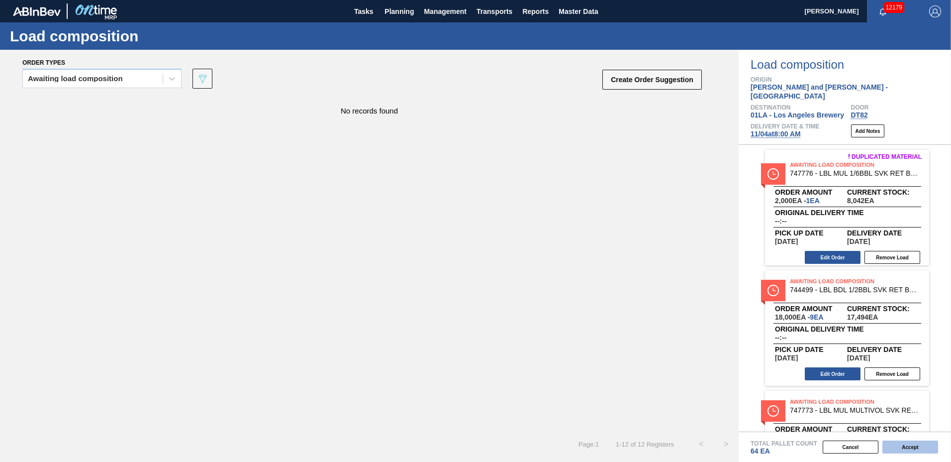
click at [902, 443] on button "Accept" at bounding box center [911, 446] width 56 height 13
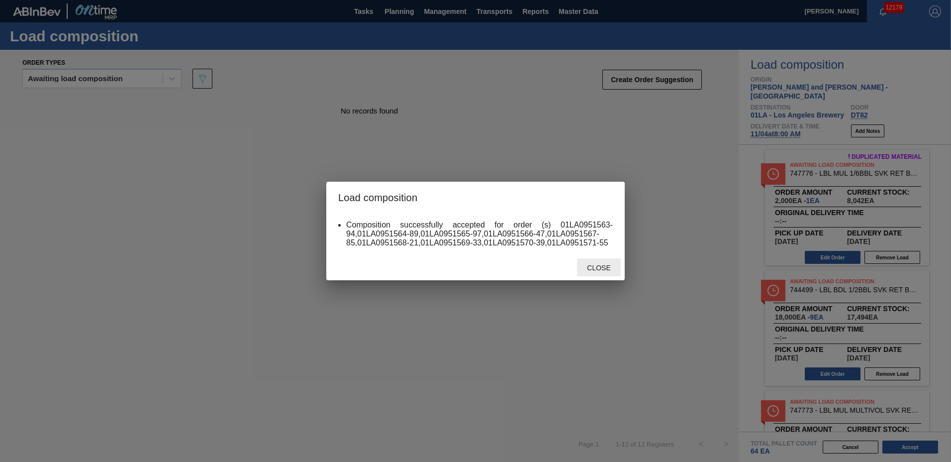
click at [617, 270] on span "Close" at bounding box center [598, 268] width 39 height 8
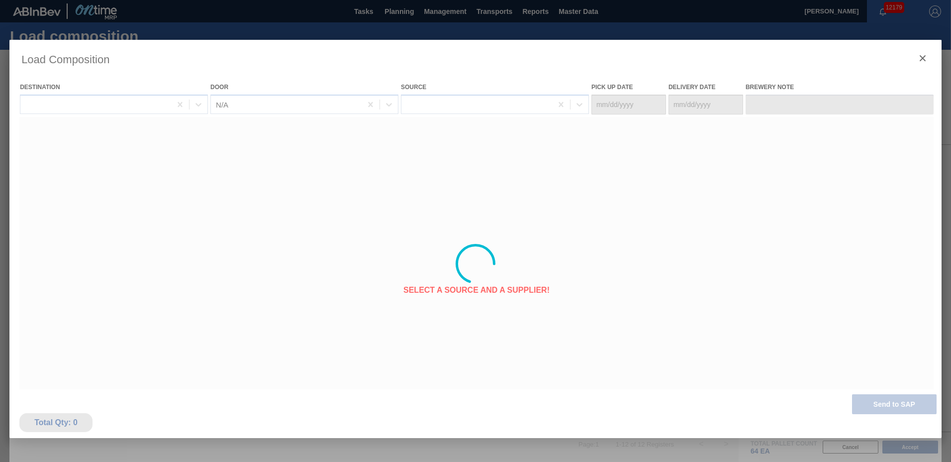
type Date "[DATE]"
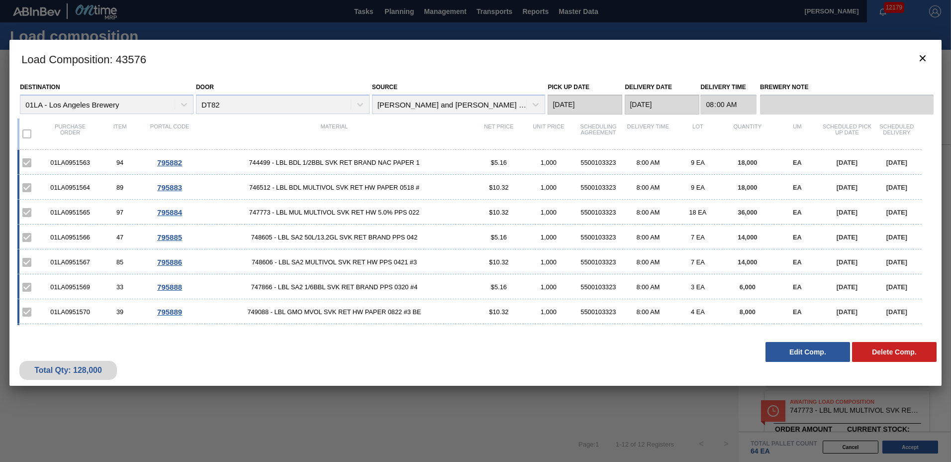
click at [816, 353] on button "Edit Comp." at bounding box center [808, 352] width 85 height 20
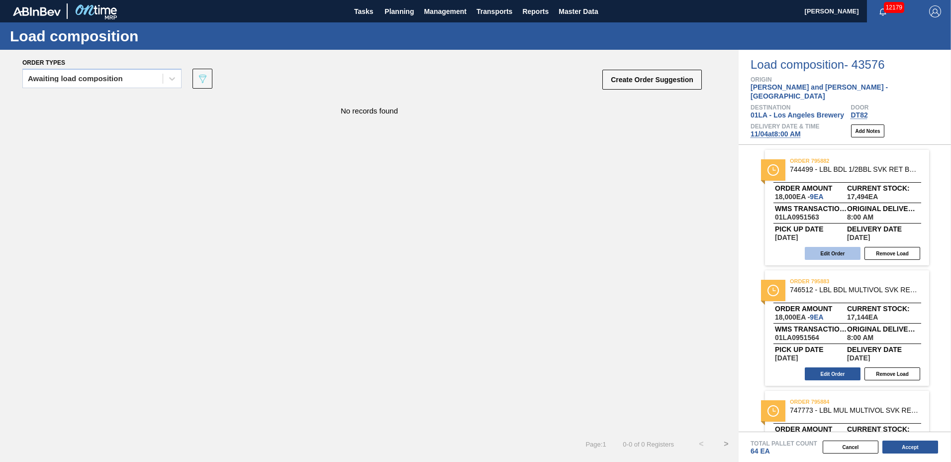
click at [847, 247] on button "Edit Order" at bounding box center [833, 253] width 56 height 13
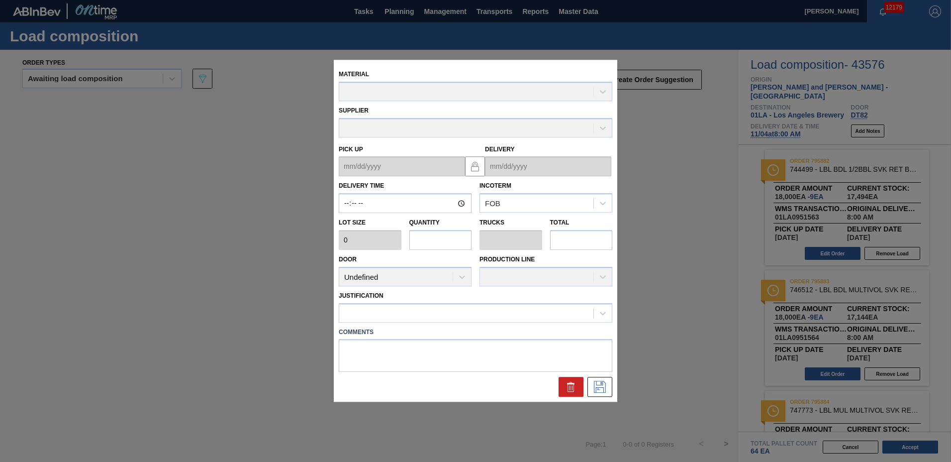
type input "08:00:00"
type input "2,000"
type input "9"
type input "0.018"
type input "18,000"
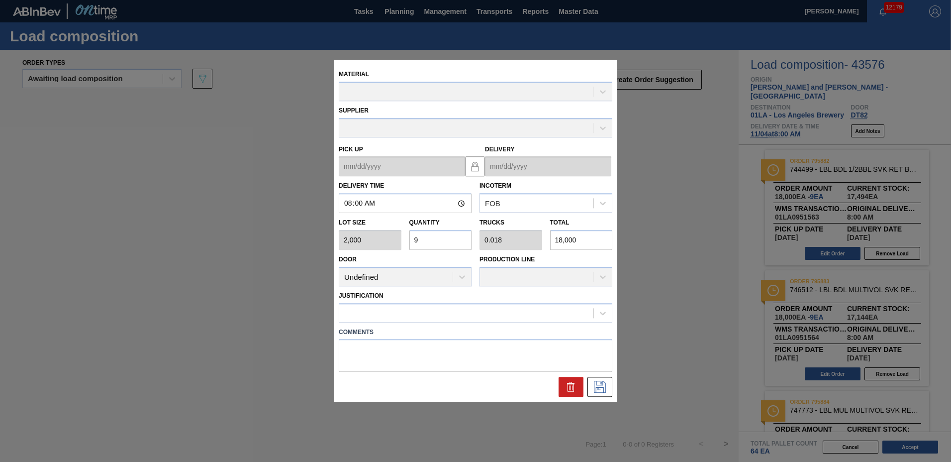
type up "[DATE]"
type input "[DATE]"
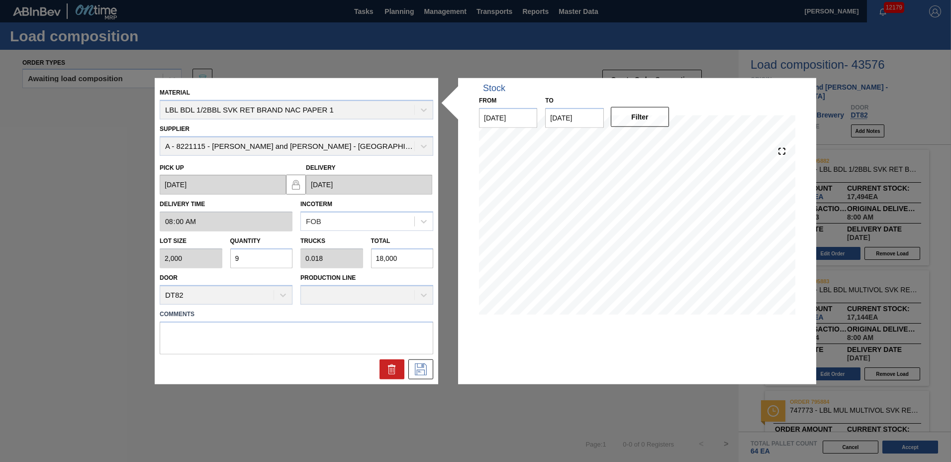
drag, startPoint x: 228, startPoint y: 251, endPoint x: 43, endPoint y: 204, distance: 190.5
click at [64, 206] on div "Material LBL BDL 1/2BBL SVK RET BRAND NAC PAPER 1 Supplier A - 8221115 - [PERSO…" at bounding box center [475, 231] width 951 height 462
type input "4"
type input "0.008"
type input "8,000"
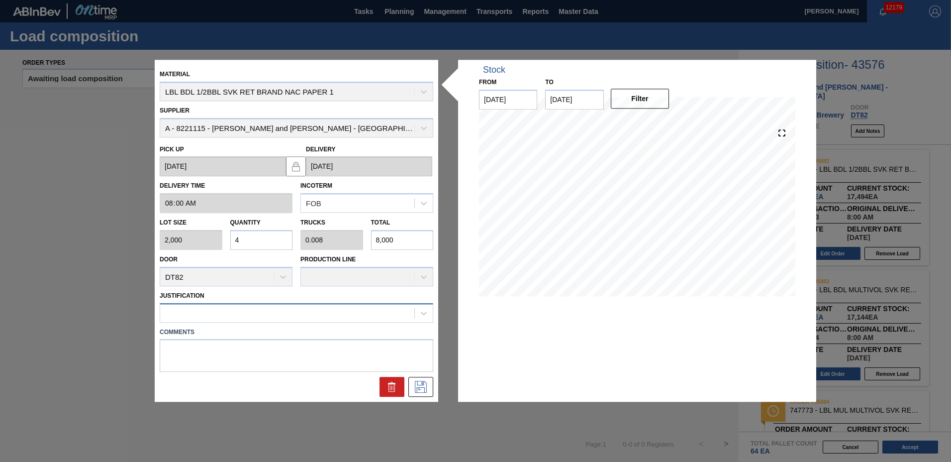
type input "4"
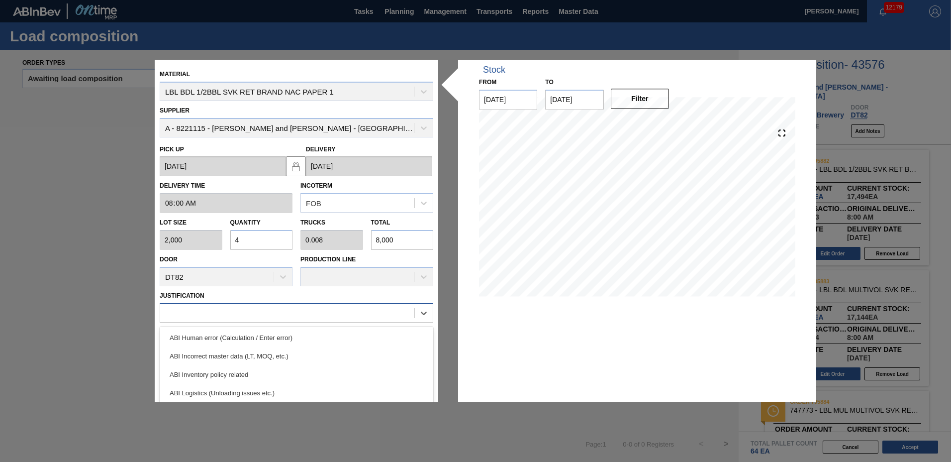
click at [164, 315] on div at bounding box center [287, 313] width 254 height 14
drag, startPoint x: 191, startPoint y: 370, endPoint x: 237, endPoint y: 386, distance: 48.3
click at [192, 370] on div "ABI Inventory policy related" at bounding box center [297, 374] width 274 height 18
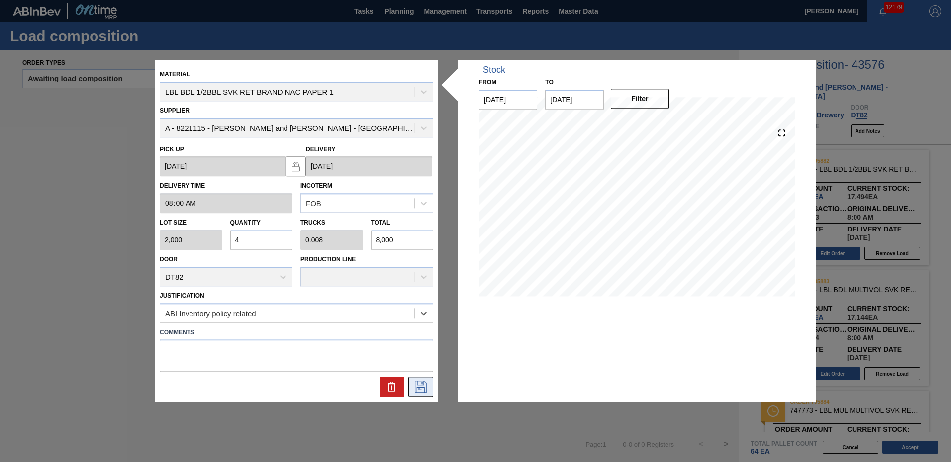
click at [420, 387] on icon at bounding box center [421, 387] width 16 height 12
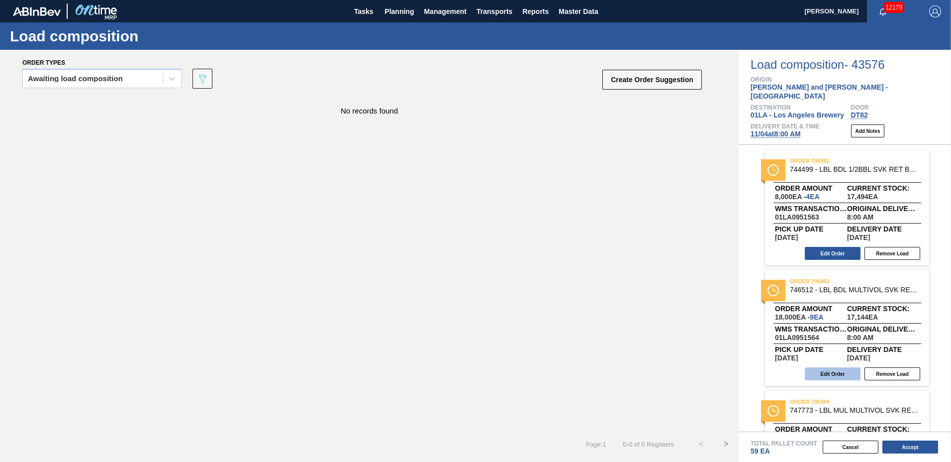
click at [826, 367] on button "Edit Order" at bounding box center [833, 373] width 56 height 13
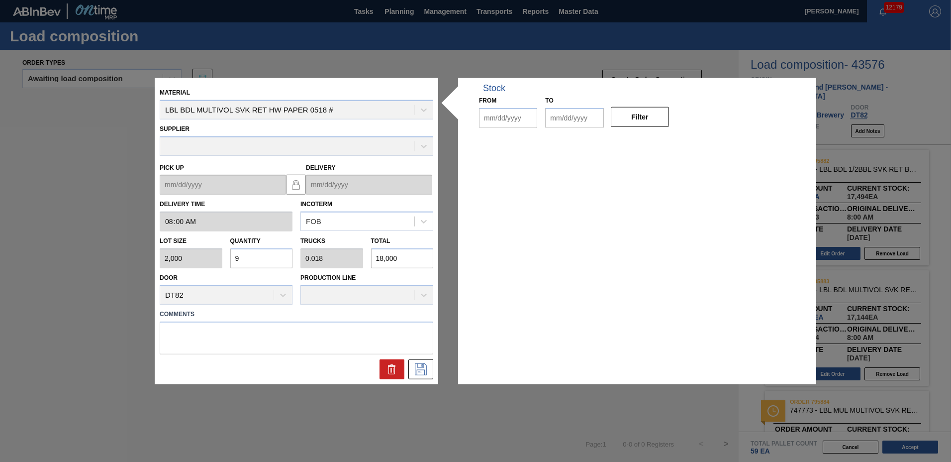
type input "08:00:00"
type input "2,000"
type input "9"
type input "0.018"
type input "18,000"
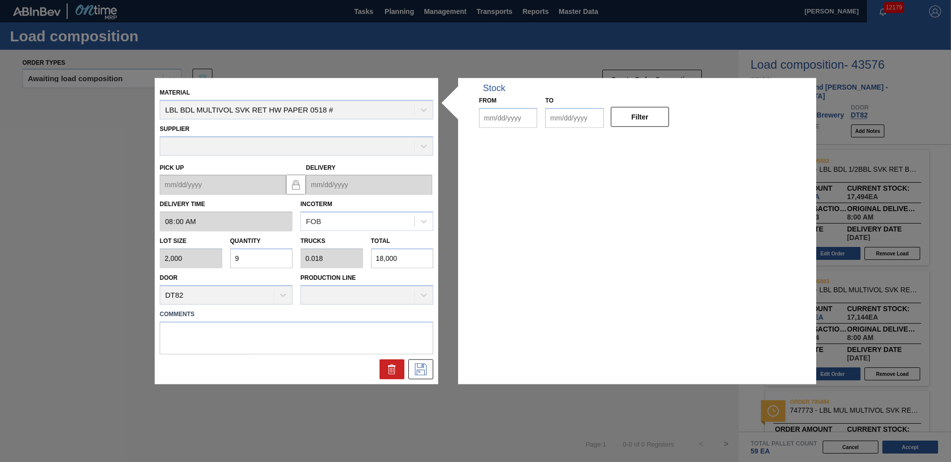
type up "[DATE]"
type input "[DATE]"
drag, startPoint x: 283, startPoint y: 260, endPoint x: 0, endPoint y: 260, distance: 283.2
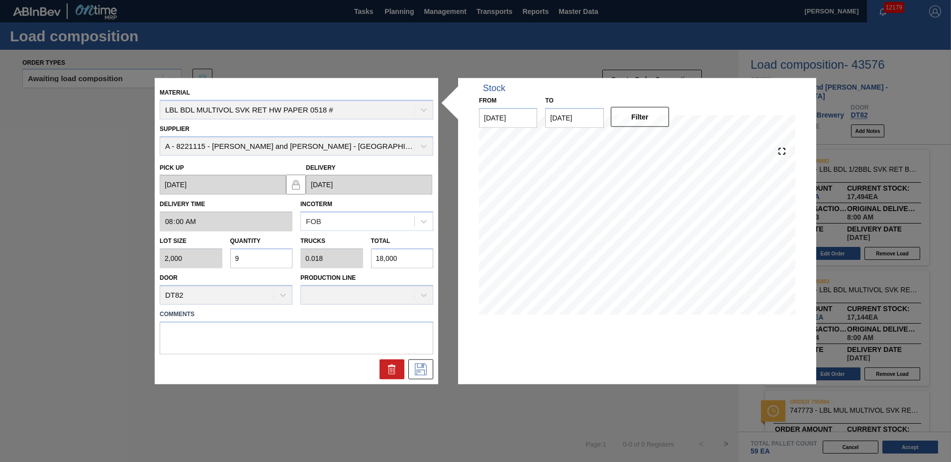
click at [0, 0] on html "Tasks Planning Management Transports Reports Master Data [PERSON_NAME] 12179 Ma…" at bounding box center [475, 0] width 951 height 0
type input "5"
type input "0.01"
type input "10,000"
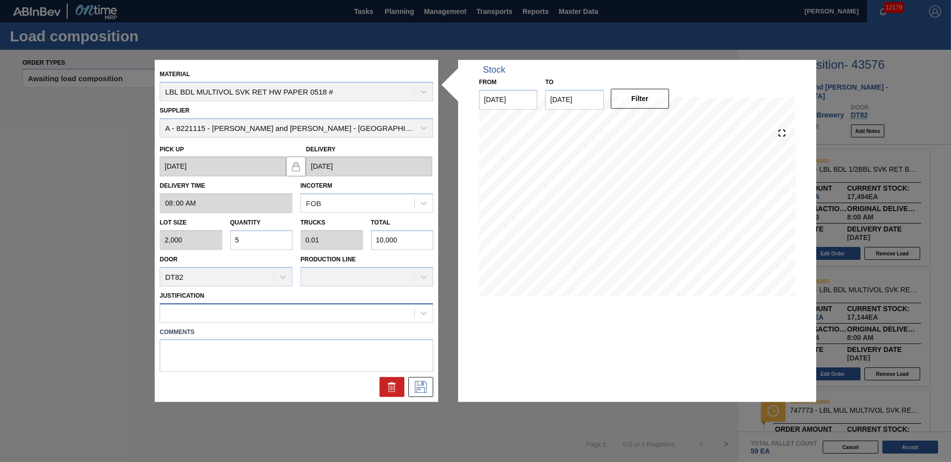
type input "5"
click at [198, 309] on div at bounding box center [287, 313] width 254 height 14
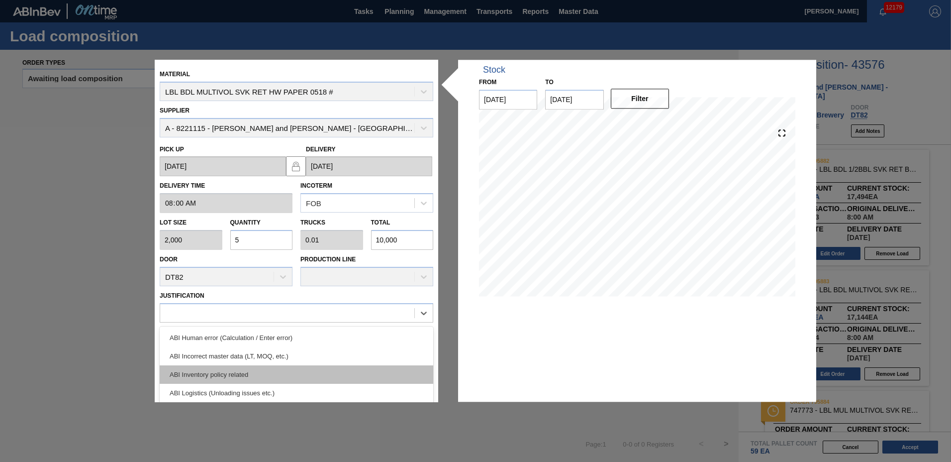
click at [272, 379] on div "ABI Inventory policy related" at bounding box center [297, 374] width 274 height 18
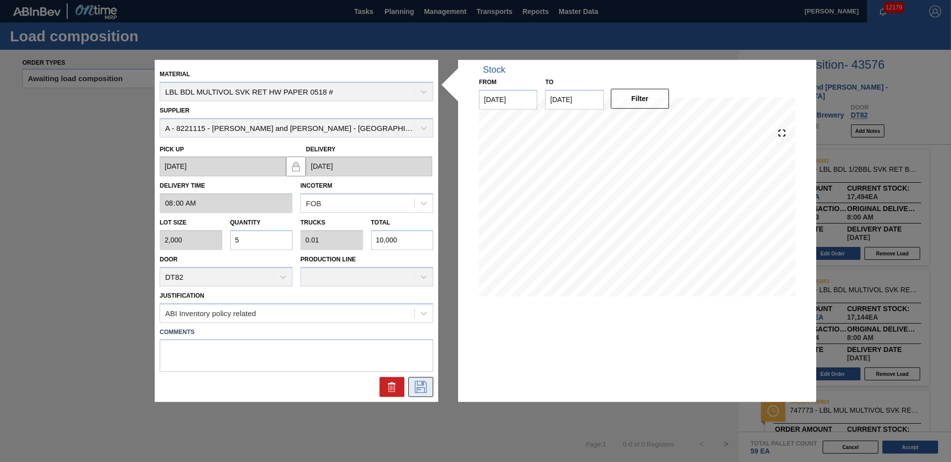
click at [420, 390] on icon at bounding box center [420, 386] width 5 height 8
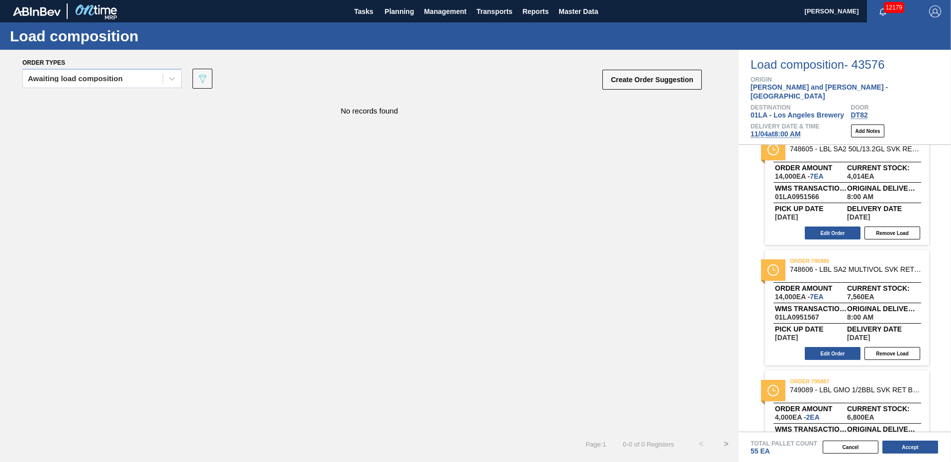
scroll to position [123, 0]
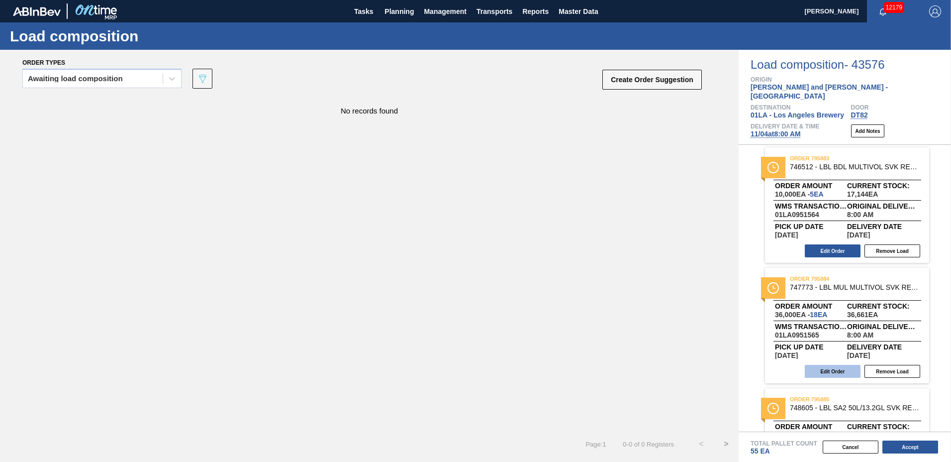
click at [838, 365] on button "Edit Order" at bounding box center [833, 371] width 56 height 13
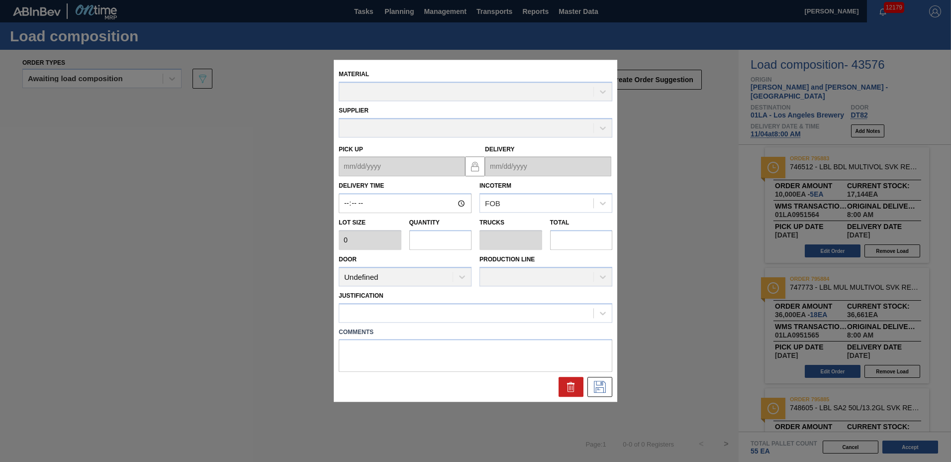
type input "08:00:00"
type input "2,000"
type input "18"
type input "0.036"
type input "36,000"
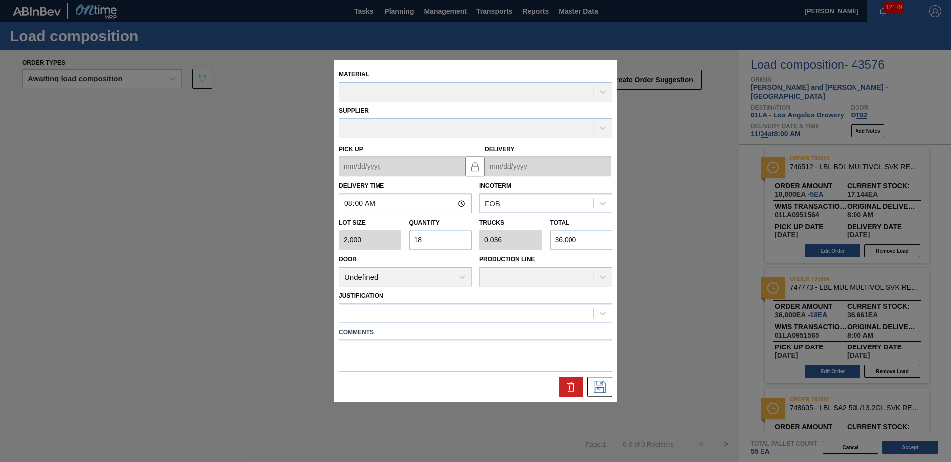
type up "[DATE]"
type input "[DATE]"
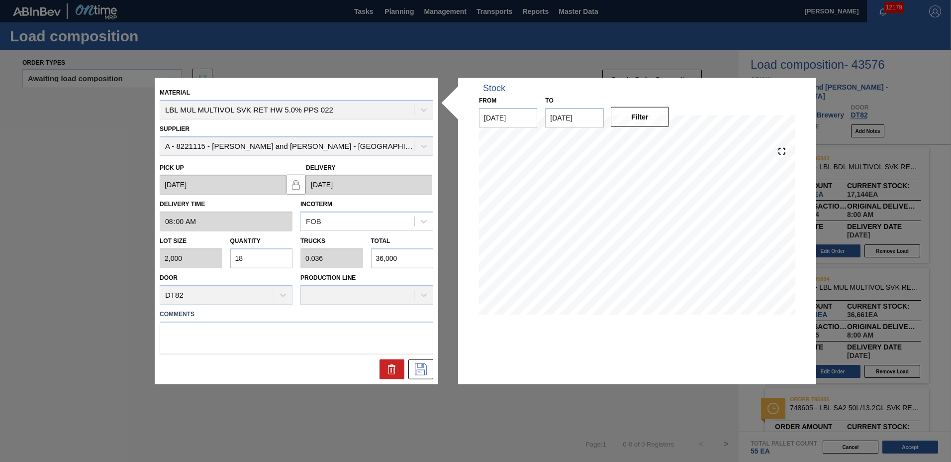
click at [204, 259] on div "Lot size 2,000 Quantity 18 Trucks 0.036 Total 36,000" at bounding box center [297, 249] width 282 height 37
type input "8"
type input "0.016"
type input "16,000"
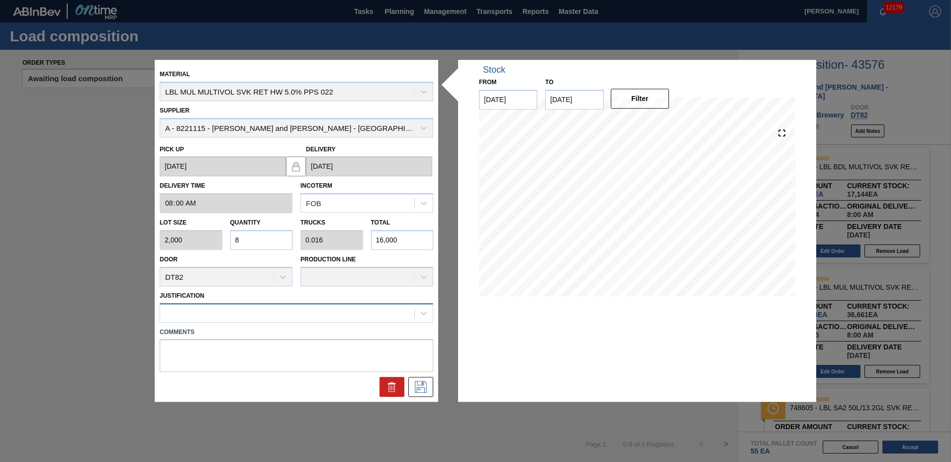
type input "8"
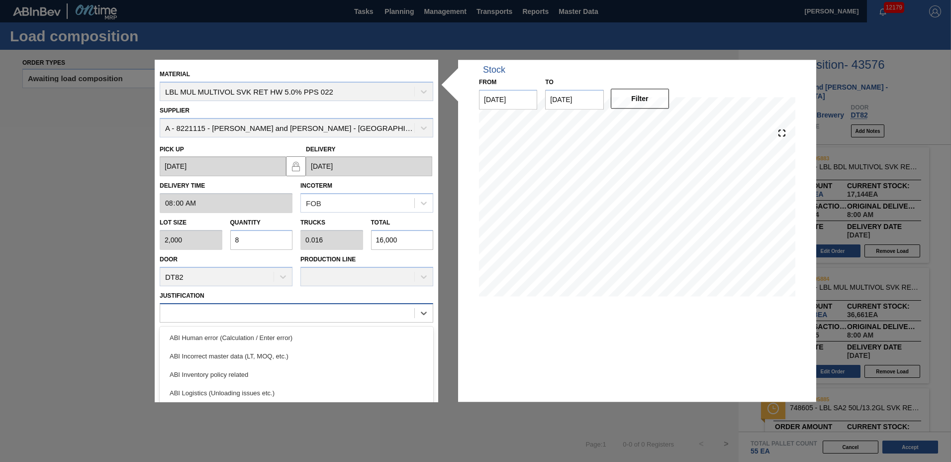
click at [210, 312] on div at bounding box center [287, 313] width 254 height 14
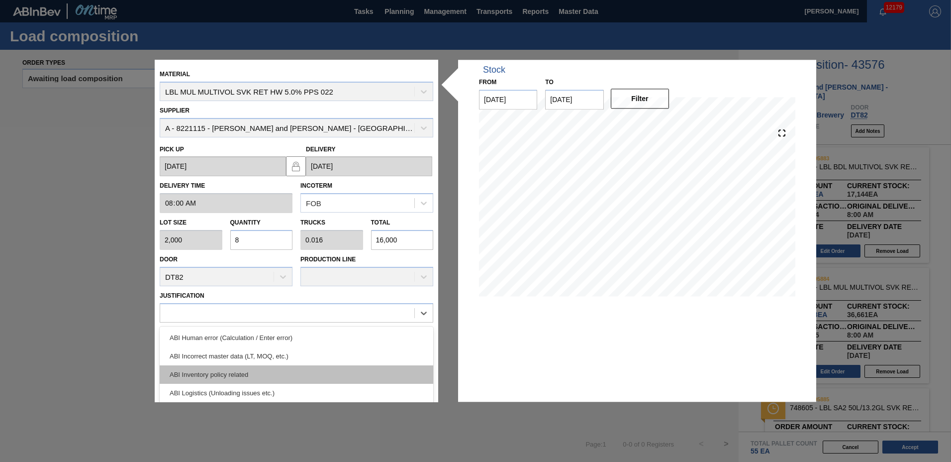
click at [219, 371] on div "ABI Inventory policy related" at bounding box center [297, 374] width 274 height 18
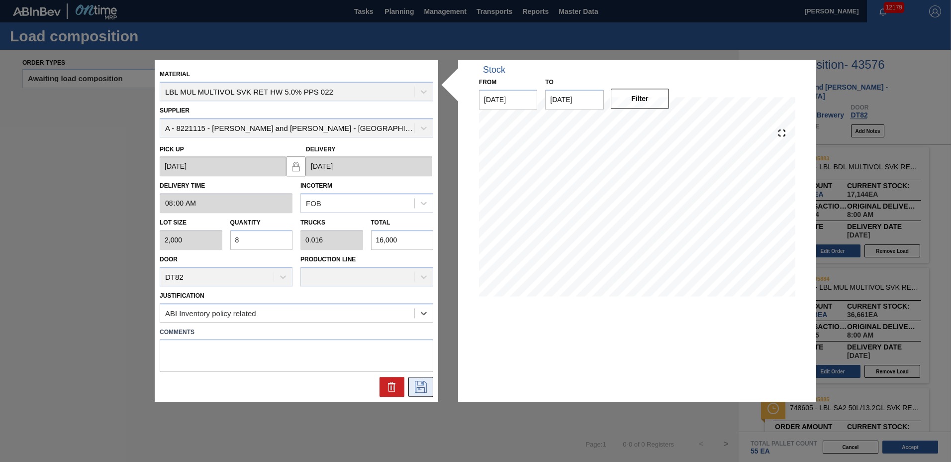
click at [415, 386] on icon at bounding box center [421, 387] width 16 height 12
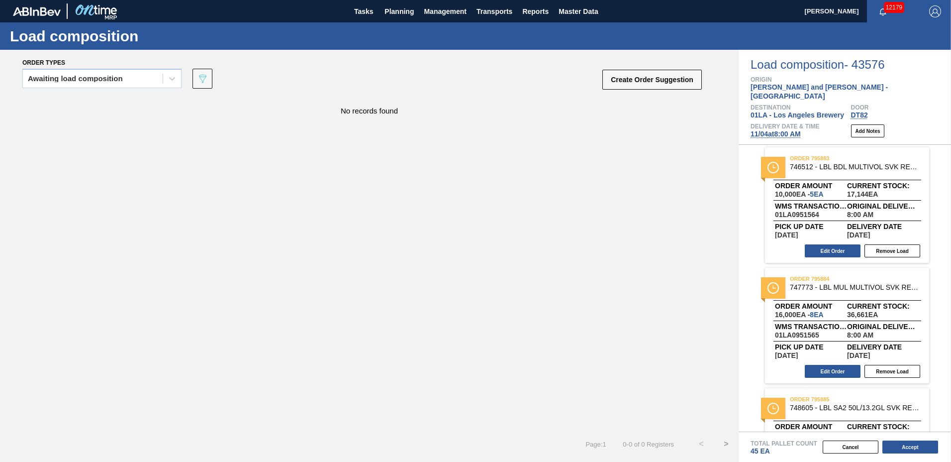
click at [714, 368] on div "No records found" at bounding box center [369, 264] width 739 height 335
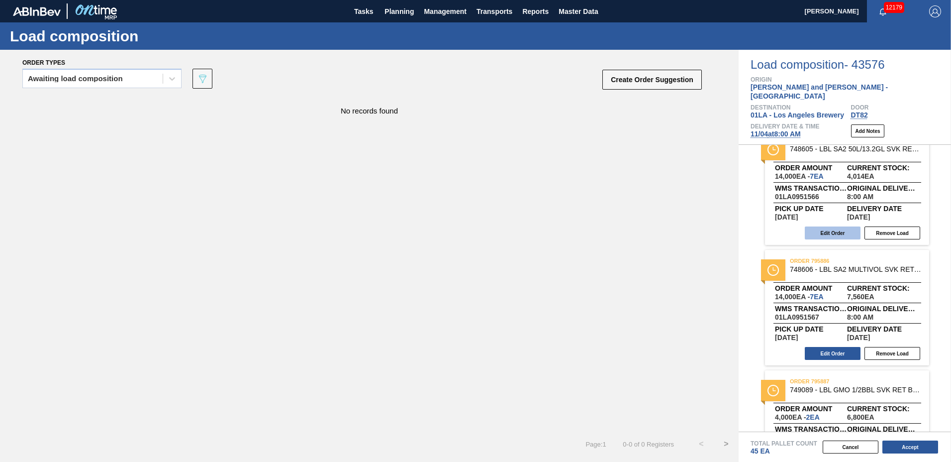
click at [836, 227] on button "Edit Order" at bounding box center [833, 232] width 56 height 13
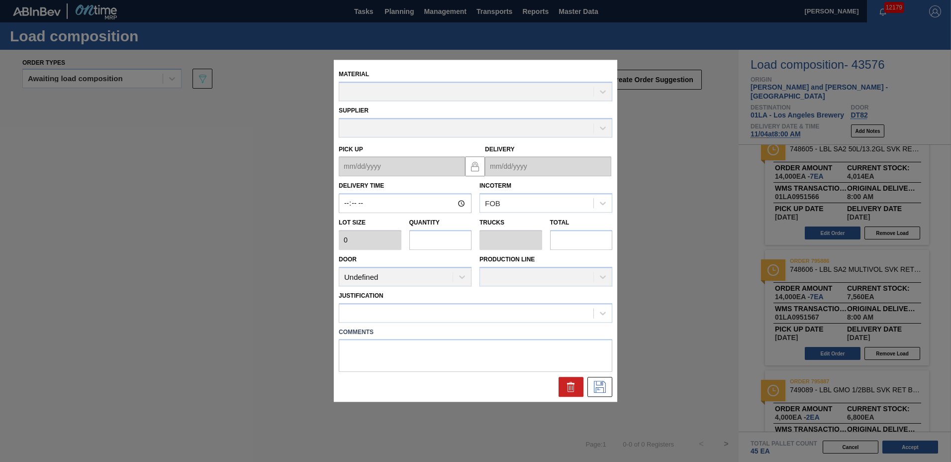
type input "08:00:00"
type input "2,000"
type input "7"
type input "0.014"
type input "14,000"
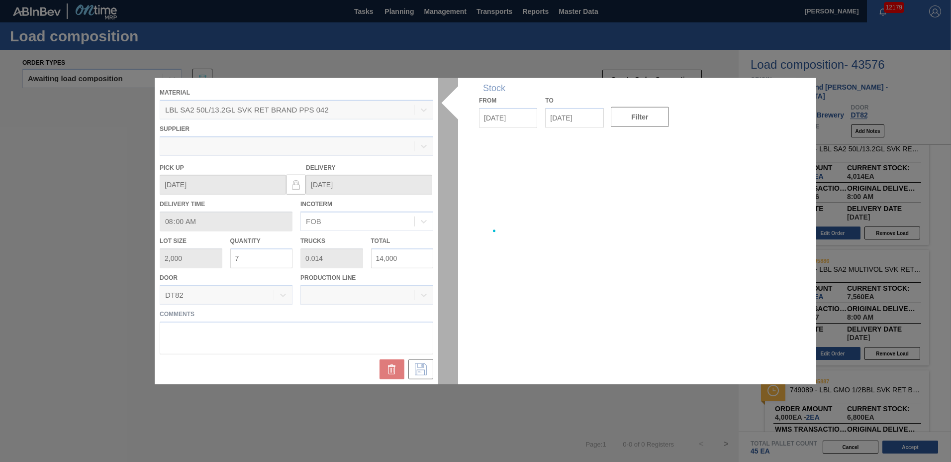
type up "[DATE]"
type input "[DATE]"
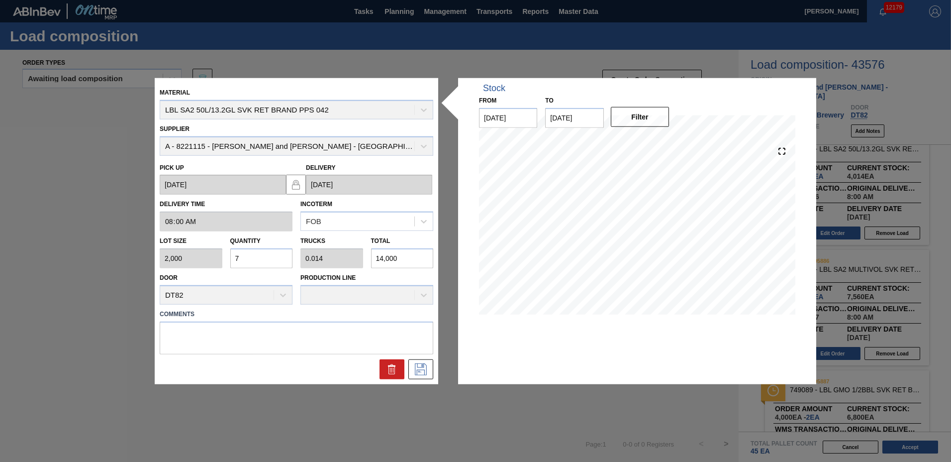
drag, startPoint x: 276, startPoint y: 261, endPoint x: -2, endPoint y: 225, distance: 280.0
click at [0, 0] on html "Tasks Planning Management Transports Reports Master Data [PERSON_NAME] 12179 Ma…" at bounding box center [475, 0] width 951 height 0
type input "3"
type input "0.006"
type input "6,000"
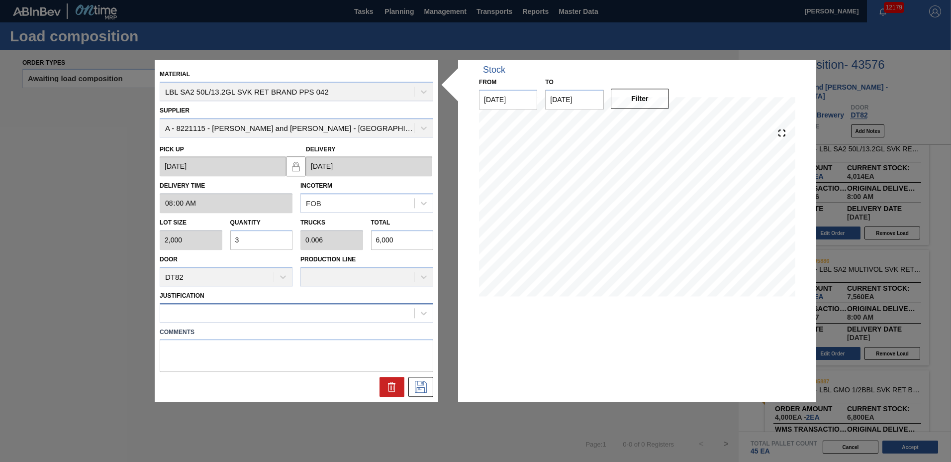
type input "3"
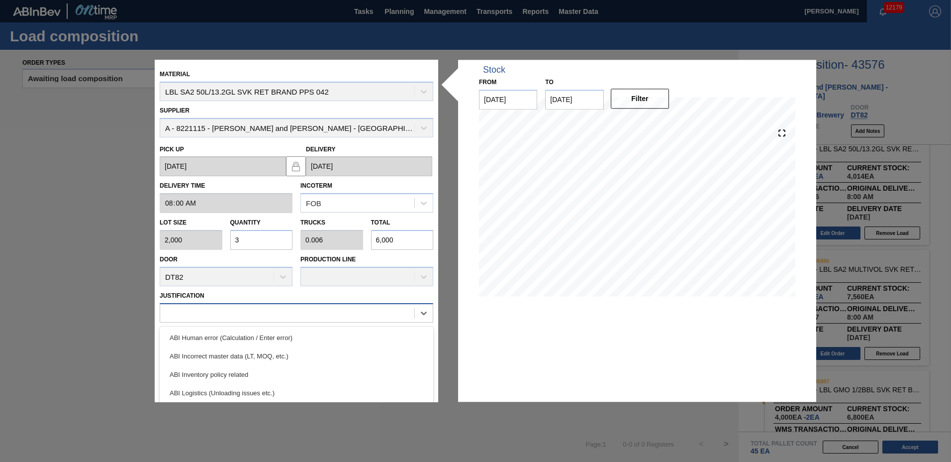
click at [190, 310] on div at bounding box center [287, 313] width 254 height 14
drag, startPoint x: 186, startPoint y: 372, endPoint x: 198, endPoint y: 371, distance: 11.5
click at [187, 371] on div "ABI Inventory policy related" at bounding box center [297, 374] width 274 height 18
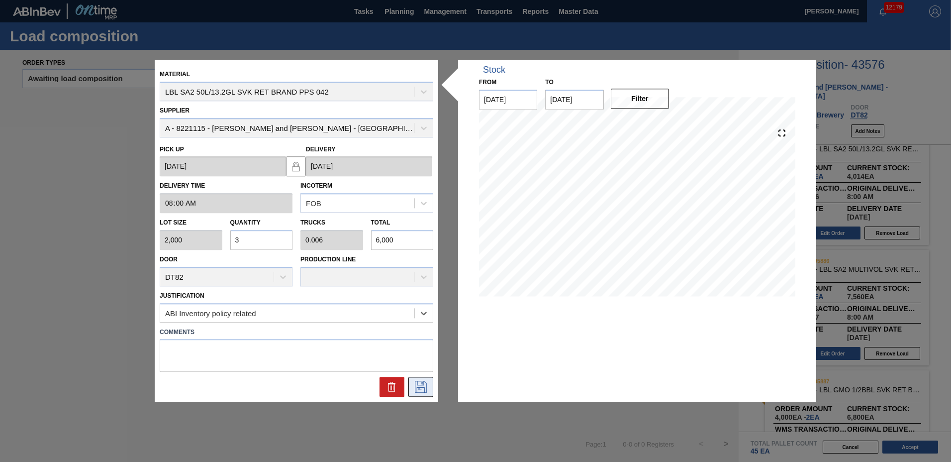
click at [415, 392] on icon at bounding box center [421, 387] width 16 height 12
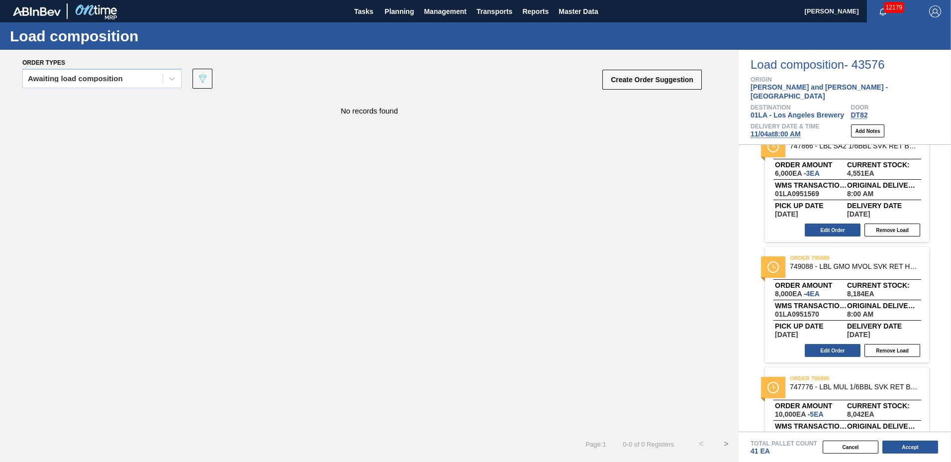
scroll to position [711, 0]
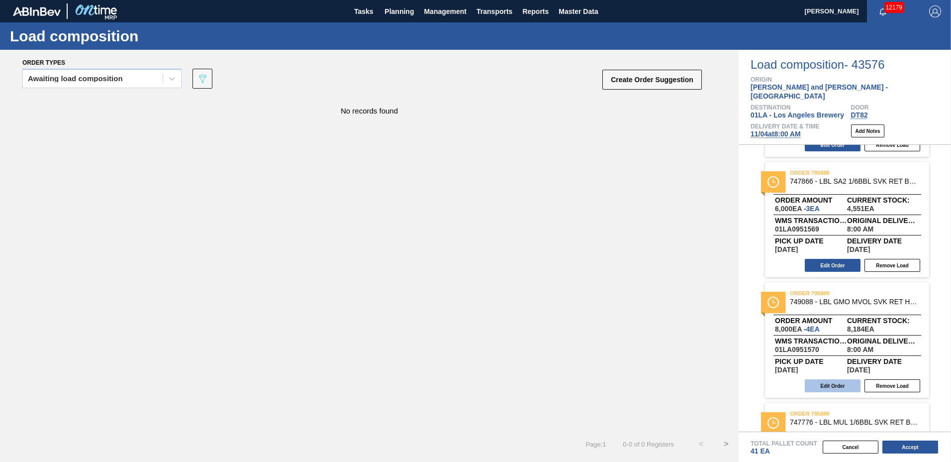
click at [842, 380] on button "Edit Order" at bounding box center [833, 385] width 56 height 13
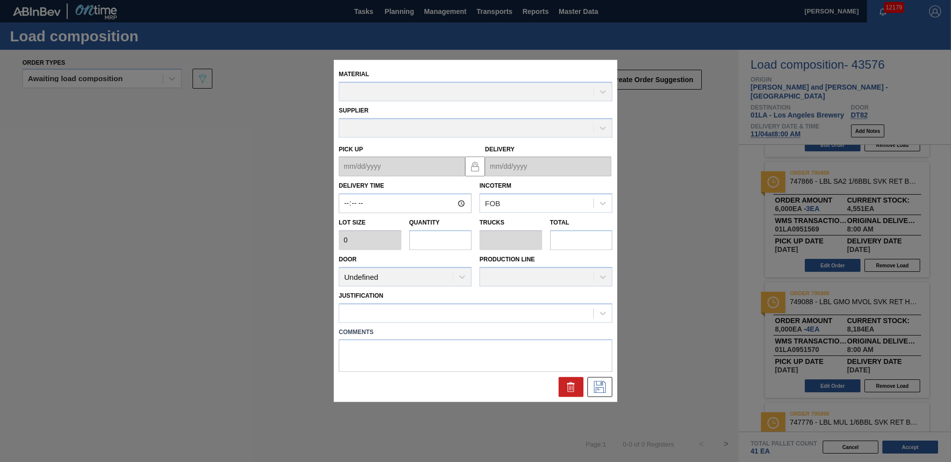
type input "08:00:00"
type input "2,000"
type input "4"
type input "0.008"
type input "8,000"
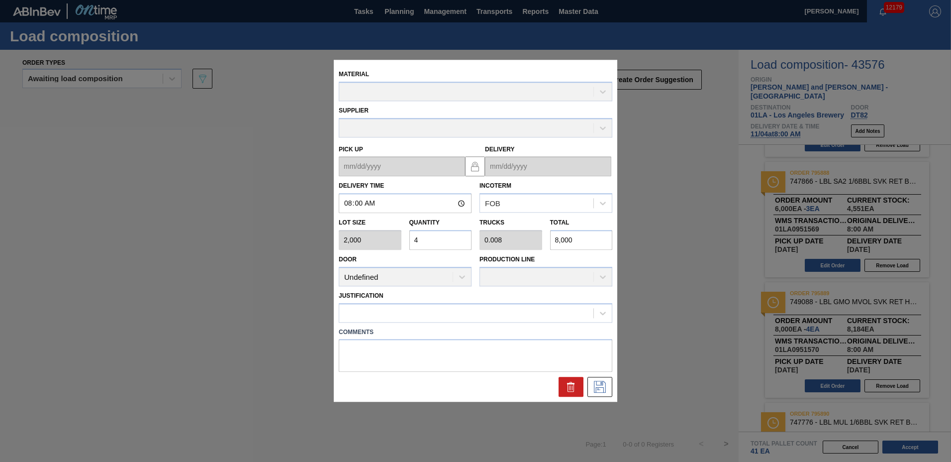
type up "[DATE]"
type input "[DATE]"
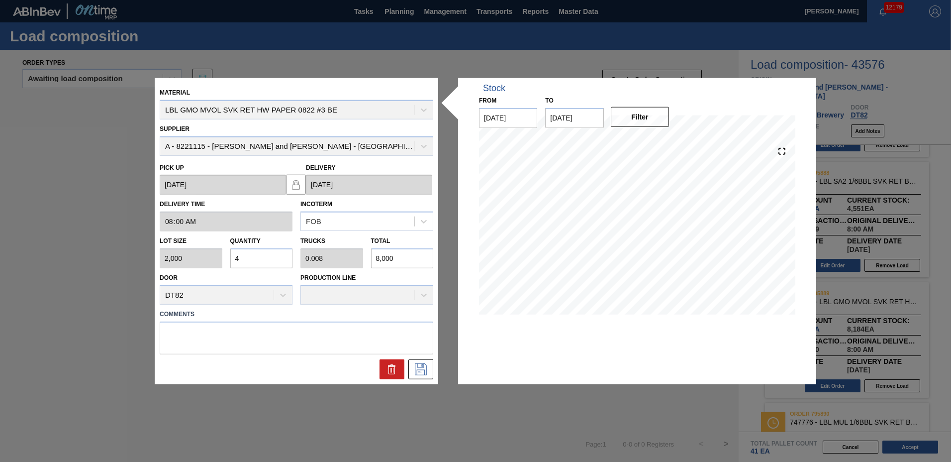
drag, startPoint x: 269, startPoint y: 262, endPoint x: -2, endPoint y: 239, distance: 272.2
click at [0, 0] on html "Tasks Planning Management Transports Reports Master Data [PERSON_NAME] 12179 Ma…" at bounding box center [475, 0] width 951 height 0
type input "2"
type input "0.004"
type input "4,000"
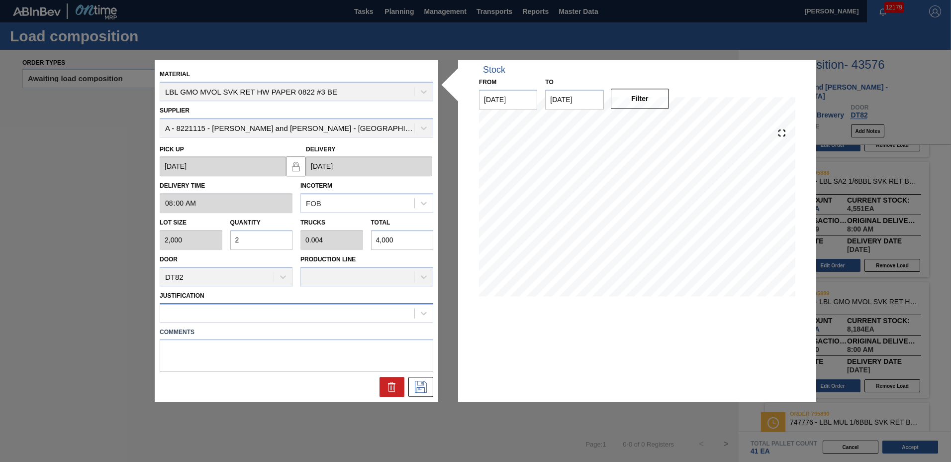
type input "2"
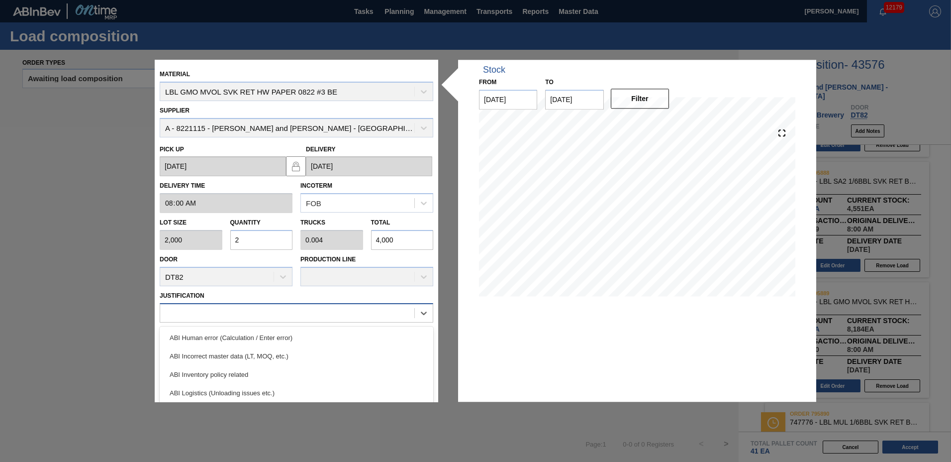
click at [214, 315] on div at bounding box center [287, 313] width 254 height 14
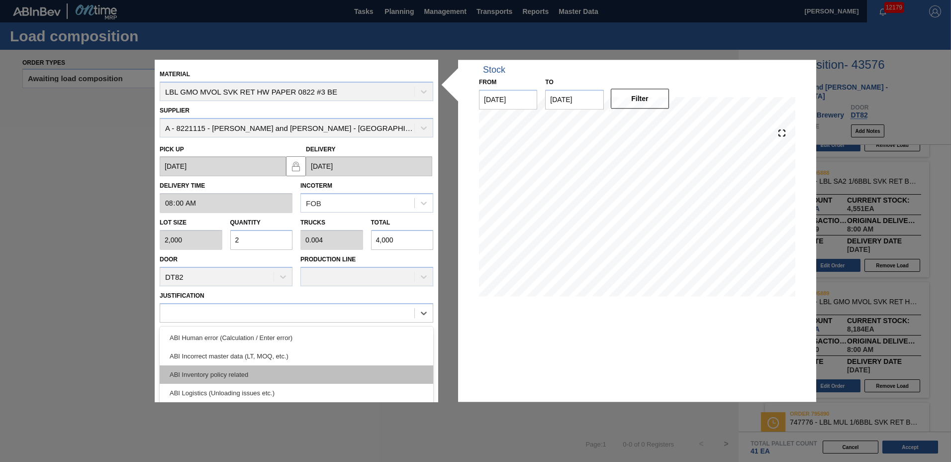
click at [216, 374] on div "ABI Inventory policy related" at bounding box center [297, 374] width 274 height 18
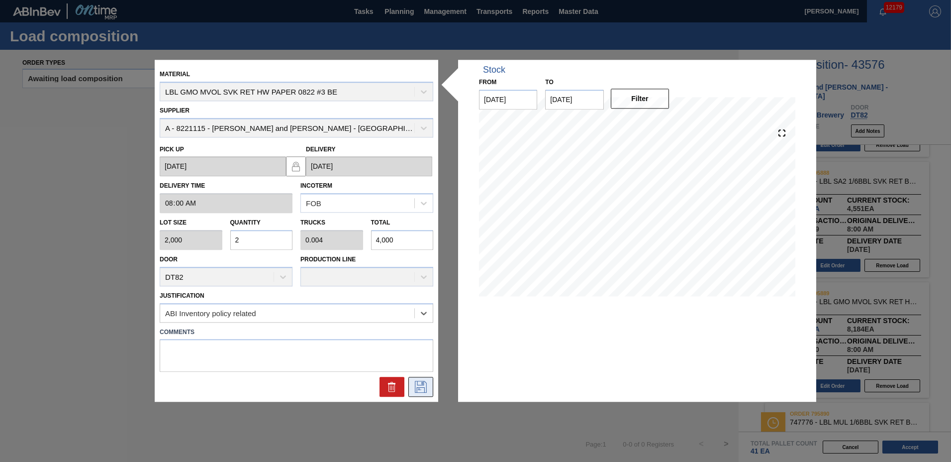
click at [424, 381] on icon at bounding box center [421, 387] width 16 height 12
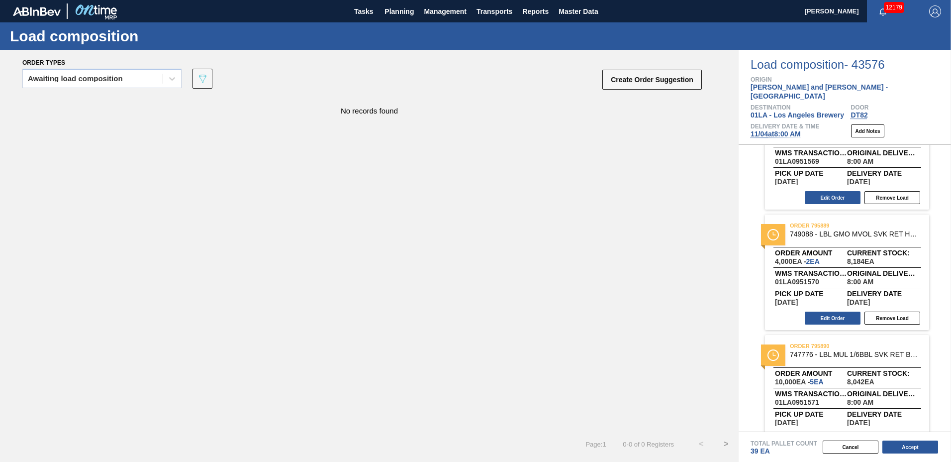
scroll to position [793, 0]
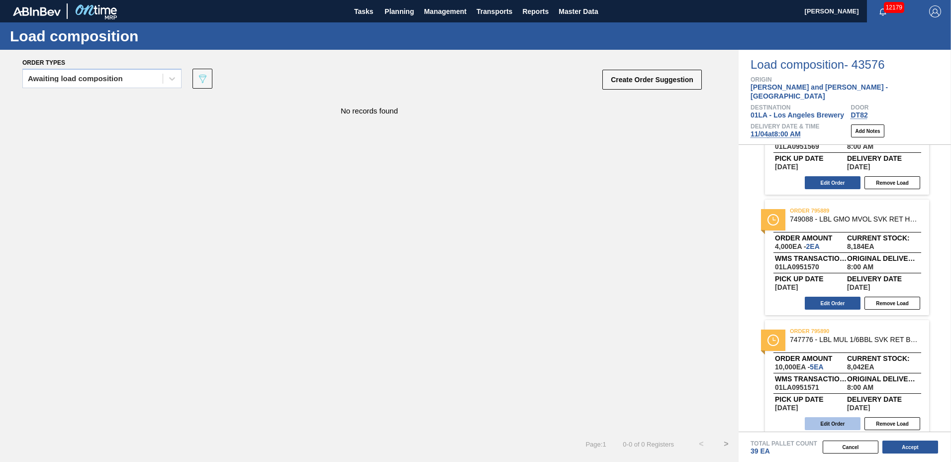
click at [829, 417] on button "Edit Order" at bounding box center [833, 423] width 56 height 13
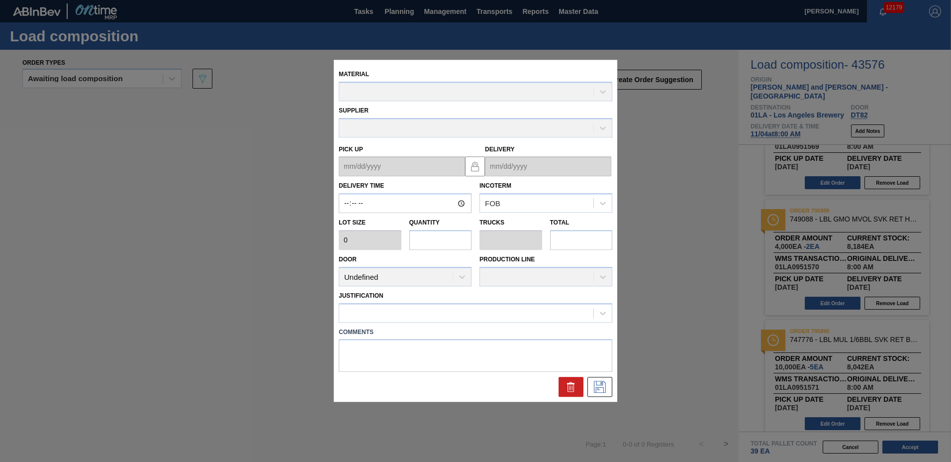
type input "08:00:00"
type input "2,000"
type input "5"
type input "0.01"
type input "10,000"
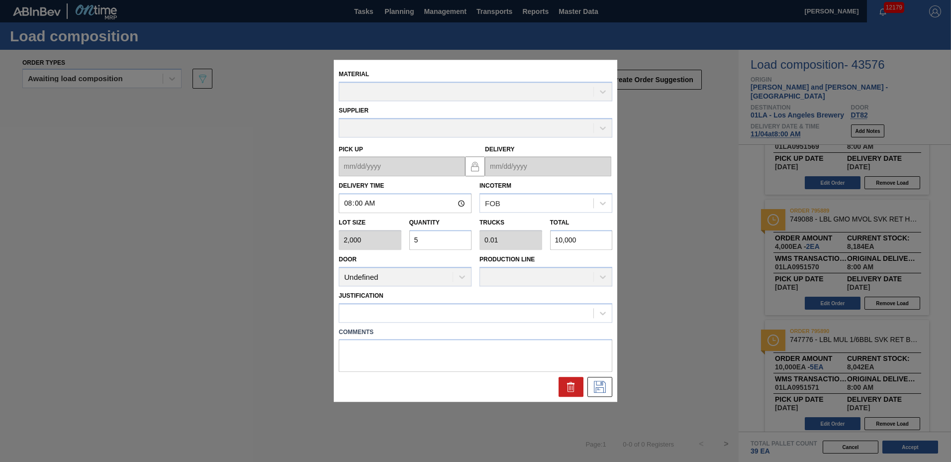
type up "[DATE]"
type input "[DATE]"
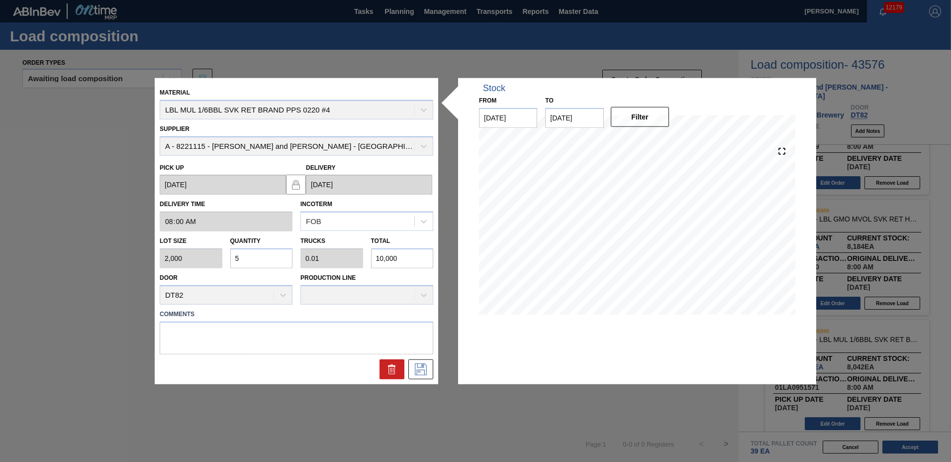
drag, startPoint x: 410, startPoint y: 399, endPoint x: 410, endPoint y: 412, distance: 12.9
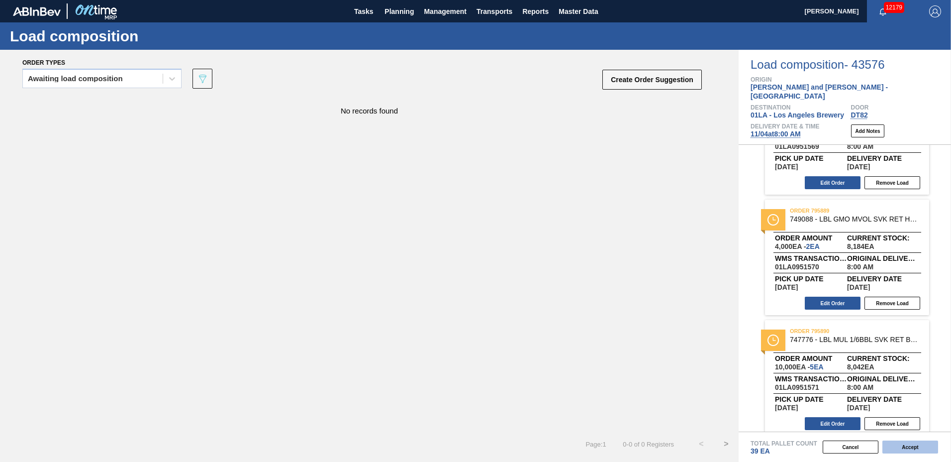
click at [897, 444] on button "Accept" at bounding box center [911, 446] width 56 height 13
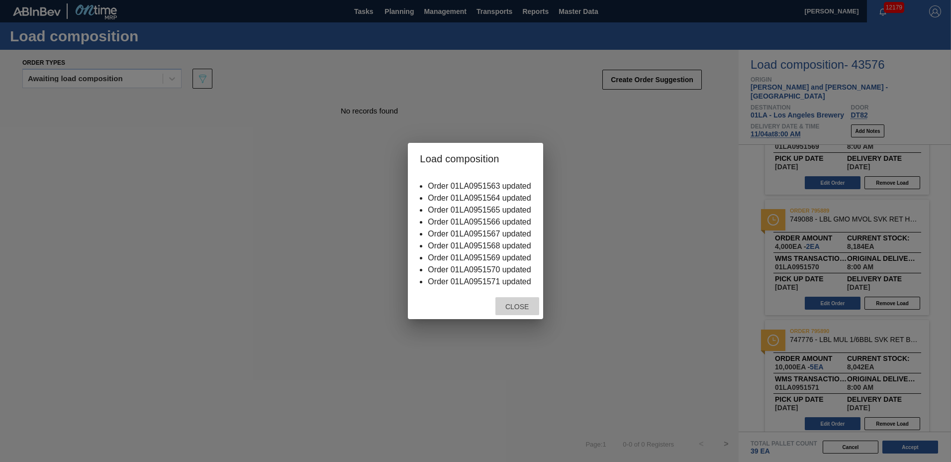
click at [527, 313] on div "Close" at bounding box center [518, 306] width 44 height 18
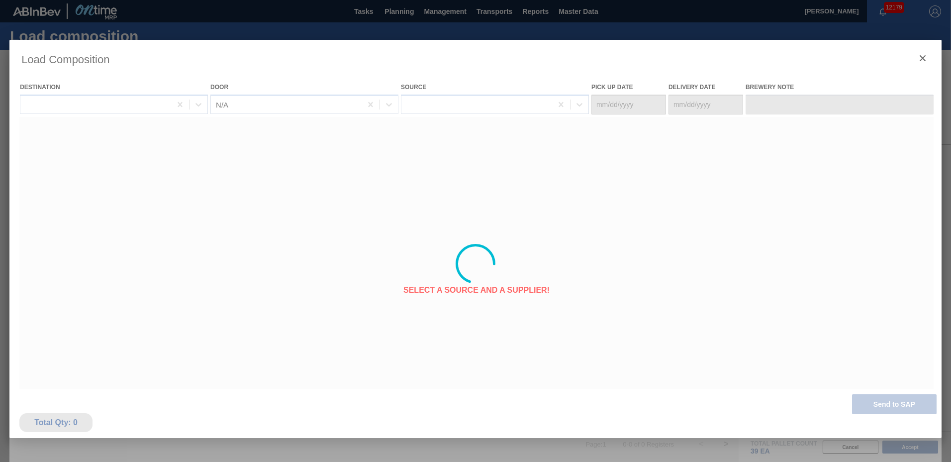
type Date "[DATE]"
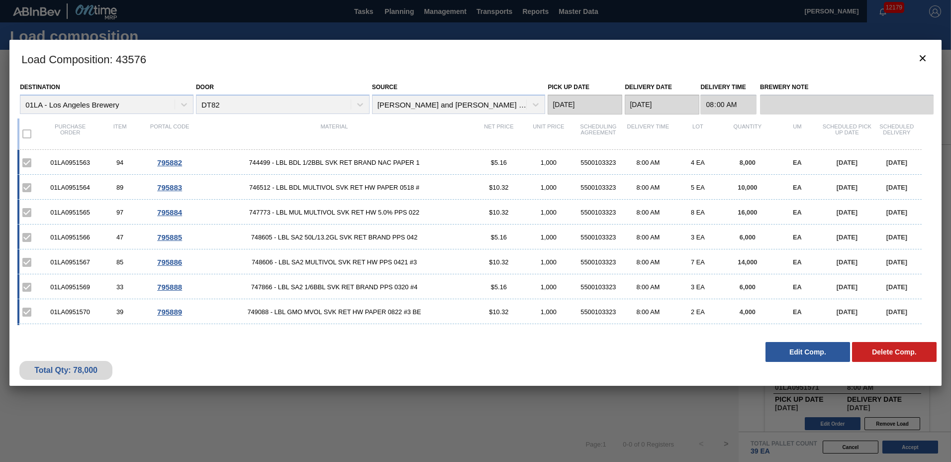
click at [814, 345] on button "Edit Comp." at bounding box center [808, 352] width 85 height 20
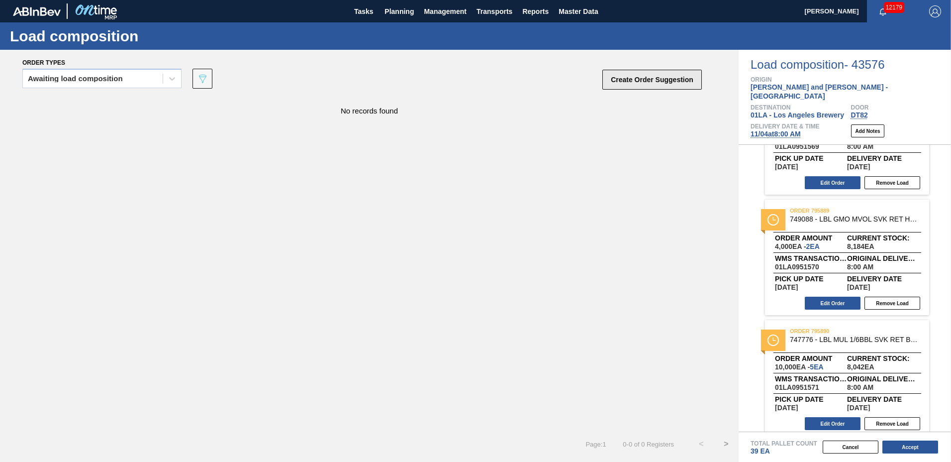
click at [665, 83] on button "Create Order Suggestion" at bounding box center [653, 80] width 100 height 20
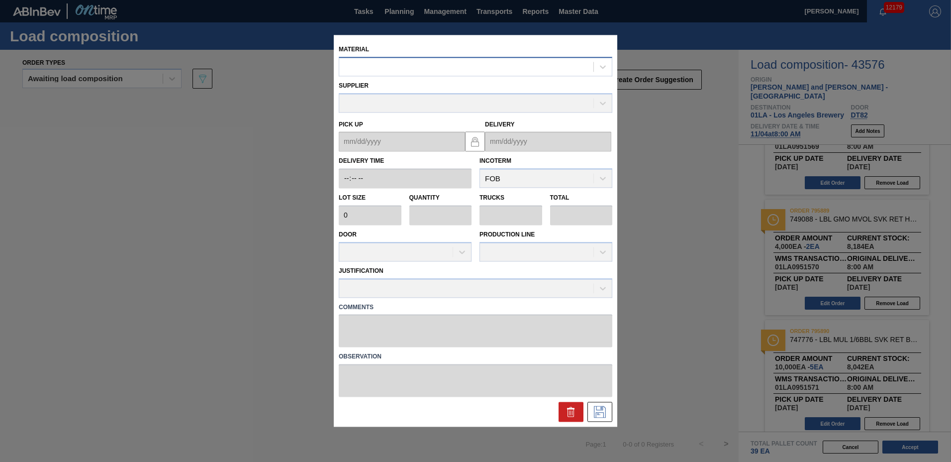
click at [495, 71] on div at bounding box center [466, 67] width 254 height 14
type input "744504"
click at [480, 74] on div "Material Supplier Pick up Delivery Delivery Time Incoterm FOB Lot size 0 Quanti…" at bounding box center [476, 231] width 274 height 382
drag, startPoint x: 480, startPoint y: 74, endPoint x: 481, endPoint y: 67, distance: 6.5
click at [481, 67] on div at bounding box center [466, 67] width 254 height 14
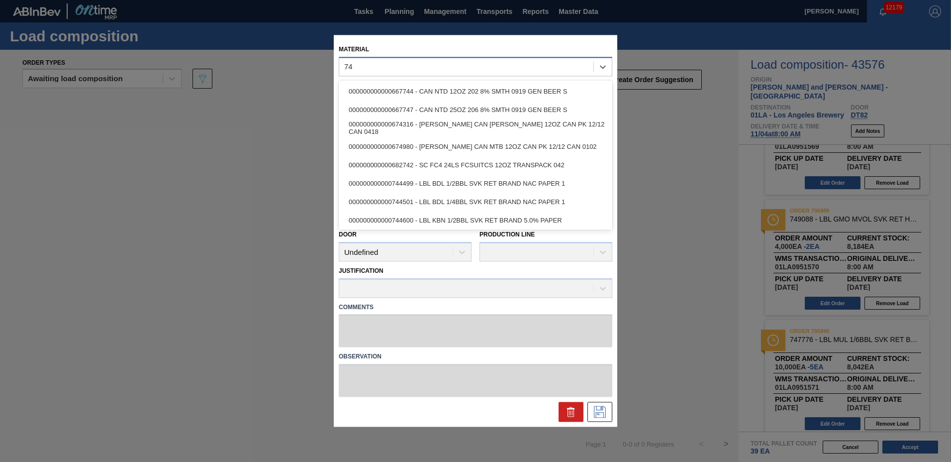
type input "7"
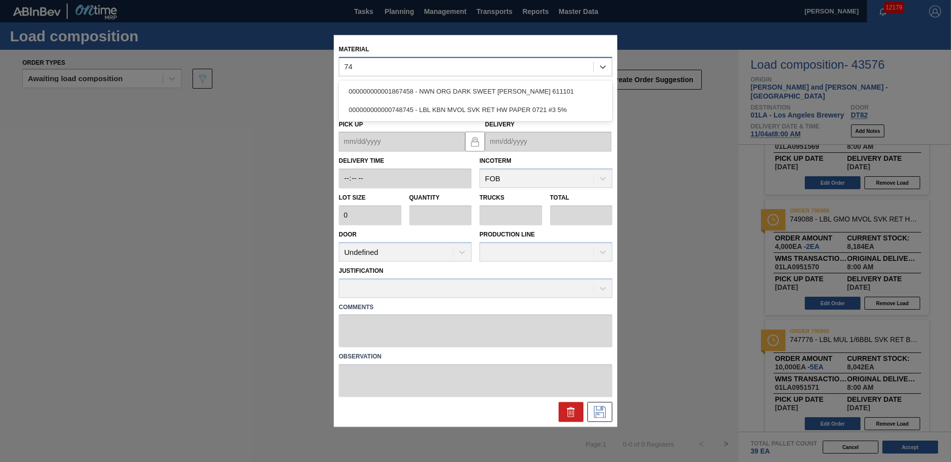
type input "7"
type input "747777"
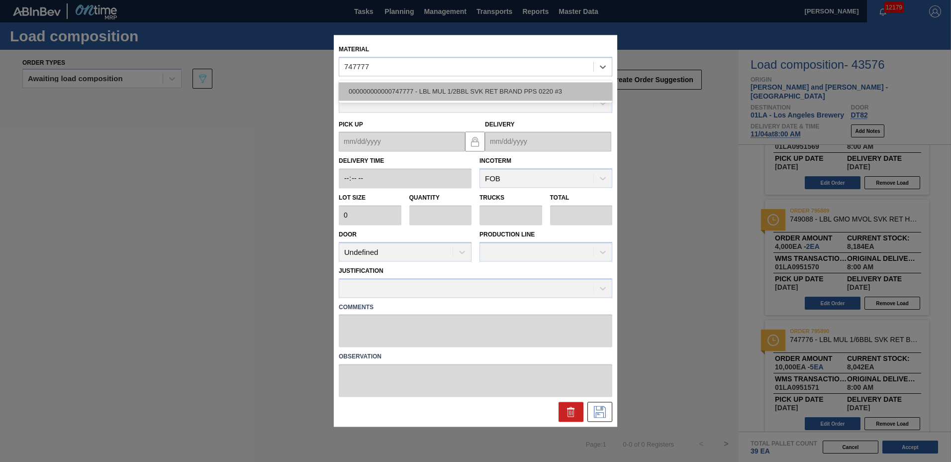
click at [458, 94] on div "000000000000747777 - LBL MUL 1/2BBL SVK RET BRAND PPS 0220 #3" at bounding box center [476, 91] width 274 height 18
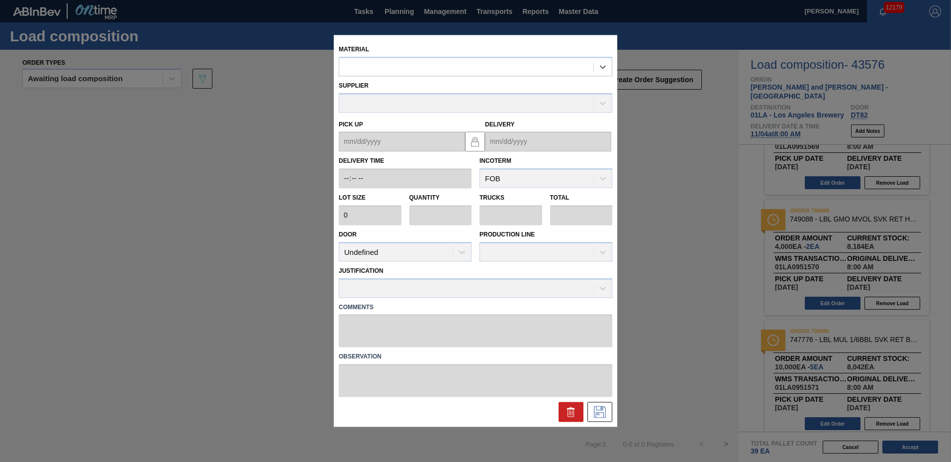
type input "2,000"
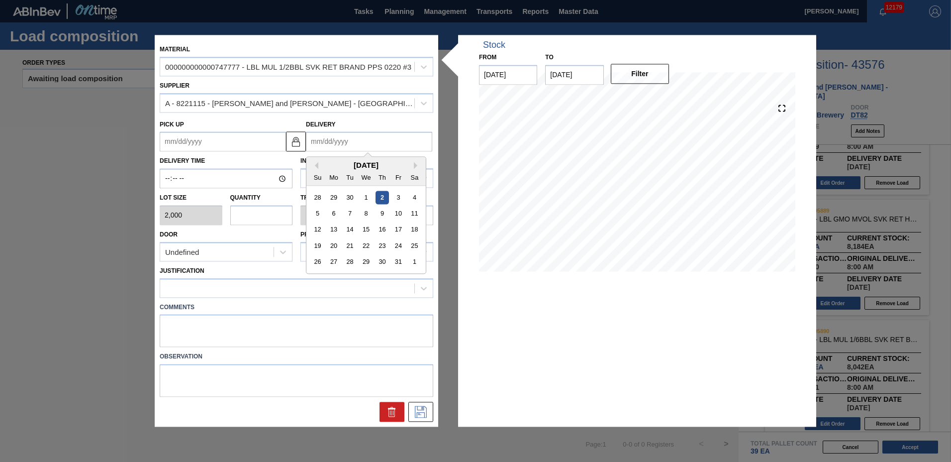
click at [365, 143] on input "Delivery" at bounding box center [369, 142] width 126 height 20
click at [417, 165] on button "Next Month" at bounding box center [417, 165] width 7 height 7
click at [346, 215] on div "4" at bounding box center [349, 213] width 13 height 13
type up "[DATE]"
type input "[DATE]"
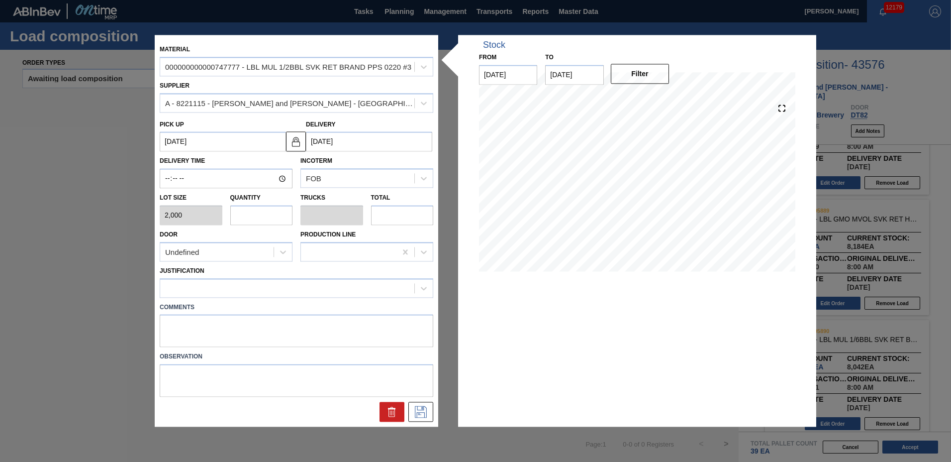
click at [283, 213] on input "text" at bounding box center [261, 215] width 63 height 20
type input "4"
type input "0.008"
type input "8,000"
type input "4"
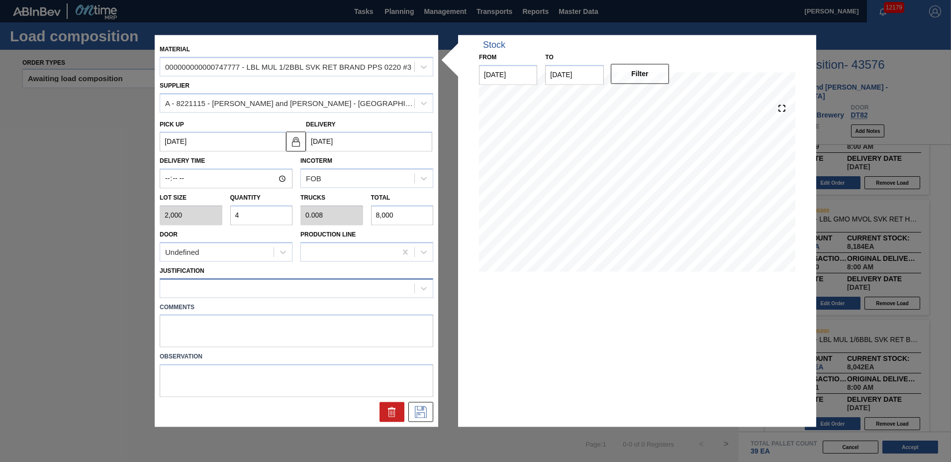
click at [193, 292] on div at bounding box center [287, 288] width 254 height 14
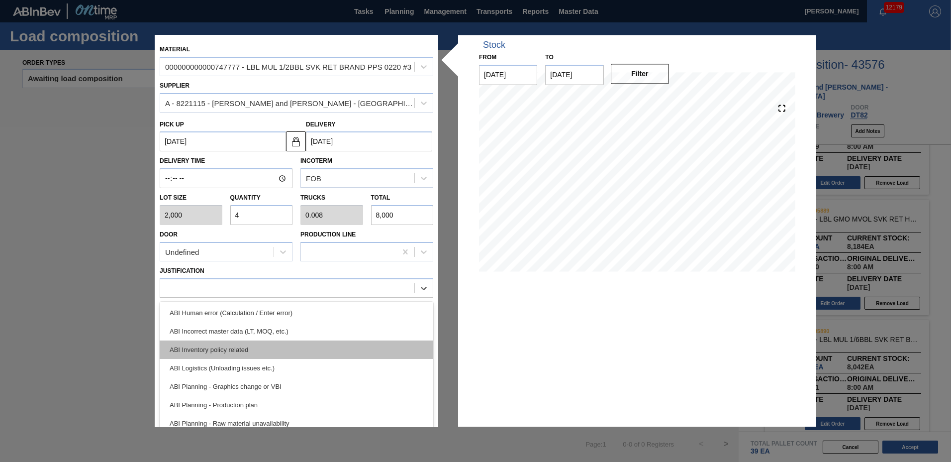
click at [192, 346] on div "ABI Inventory policy related" at bounding box center [297, 349] width 274 height 18
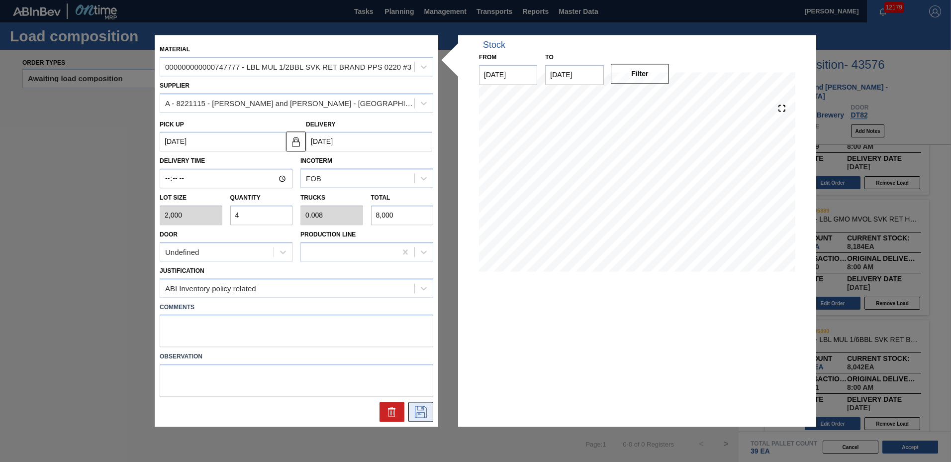
click at [420, 413] on icon at bounding box center [421, 412] width 12 height 12
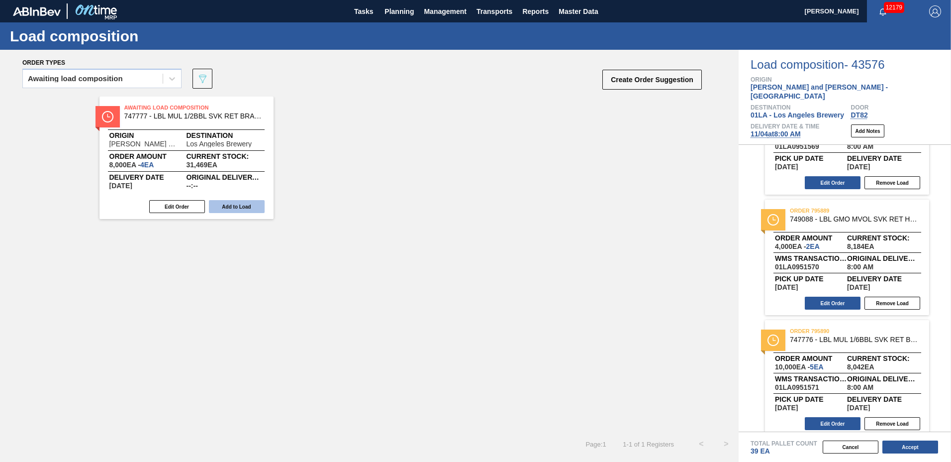
click at [241, 204] on button "Add to Load" at bounding box center [237, 206] width 56 height 13
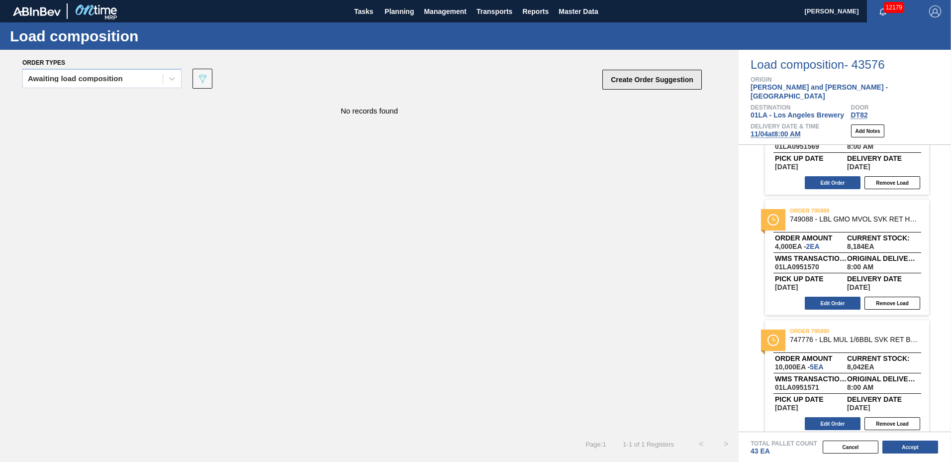
click at [616, 85] on button "Create Order Suggestion" at bounding box center [653, 80] width 100 height 20
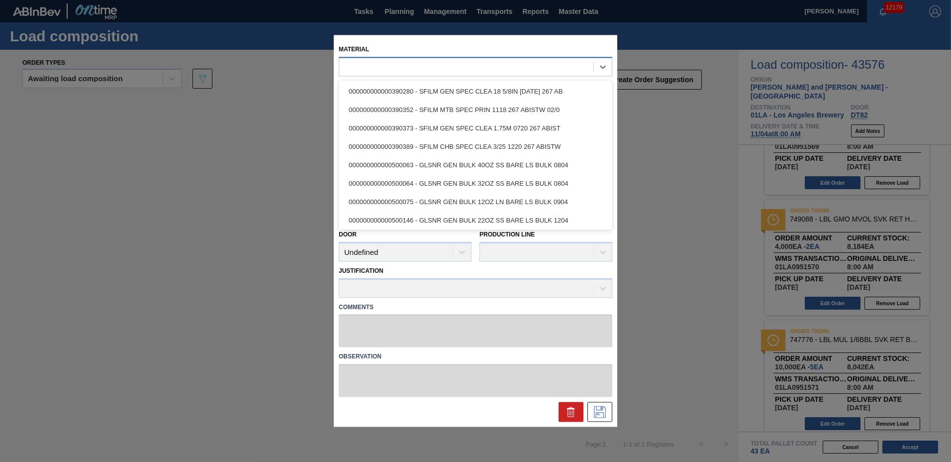
click at [412, 58] on div at bounding box center [476, 66] width 274 height 19
type input "749089"
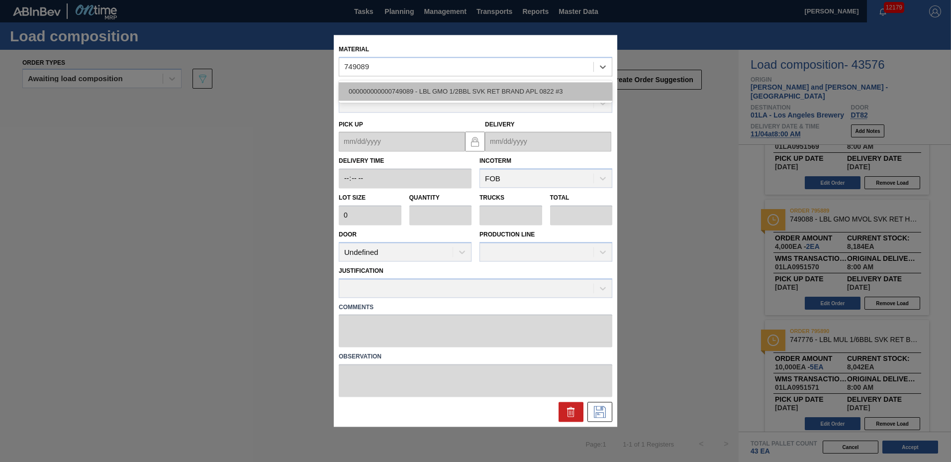
click at [404, 87] on div "000000000000749089 - LBL GMO 1/2BBL SVK RET BRAND APL 0822 #3" at bounding box center [476, 91] width 274 height 18
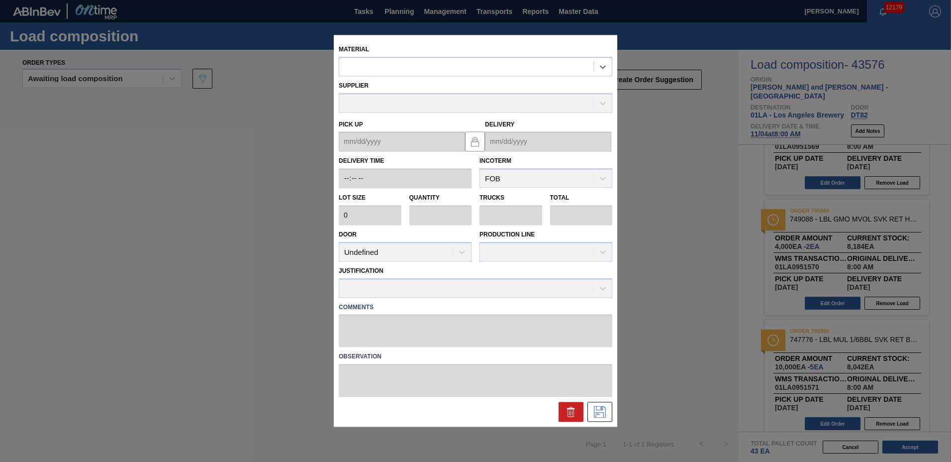
type input "2,000"
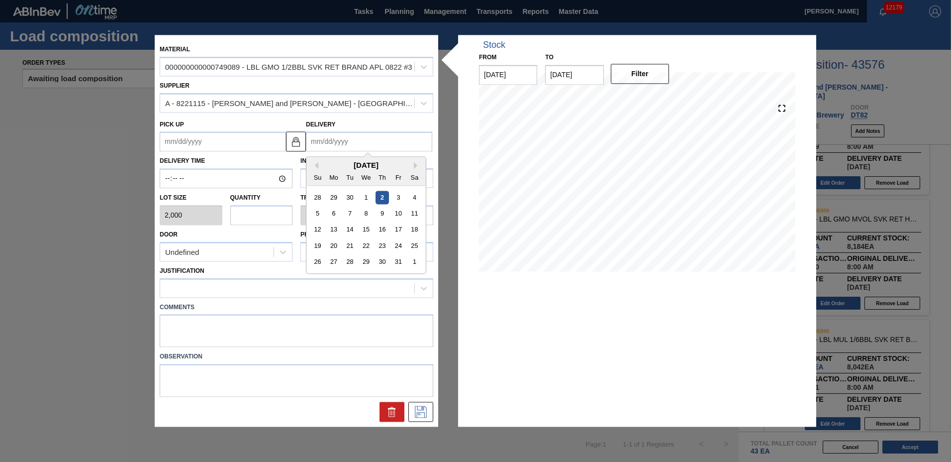
click at [342, 142] on input "Delivery" at bounding box center [369, 142] width 126 height 20
click at [419, 163] on button "Next Month" at bounding box center [417, 165] width 7 height 7
click at [352, 214] on div "4" at bounding box center [349, 213] width 13 height 13
type up "[DATE]"
type input "[DATE]"
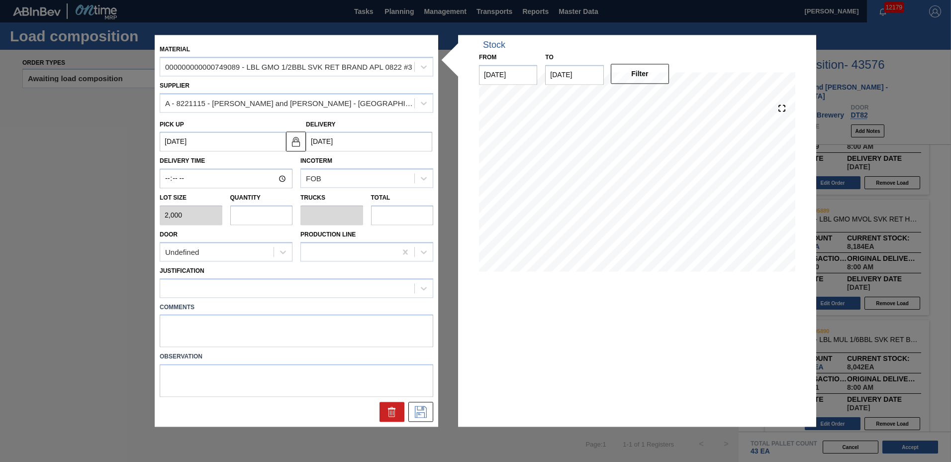
click at [271, 209] on input "text" at bounding box center [261, 215] width 63 height 20
type input "2"
type input "0.004"
type input "4,000"
type input "2"
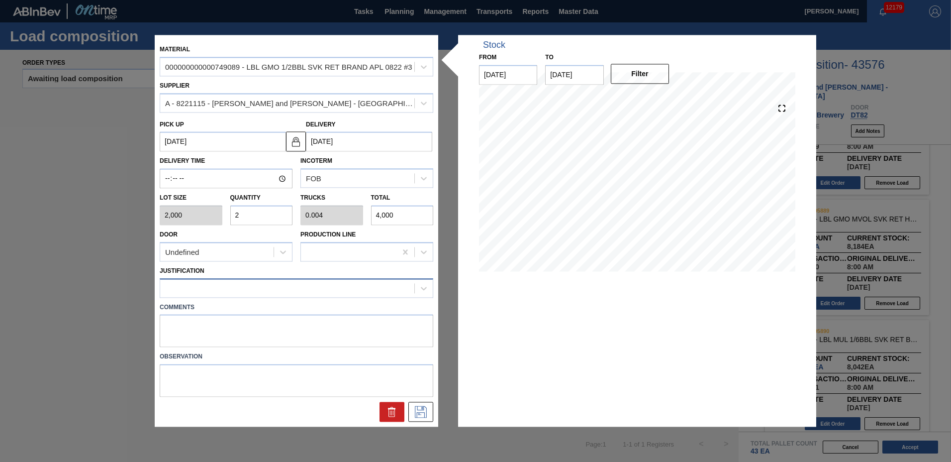
drag, startPoint x: 231, startPoint y: 273, endPoint x: 226, endPoint y: 282, distance: 10.5
click at [229, 276] on div "Justification" at bounding box center [297, 281] width 274 height 34
click at [219, 285] on div at bounding box center [287, 288] width 254 height 14
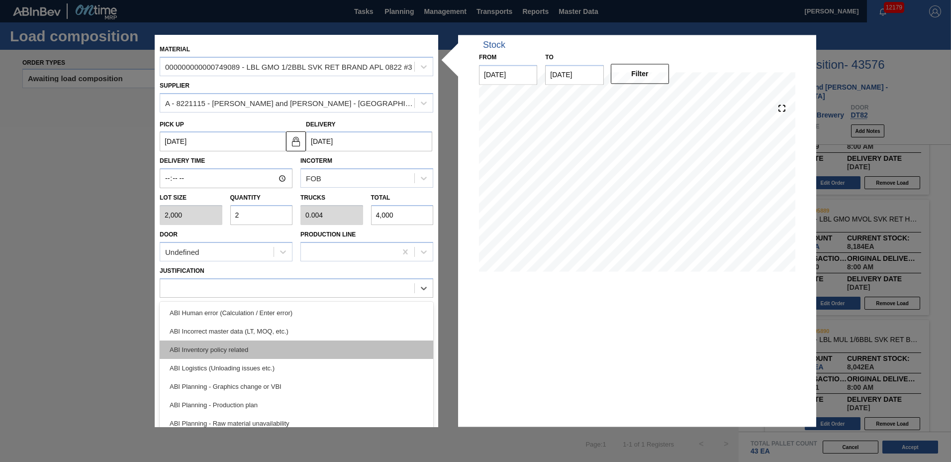
click at [216, 349] on div "ABI Inventory policy related" at bounding box center [297, 349] width 274 height 18
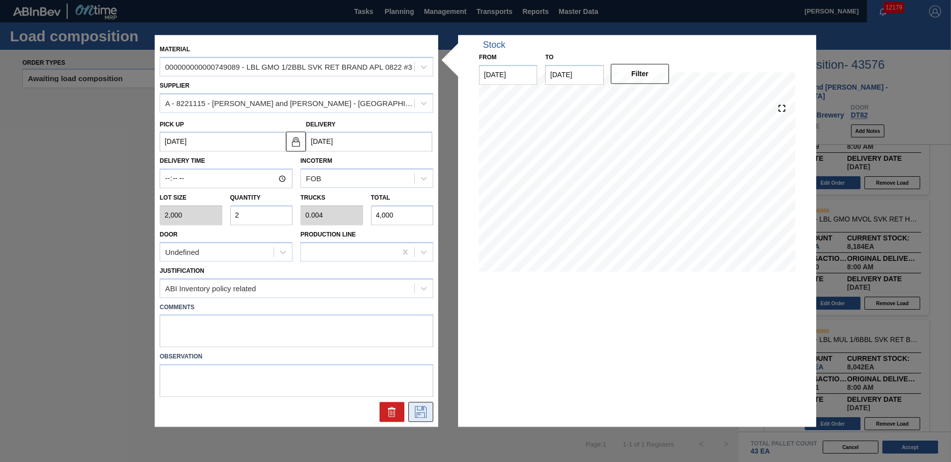
click at [415, 412] on icon at bounding box center [421, 412] width 16 height 12
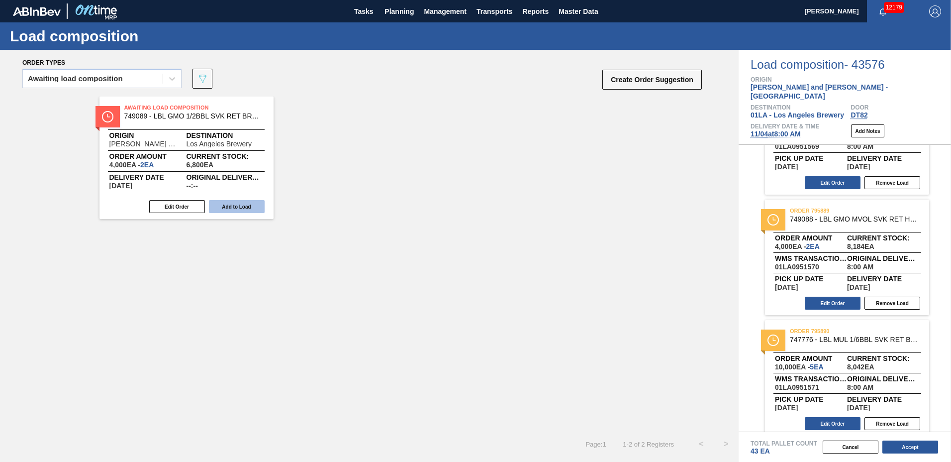
click at [235, 207] on button "Add to Load" at bounding box center [237, 206] width 56 height 13
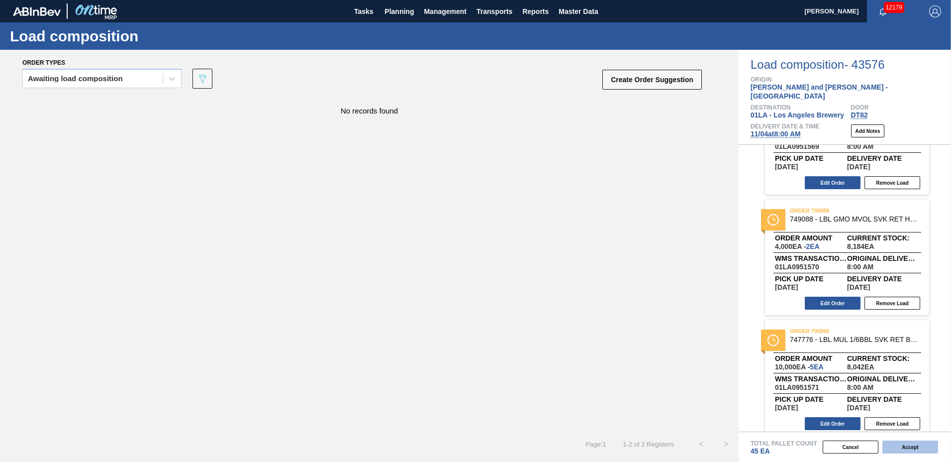
click at [928, 449] on button "Accept" at bounding box center [911, 446] width 56 height 13
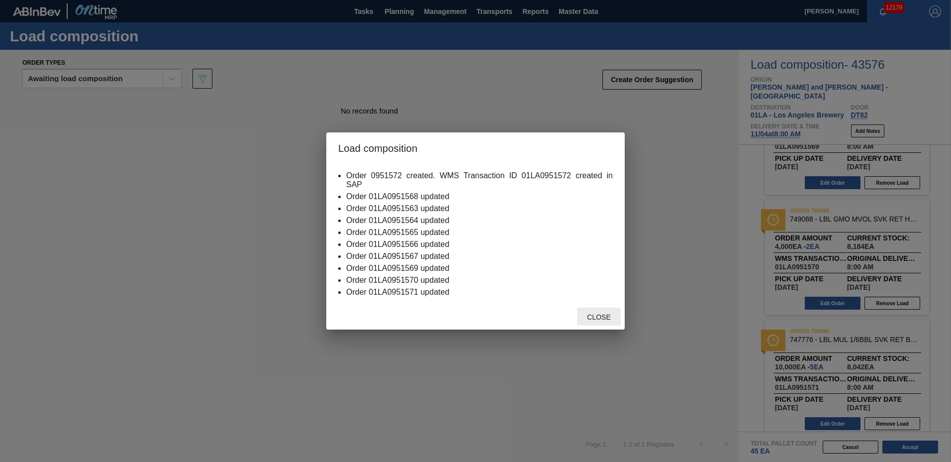
click at [596, 319] on span "Close" at bounding box center [598, 317] width 39 height 8
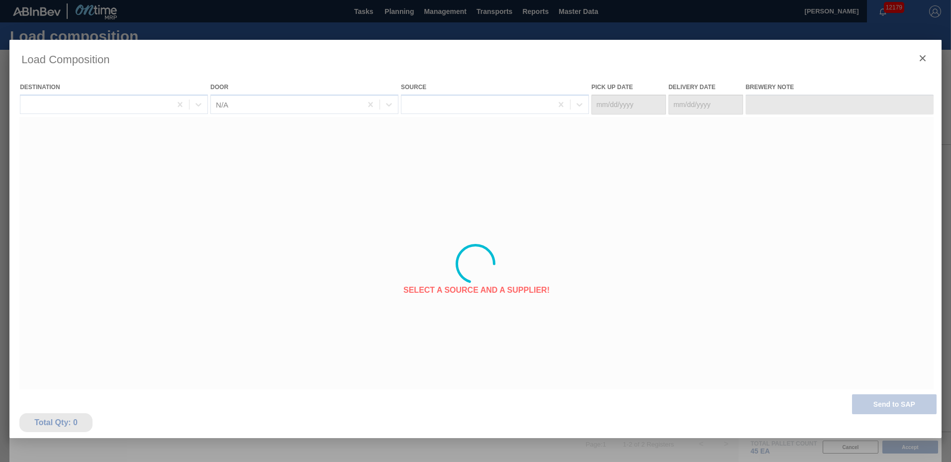
type Date "[DATE]"
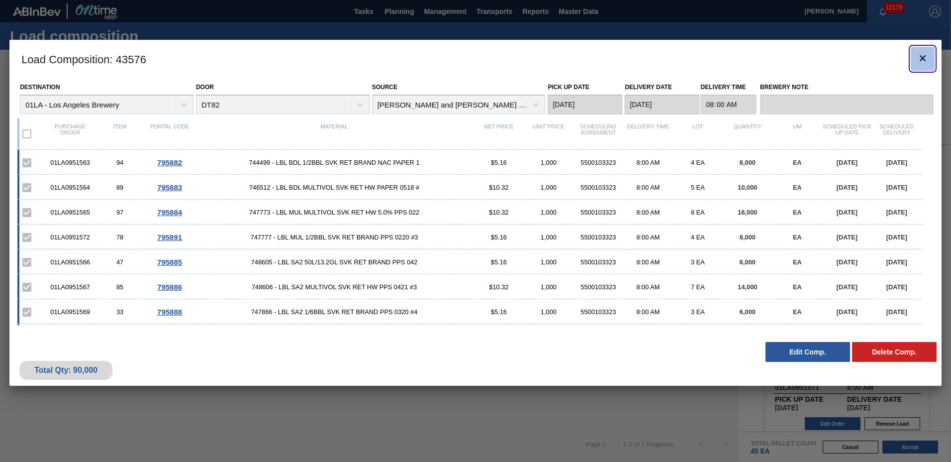
click at [927, 61] on icon "botão de ícone" at bounding box center [923, 58] width 12 height 12
